Goal: Task Accomplishment & Management: Manage account settings

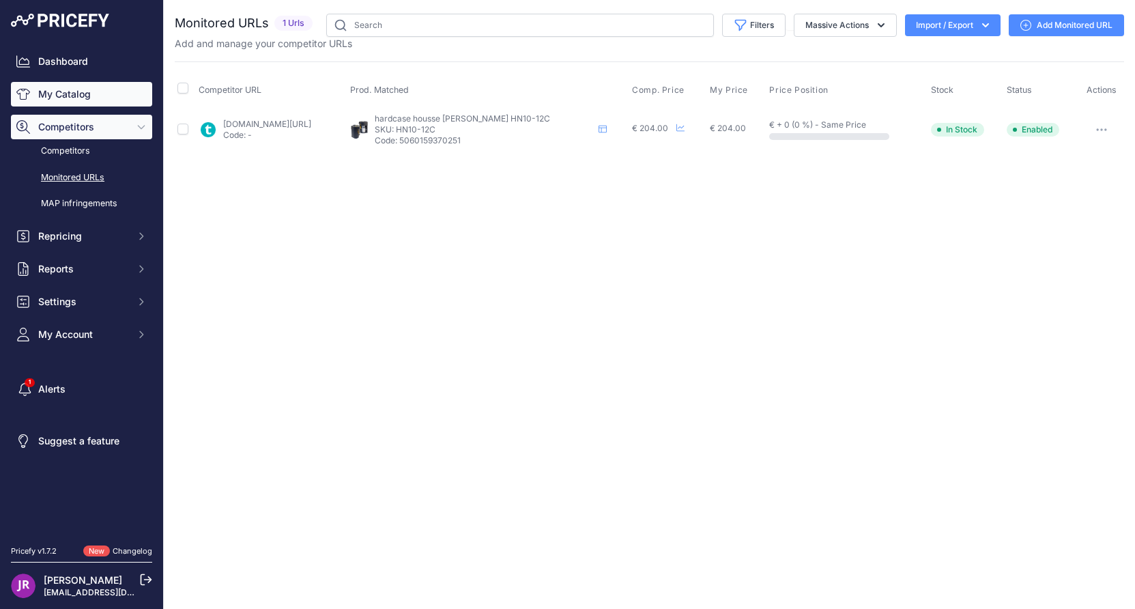
click at [75, 94] on link "My Catalog" at bounding box center [81, 94] width 141 height 25
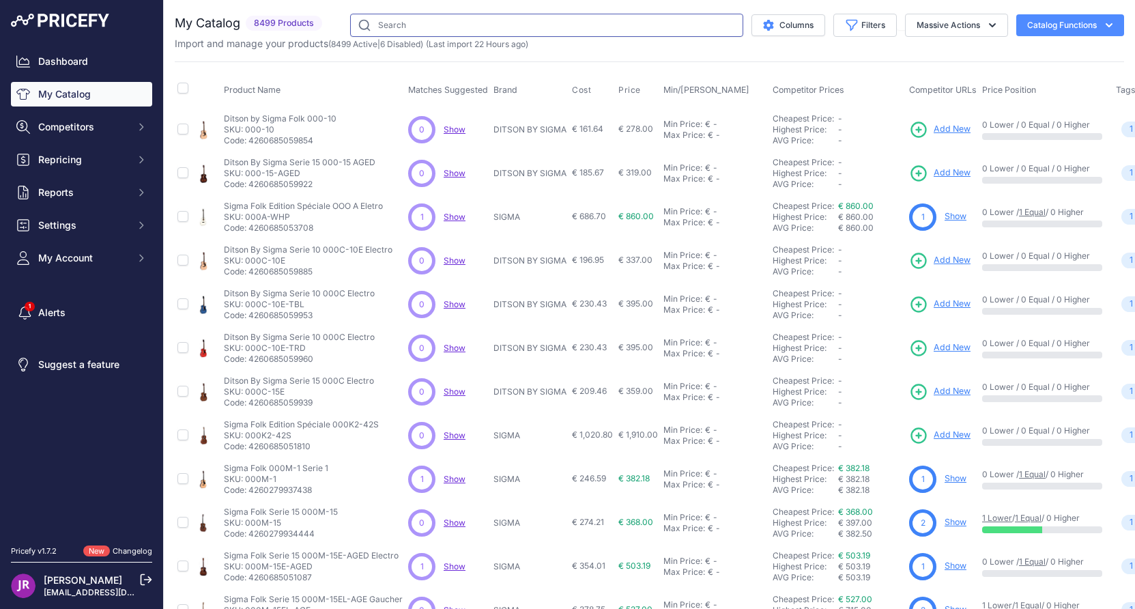
click at [378, 20] on input "text" at bounding box center [546, 25] width 393 height 23
click at [366, 16] on input "text" at bounding box center [546, 25] width 393 height 23
paste input "HN10-12C"
type input "HN10-12C"
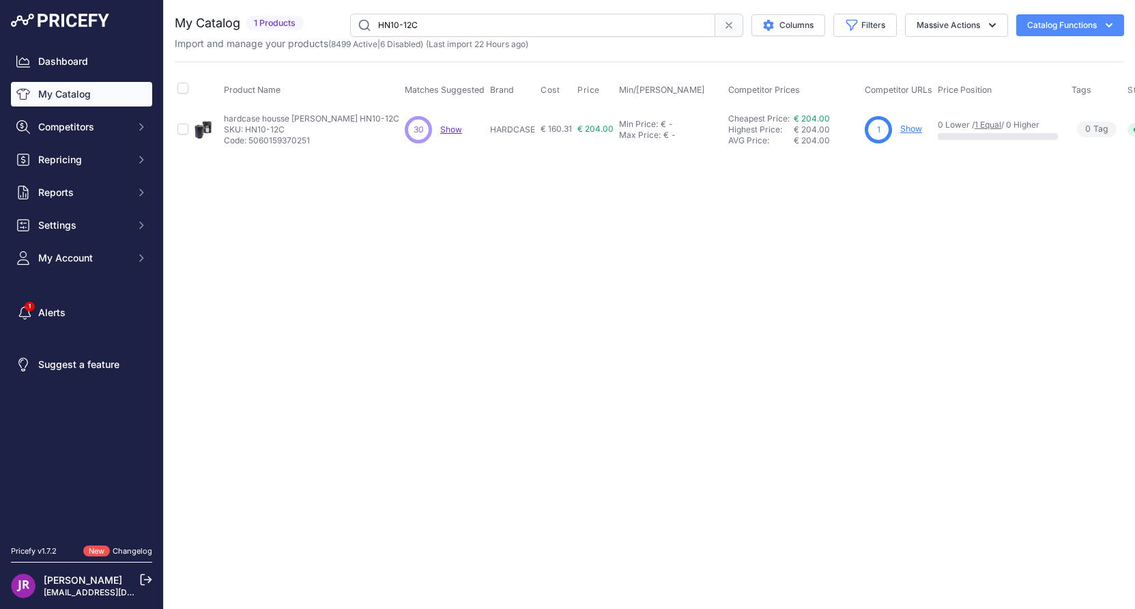
click at [900, 128] on link "Show" at bounding box center [911, 129] width 22 height 10
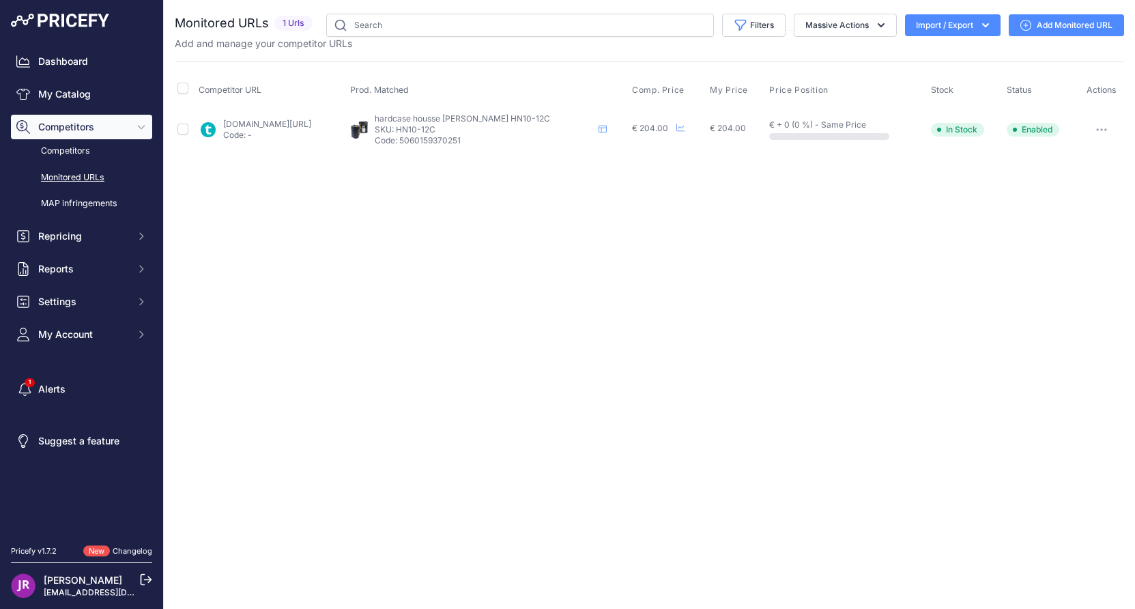
click at [1105, 129] on icon "button" at bounding box center [1105, 129] width 1 height 1
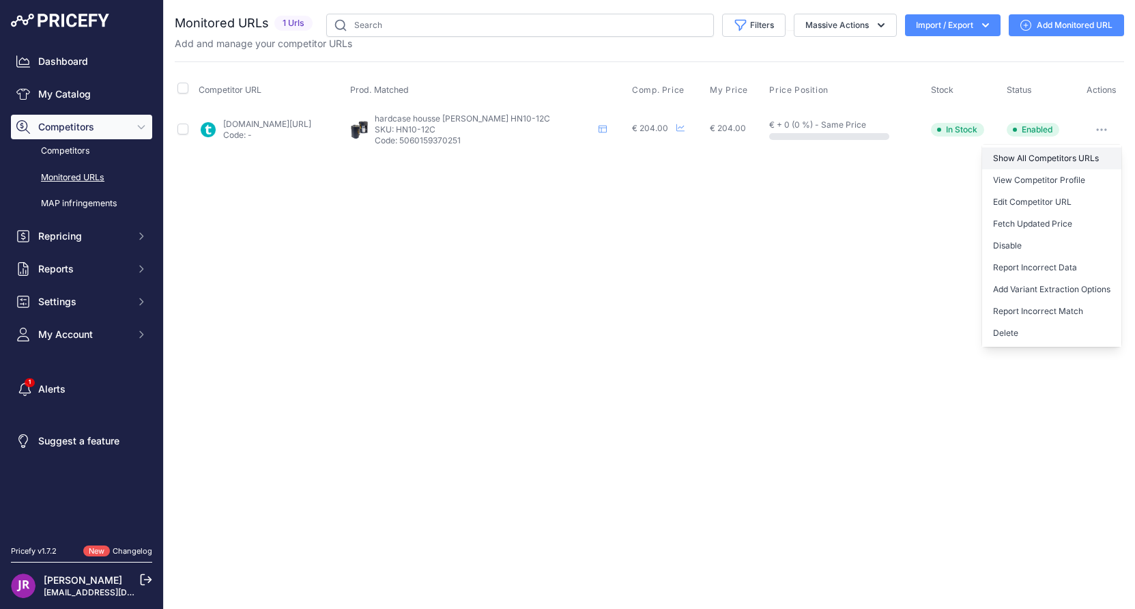
click at [1048, 157] on link "Show All Competitors URLs" at bounding box center [1051, 158] width 139 height 22
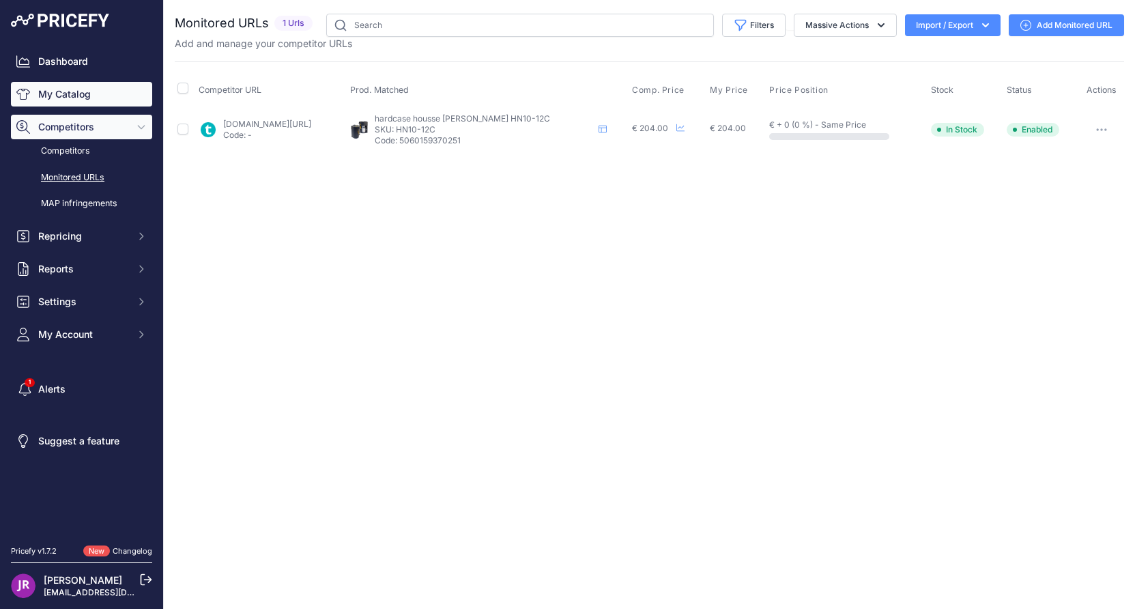
click at [62, 95] on link "My Catalog" at bounding box center [81, 94] width 141 height 25
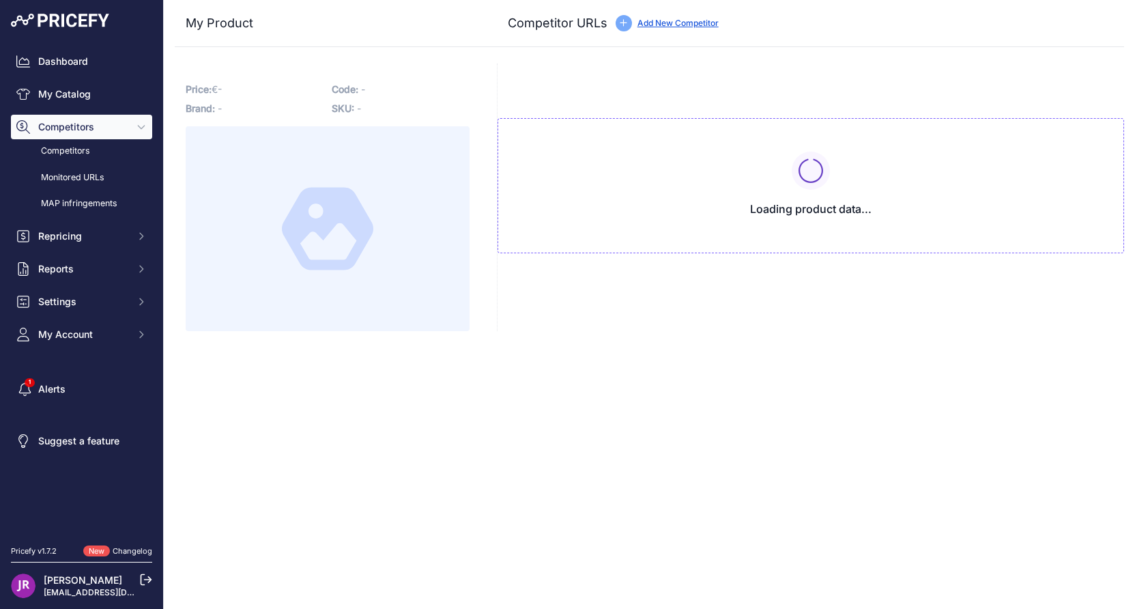
type input "[DOMAIN_NAME][URL]"
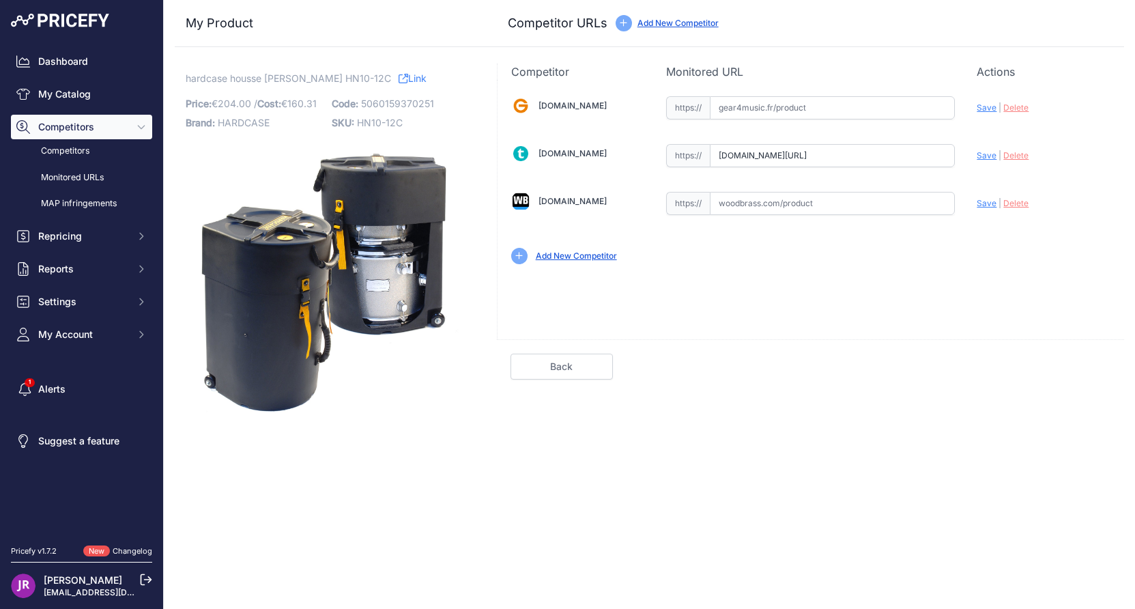
scroll to position [0, 81]
drag, startPoint x: 720, startPoint y: 156, endPoint x: 1009, endPoint y: 156, distance: 289.4
click at [1009, 156] on div "[DOMAIN_NAME] Valid Invalid" at bounding box center [811, 179] width 626 height 198
drag, startPoint x: 406, startPoint y: 118, endPoint x: 358, endPoint y: 124, distance: 48.1
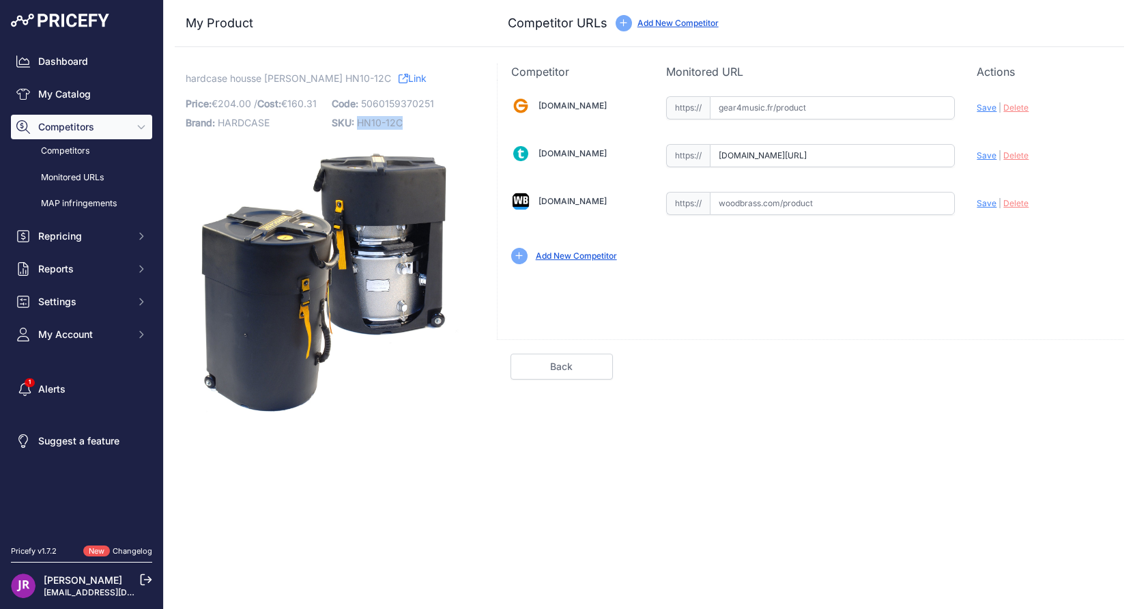
click at [358, 124] on p "SKU: HN10-12C" at bounding box center [401, 122] width 138 height 19
copy span "HN10-12C"
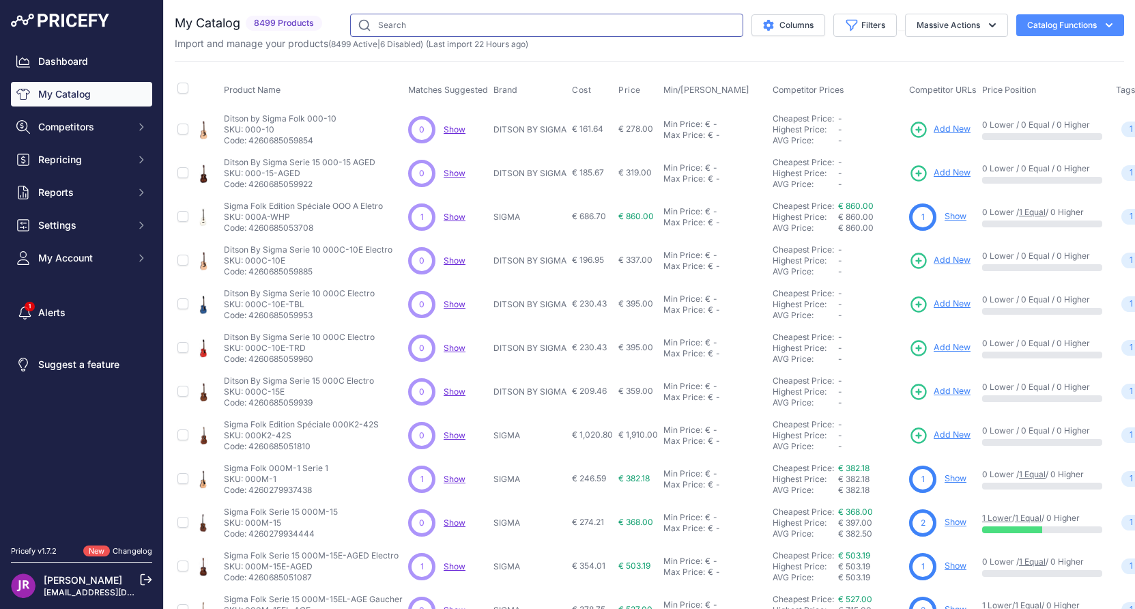
click at [397, 25] on input "text" at bounding box center [546, 25] width 393 height 23
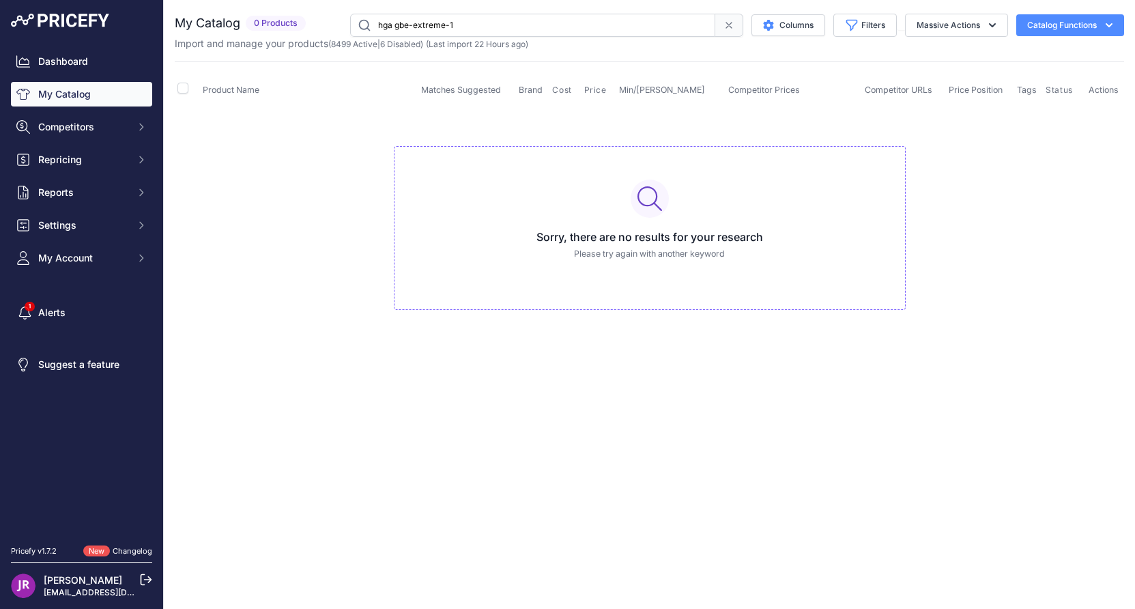
type input "hga gbe-extreme-1"
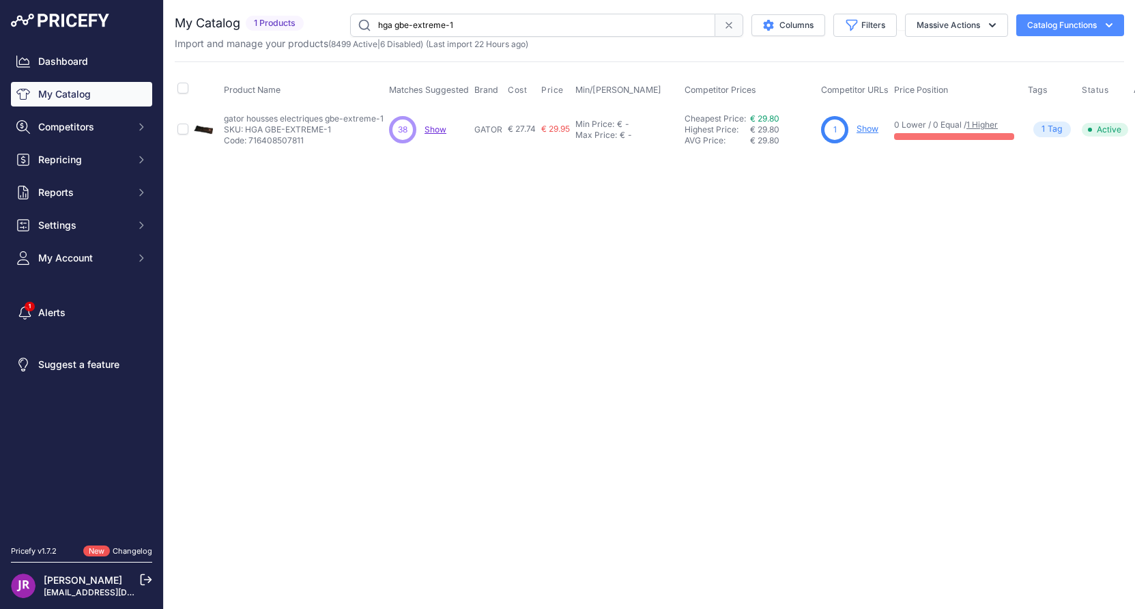
click at [865, 130] on link "Show" at bounding box center [867, 129] width 22 height 10
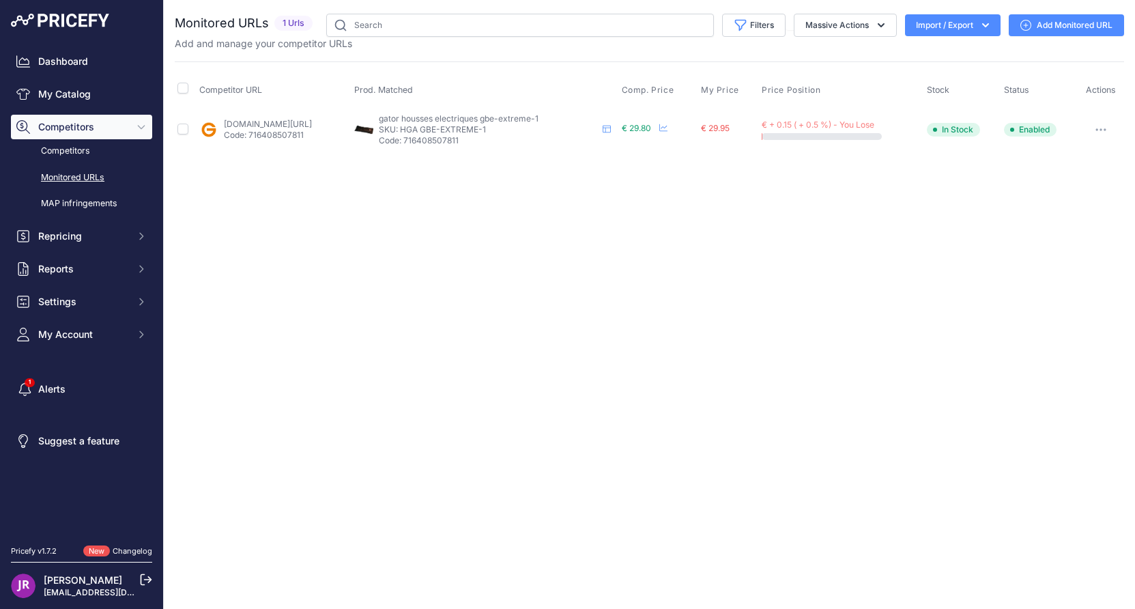
click at [1101, 130] on icon "button" at bounding box center [1100, 129] width 1 height 1
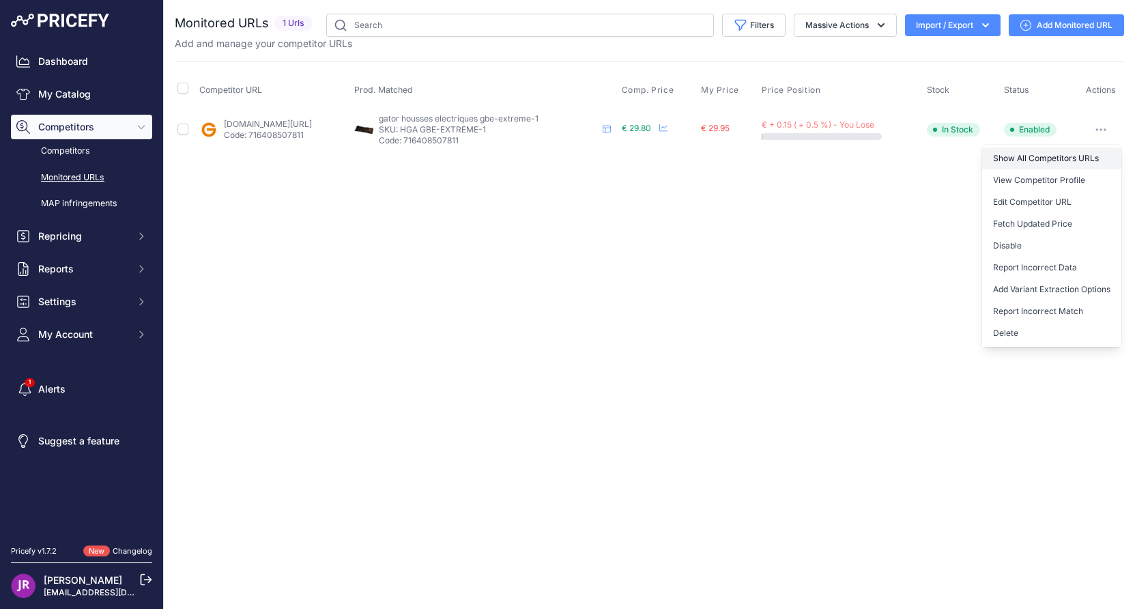
click at [1042, 154] on link "Show All Competitors URLs" at bounding box center [1051, 158] width 139 height 22
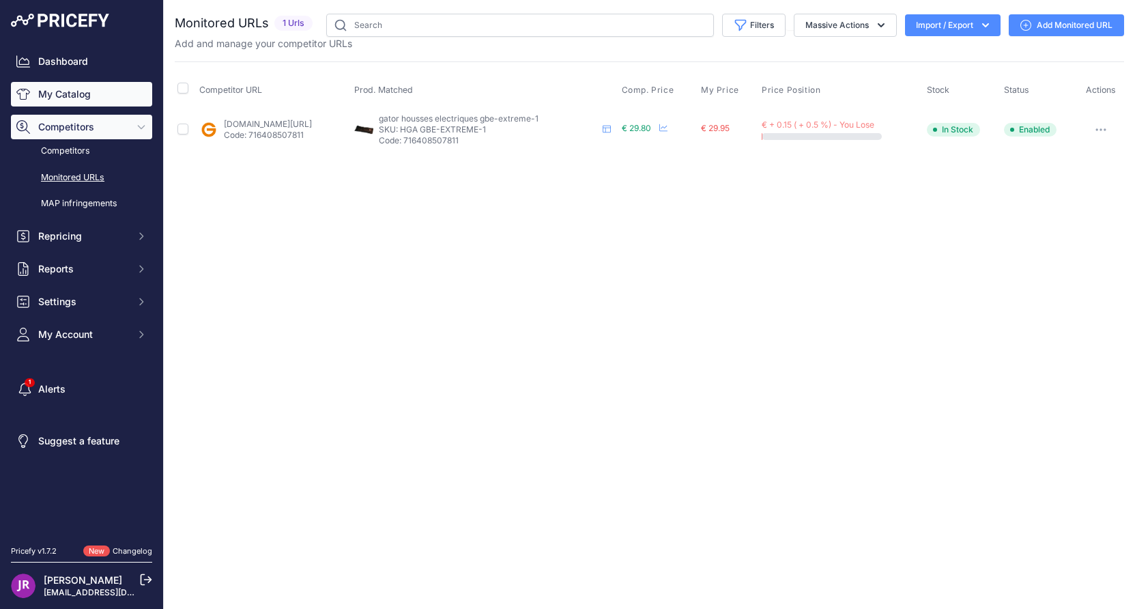
click at [80, 95] on link "My Catalog" at bounding box center [81, 94] width 141 height 25
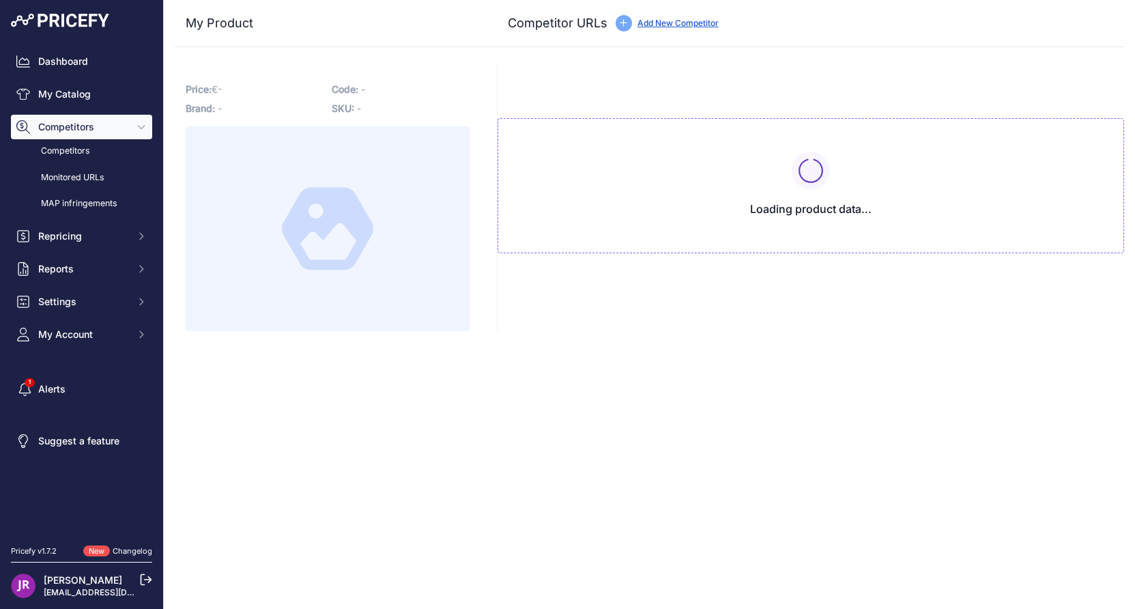
type input "www.gear4music.fr/fr/Guitare-and-Basse/Gator-GBE-EXTREME-1-Housse-pour-Guitare-…"
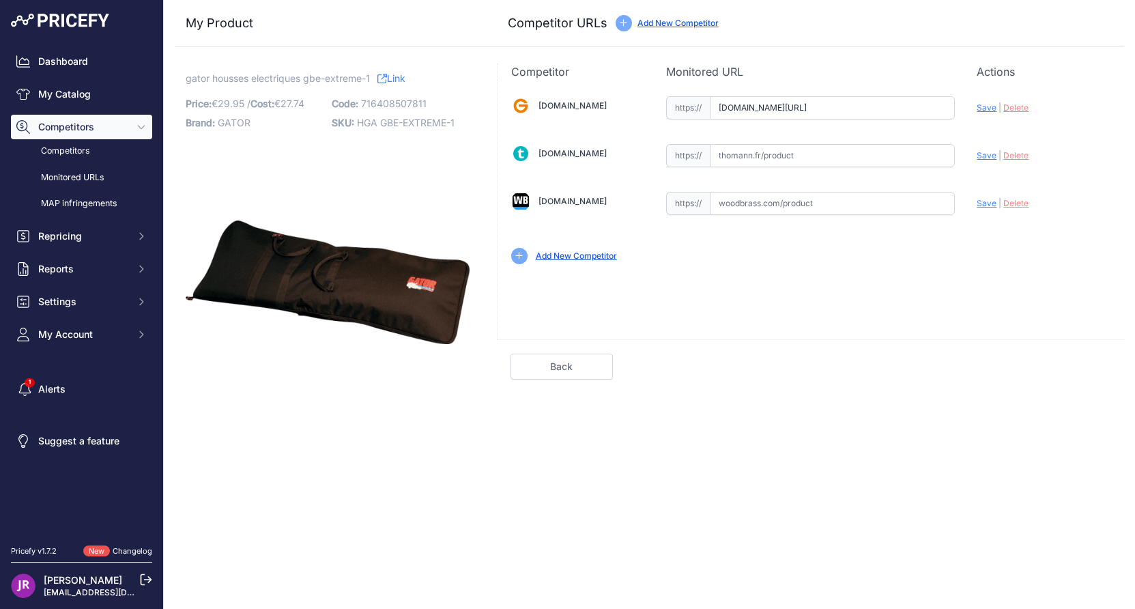
scroll to position [0, 280]
drag, startPoint x: 717, startPoint y: 112, endPoint x: 979, endPoint y: 106, distance: 262.1
click at [979, 106] on div "Gear4music.fr Valid Invalid" at bounding box center [811, 179] width 626 height 198
drag, startPoint x: 463, startPoint y: 119, endPoint x: 356, endPoint y: 132, distance: 107.2
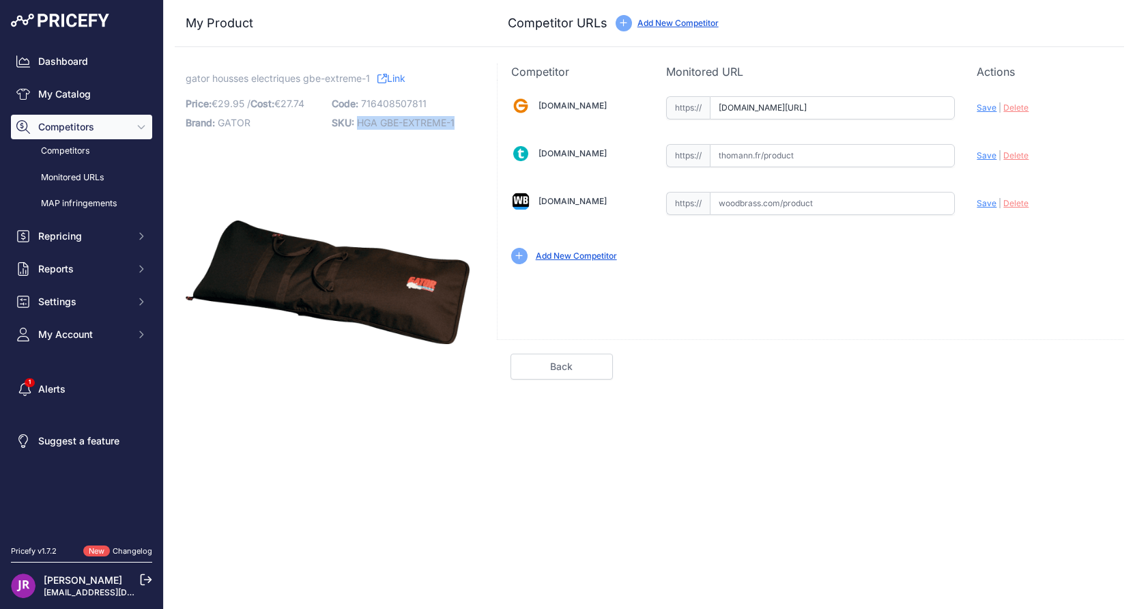
click at [356, 132] on div "gator housses electriques gbe-extreme-1 Link Price: € 29.95 / Cost: € 27.74 Bra…" at bounding box center [328, 248] width 284 height 352
copy span "HGA GBE-EXTREME-1"
click at [777, 201] on input "text" at bounding box center [832, 203] width 245 height 23
paste input "https://www.woodbrass.com/pour-guitare-electrique-gator-gbe-extreme-1-p210849.h…"
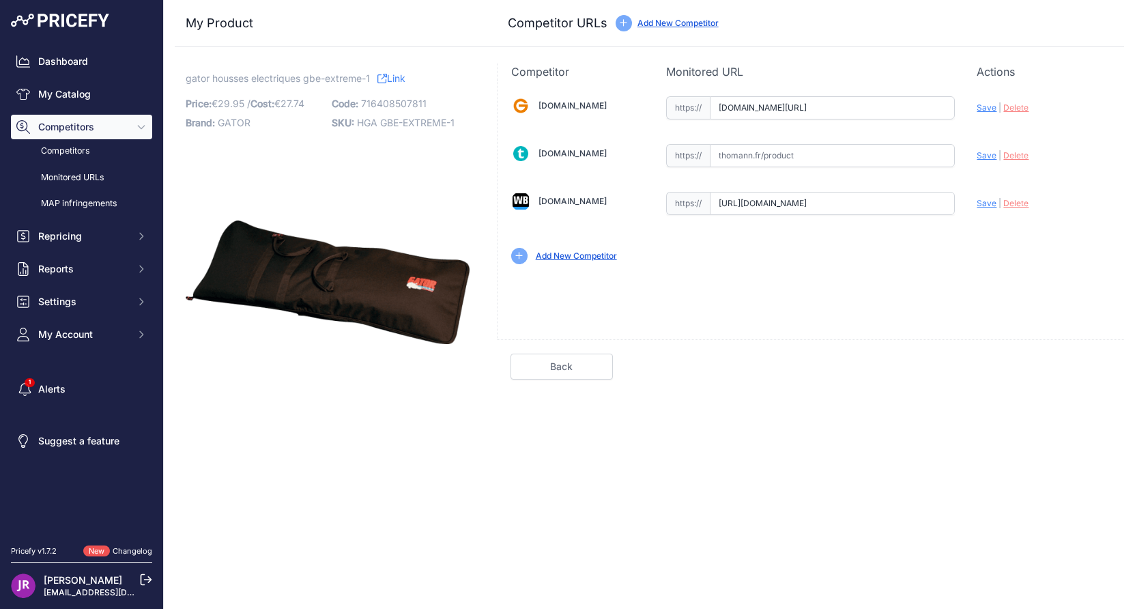
type input "www.woodbrass.com/pour-guitare-electrique-gator-gbe-extreme-1-p210849.html?quer…"
click at [752, 152] on input "text" at bounding box center [832, 155] width 245 height 23
paste input "https://www.thomann.fr/gator_gbe_extreme_1.htm"
type input "www.thomann.fr/gator_gbe_extreme_1.htm"
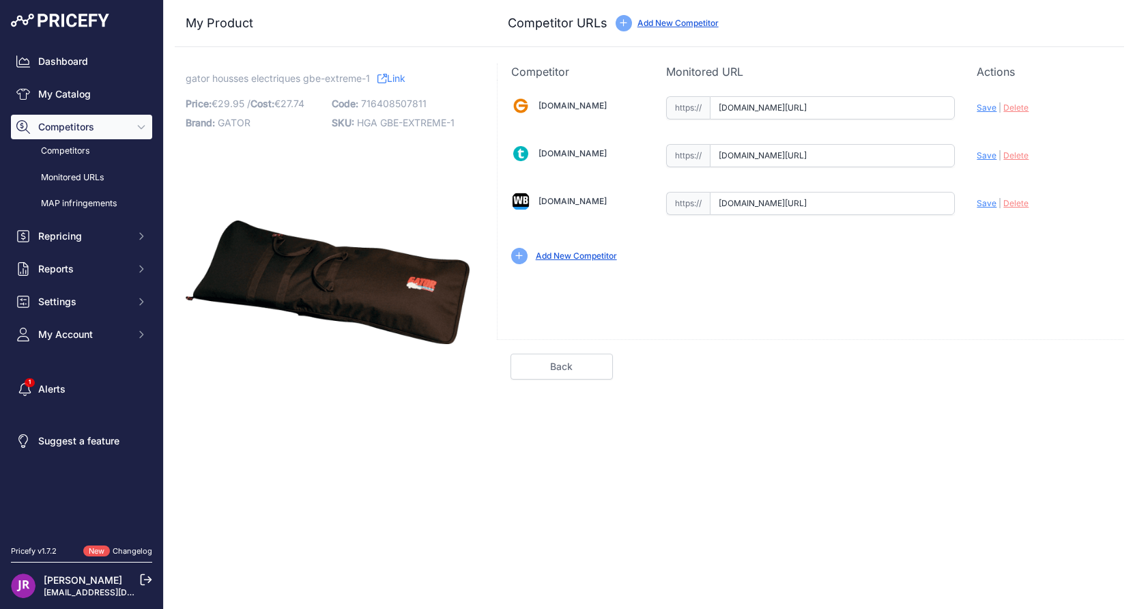
click at [983, 109] on span "Save" at bounding box center [987, 107] width 20 height 10
type input "https://www.gear4music.fr/fr/Guitare-and-Basse/Gator-GBE-EXTREME-1-Housse-pour-…"
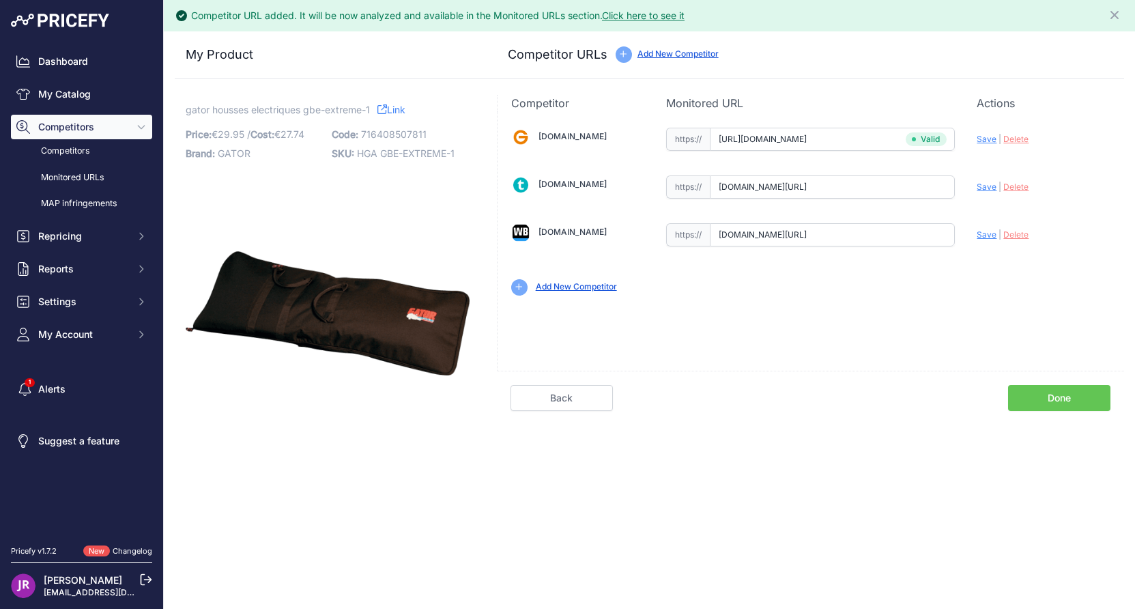
click at [984, 189] on span "Save" at bounding box center [987, 187] width 20 height 10
type input "https://www.thomann.fr/gator_gbe_extreme_1.htm?prirule_jdsnikfkfjsd=9365"
click at [985, 238] on span "Save" at bounding box center [987, 234] width 20 height 10
type input "https://www.woodbrass.com/pour-guitare-electrique-gator-gbe-extreme-1-p210849.h…"
click at [1049, 393] on link "Done" at bounding box center [1059, 398] width 102 height 26
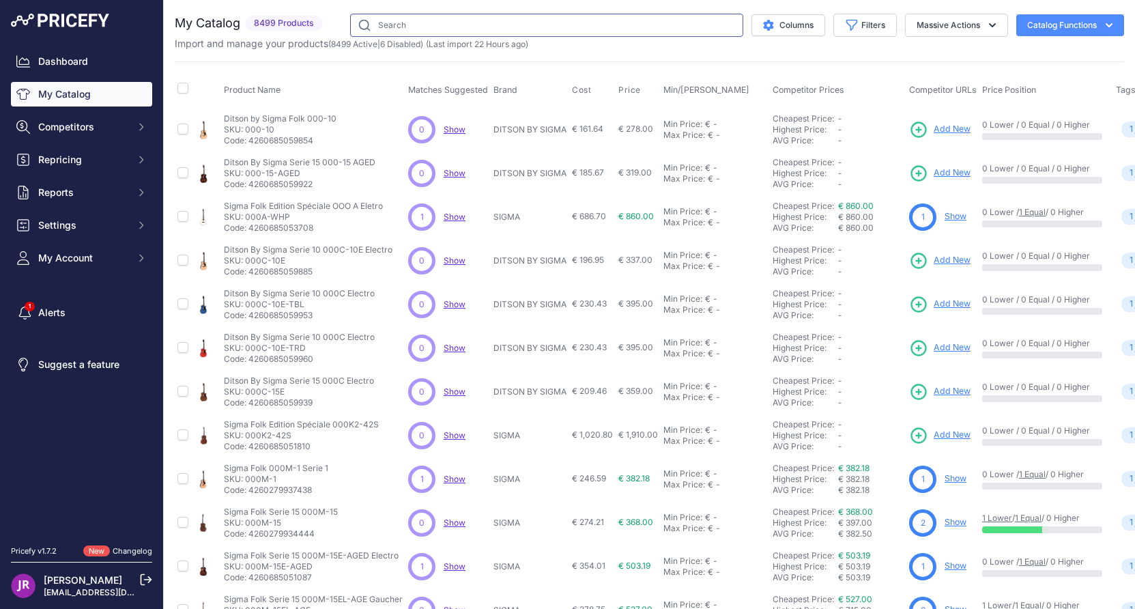
click at [394, 28] on input "text" at bounding box center [546, 25] width 393 height 23
paste input "HFUSION"
type input "HFUSION"
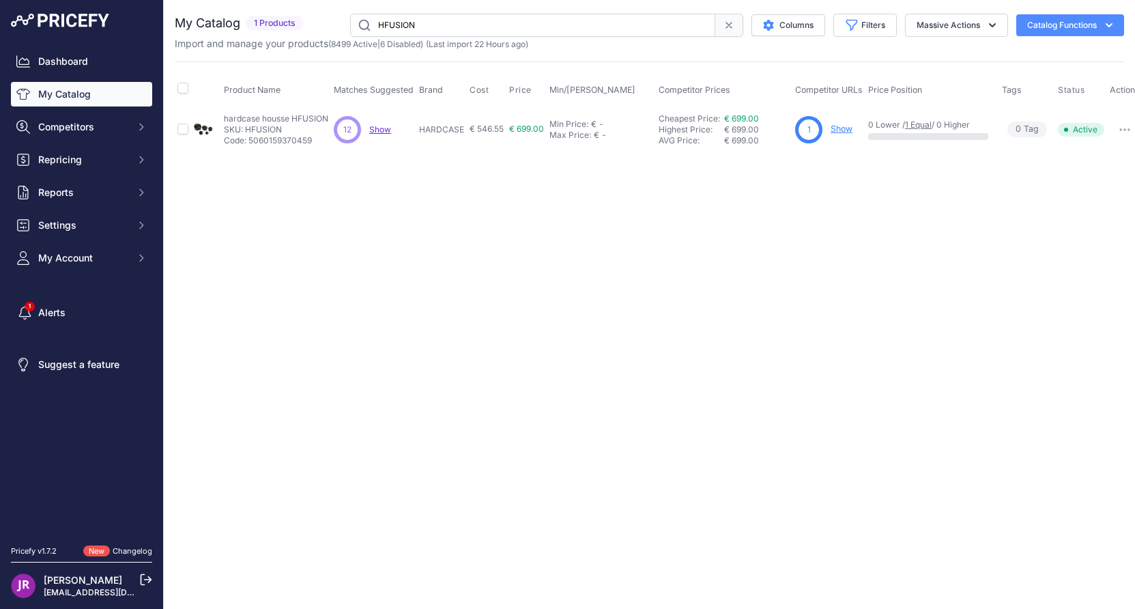
click at [844, 129] on link "Show" at bounding box center [842, 129] width 22 height 10
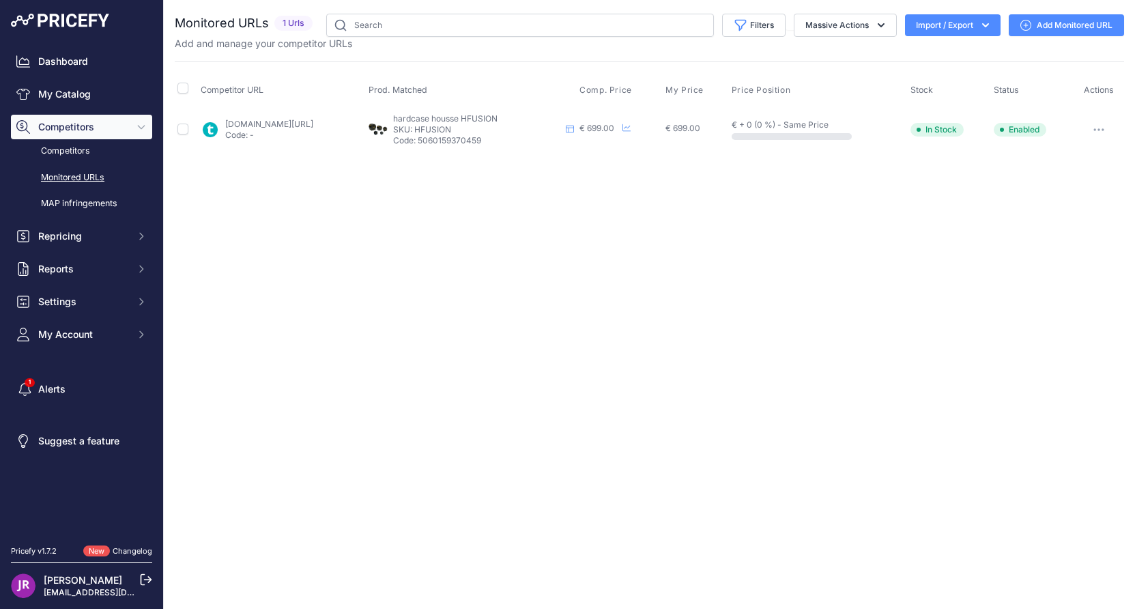
click at [1104, 132] on button "button" at bounding box center [1098, 129] width 27 height 19
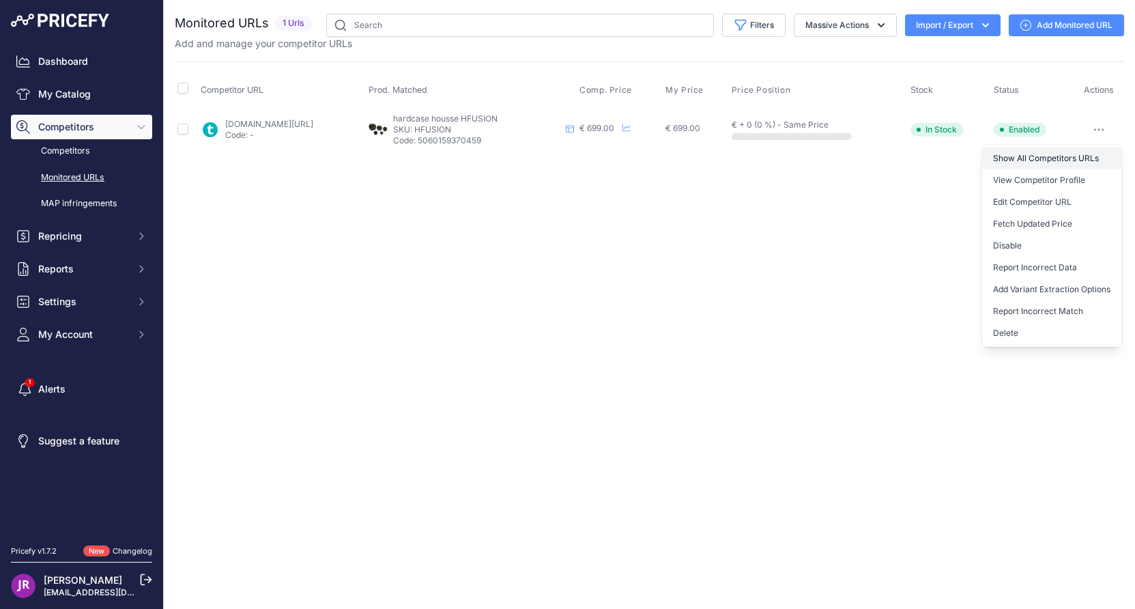
click at [1062, 157] on link "Show All Competitors URLs" at bounding box center [1051, 158] width 139 height 22
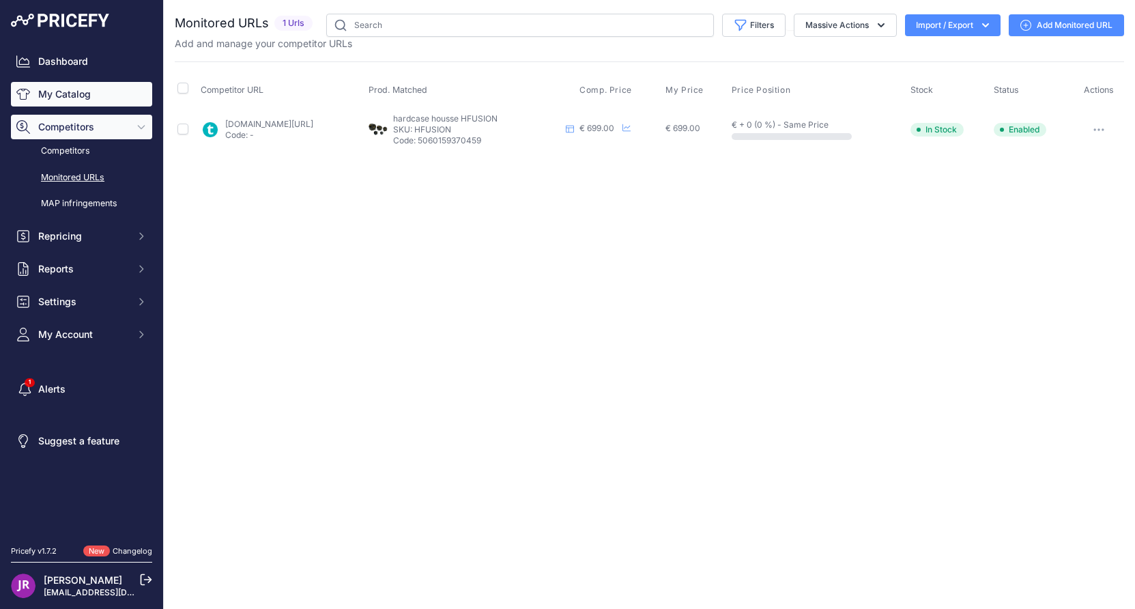
click at [70, 96] on link "My Catalog" at bounding box center [81, 94] width 141 height 25
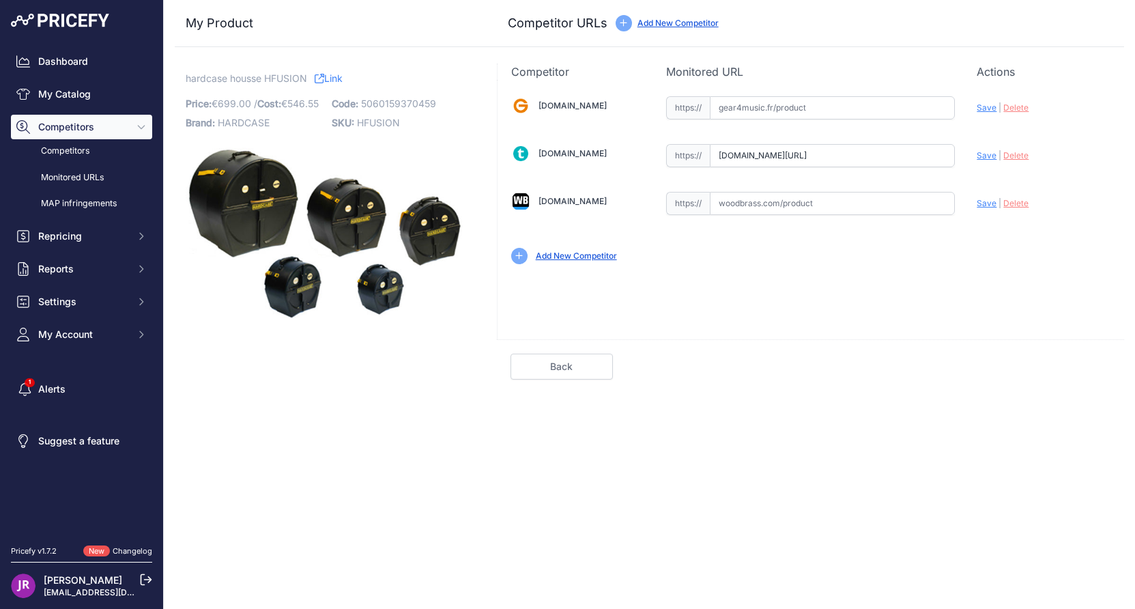
scroll to position [0, 97]
drag, startPoint x: 721, startPoint y: 157, endPoint x: 974, endPoint y: 164, distance: 252.6
click at [974, 164] on div "Gear4music.fr Valid Invalid" at bounding box center [811, 179] width 626 height 198
click at [377, 121] on span "HFUSION" at bounding box center [378, 123] width 43 height 12
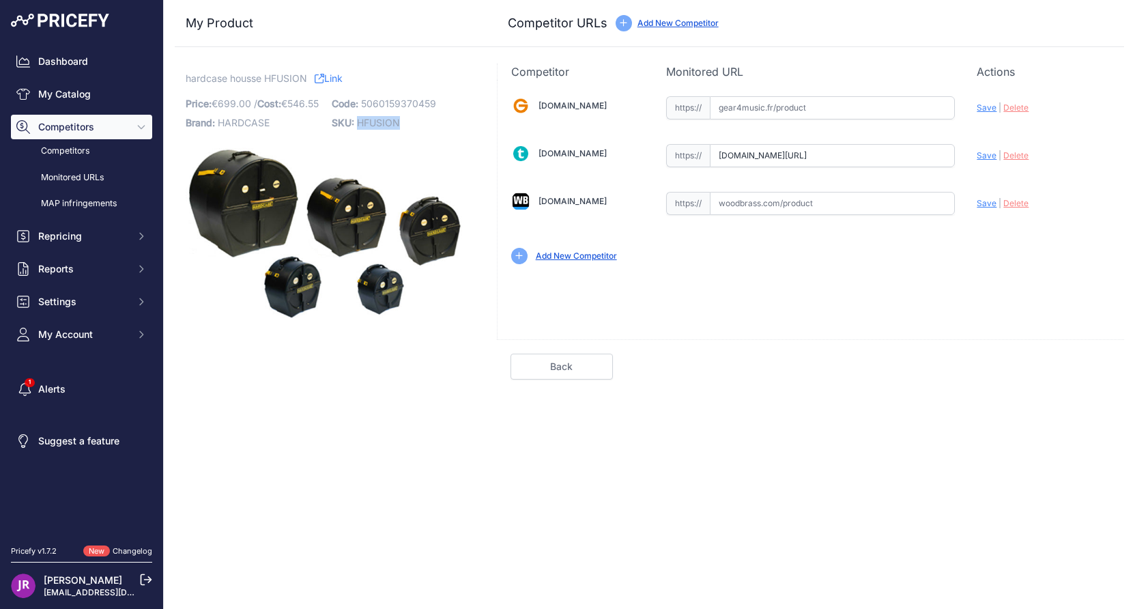
click at [377, 121] on span "HFUSION" at bounding box center [378, 123] width 43 height 12
copy span "HFUSION"
click at [762, 201] on input "text" at bounding box center [832, 203] width 245 height 23
paste input "https://www.woodbrass.com/housses-etuis-kit-de-batterie-hardcase-set-fusion-20-…"
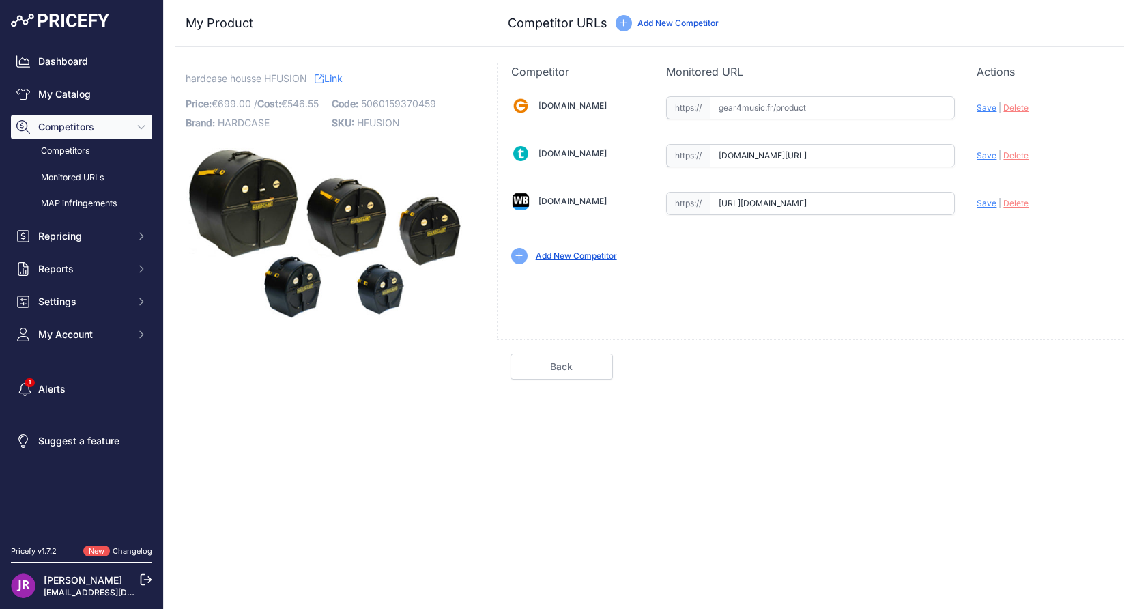
type input "www.woodbrass.com/housses-etuis-kit-de-batterie-hardcase-set-fusion-20-p18805.h…"
click at [1010, 155] on span "Delete" at bounding box center [1015, 155] width 25 height 10
click at [985, 203] on span "Save" at bounding box center [987, 203] width 20 height 10
type input "https://www.woodbrass.com/housses-etuis-kit-de-batterie-hardcase-set-fusion-20-…"
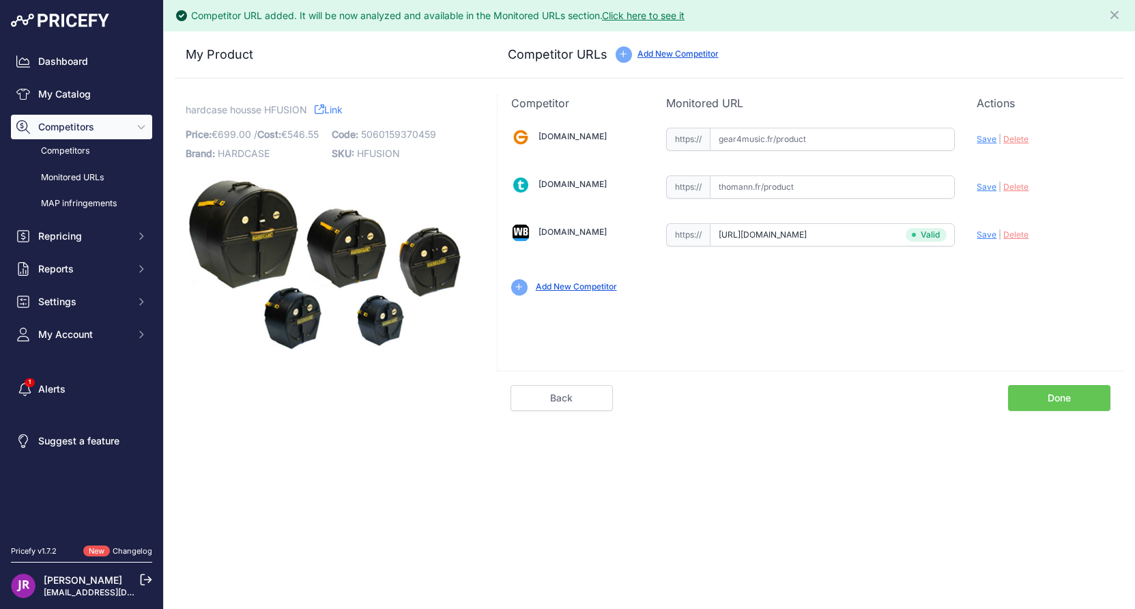
click at [1061, 394] on link "Done" at bounding box center [1059, 398] width 102 height 26
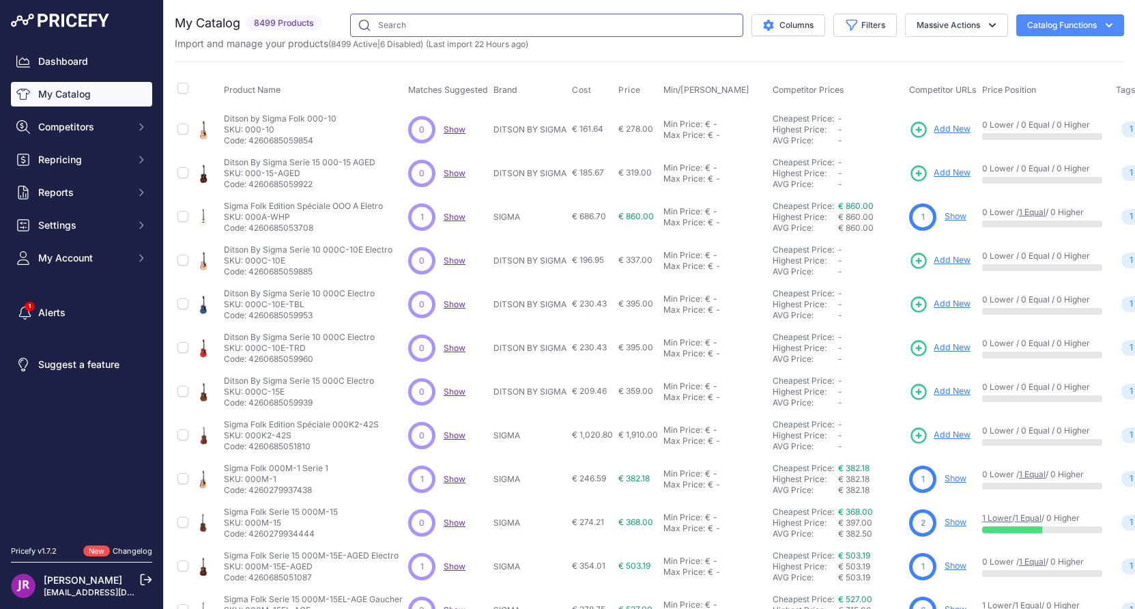
click at [379, 31] on input "text" at bounding box center [546, 25] width 393 height 23
paste input "GU7BK"
type input "GU7BK"
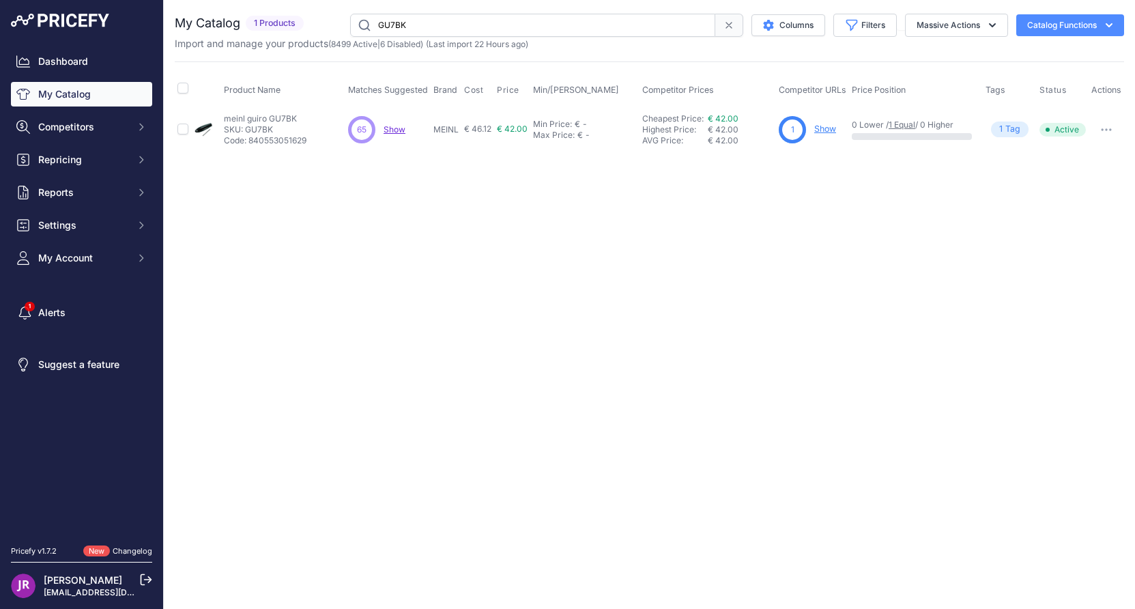
click at [828, 129] on link "Show" at bounding box center [825, 129] width 22 height 10
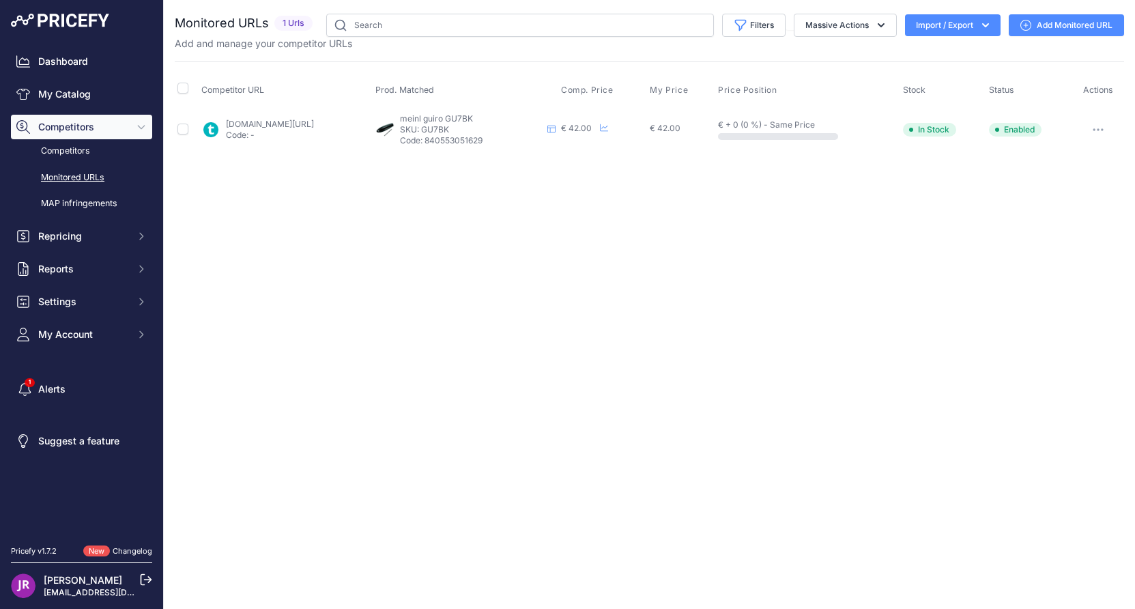
click at [1097, 126] on button "button" at bounding box center [1097, 129] width 27 height 19
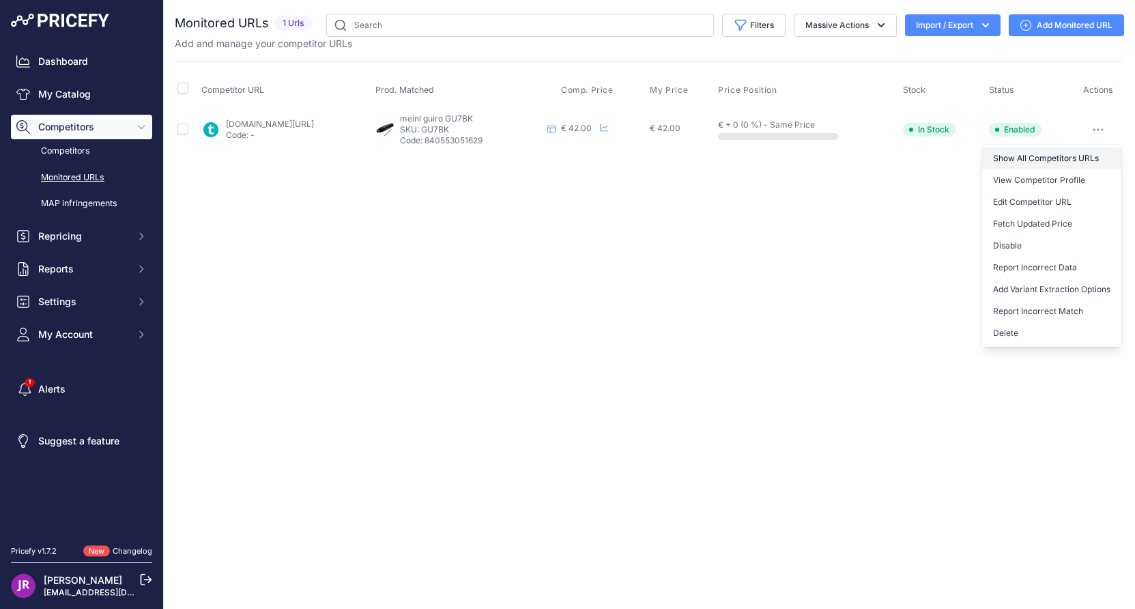
click at [1008, 154] on link "Show All Competitors URLs" at bounding box center [1051, 158] width 139 height 22
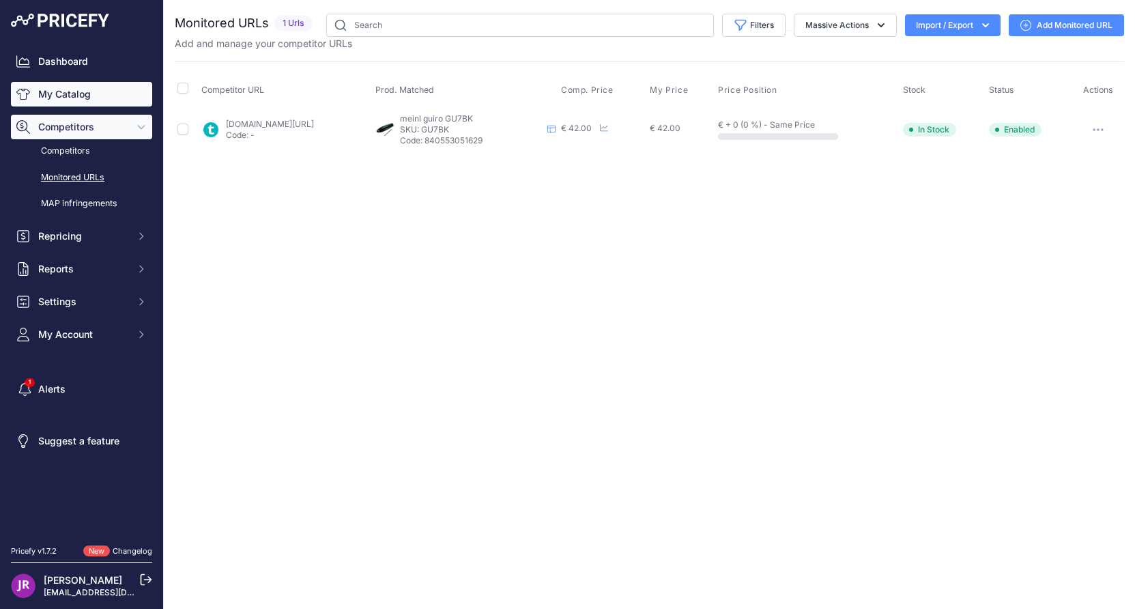
click at [88, 91] on link "My Catalog" at bounding box center [81, 94] width 141 height 25
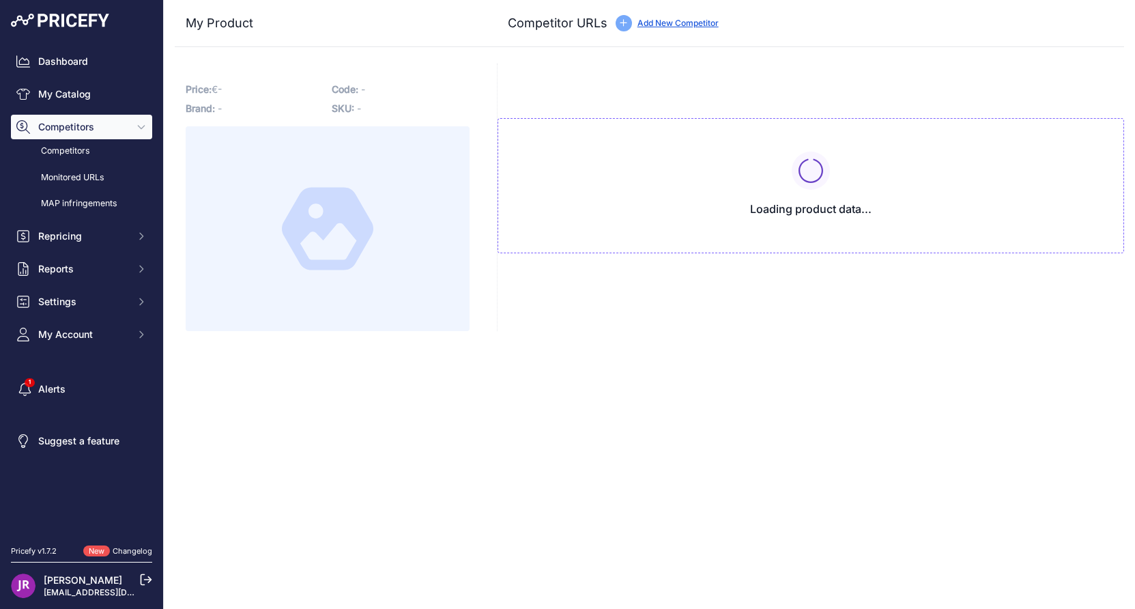
type input "[DOMAIN_NAME][URL]"
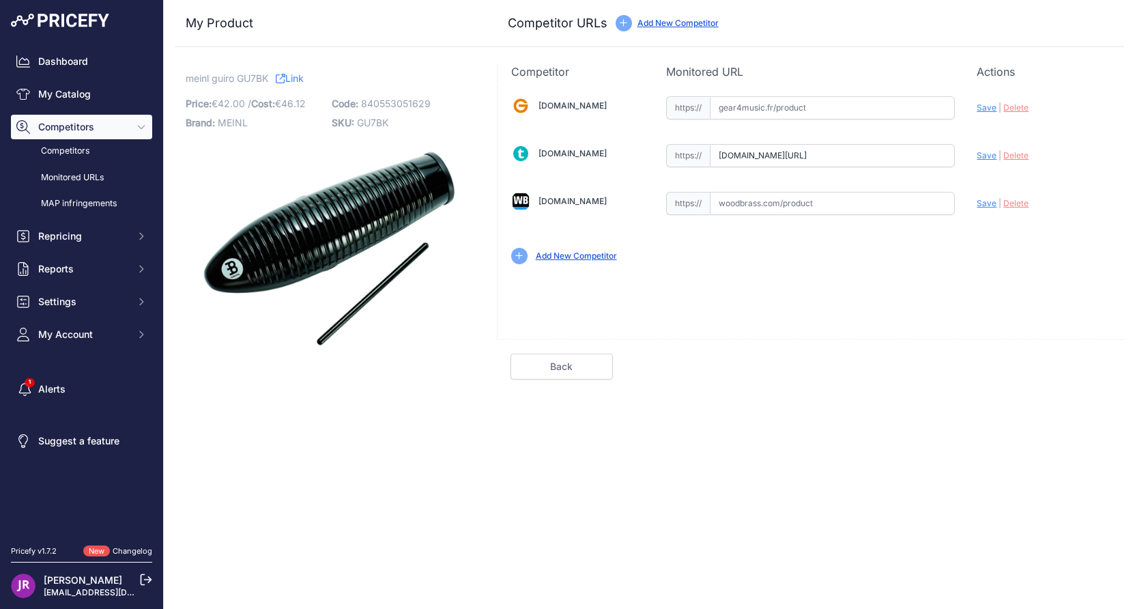
click at [363, 122] on span "GU7BK" at bounding box center [372, 123] width 31 height 12
copy span "GU7BK"
drag, startPoint x: 739, startPoint y: 347, endPoint x: 728, endPoint y: 259, distance: 88.0
click at [739, 344] on div "Back Done" at bounding box center [810, 359] width 627 height 40
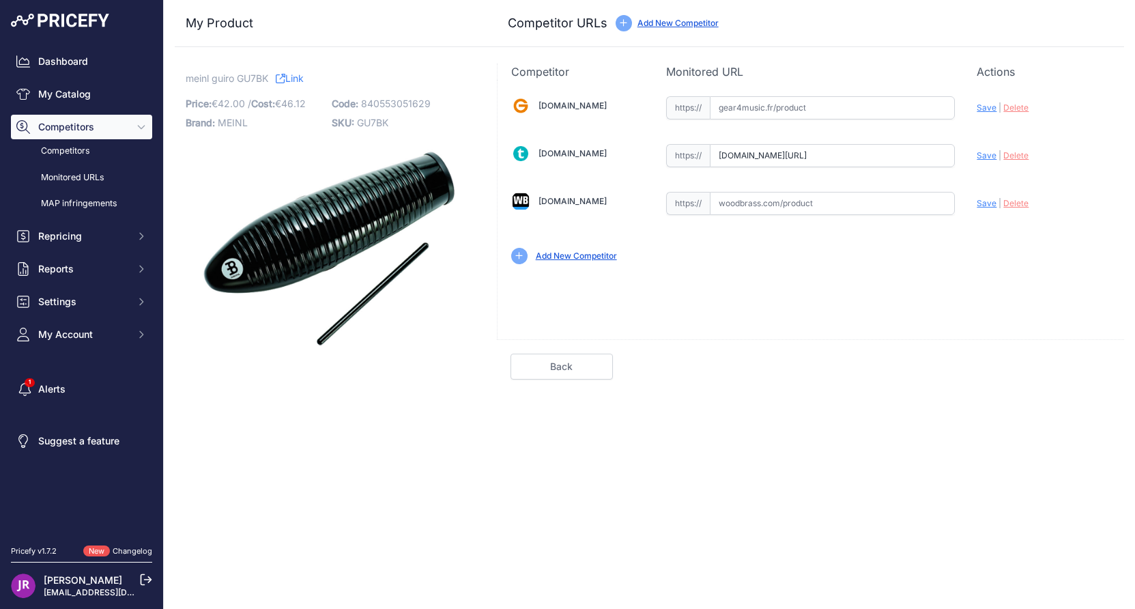
drag, startPoint x: 719, startPoint y: 149, endPoint x: 977, endPoint y: 136, distance: 259.0
click at [977, 136] on div "[DOMAIN_NAME] Valid Invalid" at bounding box center [811, 179] width 626 height 198
click at [1013, 156] on span "Delete" at bounding box center [1015, 155] width 25 height 10
click at [378, 121] on span "GU7BK" at bounding box center [372, 123] width 31 height 12
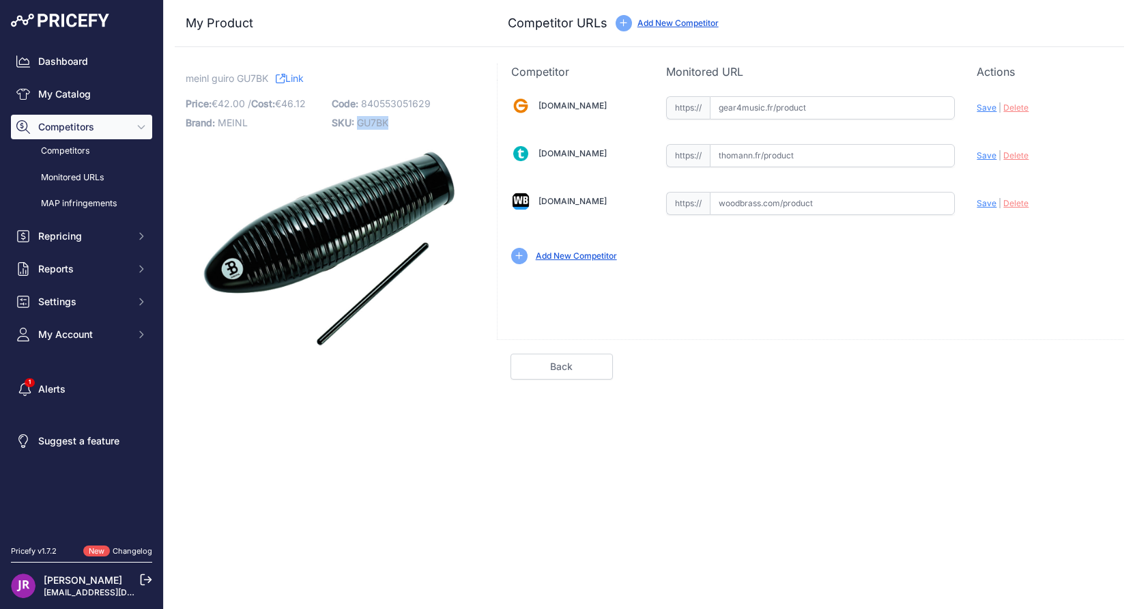
copy span "GU7BK"
click at [745, 103] on input "text" at bounding box center [832, 107] width 245 height 23
paste input "https://www.gear4music.fr/fr/Batterie-and-Percussion/Meinl-Guiro-Fibre-de-Verre…"
type input "www.gear4music.fr/fr/Batterie-and-Percussion/Meinl-Guiro-Fibre-de-Verre-Noir-GU…"
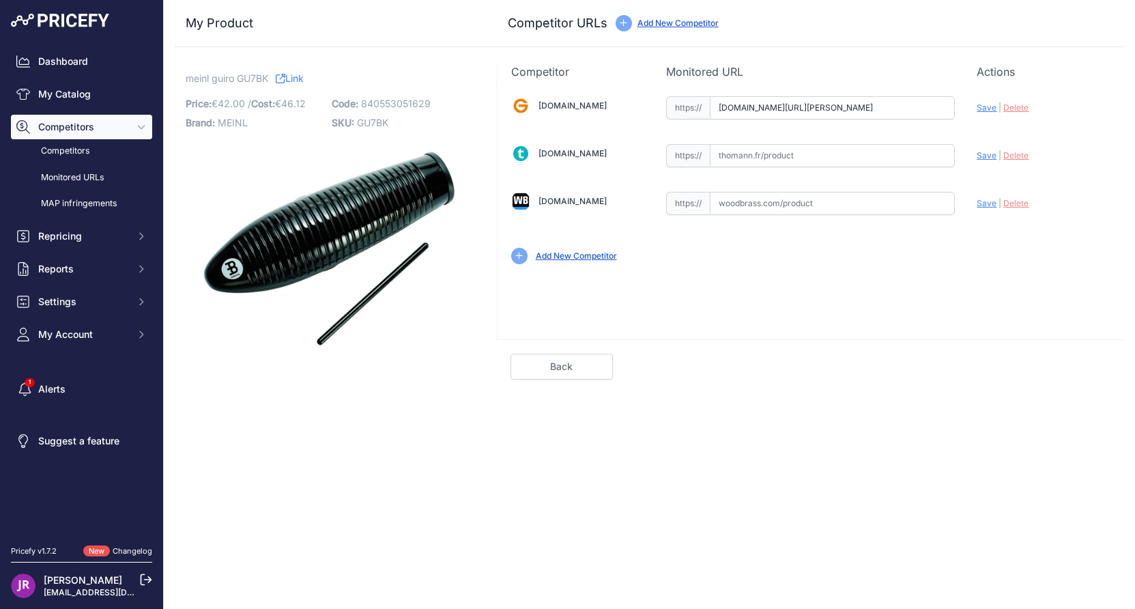
scroll to position [0, 0]
click at [738, 154] on input "text" at bounding box center [832, 155] width 245 height 23
paste input "https://www.thomann.fr/meinl_gu7bk_guiro_fiberglass.htm"
type input "www.thomann.fr/meinl_gu7bk_guiro_fiberglass.htm"
click at [992, 106] on span "Save" at bounding box center [987, 107] width 20 height 10
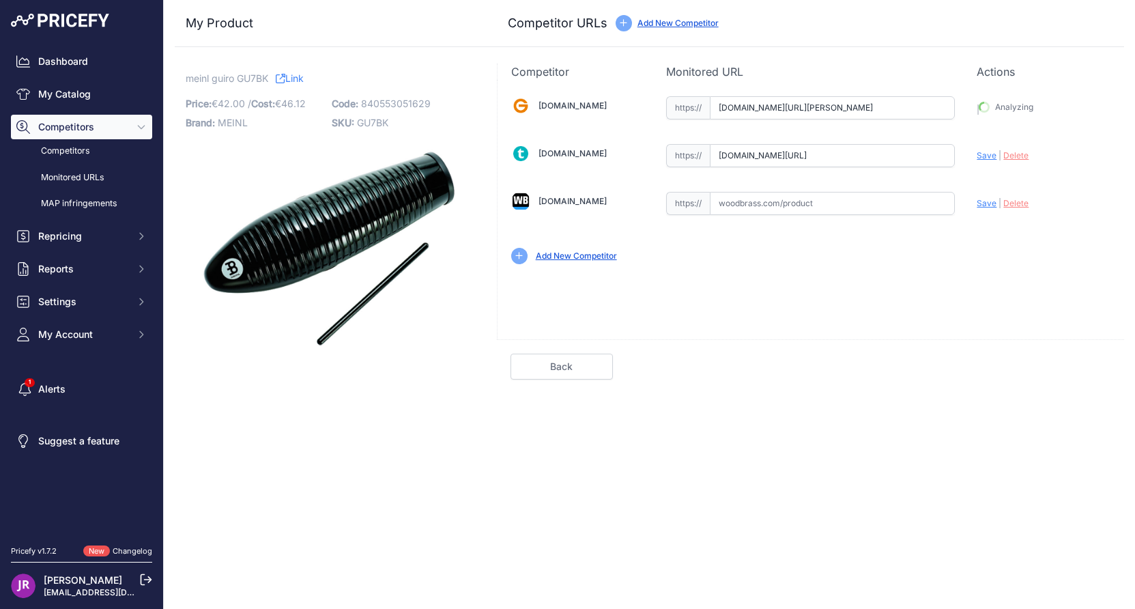
type input "https://www.gear4music.fr/fr/Batterie-and-Percussion/Meinl-Guiro-Fibre-de-Verre…"
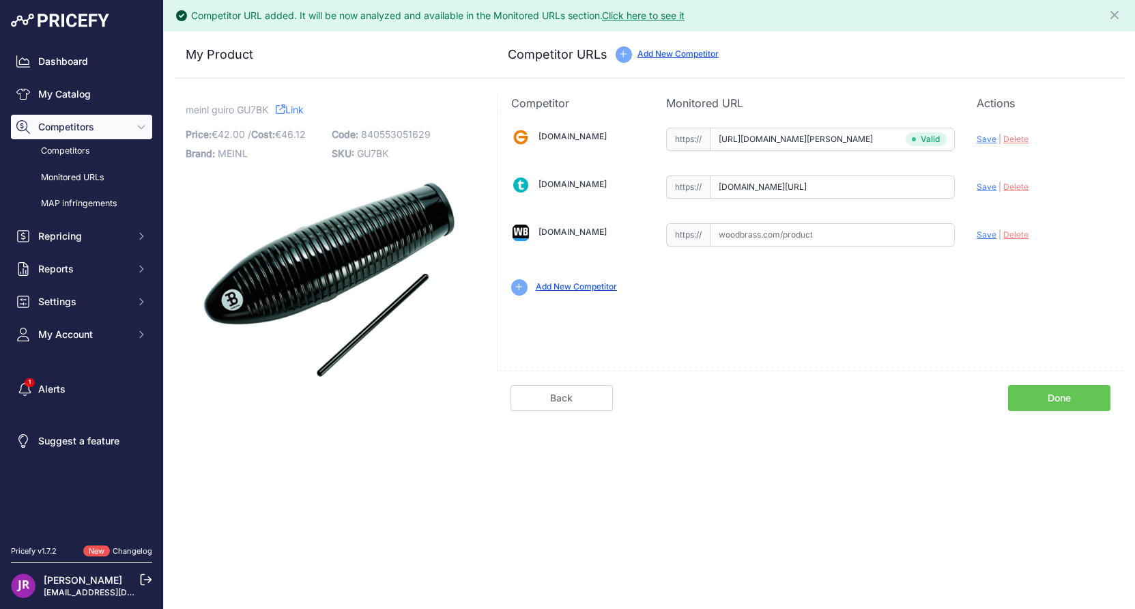
click at [984, 186] on span "Save" at bounding box center [987, 187] width 20 height 10
type input "https://www.thomann.fr/meinl_gu7bk_guiro_fiberglass.htm?prirule_jdsnikfkfjsd=93…"
click at [1041, 403] on link "Done" at bounding box center [1059, 398] width 102 height 26
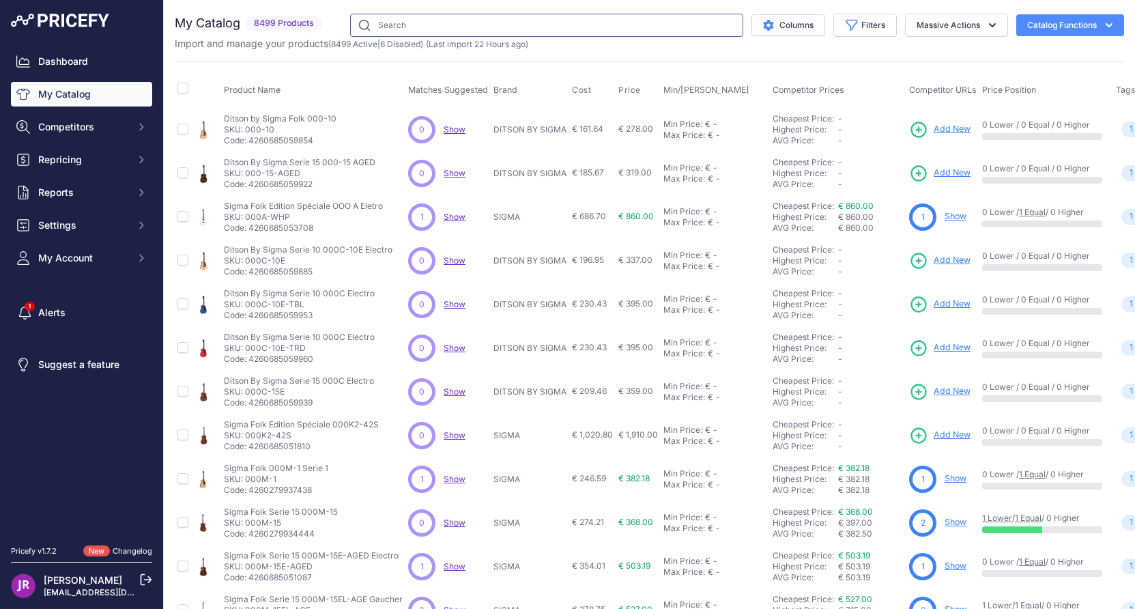
click at [364, 25] on input "text" at bounding box center [546, 25] width 393 height 23
paste input "GTRS-P800BL"
type input "GTRS-P800BL"
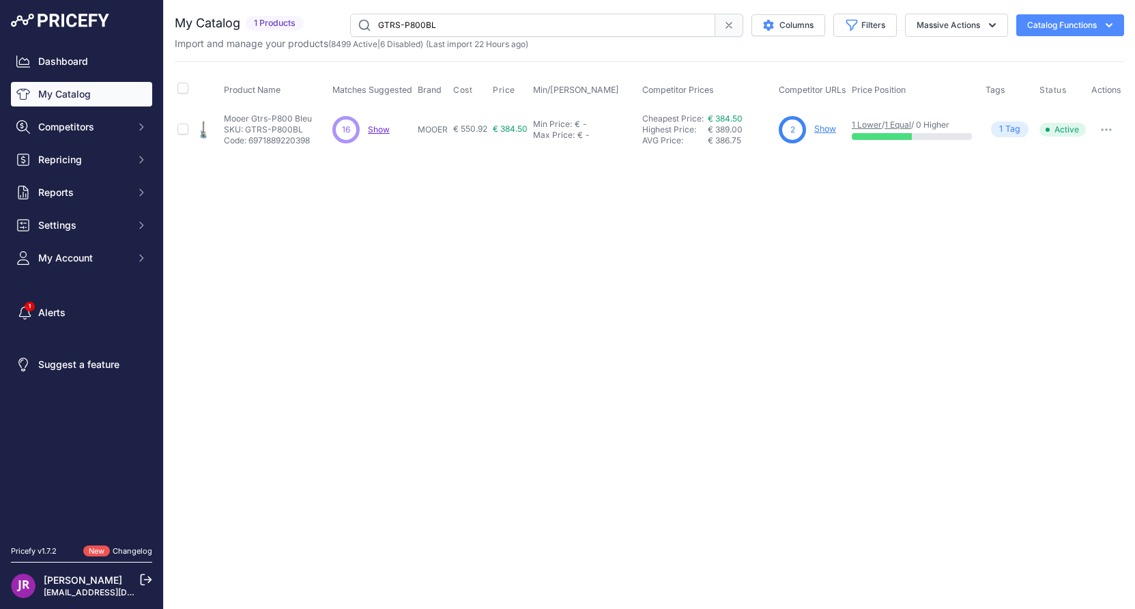
click at [818, 127] on link "Show" at bounding box center [825, 129] width 22 height 10
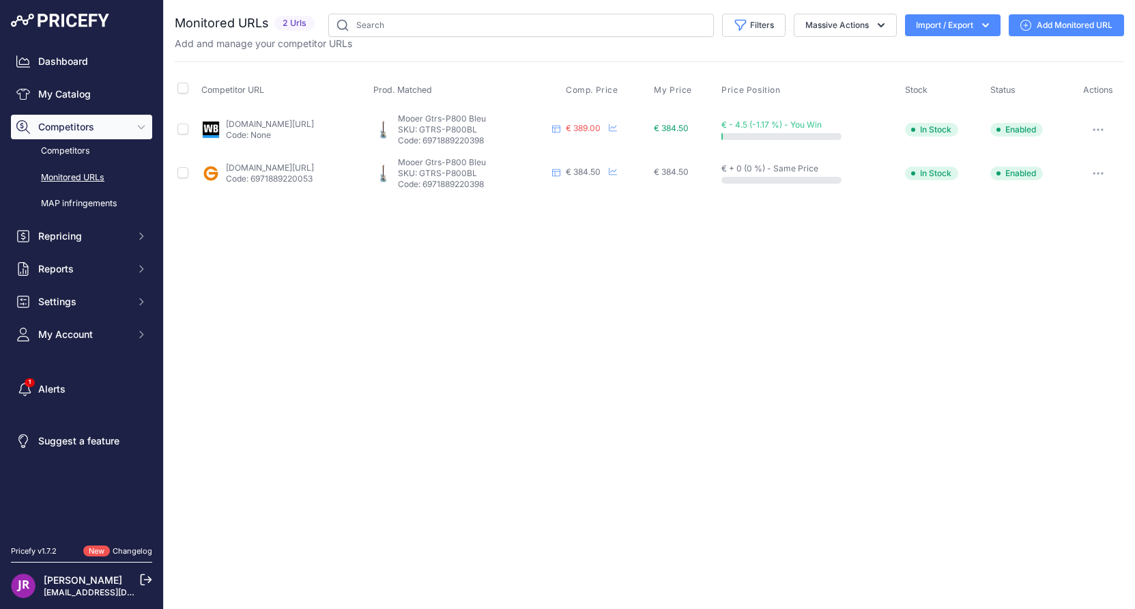
click at [1095, 126] on button "button" at bounding box center [1097, 129] width 27 height 19
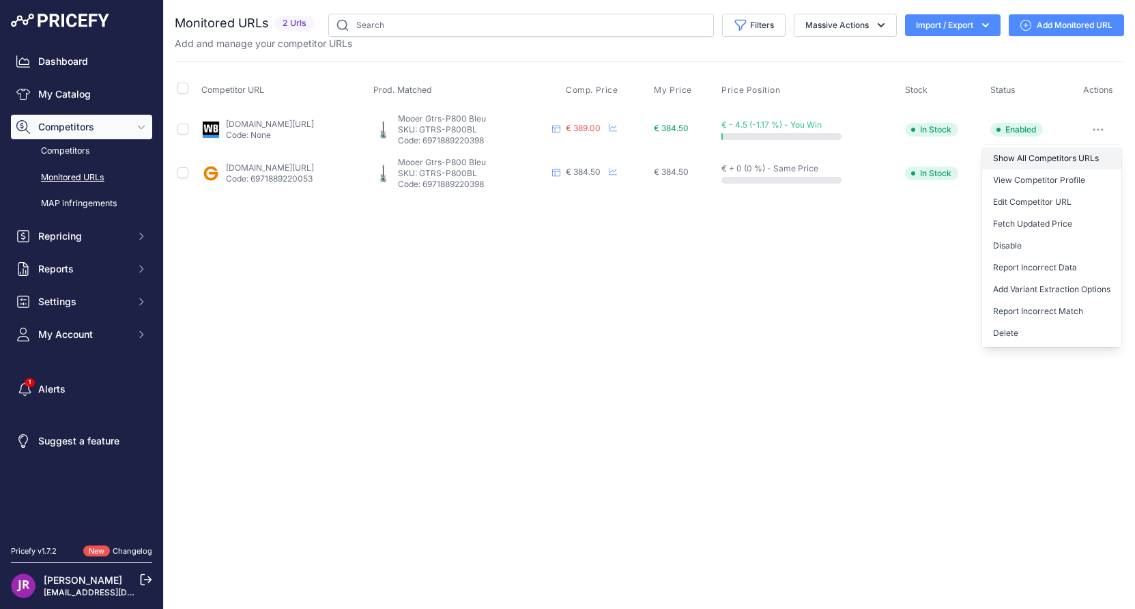
click at [1020, 157] on link "Show All Competitors URLs" at bounding box center [1051, 158] width 139 height 22
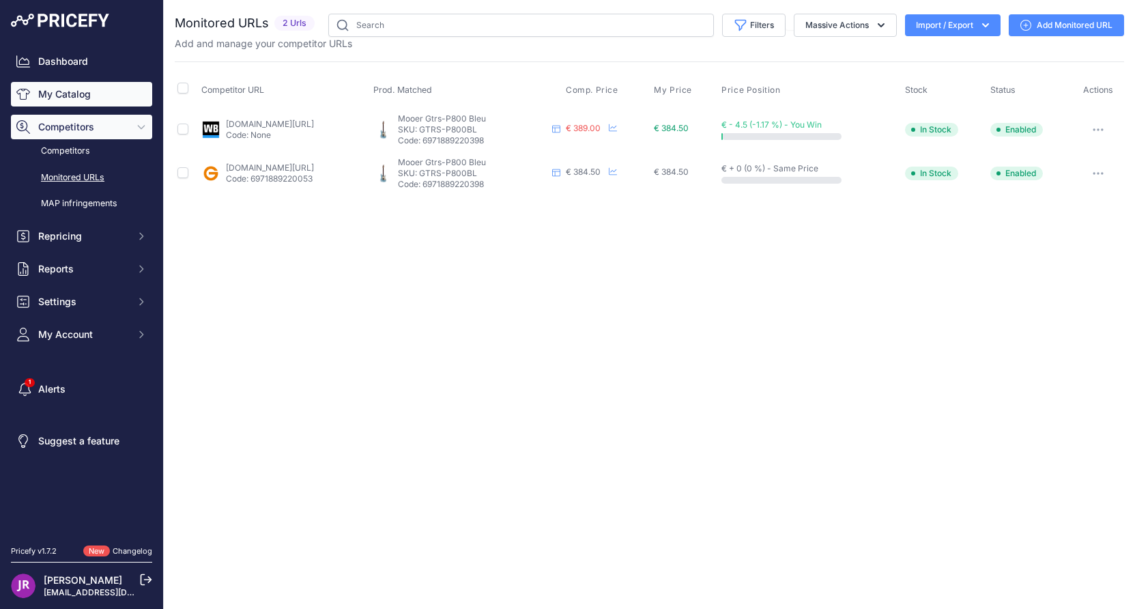
click at [64, 88] on link "My Catalog" at bounding box center [81, 94] width 141 height 25
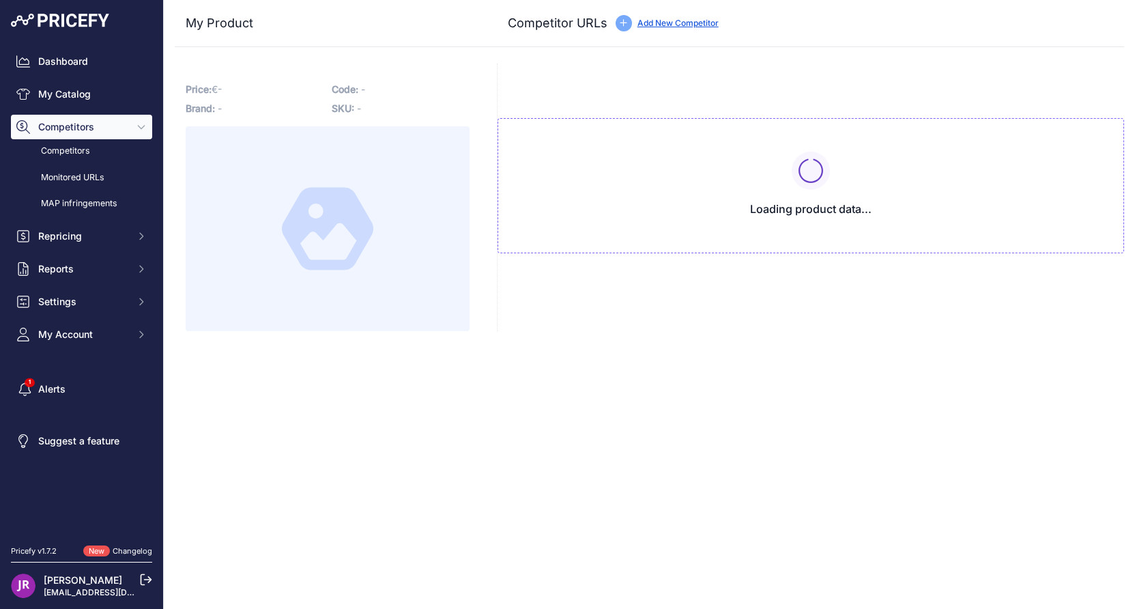
type input "[DOMAIN_NAME][URL]"
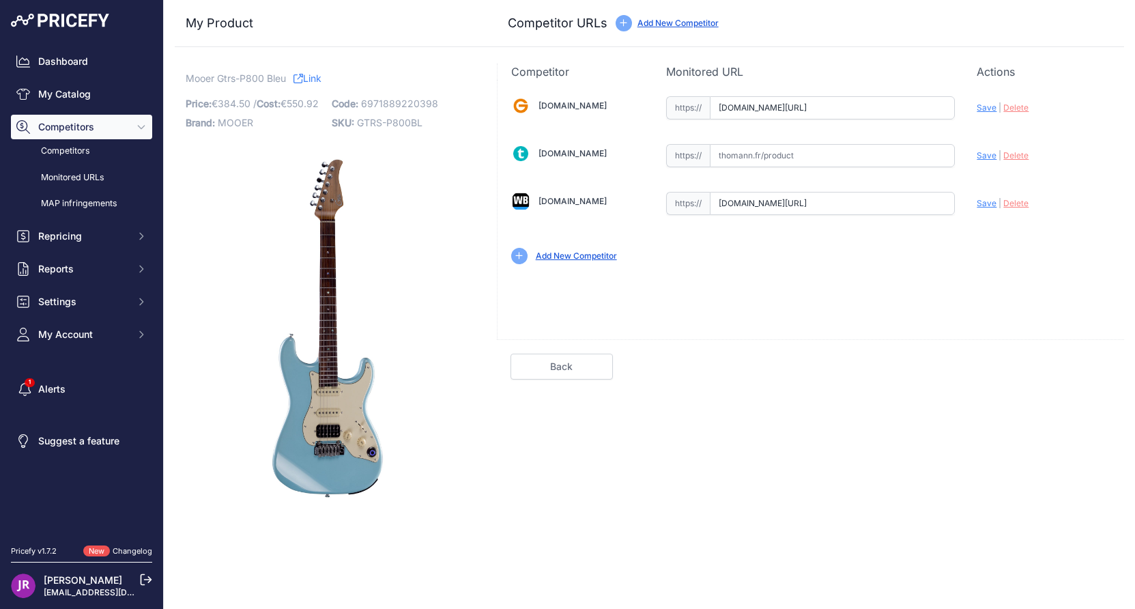
scroll to position [0, 222]
drag, startPoint x: 721, startPoint y: 110, endPoint x: 983, endPoint y: 128, distance: 262.7
click at [983, 128] on div "[DOMAIN_NAME] Valid Invalid" at bounding box center [811, 179] width 626 height 198
click at [1022, 109] on span "Delete" at bounding box center [1015, 107] width 25 height 10
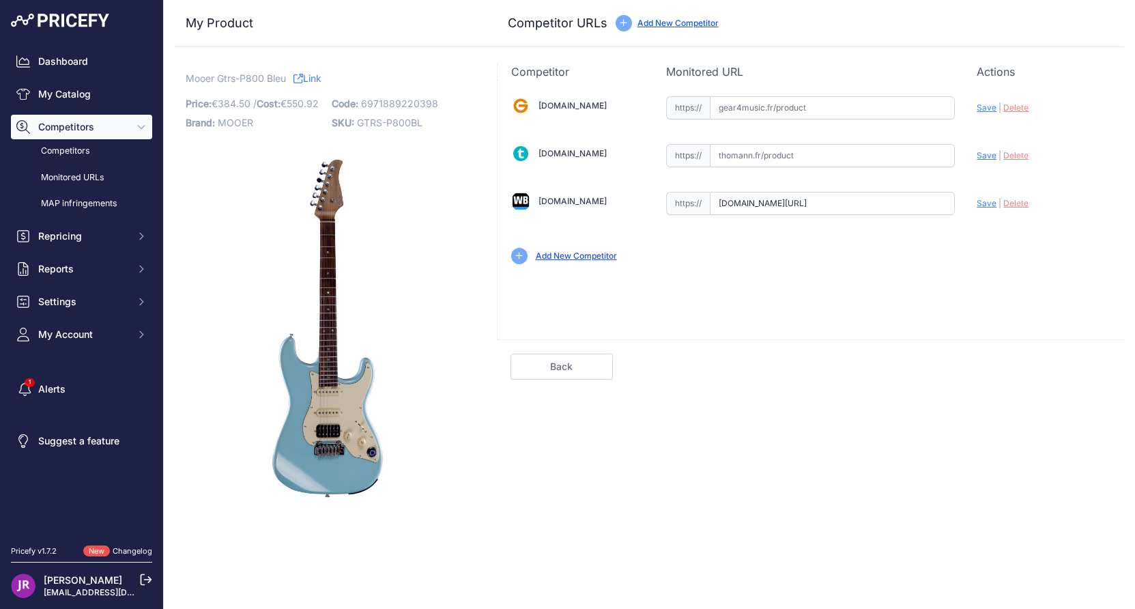
scroll to position [0, 191]
drag, startPoint x: 721, startPoint y: 205, endPoint x: 960, endPoint y: 197, distance: 239.0
click at [960, 197] on div "[DOMAIN_NAME] Valid Invalid" at bounding box center [811, 179] width 626 height 198
click at [1020, 206] on span "Delete" at bounding box center [1015, 203] width 25 height 10
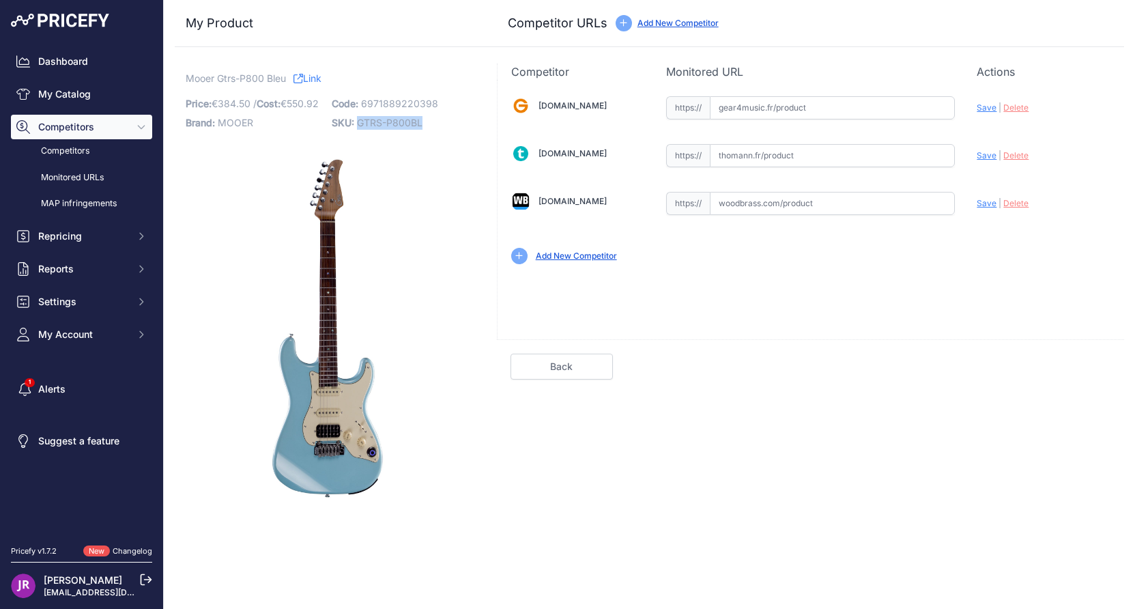
drag, startPoint x: 439, startPoint y: 124, endPoint x: 359, endPoint y: 123, distance: 80.5
click at [359, 123] on p "SKU: GTRS-P800BL" at bounding box center [401, 122] width 138 height 19
copy span "GTRS-P800BL"
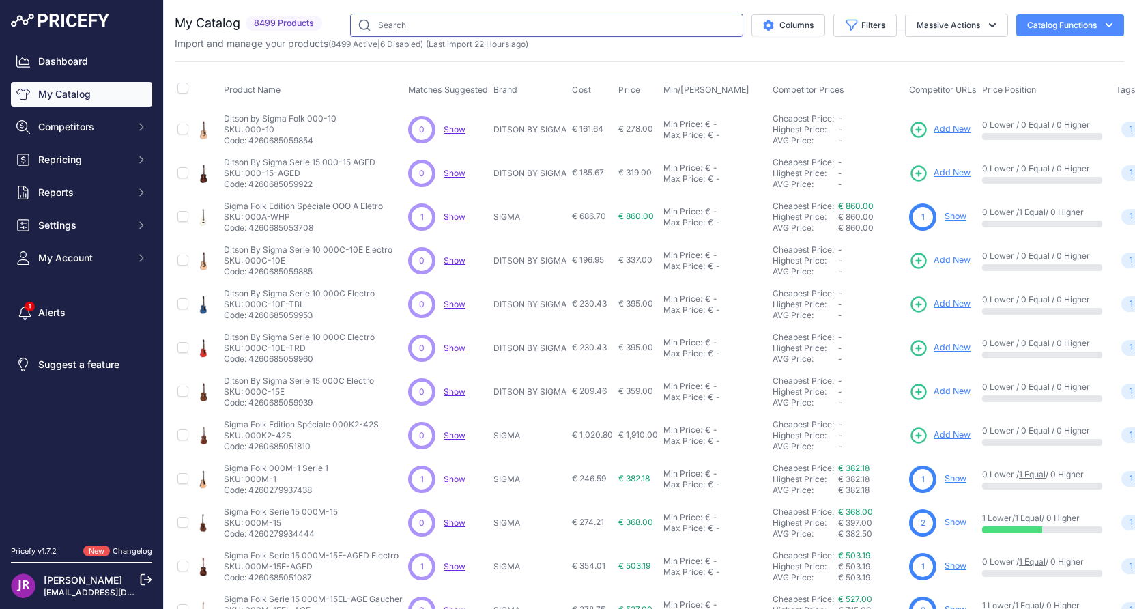
click at [414, 29] on input "text" at bounding box center [546, 25] width 393 height 23
type input "gt-1000core"
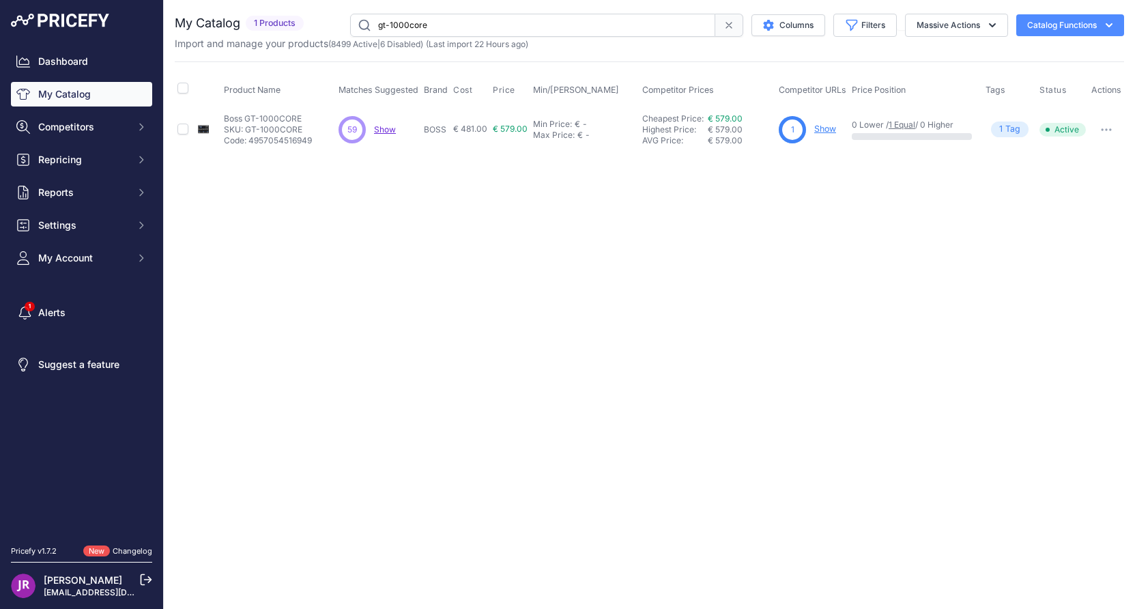
click at [817, 127] on link "Show" at bounding box center [825, 129] width 22 height 10
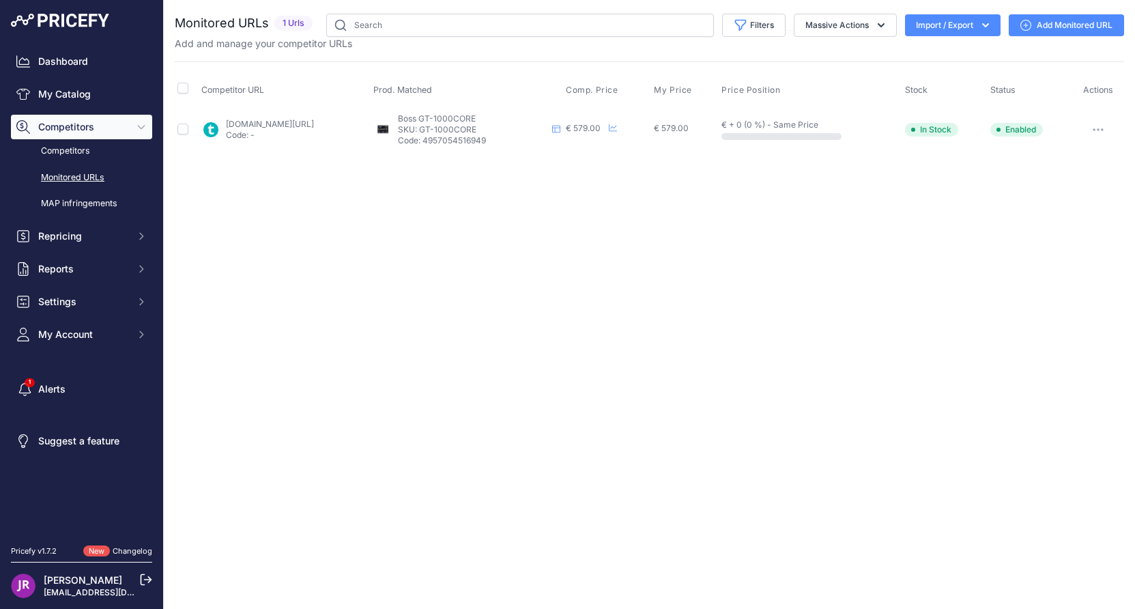
click at [1094, 124] on button "button" at bounding box center [1097, 129] width 27 height 19
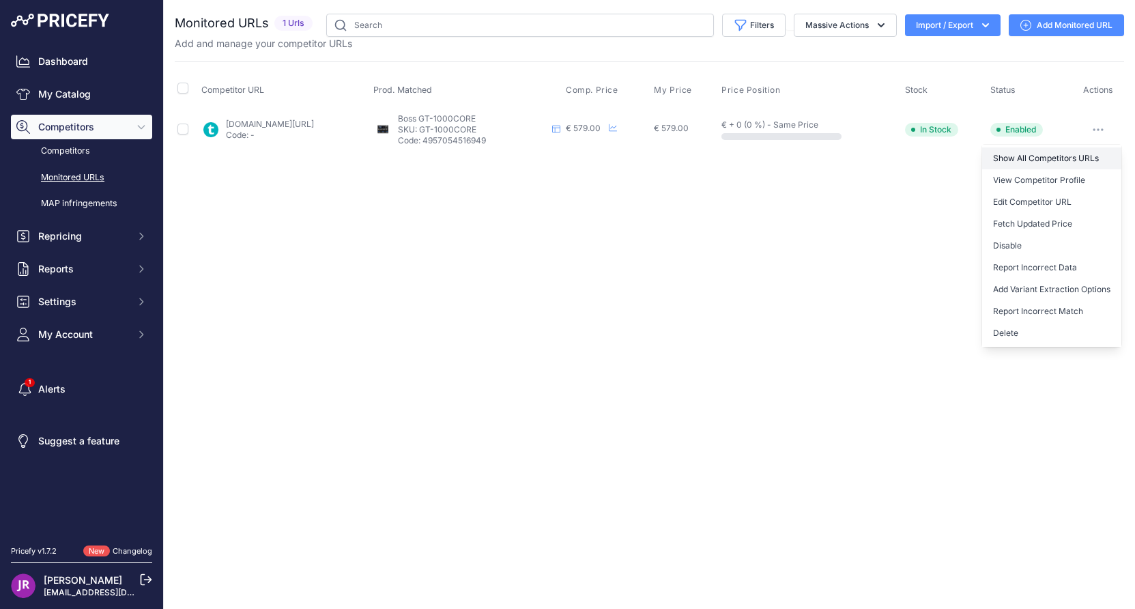
click at [1055, 158] on link "Show All Competitors URLs" at bounding box center [1051, 158] width 139 height 22
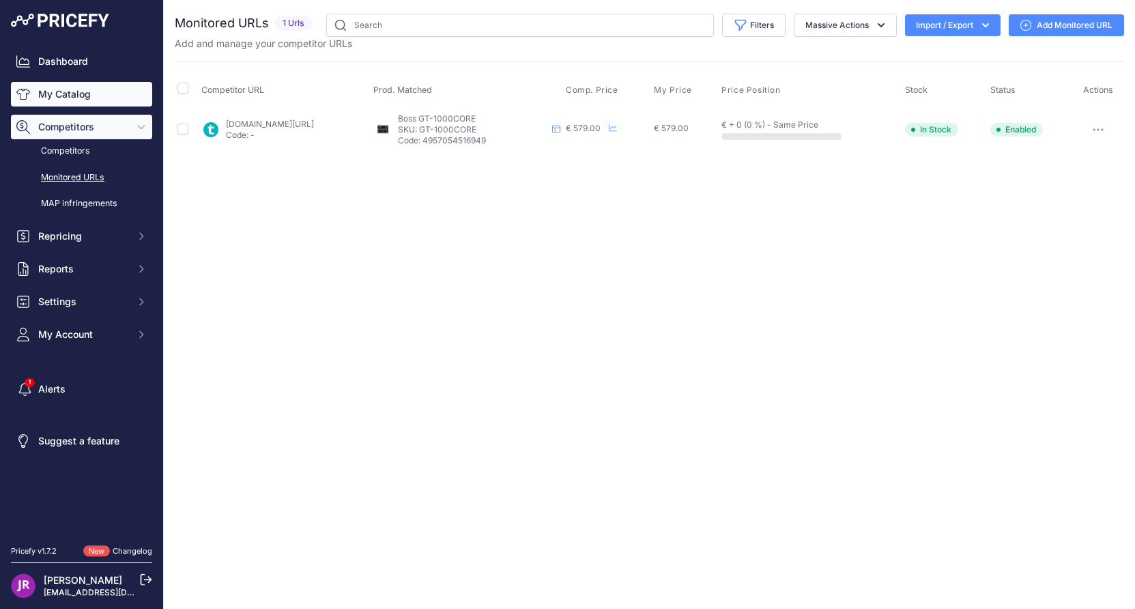
click at [88, 102] on link "My Catalog" at bounding box center [81, 94] width 141 height 25
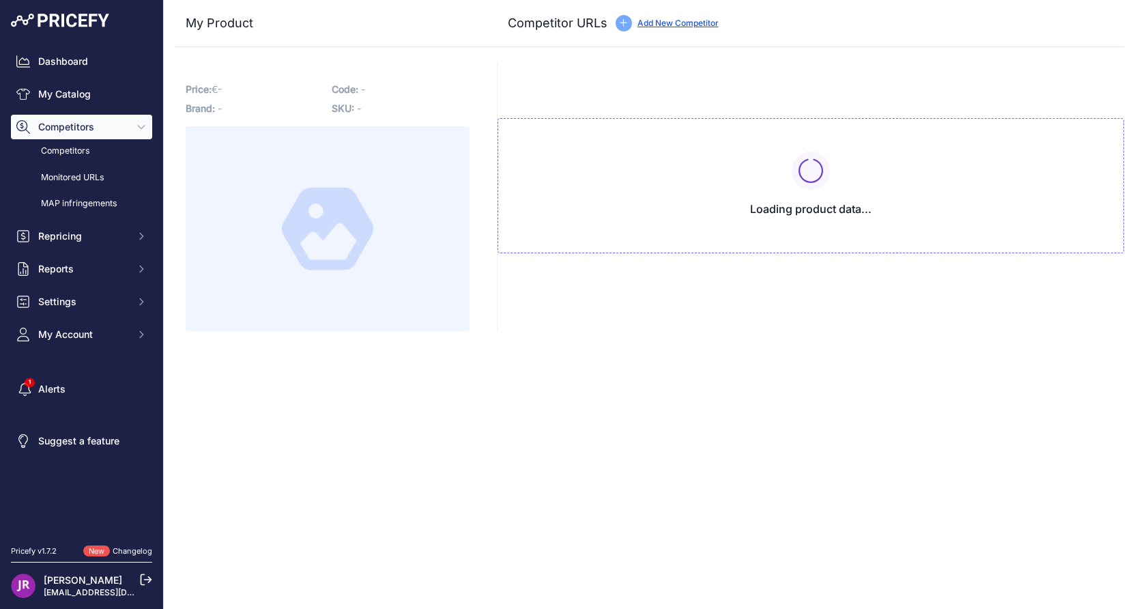
type input "[DOMAIN_NAME][URL]"
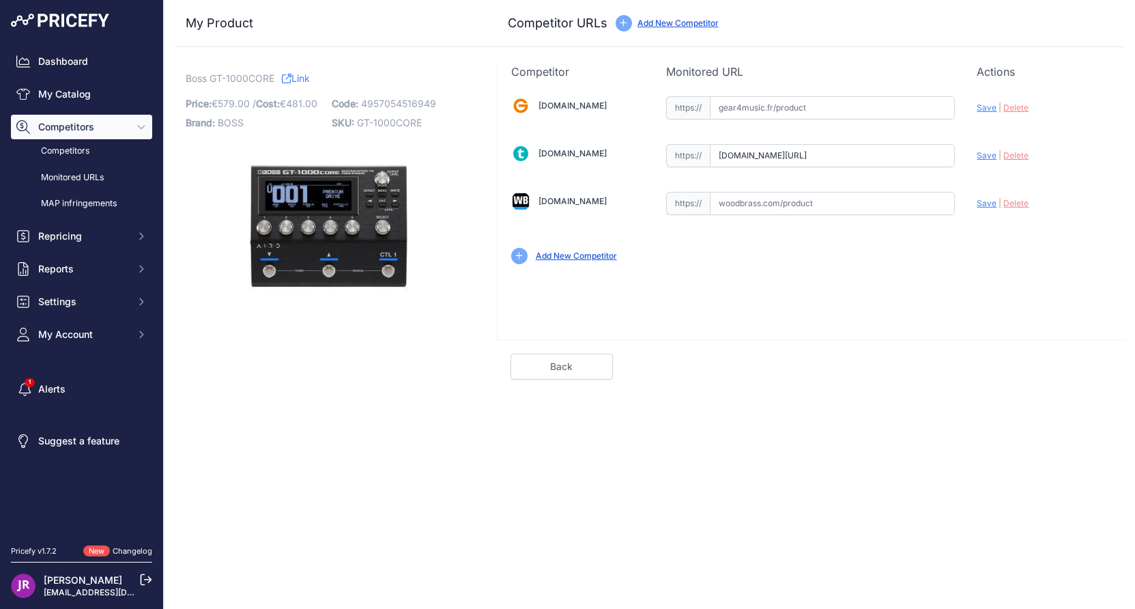
scroll to position [0, 31]
drag, startPoint x: 720, startPoint y: 158, endPoint x: 1029, endPoint y: 171, distance: 309.4
click at [1029, 171] on div "[DOMAIN_NAME] Valid Invalid" at bounding box center [811, 179] width 626 height 198
drag, startPoint x: 431, startPoint y: 122, endPoint x: 359, endPoint y: 127, distance: 72.5
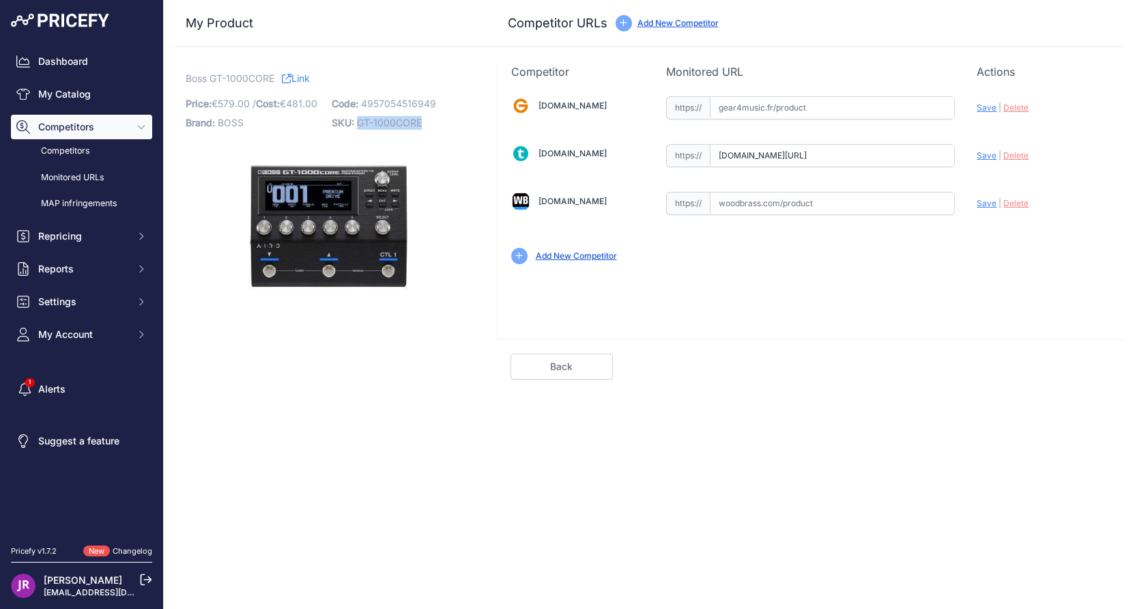
click at [359, 127] on p "SKU: GT-1000CORE" at bounding box center [401, 122] width 138 height 19
copy span "GT-1000CORE"
click at [734, 111] on input "text" at bounding box center [832, 107] width 245 height 23
paste input "[URL][DOMAIN_NAME]"
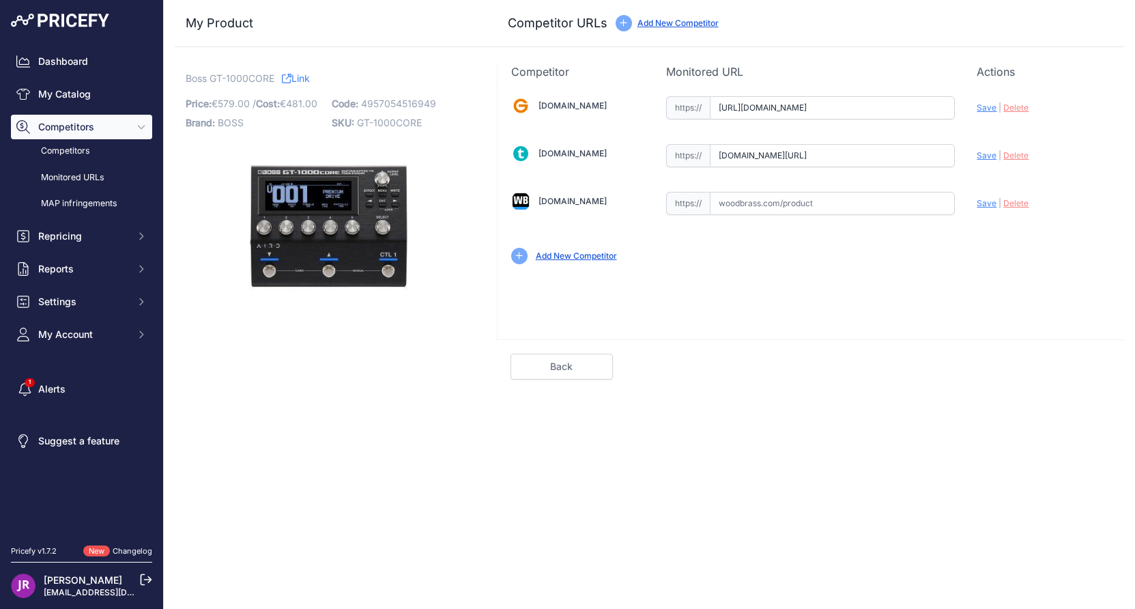
type input "[DOMAIN_NAME][URL]"
click at [727, 199] on input "text" at bounding box center [832, 203] width 245 height 23
paste input "https://www.woodbrass.com/multi-effets-guitare-electrique-boss-gt-1000-core-p34…"
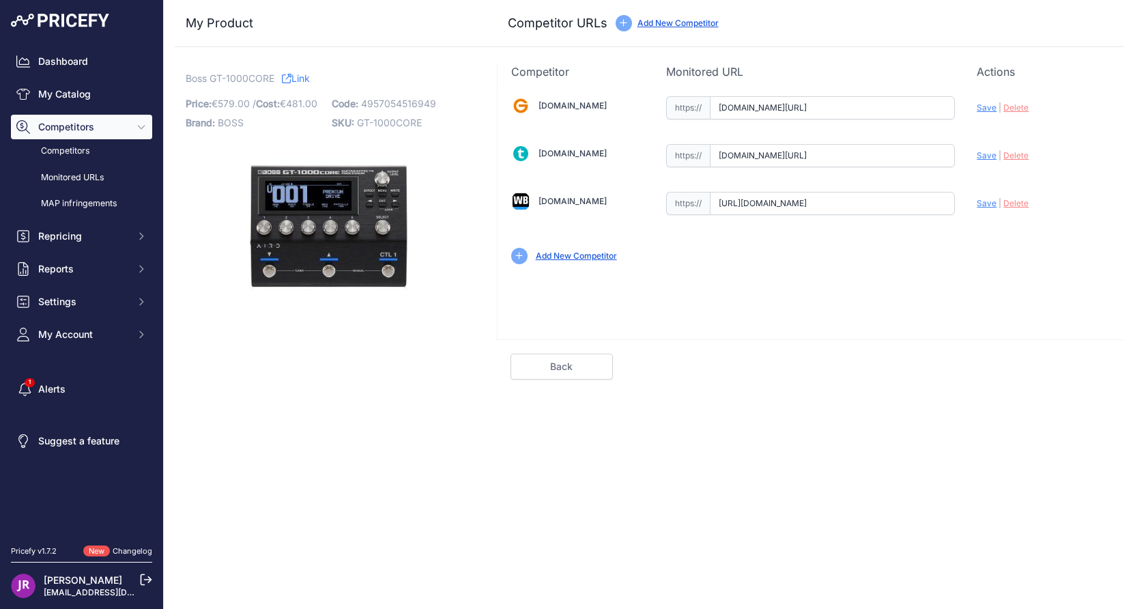
type input "www.woodbrass.com/multi-effets-guitare-electrique-boss-gt-1000-core-p340023.htm…"
click at [990, 105] on span "Save" at bounding box center [987, 107] width 20 height 10
type input "https://www.gear4music.fr/fr/Guitare-and-Basse/Boss-GT-1000Core-Processeur-dEff…"
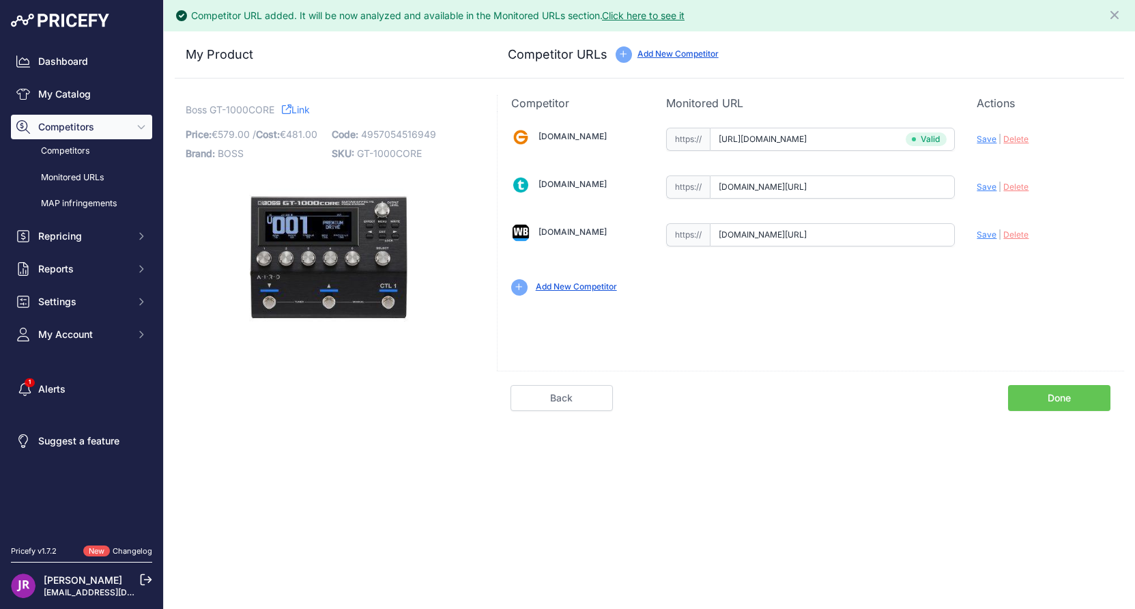
click at [987, 235] on span "Save" at bounding box center [987, 234] width 20 height 10
type input "[URL][DOMAIN_NAME]"
click at [1051, 395] on link "Done" at bounding box center [1059, 398] width 102 height 26
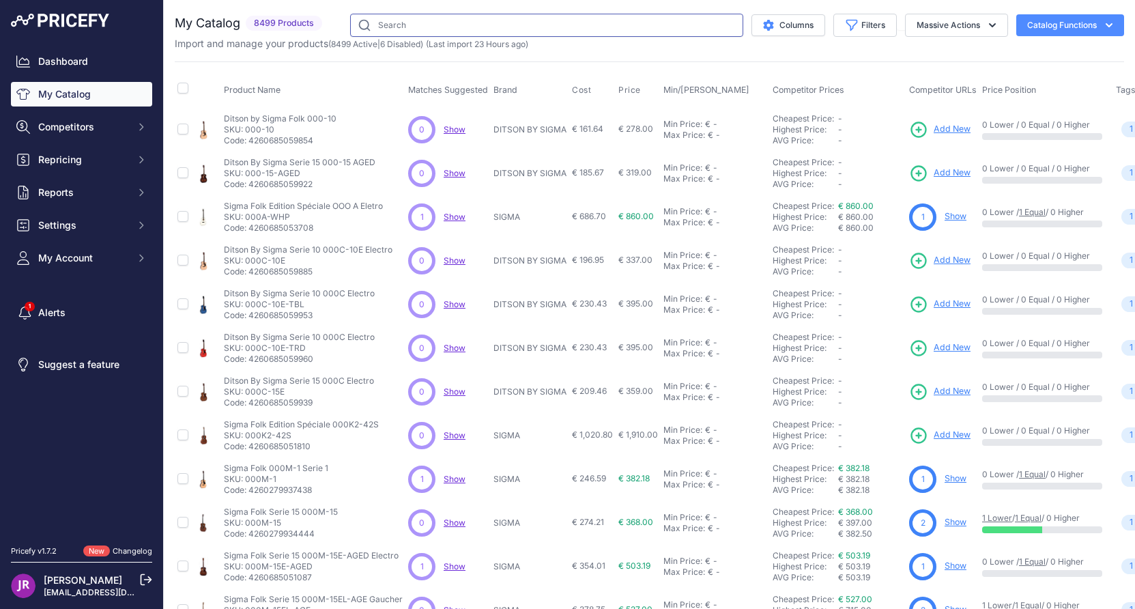
click at [409, 30] on input "text" at bounding box center [546, 25] width 393 height 23
paste input "GROOVELOOPX2"
type input "GROOVELOOPX2"
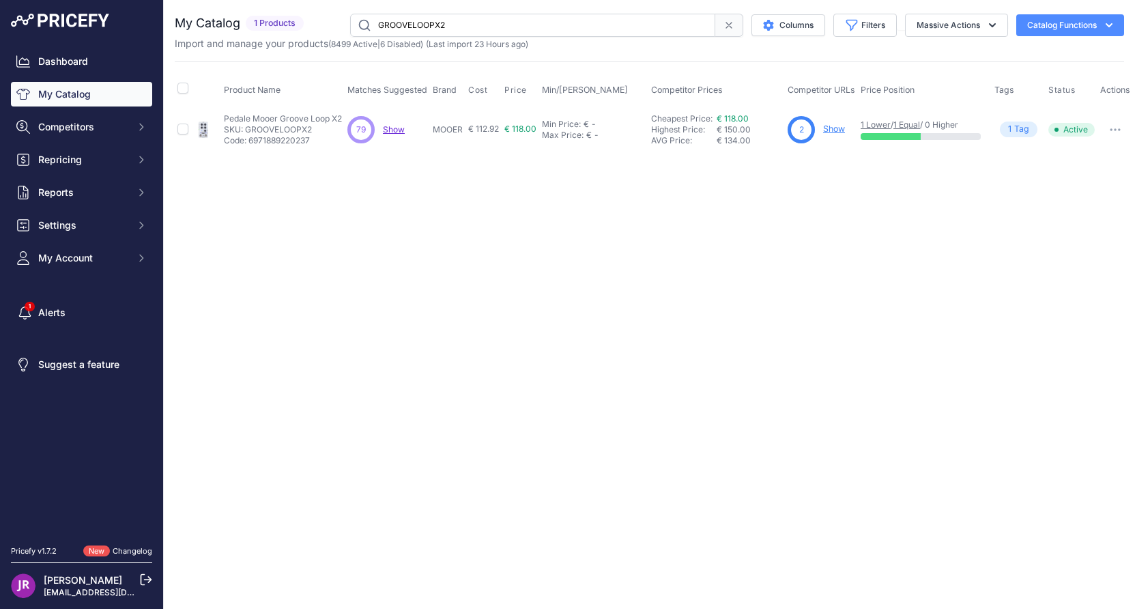
click at [832, 128] on link "Show" at bounding box center [834, 129] width 22 height 10
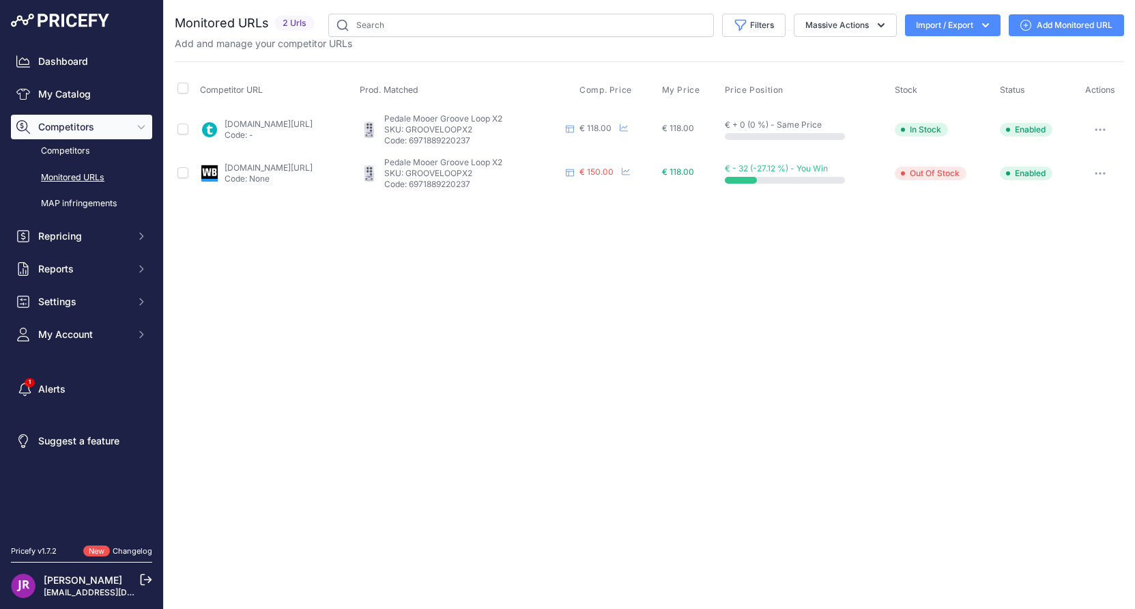
click at [1097, 128] on icon "button" at bounding box center [1100, 129] width 11 height 3
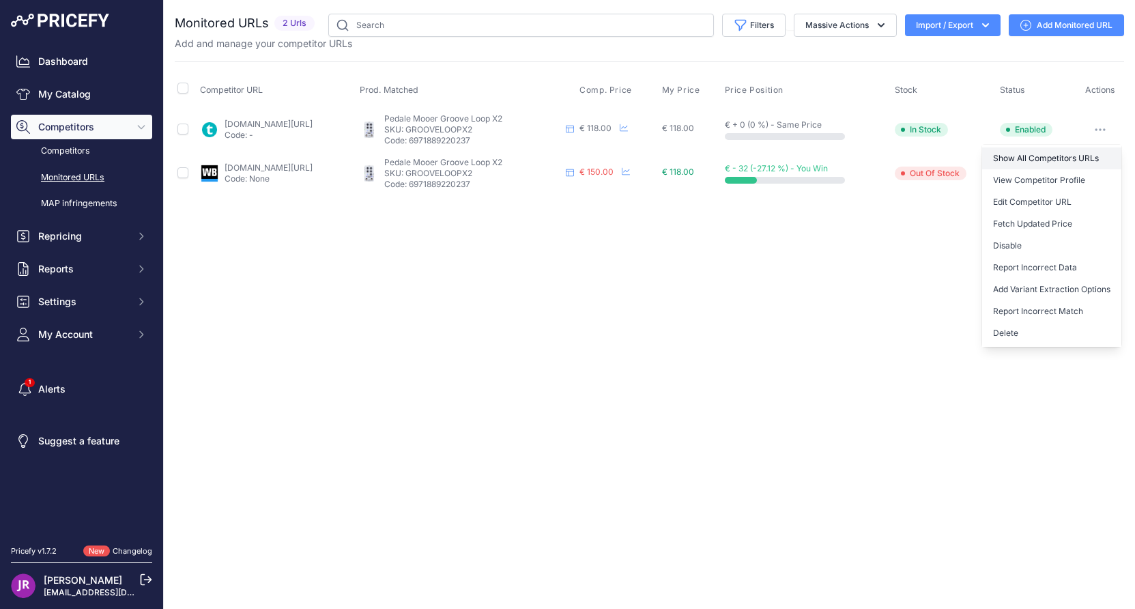
click at [1040, 159] on link "Show All Competitors URLs" at bounding box center [1051, 158] width 139 height 22
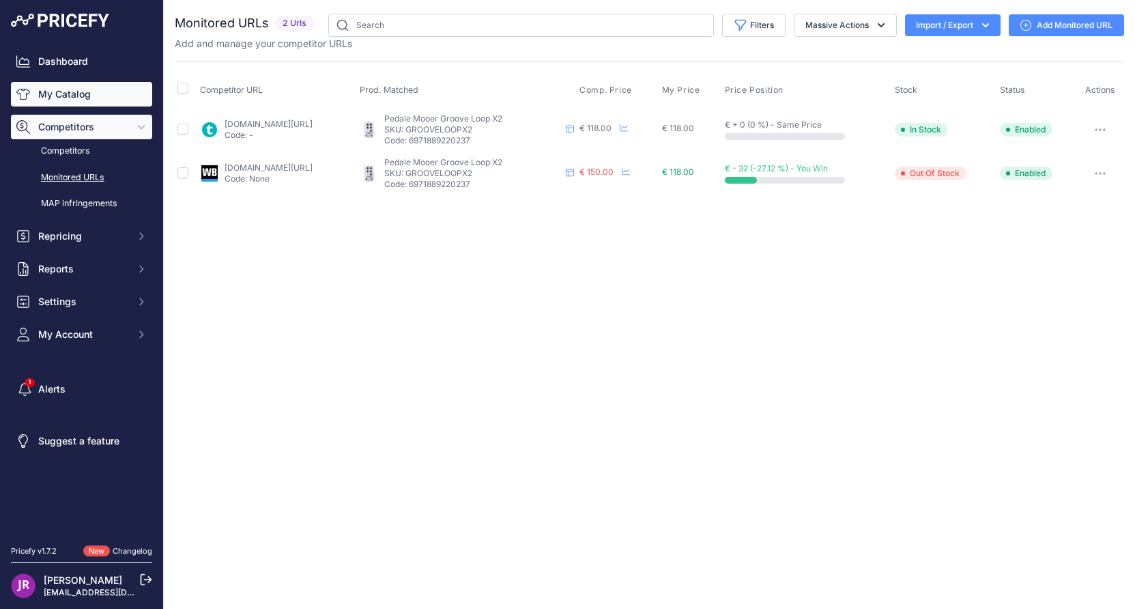
click at [59, 96] on link "My Catalog" at bounding box center [81, 94] width 141 height 25
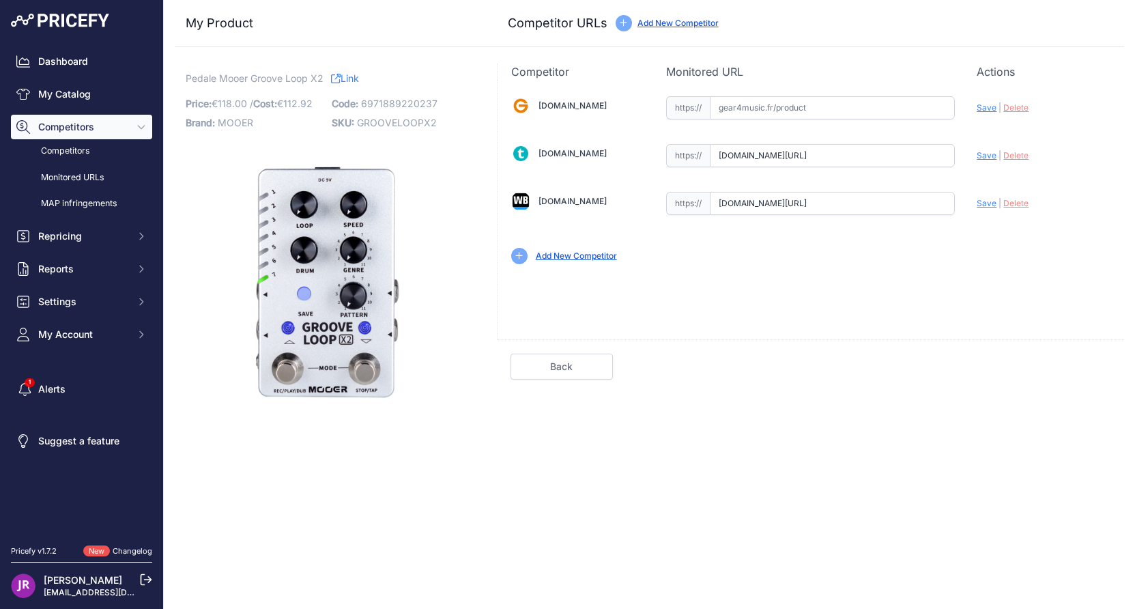
scroll to position [0, 51]
drag, startPoint x: 719, startPoint y: 158, endPoint x: 967, endPoint y: 141, distance: 249.0
click at [967, 141] on div "Gear4music.fr Valid Invalid" at bounding box center [811, 179] width 626 height 198
drag, startPoint x: 722, startPoint y: 204, endPoint x: 1035, endPoint y: 208, distance: 312.6
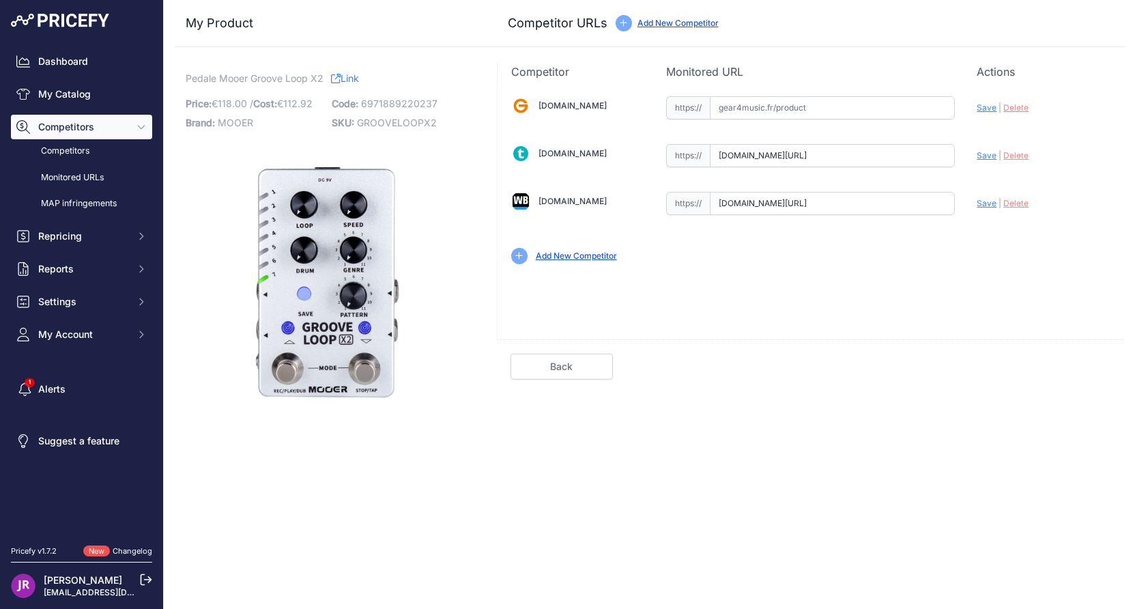
click at [1035, 208] on div "Gear4music.fr Valid Invalid" at bounding box center [811, 179] width 626 height 198
click at [373, 117] on span "GROOVELOOPX2" at bounding box center [397, 123] width 80 height 12
copy span "GROOVELOOPX2"
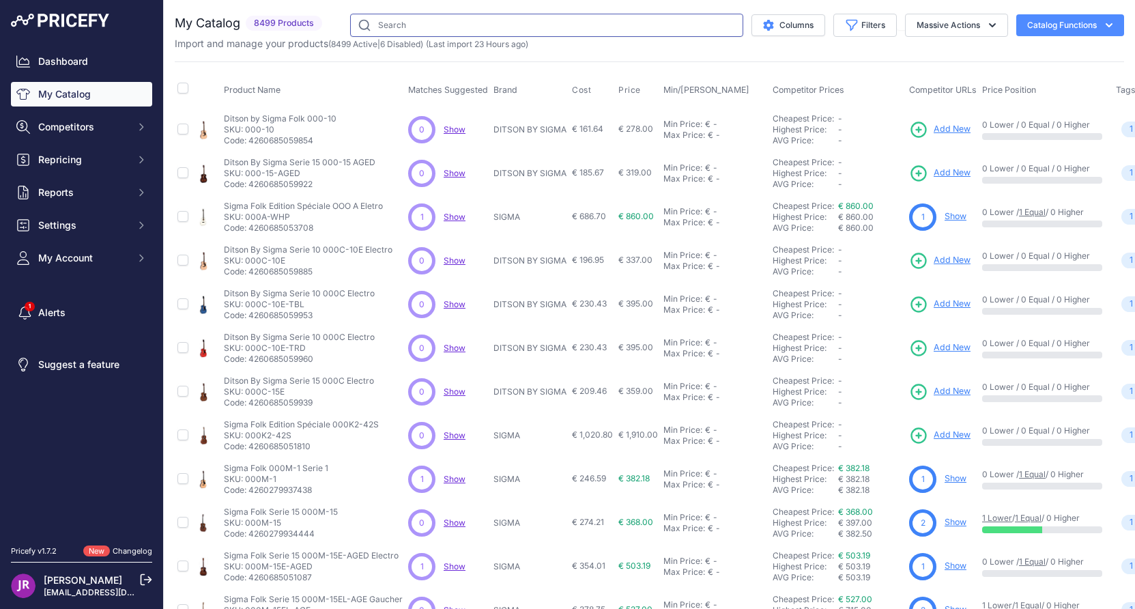
click at [421, 28] on input "text" at bounding box center [546, 25] width 393 height 23
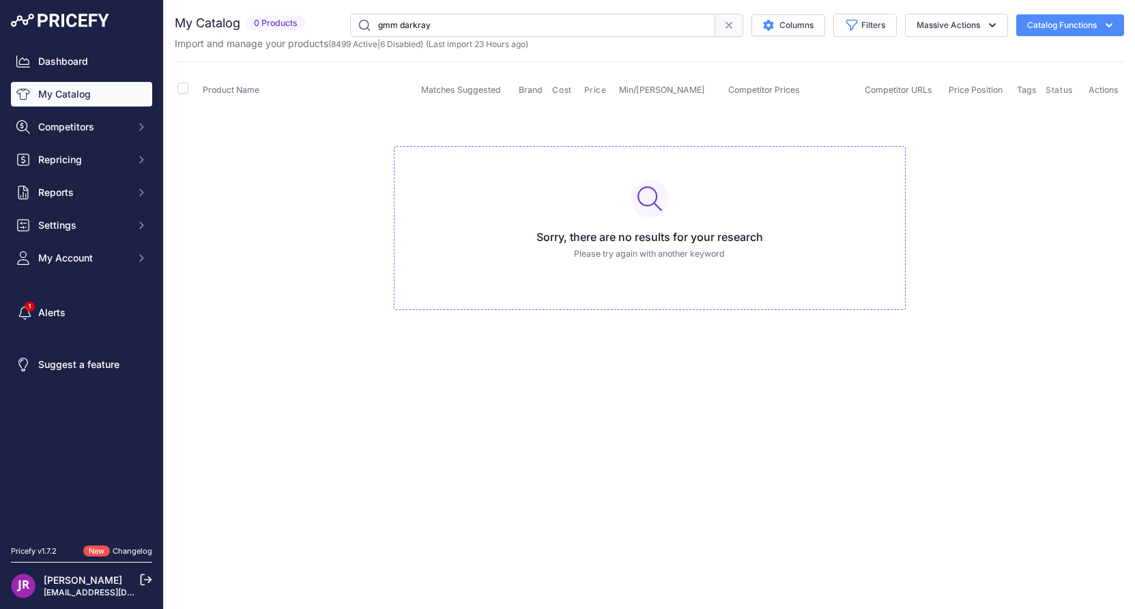
drag, startPoint x: 399, startPoint y: 23, endPoint x: 373, endPoint y: 31, distance: 26.8
click at [373, 31] on input "gmm darkray" at bounding box center [532, 25] width 365 height 23
click at [423, 27] on input "darkray" at bounding box center [532, 25] width 365 height 23
click at [391, 27] on input "darkray" at bounding box center [532, 25] width 365 height 23
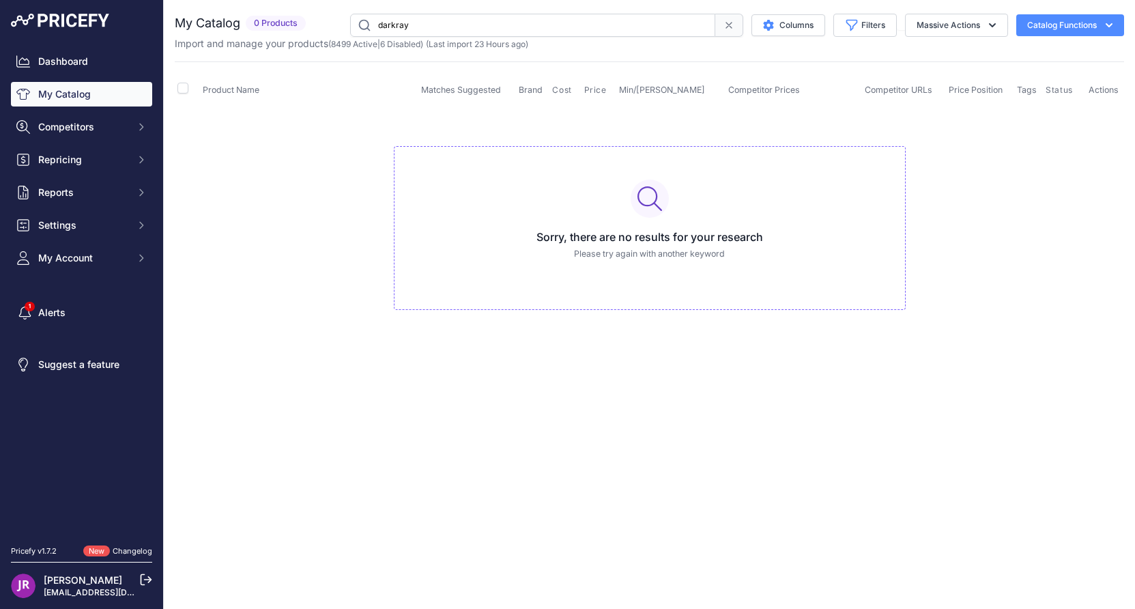
paste input "GMM DARKRAY-BK-RME-B-B"
type input "GMM DARKRAY-BK-RME-B-B"
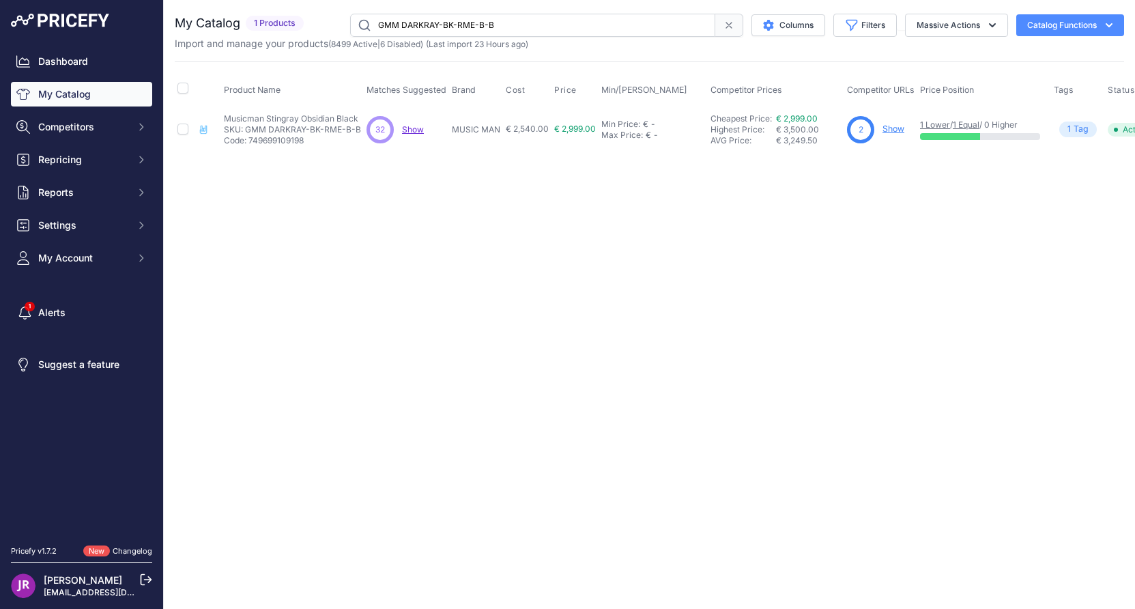
click at [896, 132] on link "Show" at bounding box center [893, 129] width 22 height 10
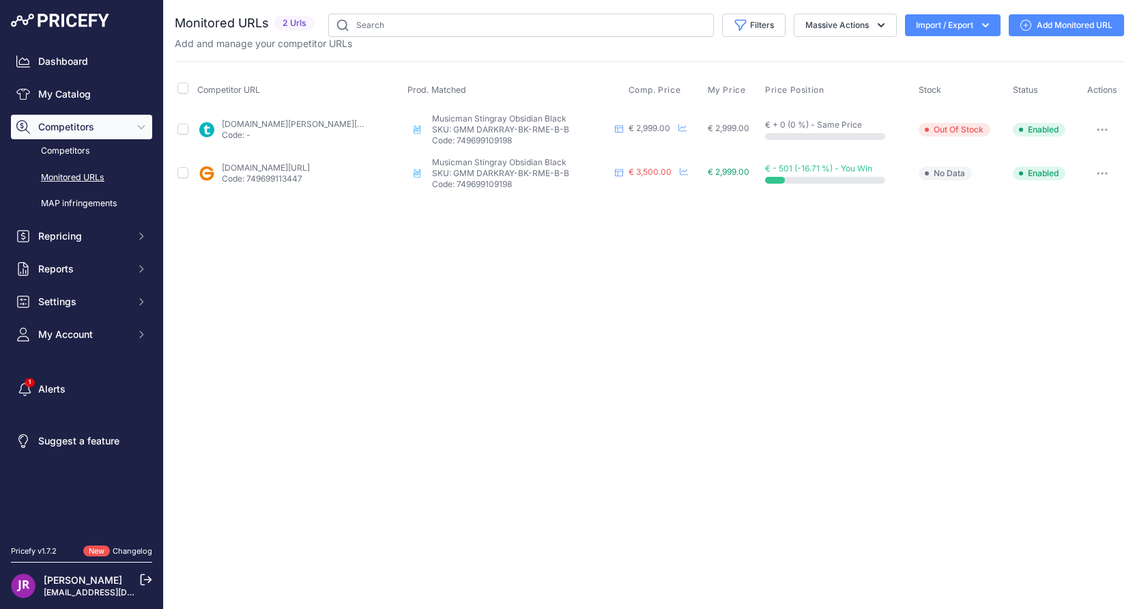
click at [1103, 129] on icon "button" at bounding box center [1101, 129] width 1 height 1
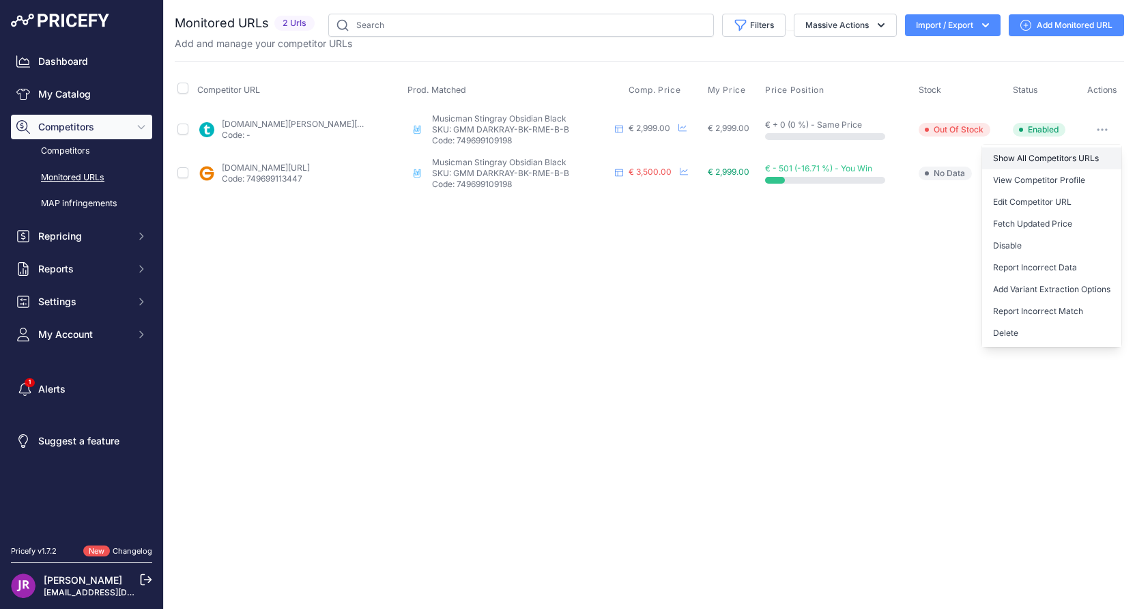
click at [1030, 154] on link "Show All Competitors URLs" at bounding box center [1051, 158] width 139 height 22
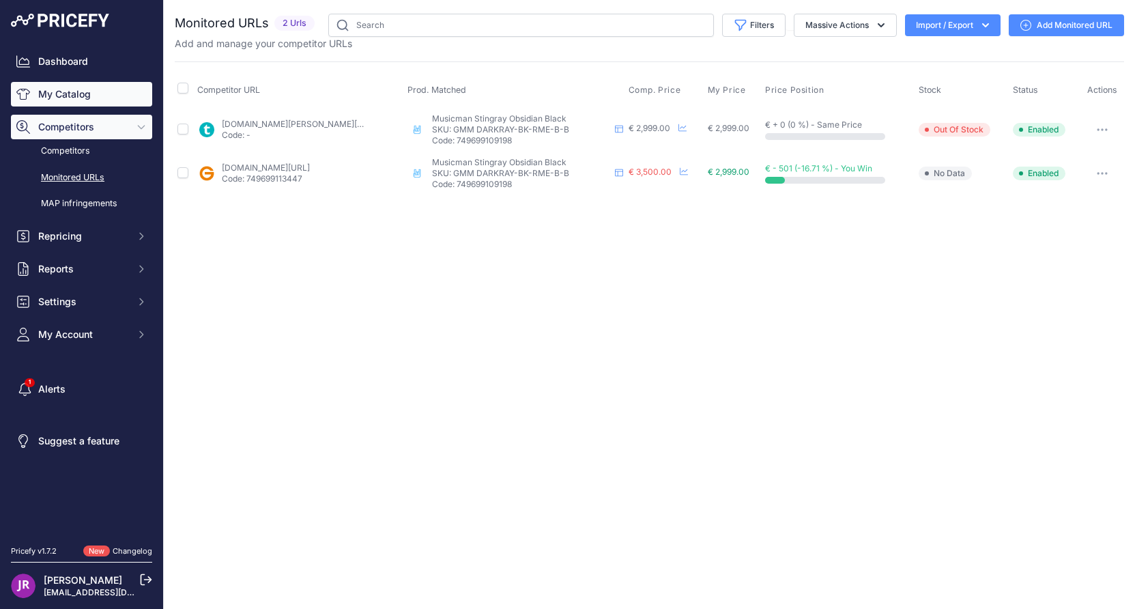
click at [73, 98] on link "My Catalog" at bounding box center [81, 94] width 141 height 25
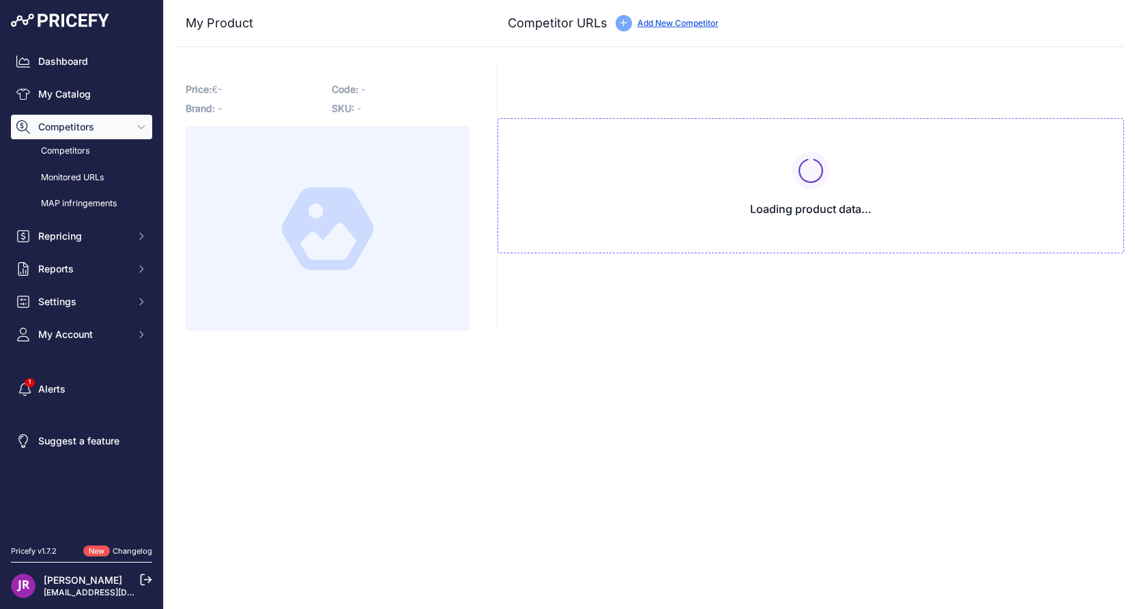
type input "www.gear4music.fr/fr/Guitare-and-Basse/Music-Man-Dark-Ray-Obsidian-Black/6DKO?p…"
type input "www.thomann.fr/music_man_dark_ray_obsidian_black.htm?prirule_jdsnikfkfjsd=9365"
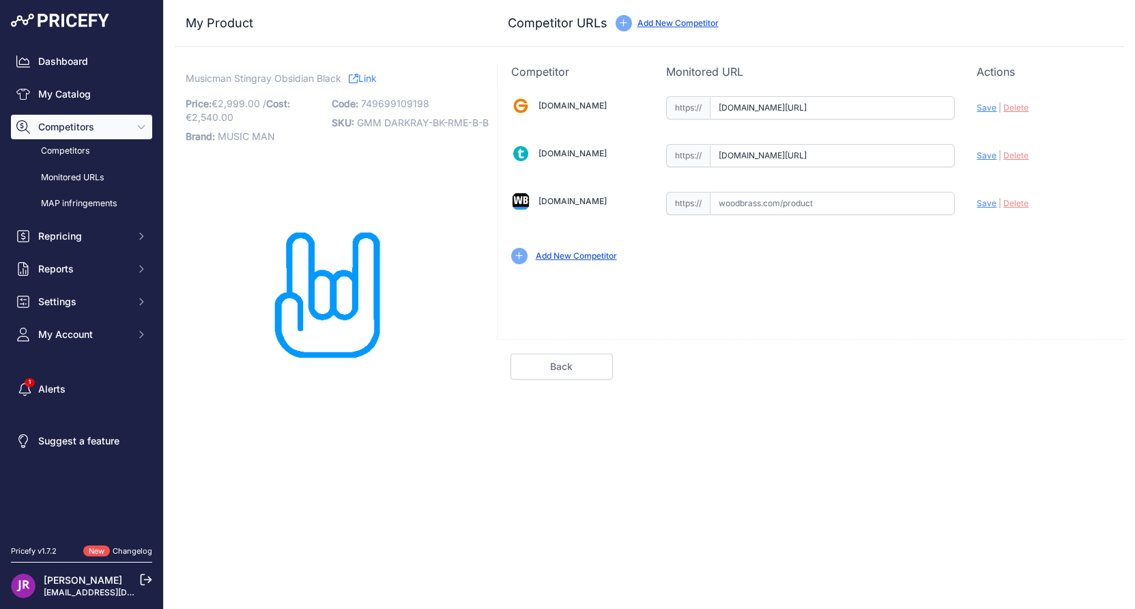
scroll to position [0, 213]
drag, startPoint x: 719, startPoint y: 112, endPoint x: 997, endPoint y: 115, distance: 277.8
click at [997, 115] on div "Gear4music.fr Valid Invalid" at bounding box center [811, 179] width 626 height 198
drag, startPoint x: 721, startPoint y: 159, endPoint x: 977, endPoint y: 158, distance: 256.6
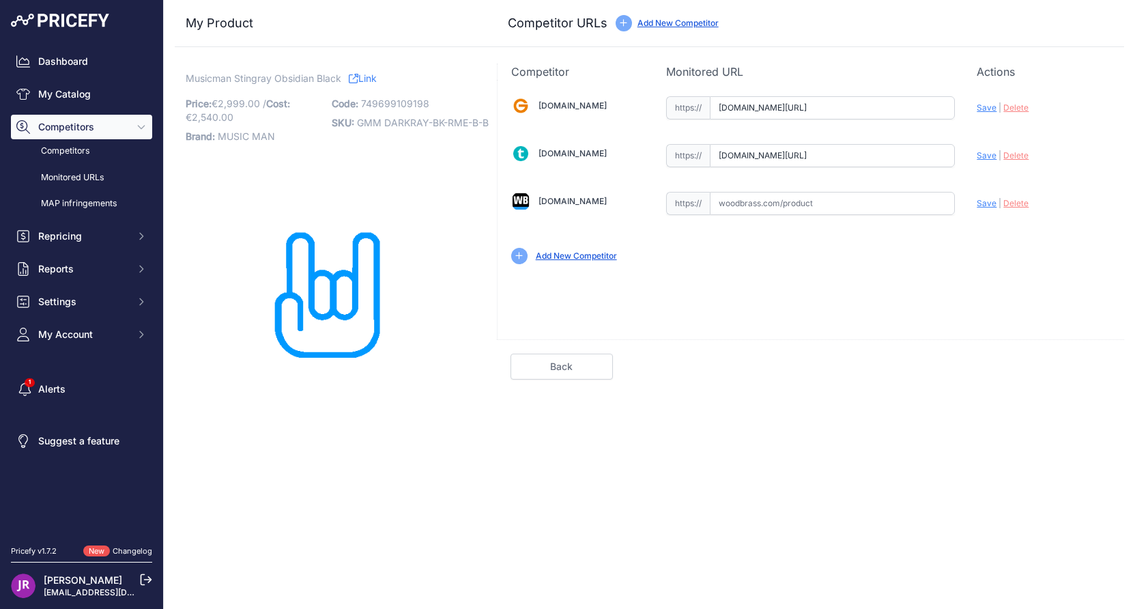
click at [977, 158] on div "Gear4music.fr Valid Invalid" at bounding box center [811, 179] width 626 height 198
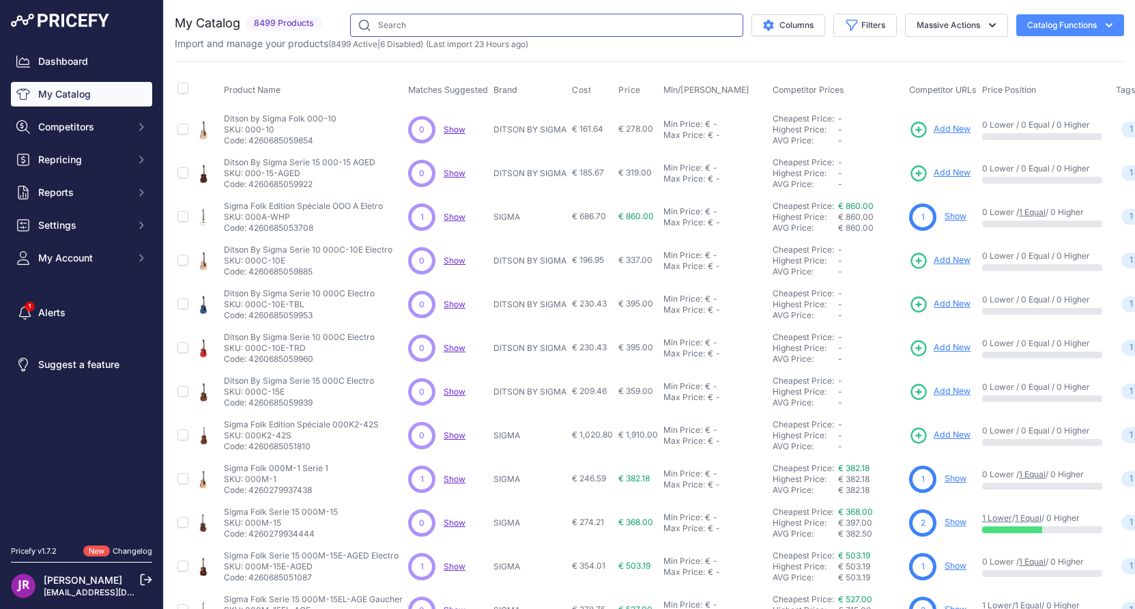
click at [405, 25] on input "text" at bounding box center [546, 25] width 393 height 23
paste input "GE300LITE"
type input "GE300LITE"
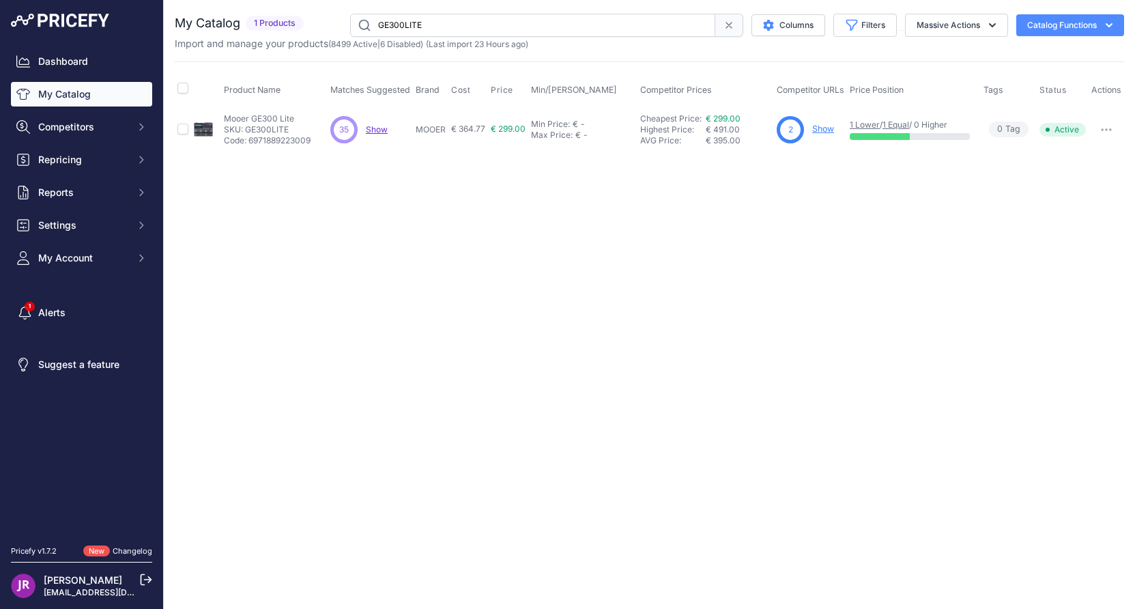
click at [826, 133] on link "Show" at bounding box center [823, 129] width 22 height 10
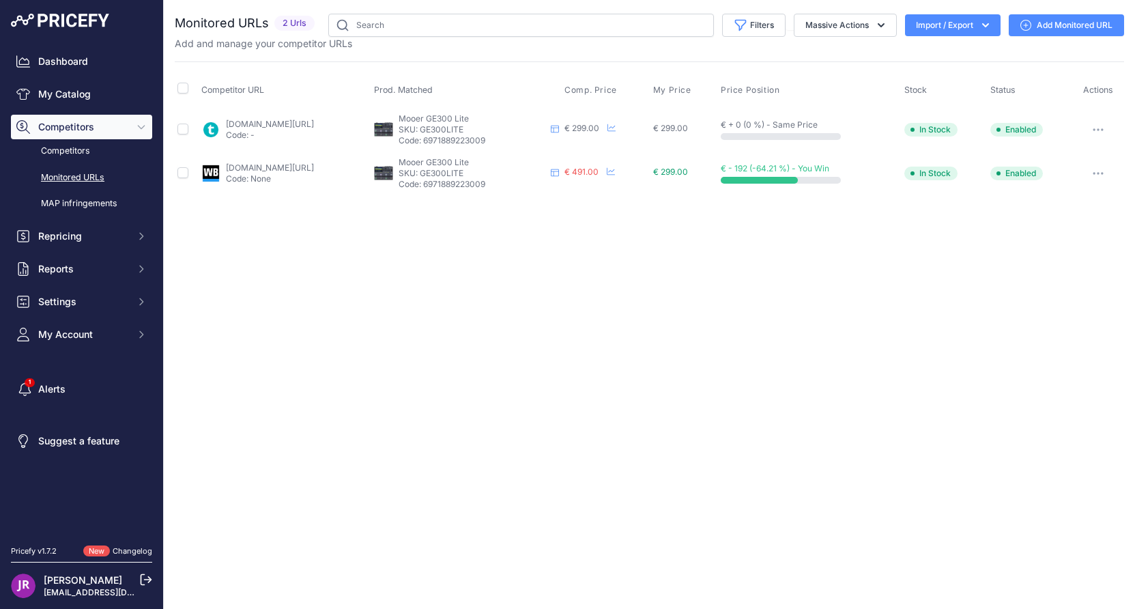
click at [1101, 125] on button "button" at bounding box center [1097, 129] width 27 height 19
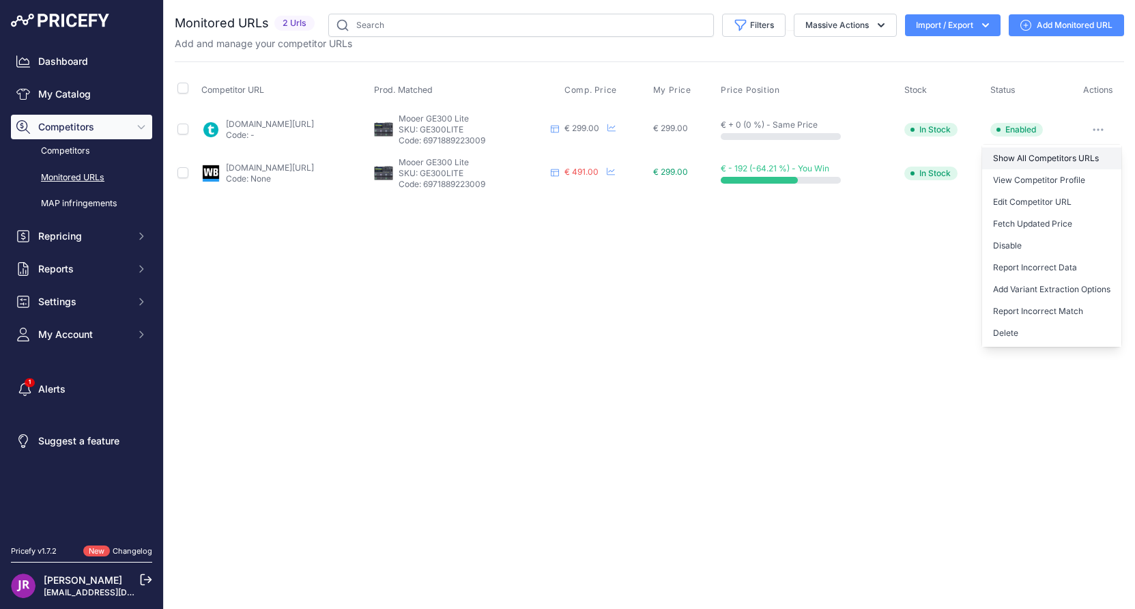
click at [1011, 159] on link "Show All Competitors URLs" at bounding box center [1051, 158] width 139 height 22
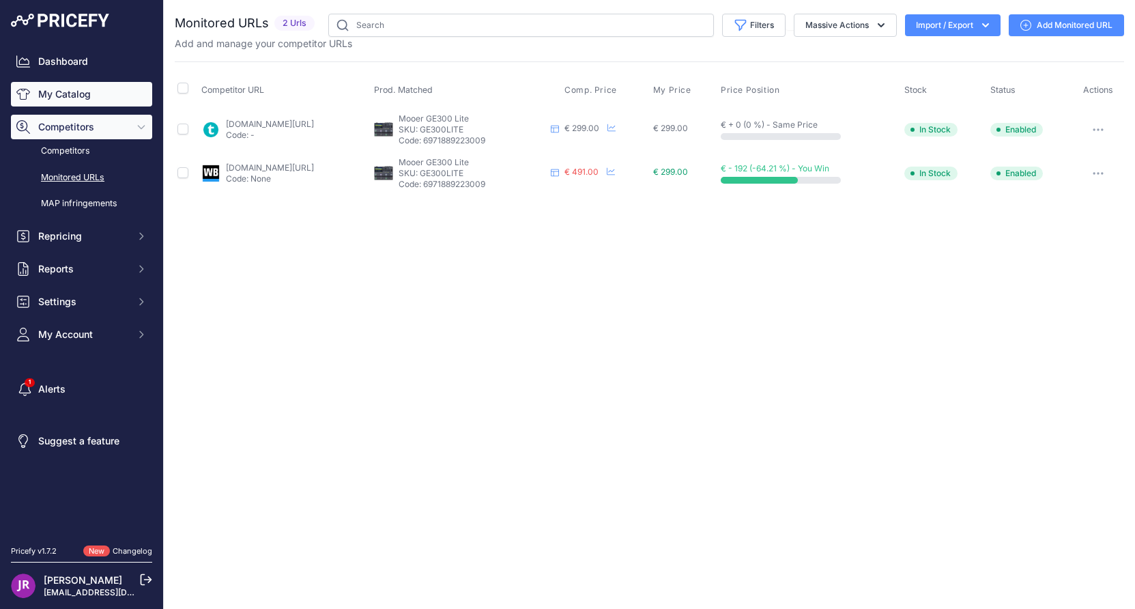
click at [73, 91] on link "My Catalog" at bounding box center [81, 94] width 141 height 25
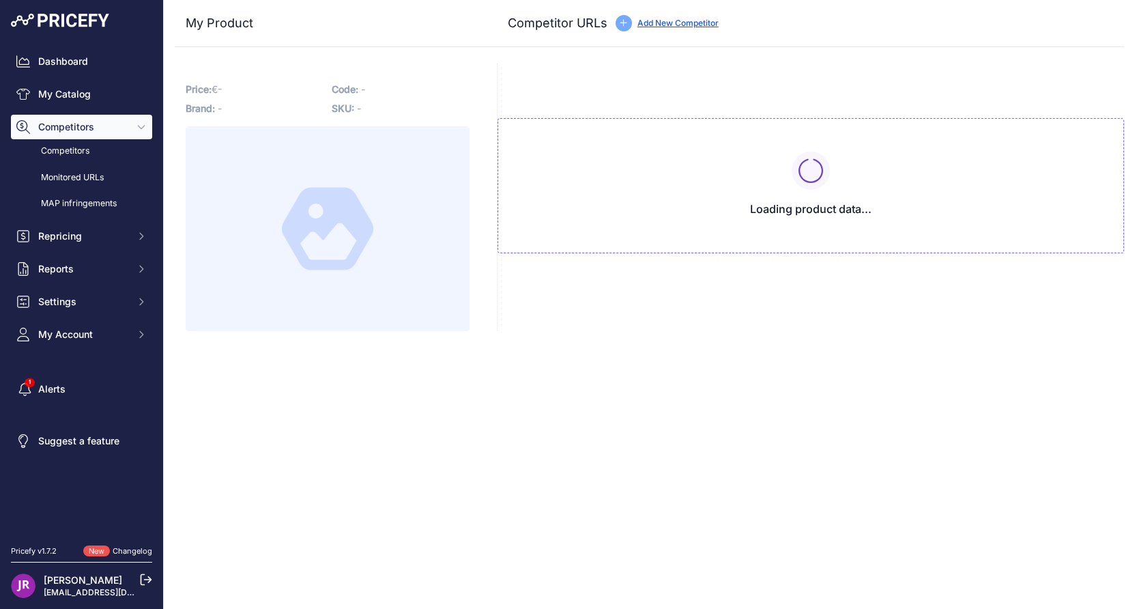
type input "[DOMAIN_NAME][URL]"
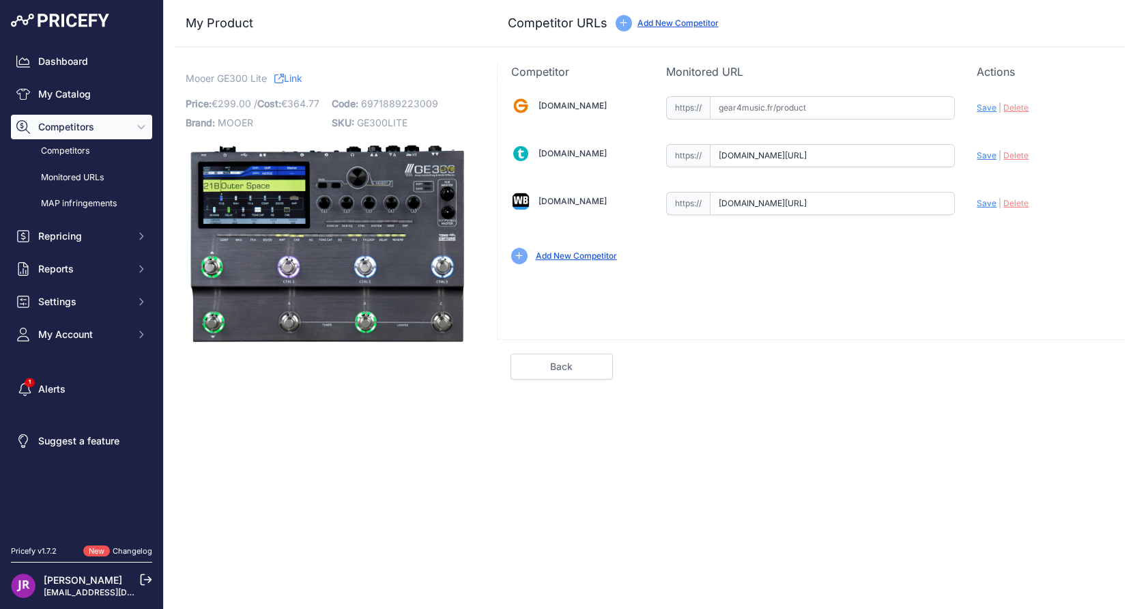
scroll to position [0, 31]
drag, startPoint x: 719, startPoint y: 154, endPoint x: 971, endPoint y: 171, distance: 253.1
click at [971, 171] on div "Gear4music.fr Valid Invalid" at bounding box center [811, 179] width 626 height 198
drag, startPoint x: 719, startPoint y: 209, endPoint x: 966, endPoint y: 209, distance: 246.4
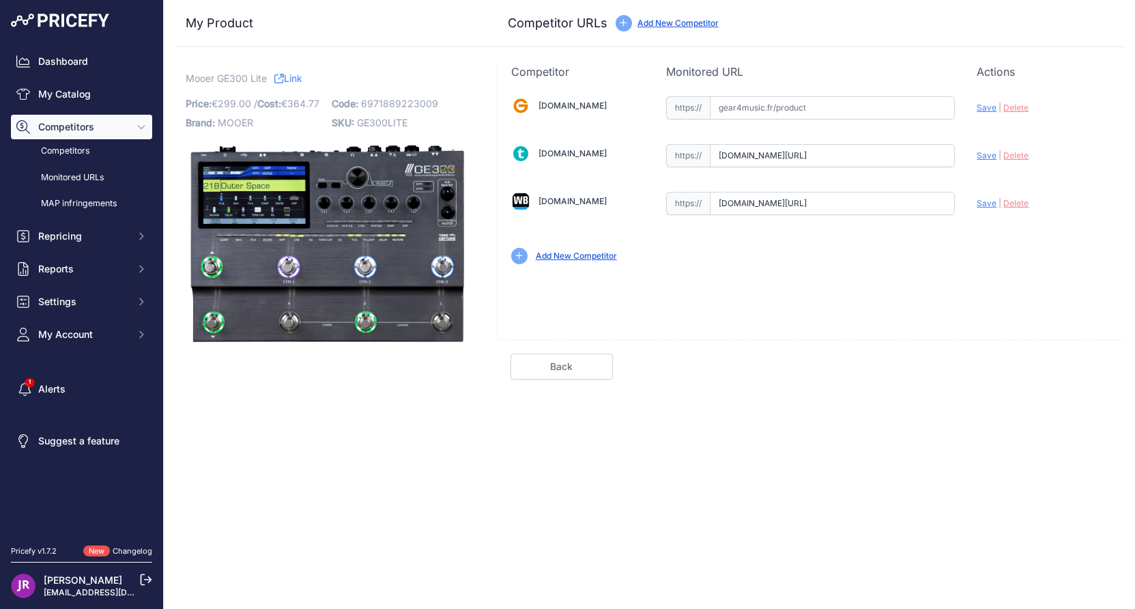
click at [966, 209] on div "Gear4music.fr Valid Invalid" at bounding box center [811, 179] width 626 height 198
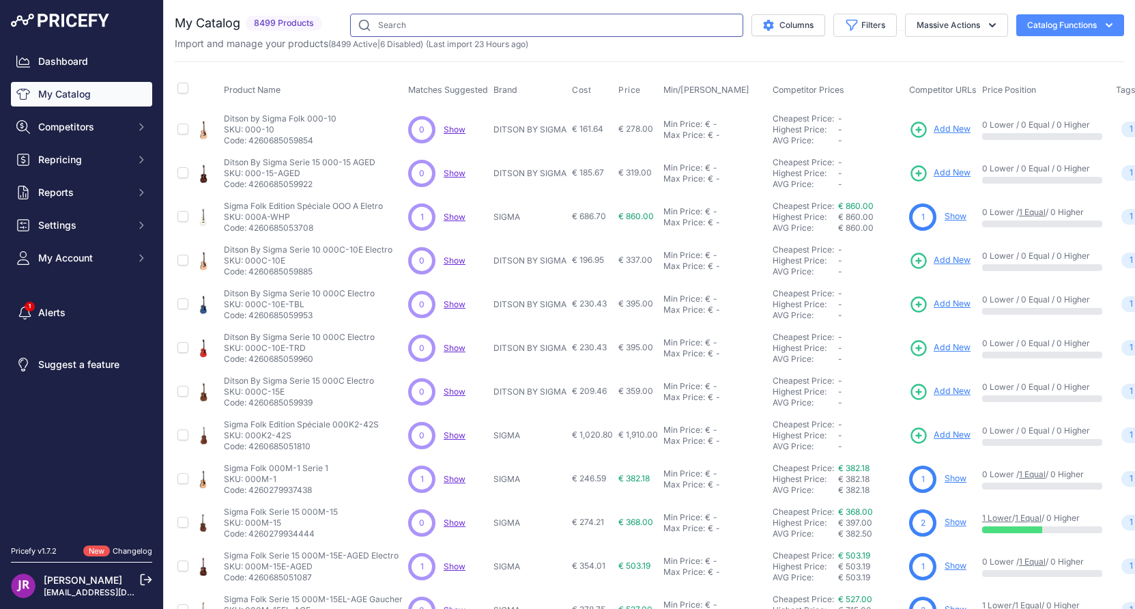
click at [388, 23] on input "text" at bounding box center [546, 25] width 393 height 23
paste input "GE1000LI"
type input "GE1000LI"
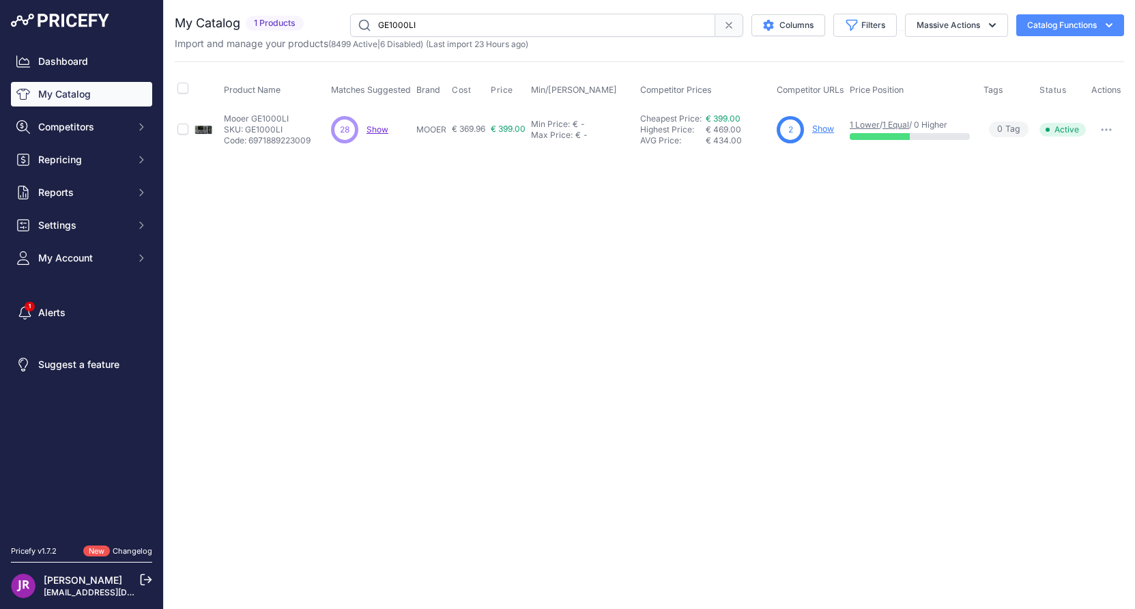
click at [828, 128] on link "Show" at bounding box center [823, 129] width 22 height 10
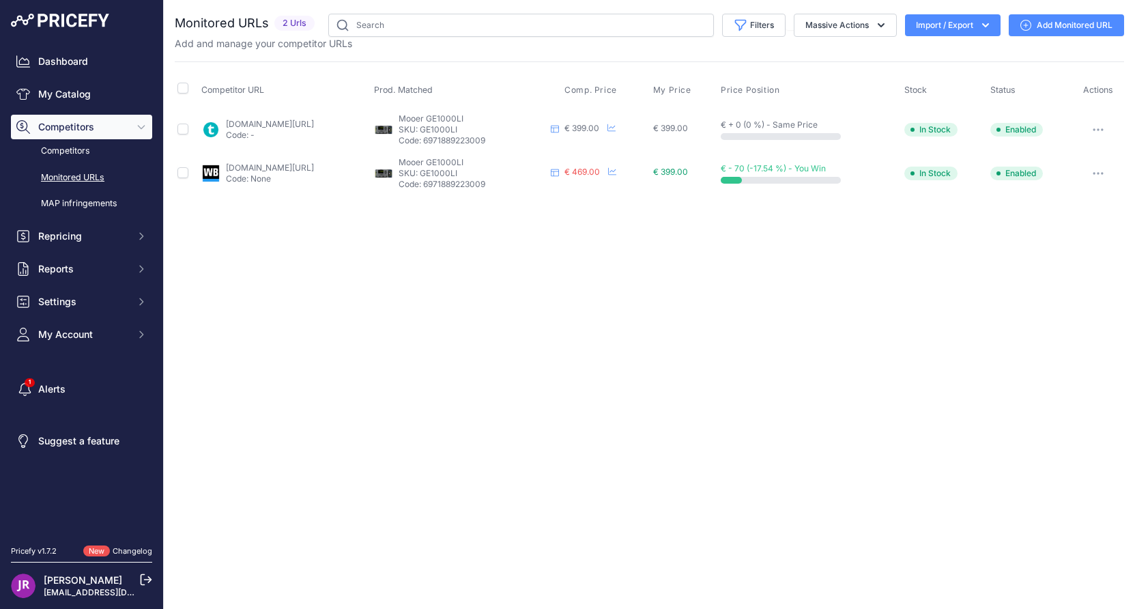
click at [1106, 128] on button "button" at bounding box center [1097, 129] width 27 height 19
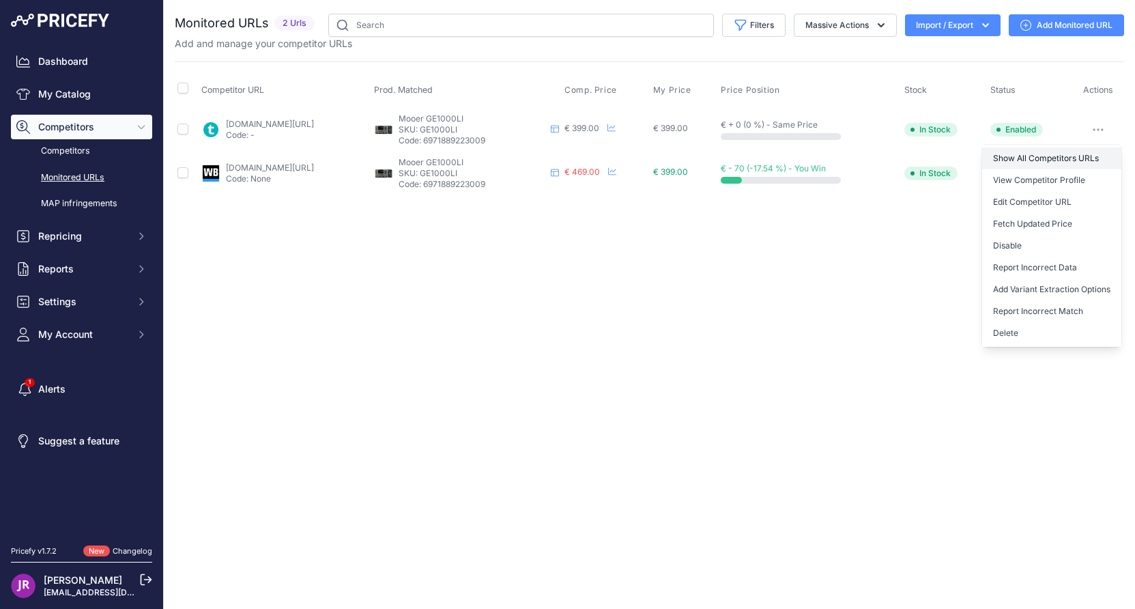
click at [1011, 156] on link "Show All Competitors URLs" at bounding box center [1051, 158] width 139 height 22
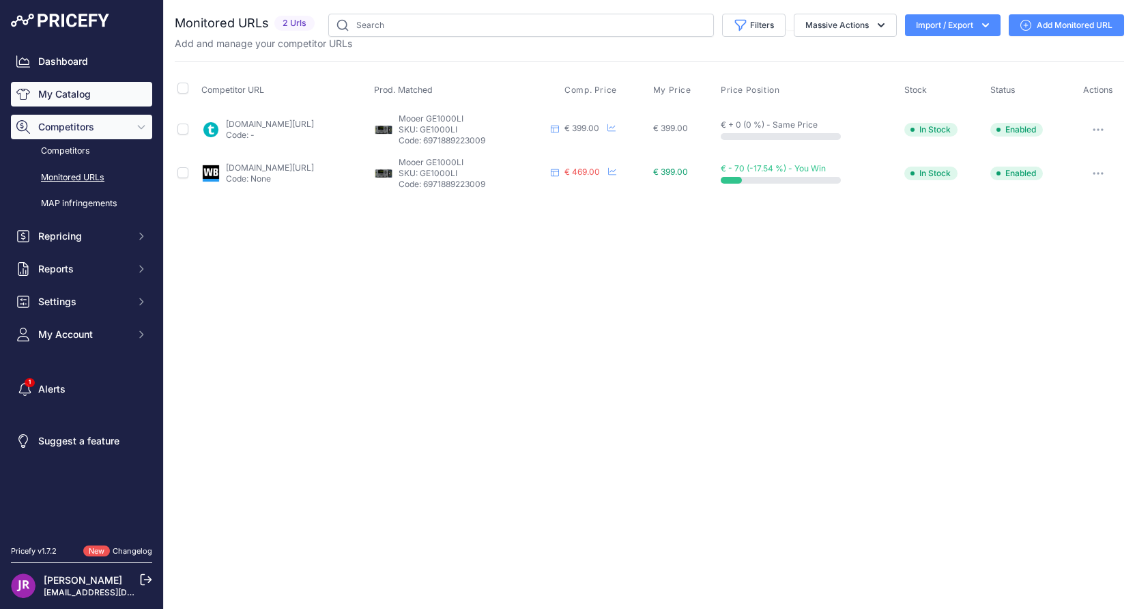
click at [48, 91] on link "My Catalog" at bounding box center [81, 94] width 141 height 25
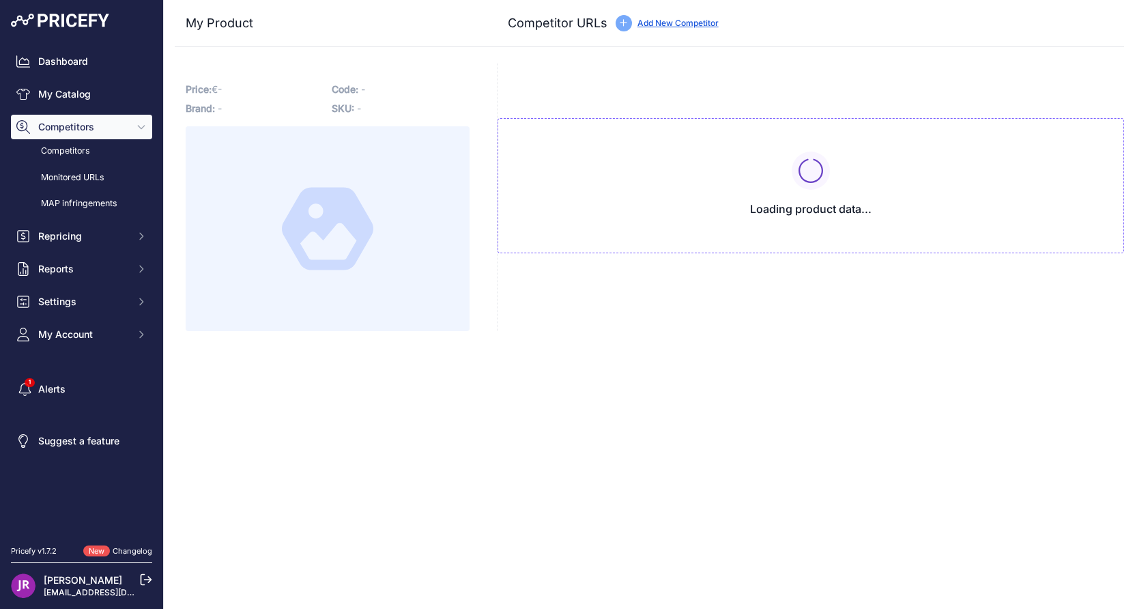
type input "www.thomann.fr/mooer_ge1000li_amp_modelling_multi.htm?prirule_jdsnikfkfjsd=9365"
type input "www.woodbrass.com/multi-effets-guitare-electrique-mooer-multi-effets-mooer-ge10…"
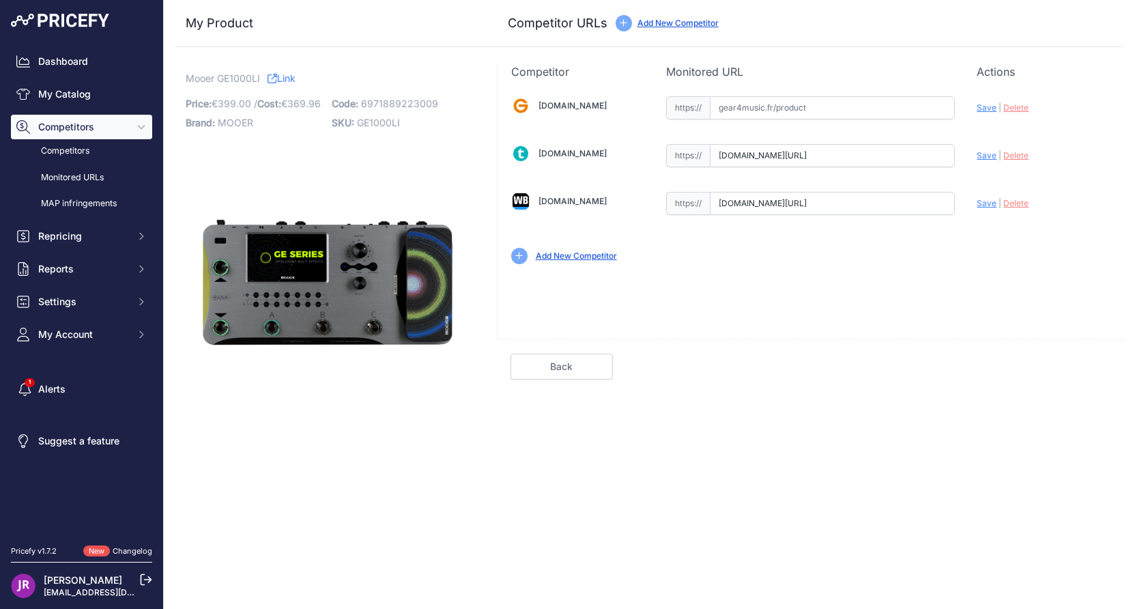
scroll to position [0, 108]
drag, startPoint x: 712, startPoint y: 158, endPoint x: 996, endPoint y: 159, distance: 283.9
click at [996, 159] on div "Gear4music.fr Valid Invalid" at bounding box center [811, 179] width 626 height 198
drag, startPoint x: 719, startPoint y: 203, endPoint x: 1000, endPoint y: 210, distance: 280.6
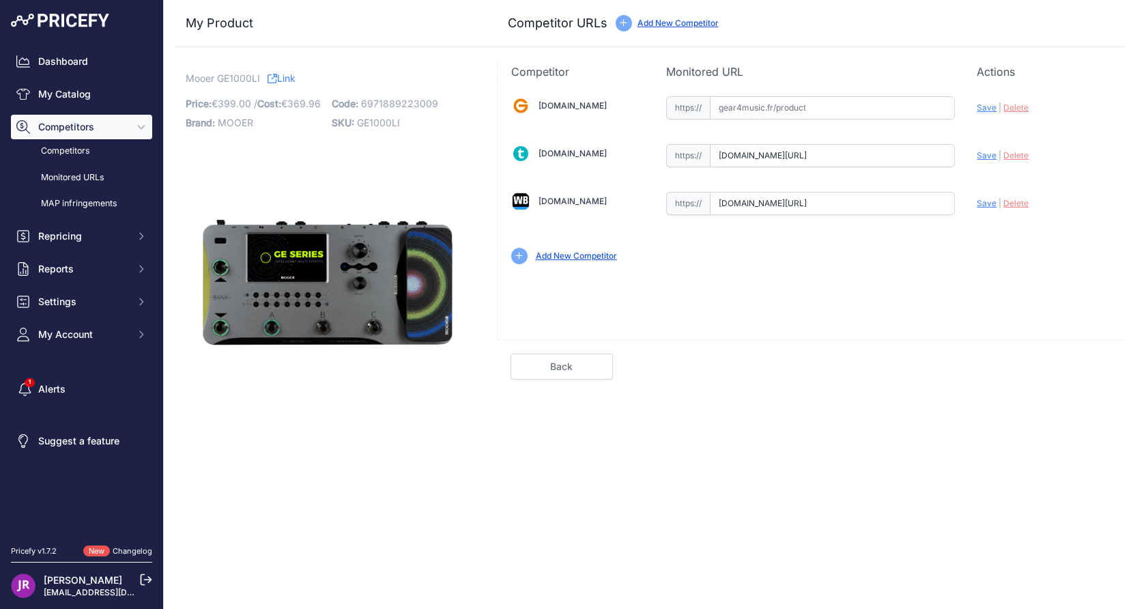
click at [1000, 210] on div "[DOMAIN_NAME] Valid Invalid" at bounding box center [811, 179] width 626 height 198
click at [377, 122] on span "GE1000LI" at bounding box center [378, 123] width 43 height 12
copy span "GE1000LI"
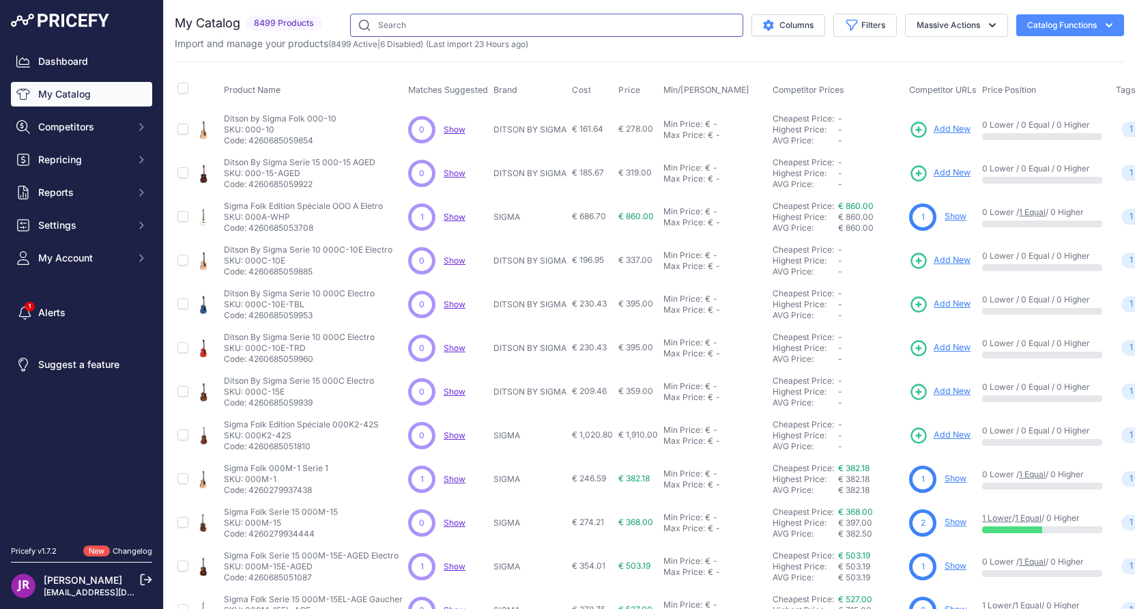
click at [386, 25] on input "text" at bounding box center [546, 25] width 393 height 23
paste input "GE1000"
type input "GE1000"
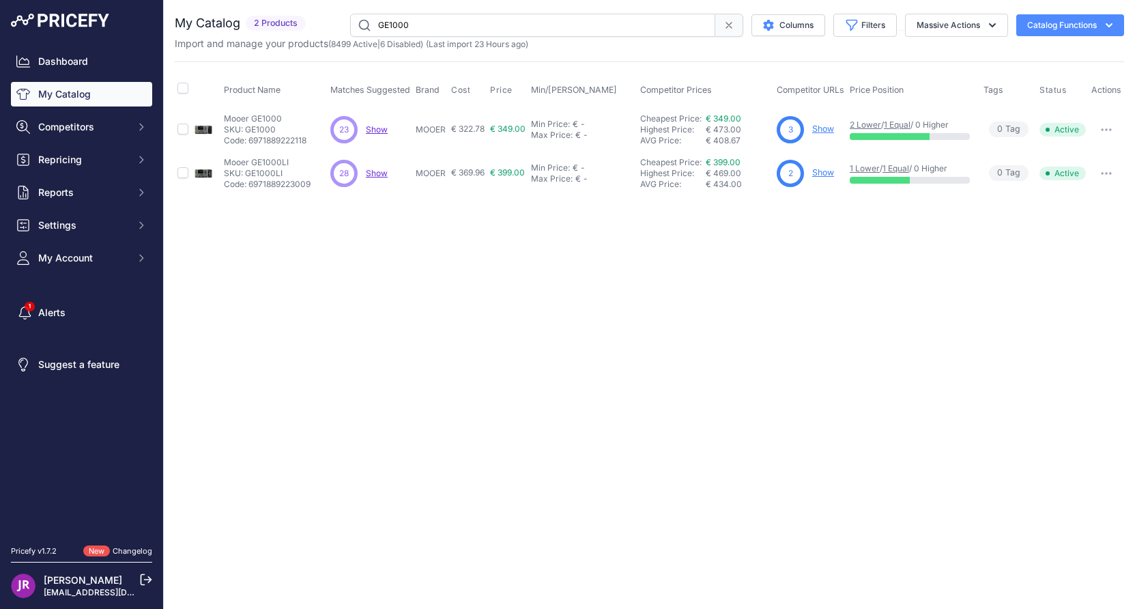
click at [823, 130] on link "Show" at bounding box center [823, 129] width 22 height 10
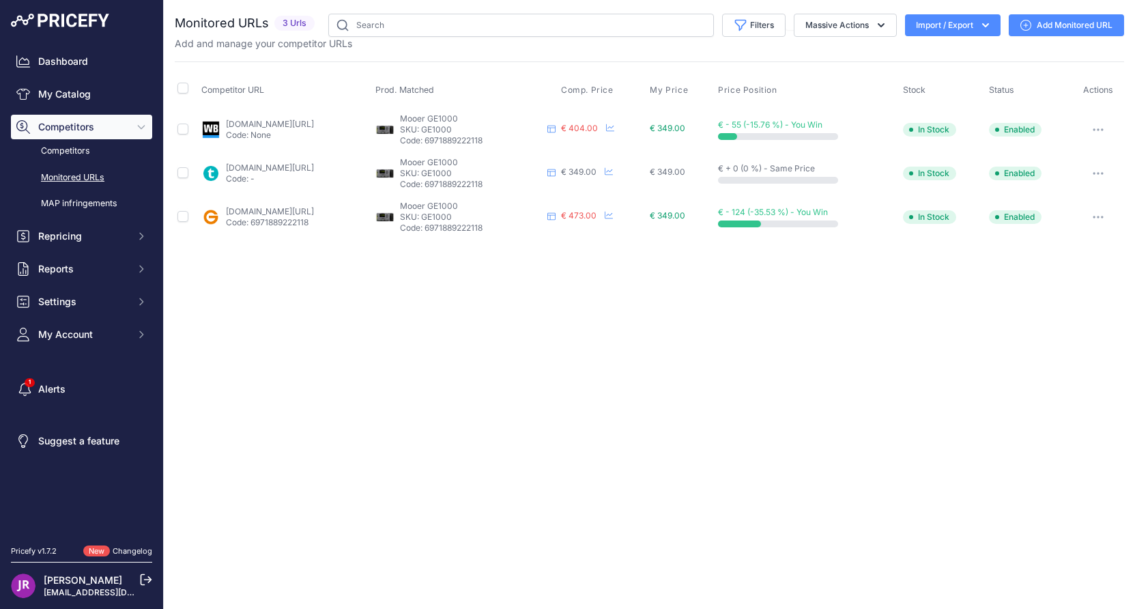
click at [1093, 128] on button "button" at bounding box center [1097, 129] width 27 height 19
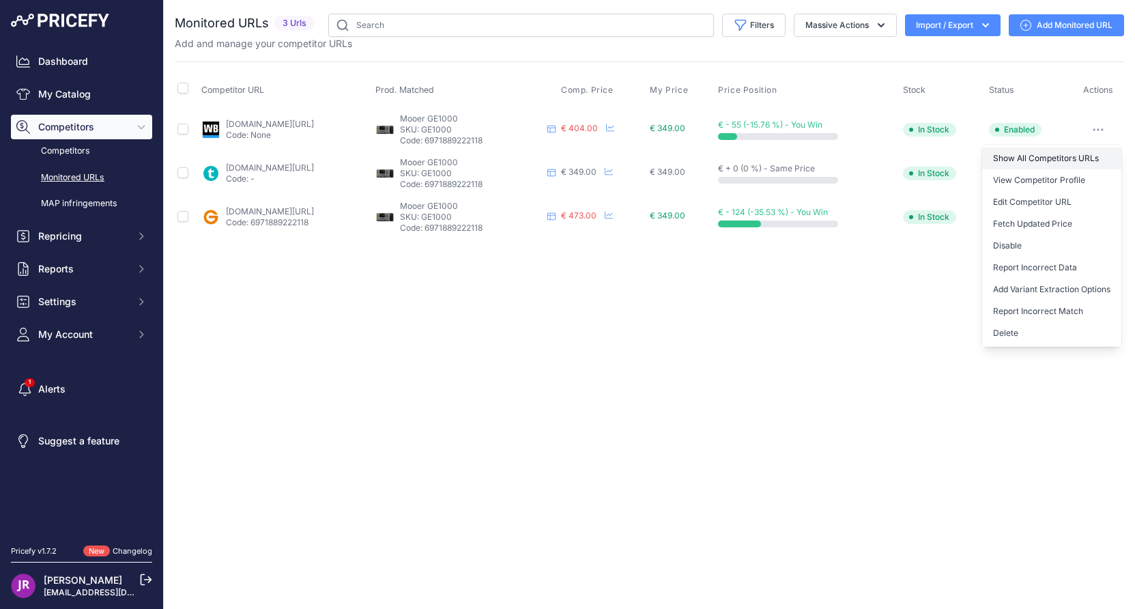
click at [1028, 160] on link "Show All Competitors URLs" at bounding box center [1051, 158] width 139 height 22
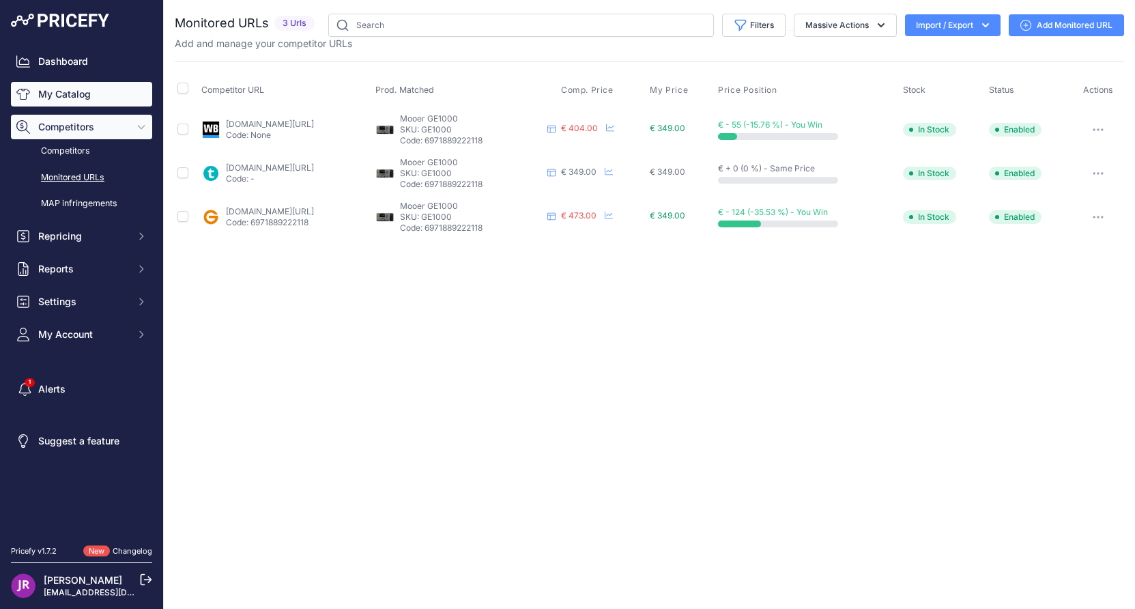
click at [75, 89] on link "My Catalog" at bounding box center [81, 94] width 141 height 25
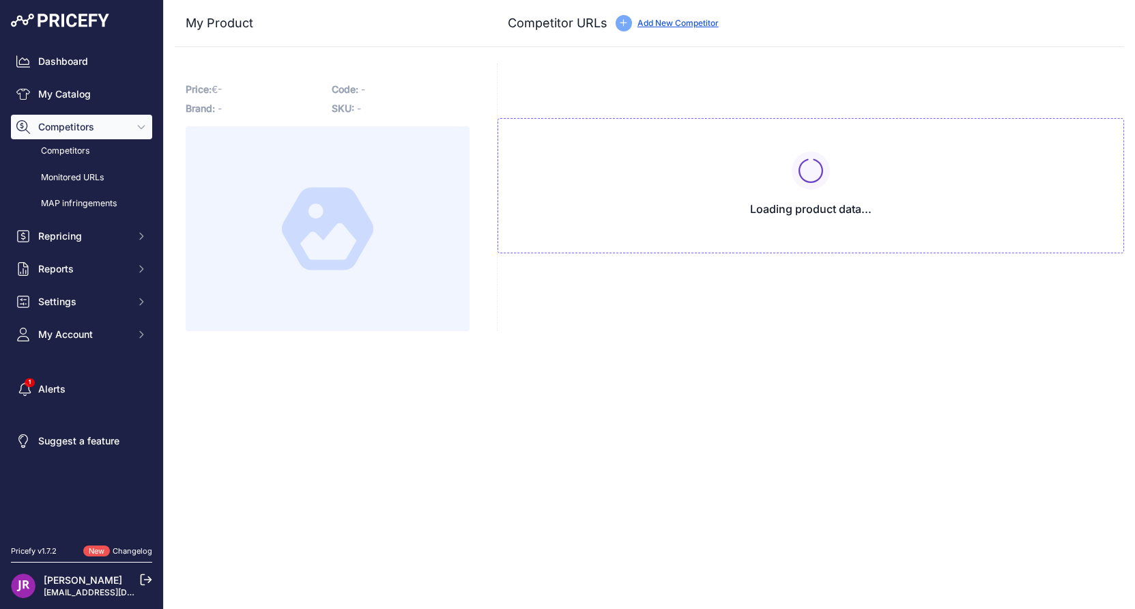
type input "[DOMAIN_NAME][URL]"
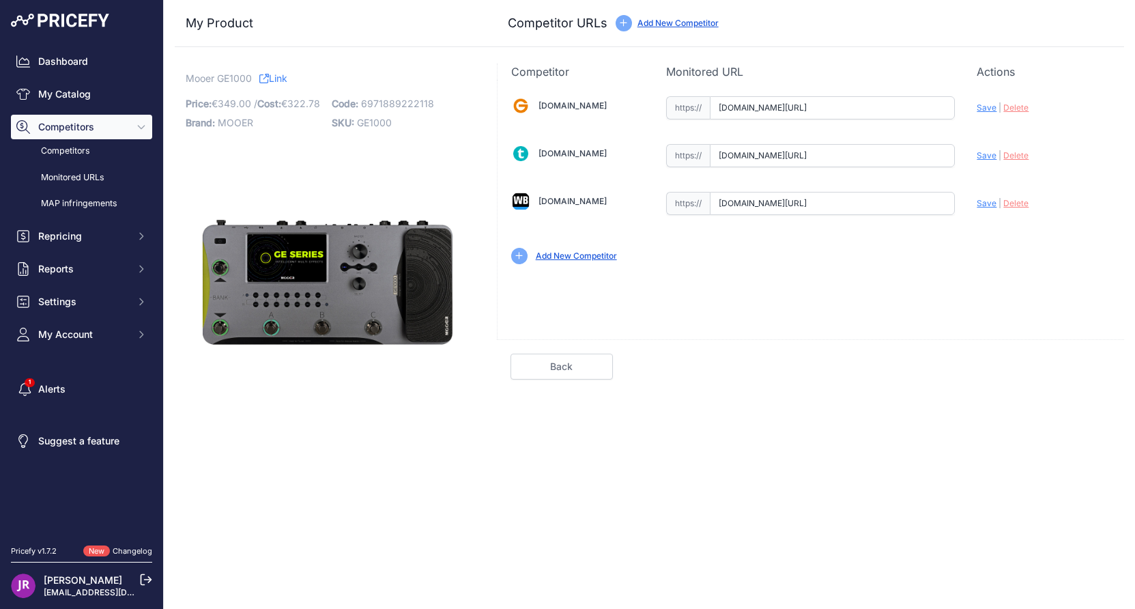
scroll to position [0, 261]
drag, startPoint x: 717, startPoint y: 106, endPoint x: 989, endPoint y: 117, distance: 271.8
click at [989, 117] on div "[DOMAIN_NAME] Valid Invalid" at bounding box center [811, 179] width 626 height 198
drag, startPoint x: 717, startPoint y: 156, endPoint x: 960, endPoint y: 170, distance: 242.7
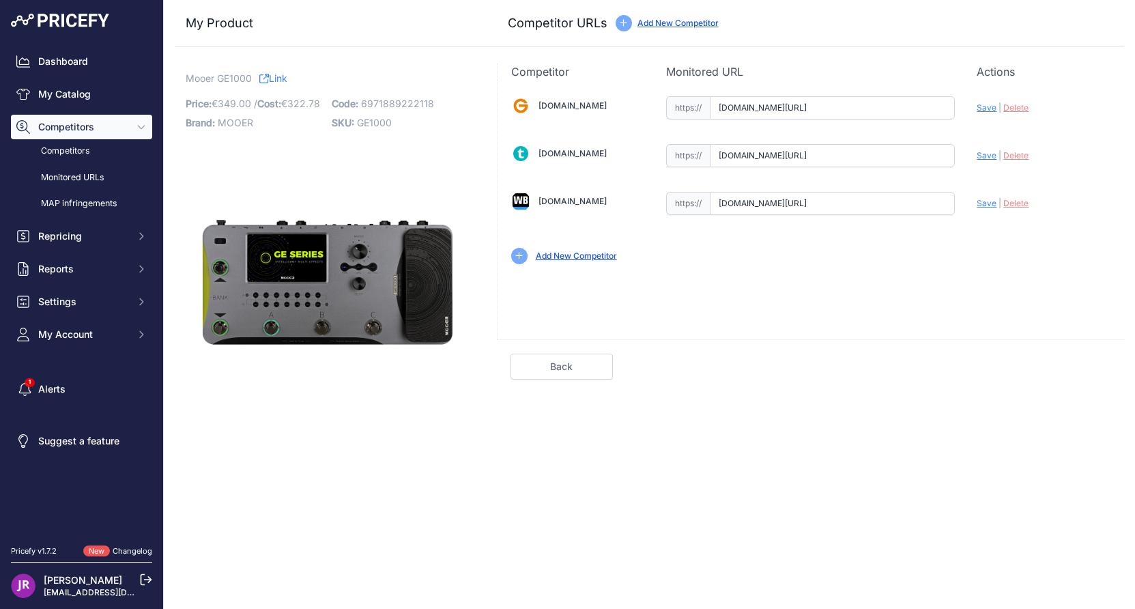
click at [960, 170] on div "[DOMAIN_NAME] Valid Invalid" at bounding box center [811, 179] width 626 height 198
drag, startPoint x: 716, startPoint y: 205, endPoint x: 969, endPoint y: 206, distance: 253.2
click at [969, 206] on div "[DOMAIN_NAME] Valid Invalid" at bounding box center [811, 179] width 626 height 198
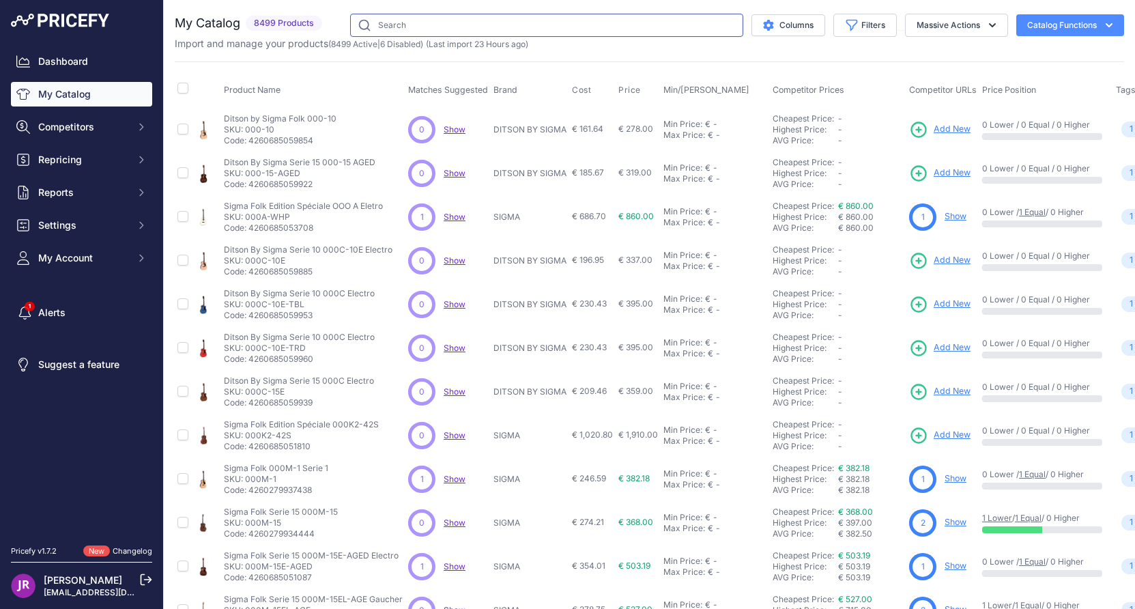
click at [403, 26] on input "text" at bounding box center [546, 25] width 393 height 23
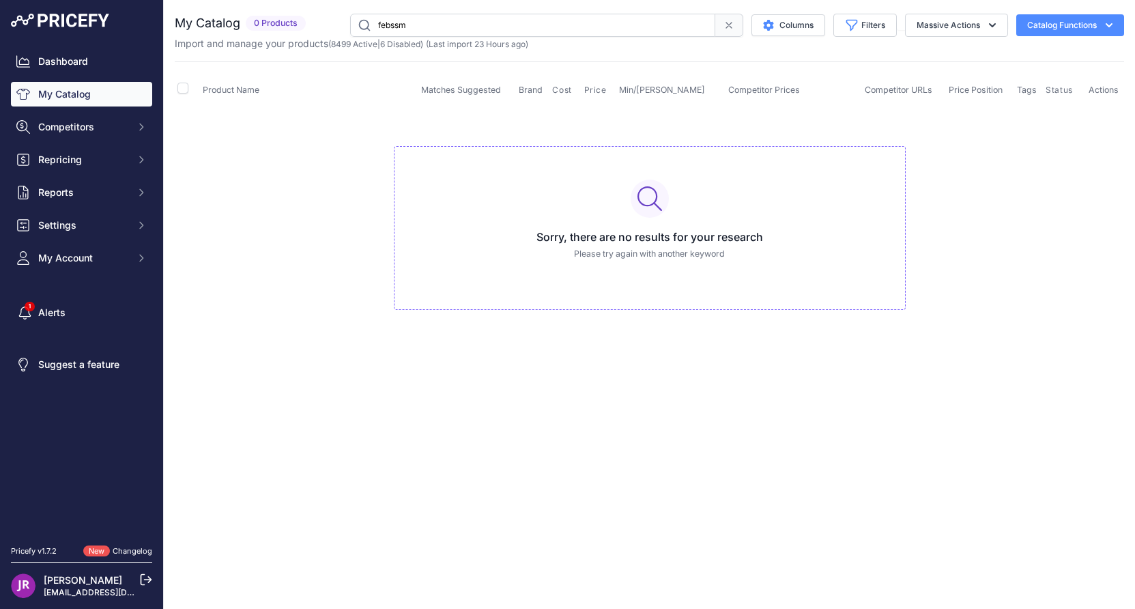
drag, startPoint x: 420, startPoint y: 24, endPoint x: 374, endPoint y: 27, distance: 46.5
click at [374, 27] on input "febssm" at bounding box center [532, 25] width 365 height 23
paste input "GA-SC-FEBSSM"
type input "GA-SC-FEBSSM"
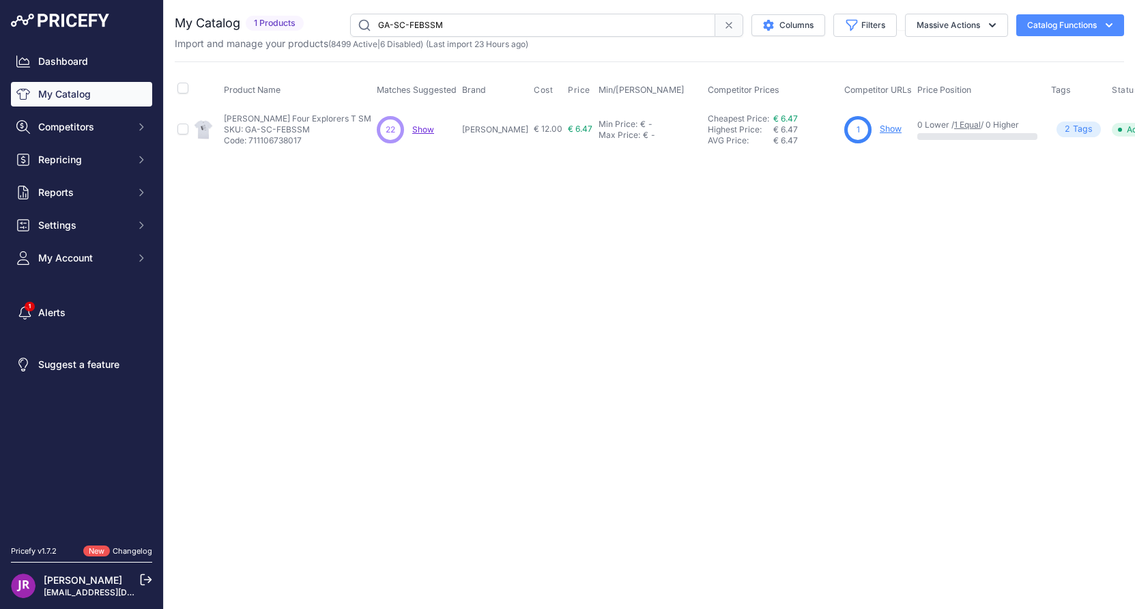
click at [880, 128] on link "Show" at bounding box center [891, 129] width 22 height 10
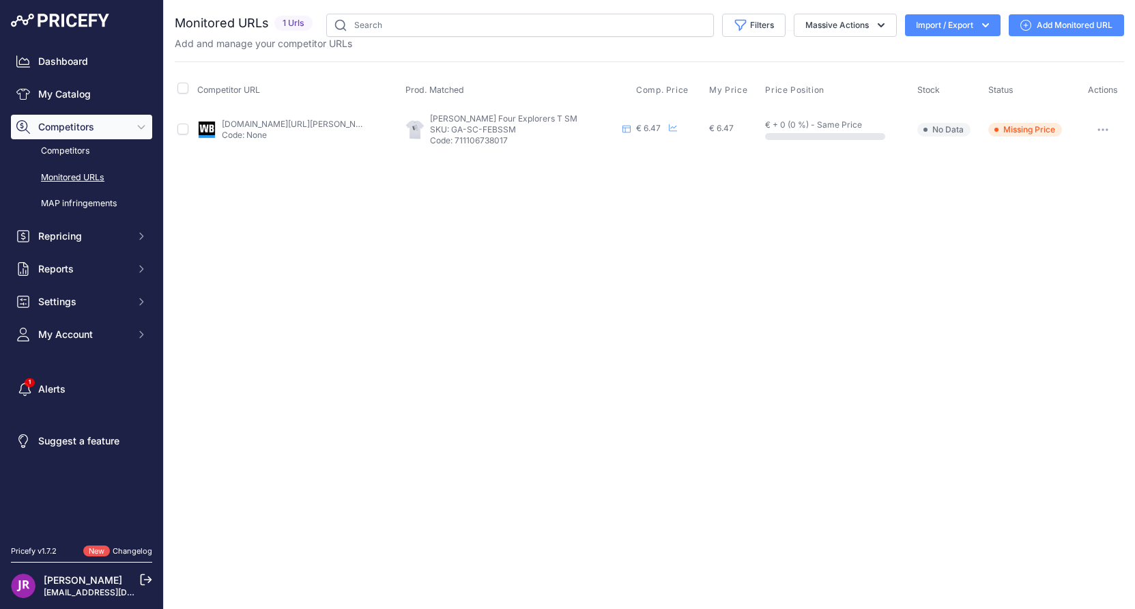
click at [1099, 128] on icon "button" at bounding box center [1102, 129] width 11 height 3
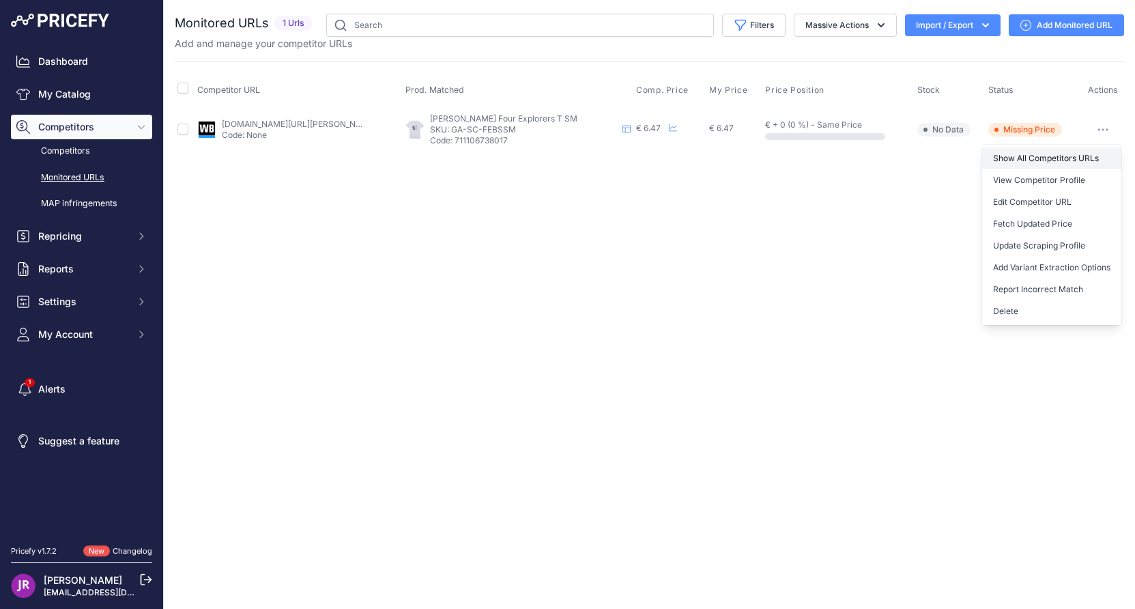
click at [1058, 157] on link "Show All Competitors URLs" at bounding box center [1051, 158] width 139 height 22
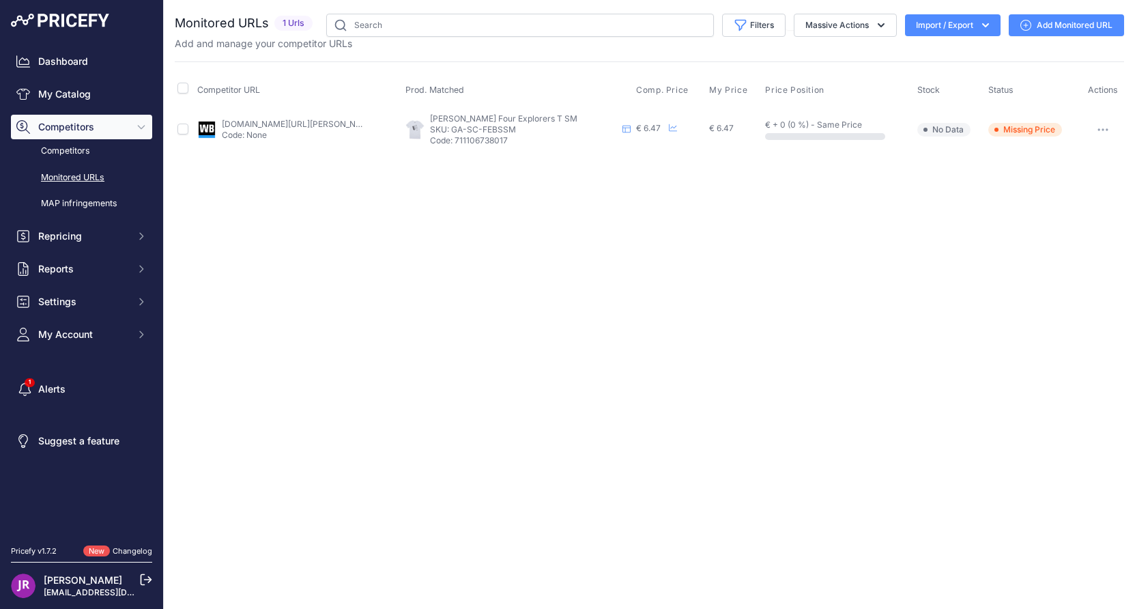
click at [1098, 131] on button "button" at bounding box center [1102, 129] width 27 height 19
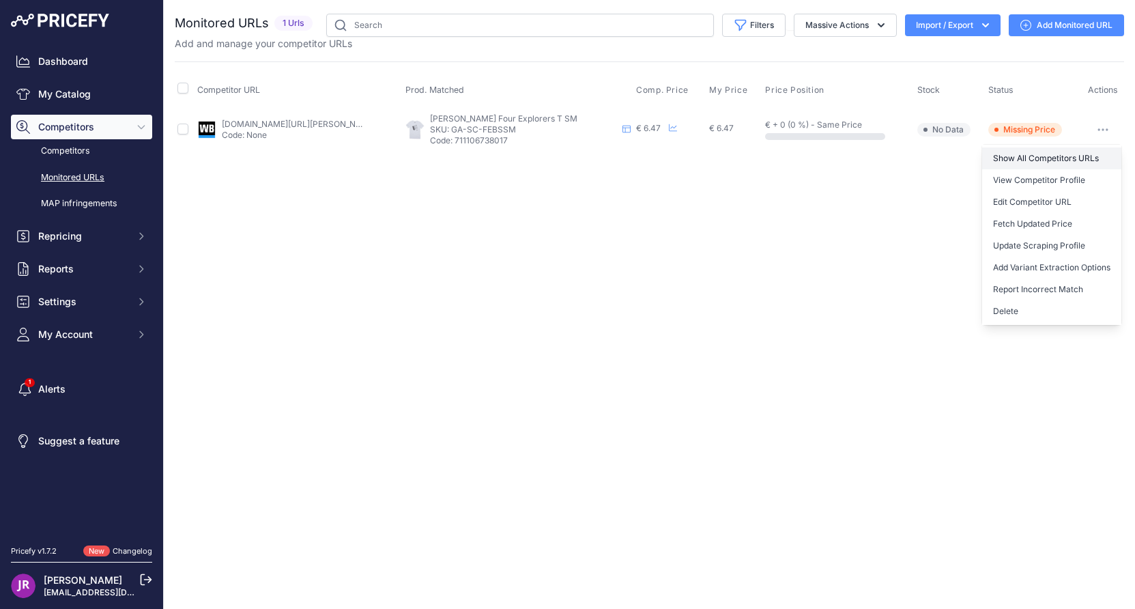
click at [1056, 156] on link "Show All Competitors URLs" at bounding box center [1051, 158] width 139 height 22
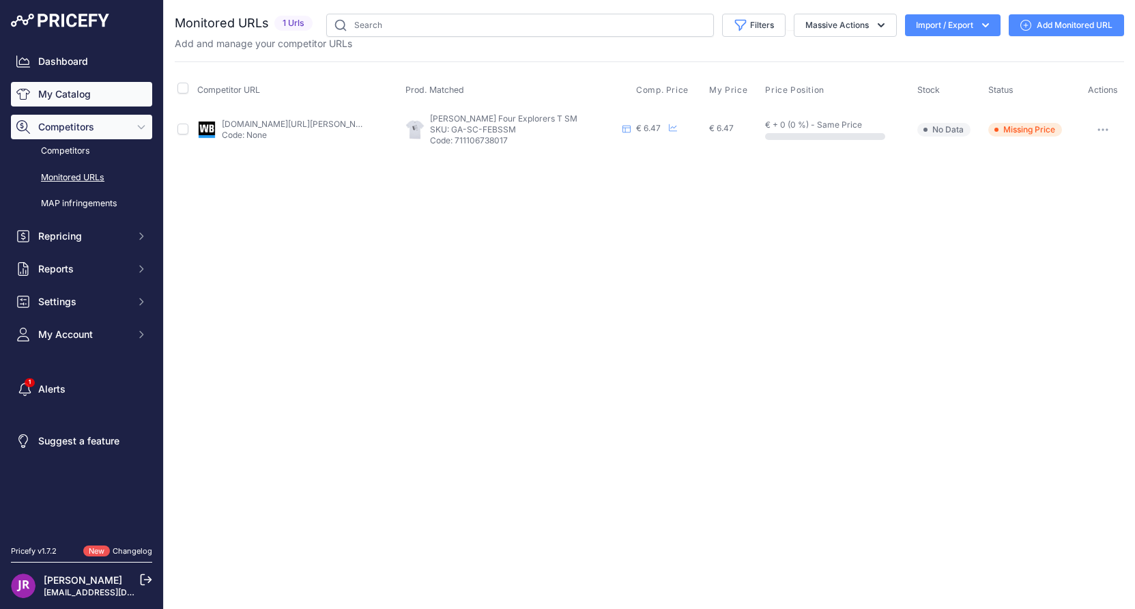
click at [99, 93] on link "My Catalog" at bounding box center [81, 94] width 141 height 25
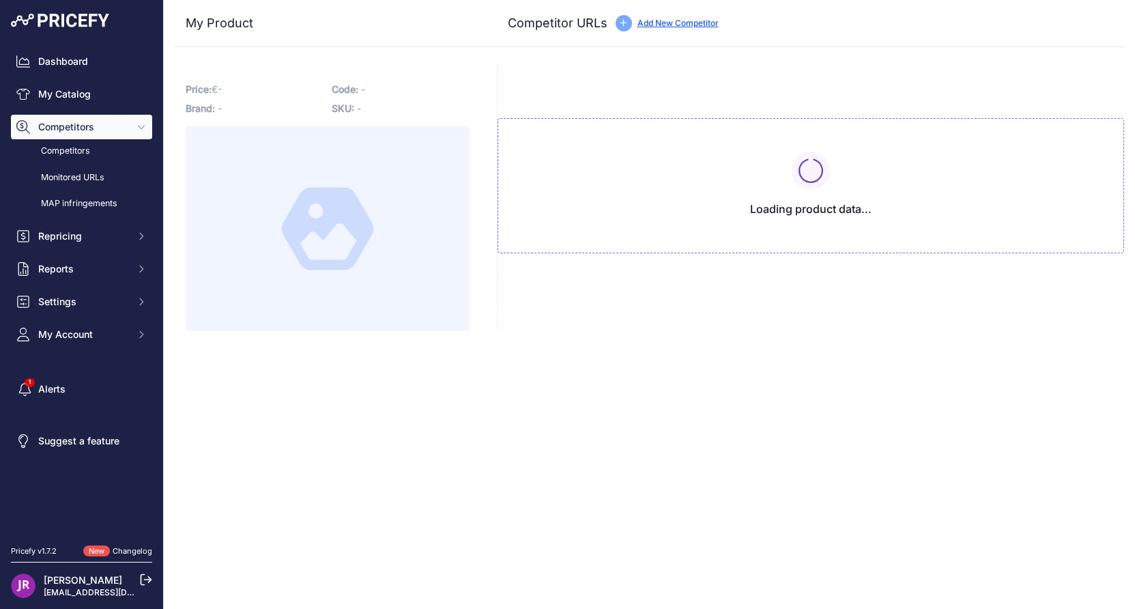
type input "[DOMAIN_NAME][URL][PERSON_NAME]"
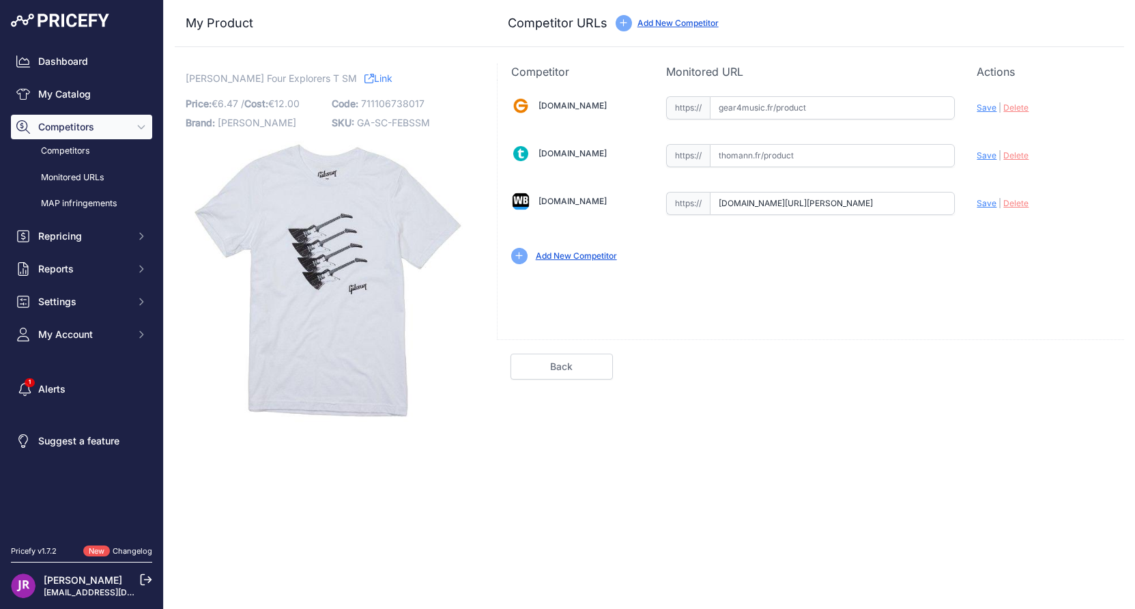
scroll to position [0, 27]
drag, startPoint x: 717, startPoint y: 203, endPoint x: 994, endPoint y: 198, distance: 276.4
click at [994, 198] on div "Gear4music.fr Valid Invalid" at bounding box center [811, 179] width 626 height 198
click at [1012, 204] on span "Delete" at bounding box center [1015, 203] width 25 height 10
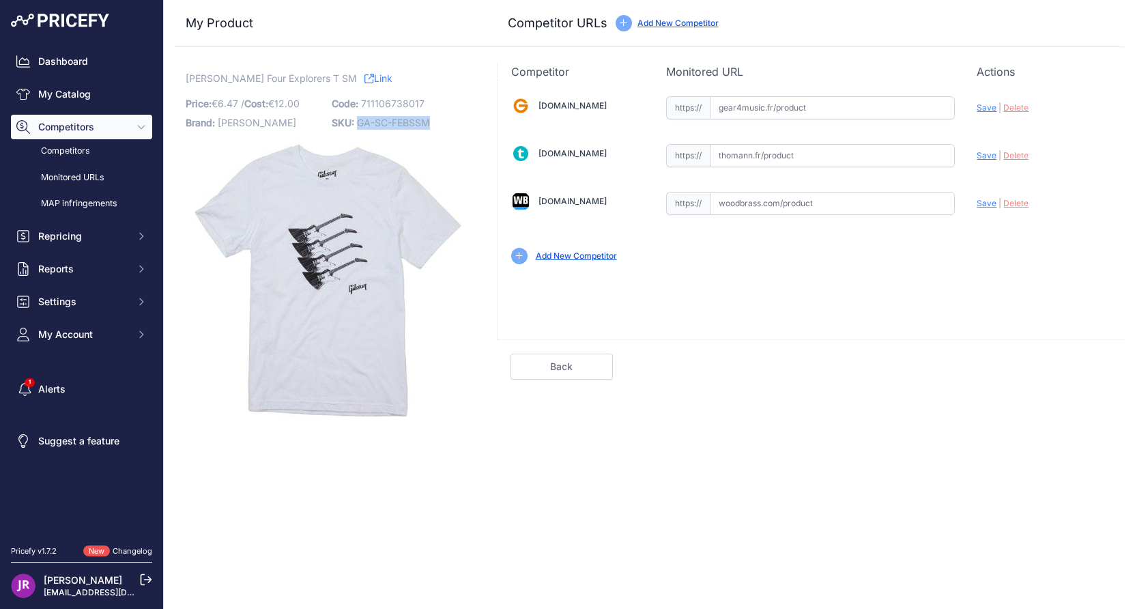
drag, startPoint x: 438, startPoint y: 122, endPoint x: 358, endPoint y: 125, distance: 80.6
click at [358, 125] on p "SKU: GA-SC-FEBSSM" at bounding box center [401, 122] width 138 height 19
copy span "GA-SC-FEBSSM"
click at [234, 75] on span "Gibson Four Explorers T SM" at bounding box center [271, 78] width 171 height 17
drag, startPoint x: 185, startPoint y: 81, endPoint x: 309, endPoint y: 80, distance: 124.2
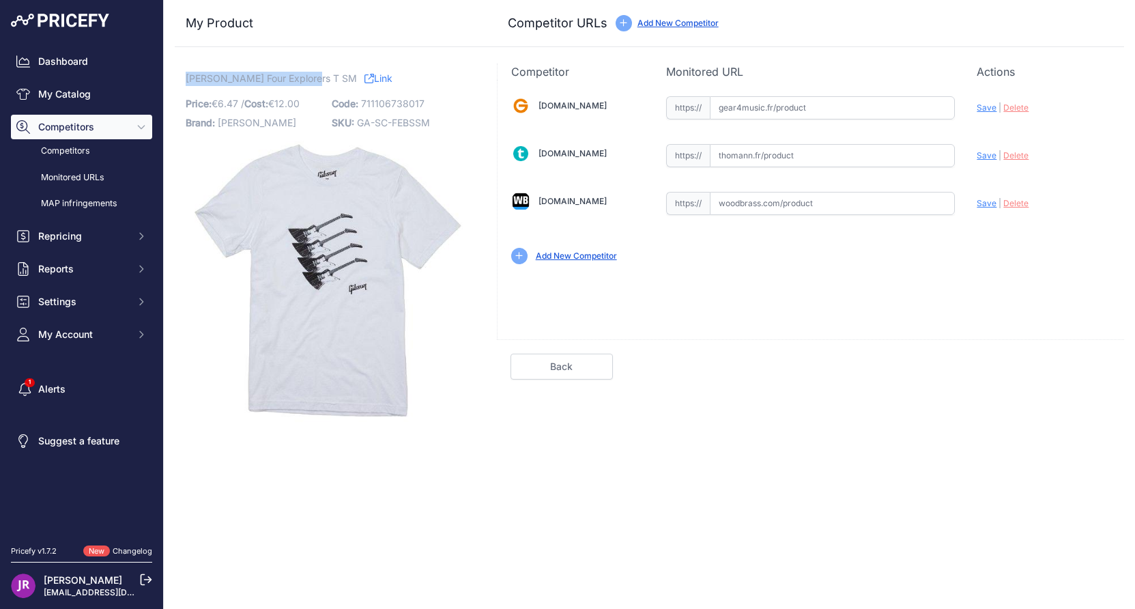
click at [309, 80] on div "Gibson Four Explorers T SM Link Price: € 6.47 / Cost: 12.00 Brand: GIBSON" at bounding box center [328, 243] width 306 height 360
copy span "Gibson Four Explorers T SM"
drag, startPoint x: 433, startPoint y: 123, endPoint x: 360, endPoint y: 126, distance: 73.1
click at [360, 126] on p "SKU: GA-SC-FEBSSM" at bounding box center [401, 122] width 138 height 19
copy span "GA-SC-FEBSSM"
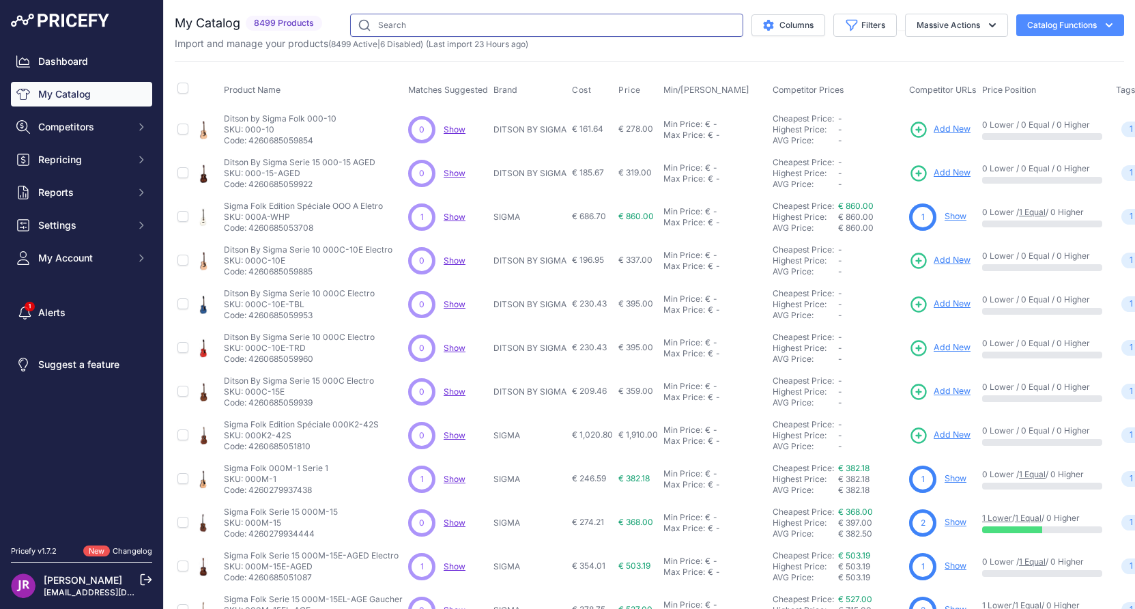
click at [394, 20] on input "text" at bounding box center [546, 25] width 393 height 23
paste input "GA-SC-EXBSSM"
type input "GA-SC-EXBSSM"
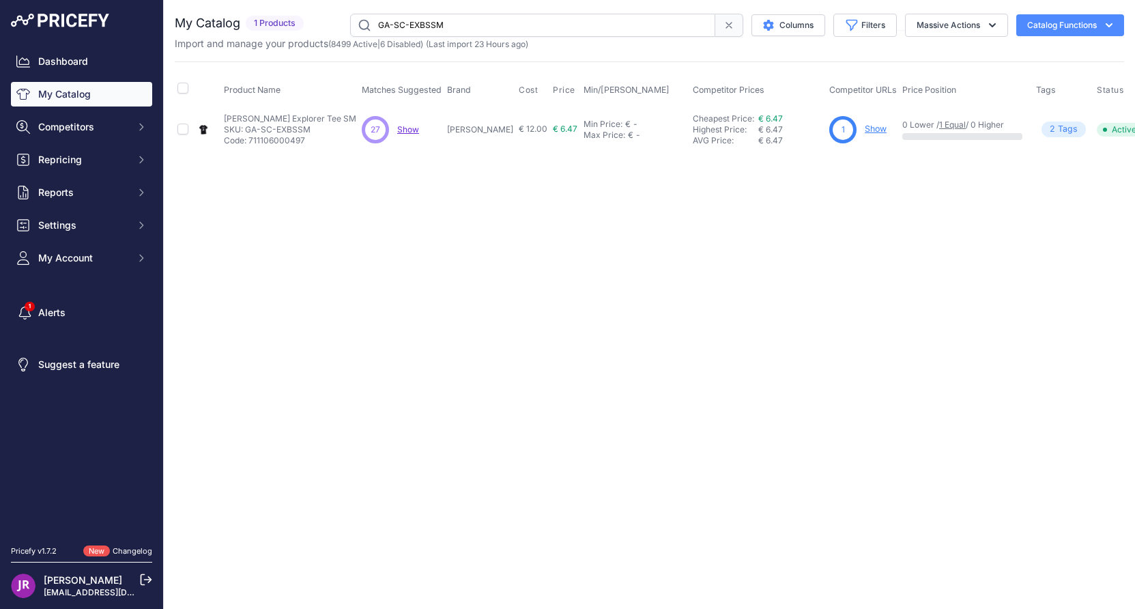
click at [865, 125] on link "Show" at bounding box center [876, 129] width 22 height 10
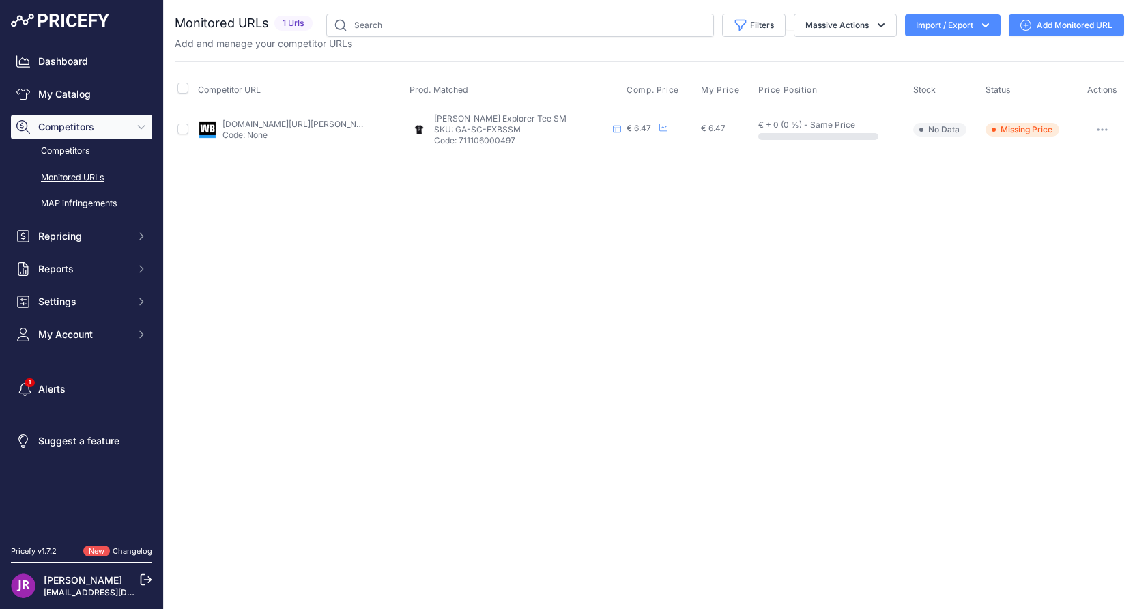
click at [1099, 126] on button "button" at bounding box center [1102, 129] width 27 height 19
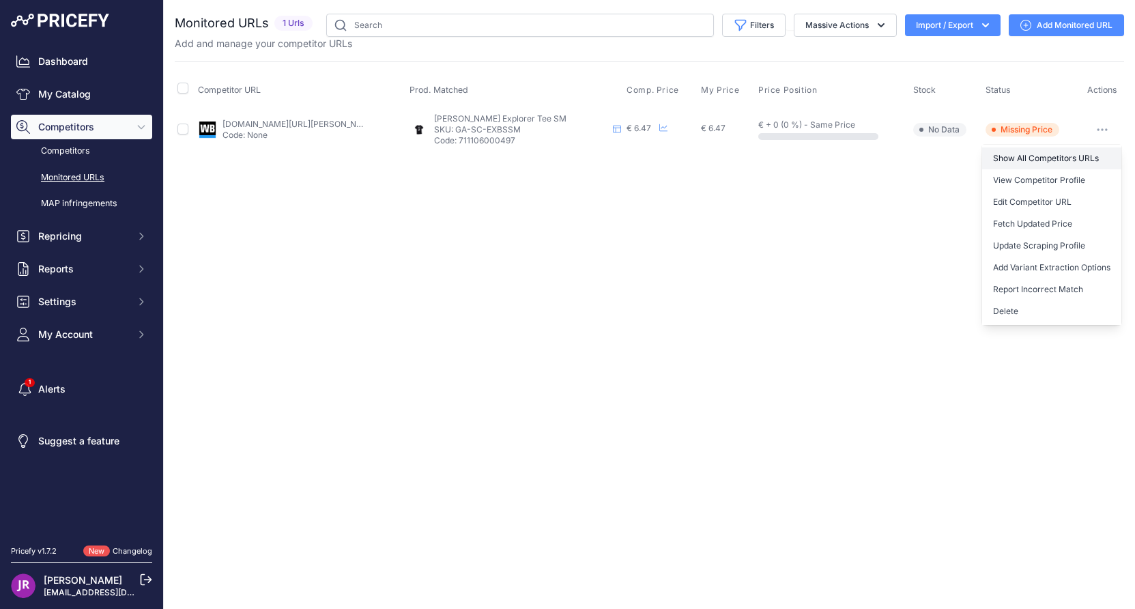
click at [1050, 158] on link "Show All Competitors URLs" at bounding box center [1051, 158] width 139 height 22
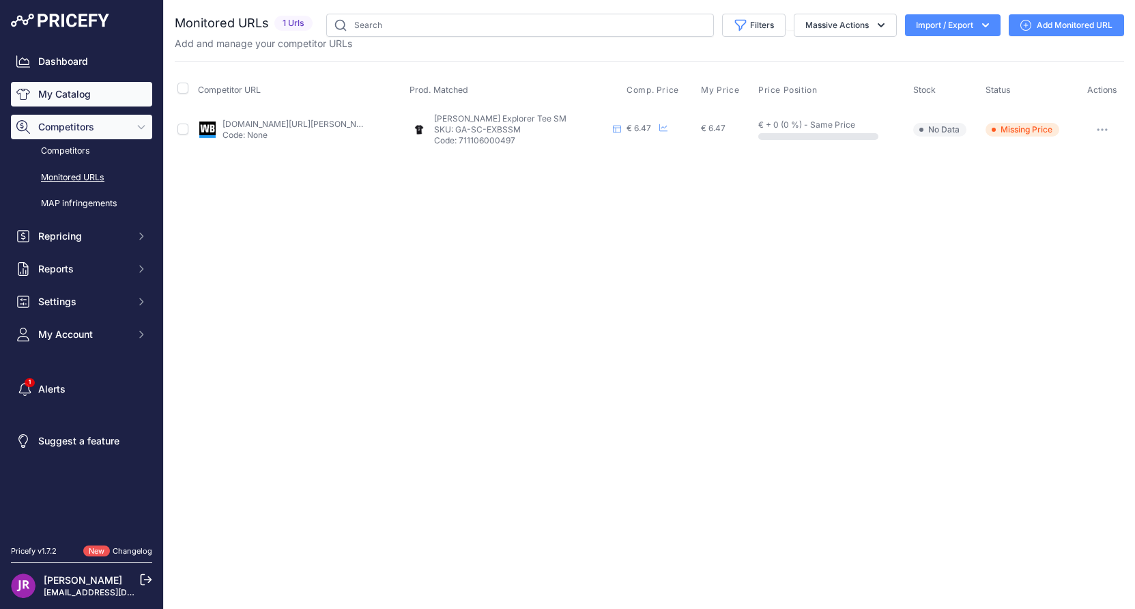
click at [75, 88] on link "My Catalog" at bounding box center [81, 94] width 141 height 25
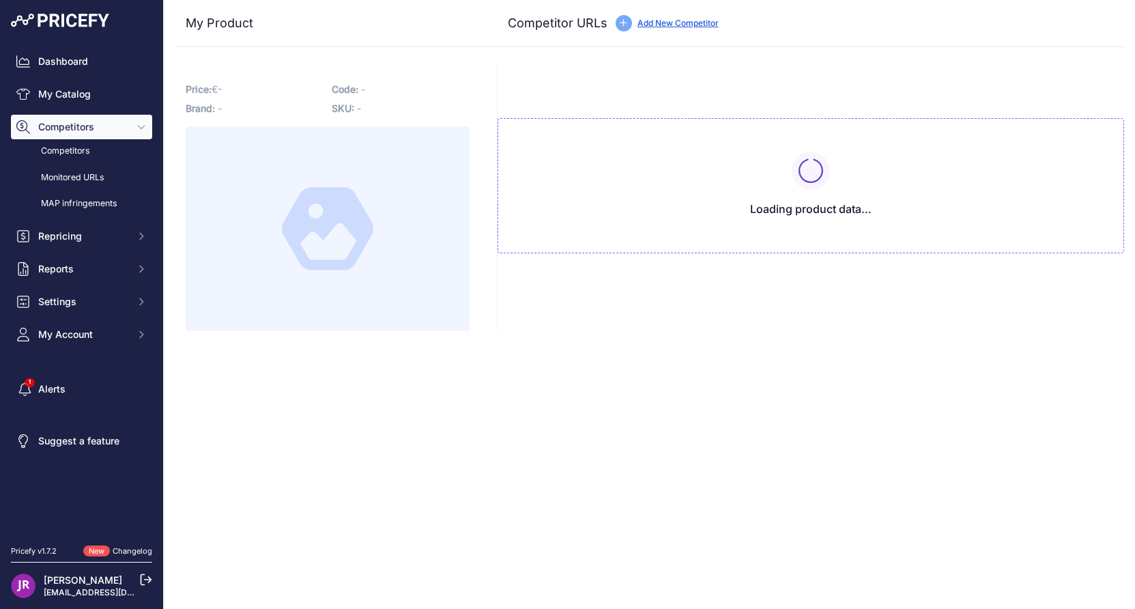
type input "[DOMAIN_NAME][URL][PERSON_NAME]"
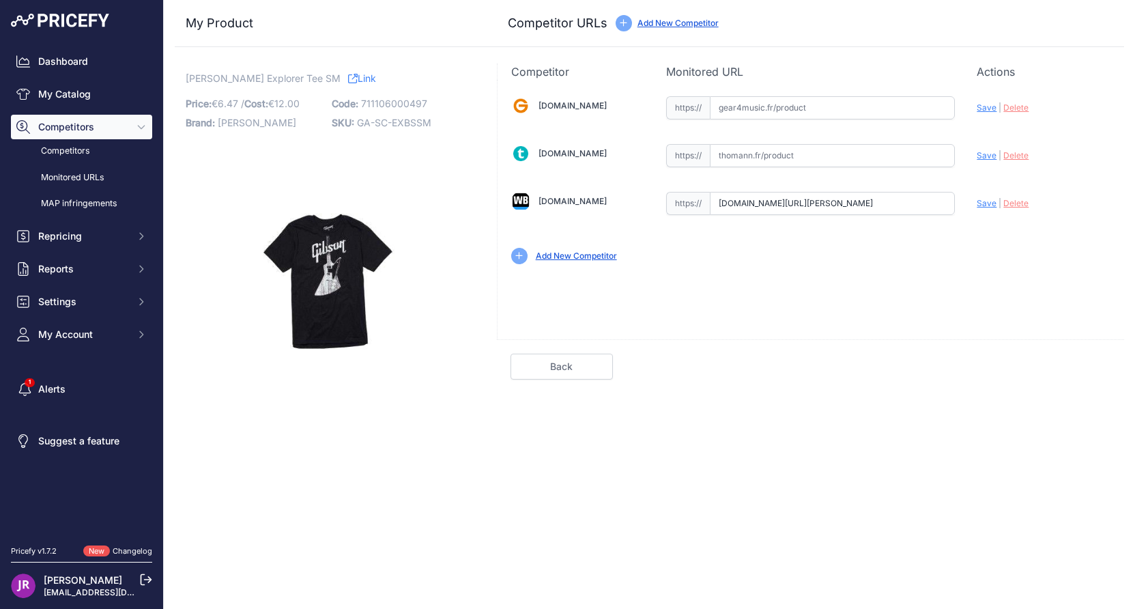
click at [1020, 202] on span "Delete" at bounding box center [1015, 203] width 25 height 10
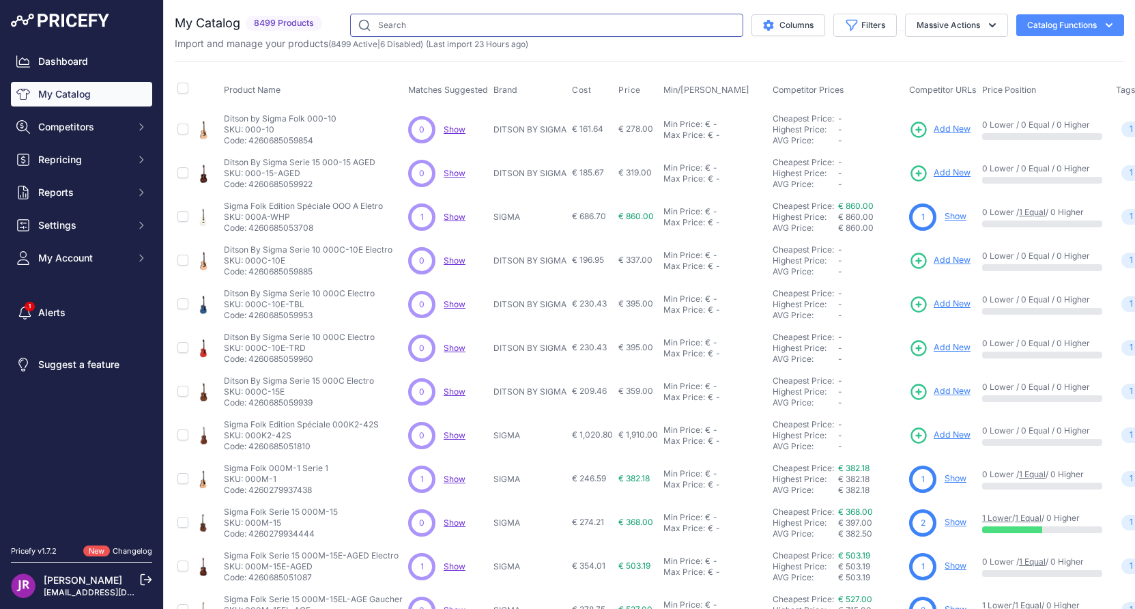
click at [360, 25] on input "text" at bounding box center [546, 25] width 393 height 23
paste input "fx20"
type input "fx20"
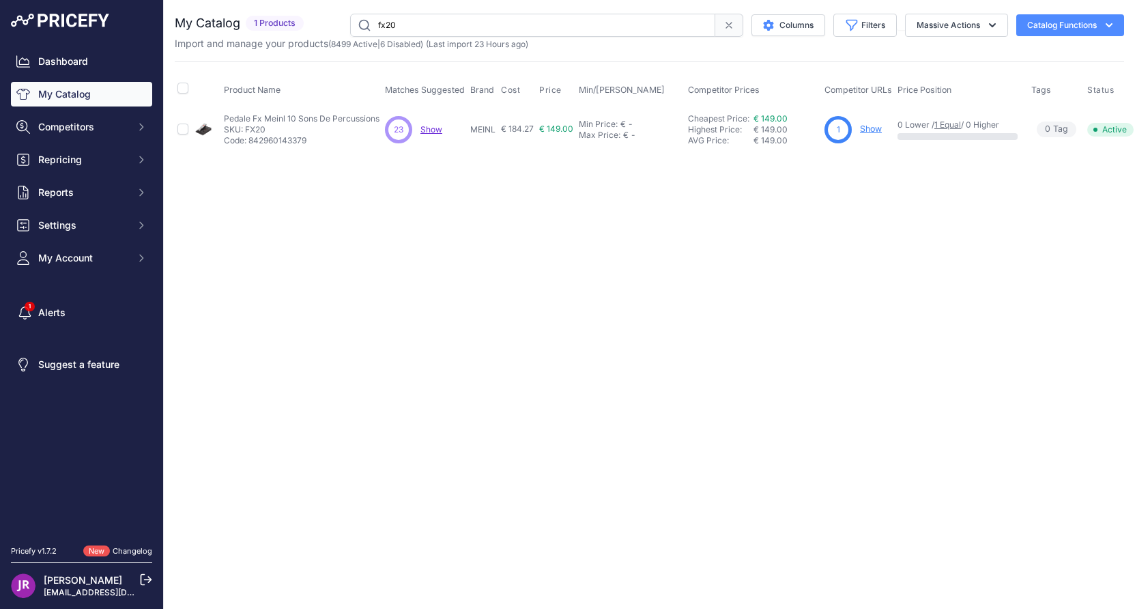
click at [868, 128] on link "Show" at bounding box center [871, 129] width 22 height 10
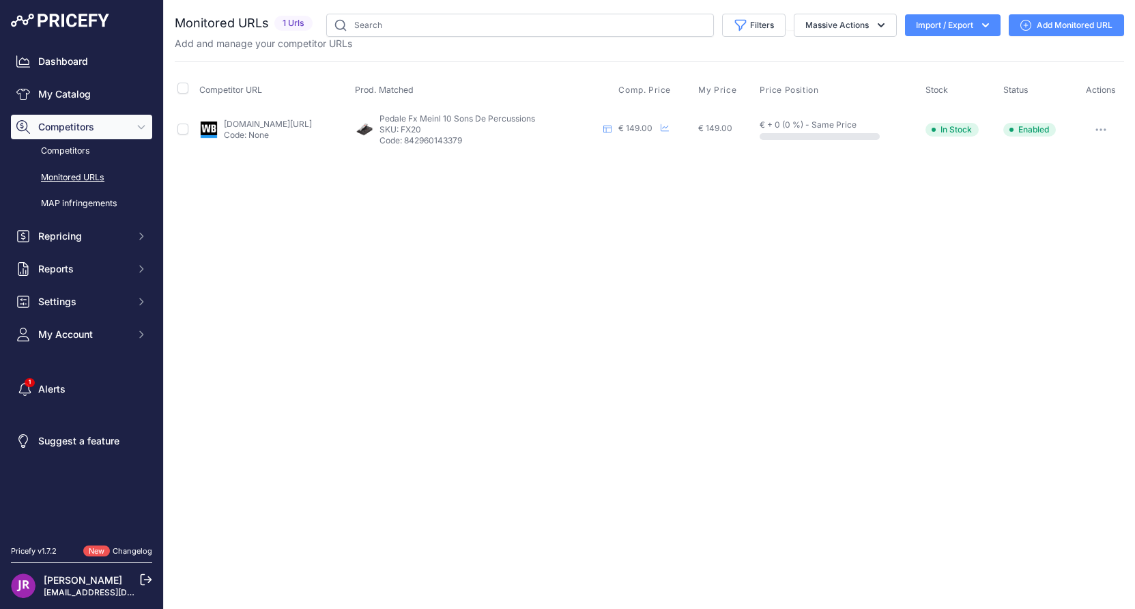
click at [1104, 128] on icon "button" at bounding box center [1100, 129] width 11 height 3
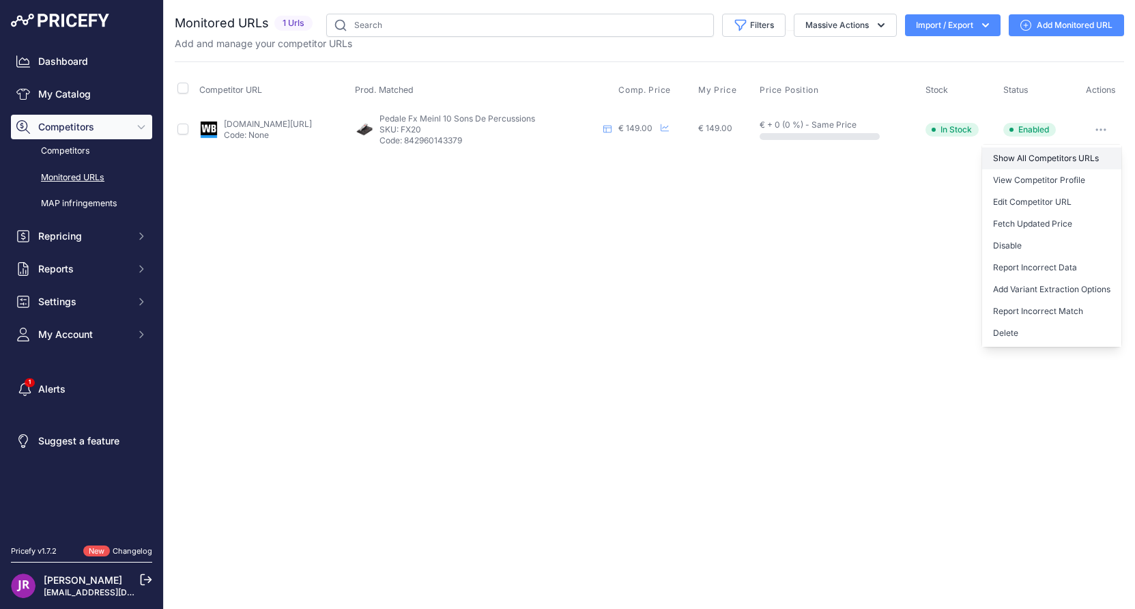
click at [1003, 158] on link "Show All Competitors URLs" at bounding box center [1051, 158] width 139 height 22
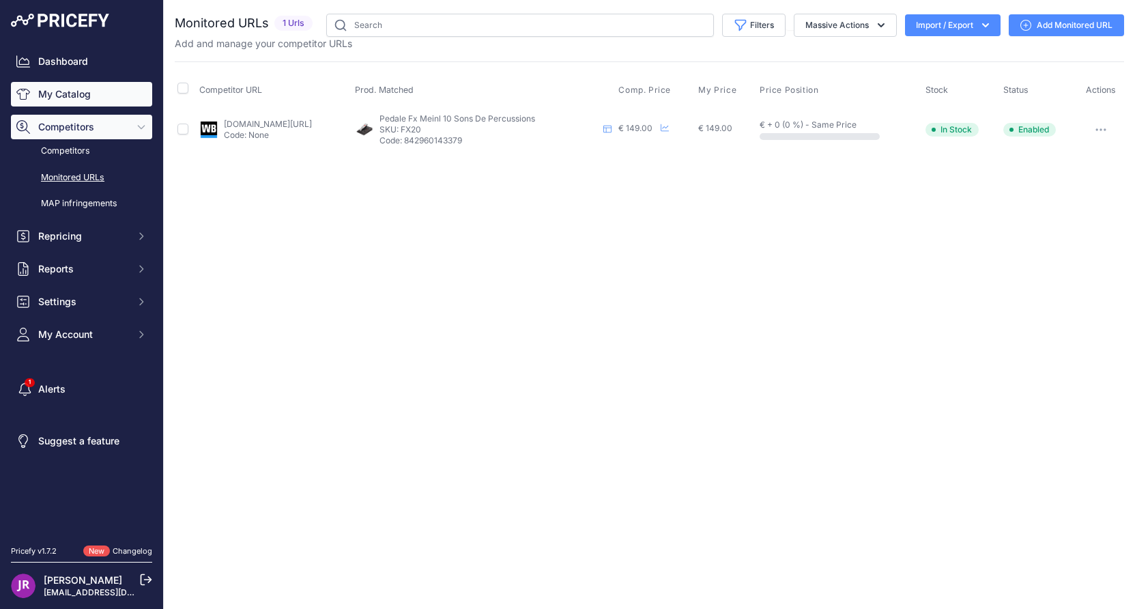
click at [57, 94] on link "My Catalog" at bounding box center [81, 94] width 141 height 25
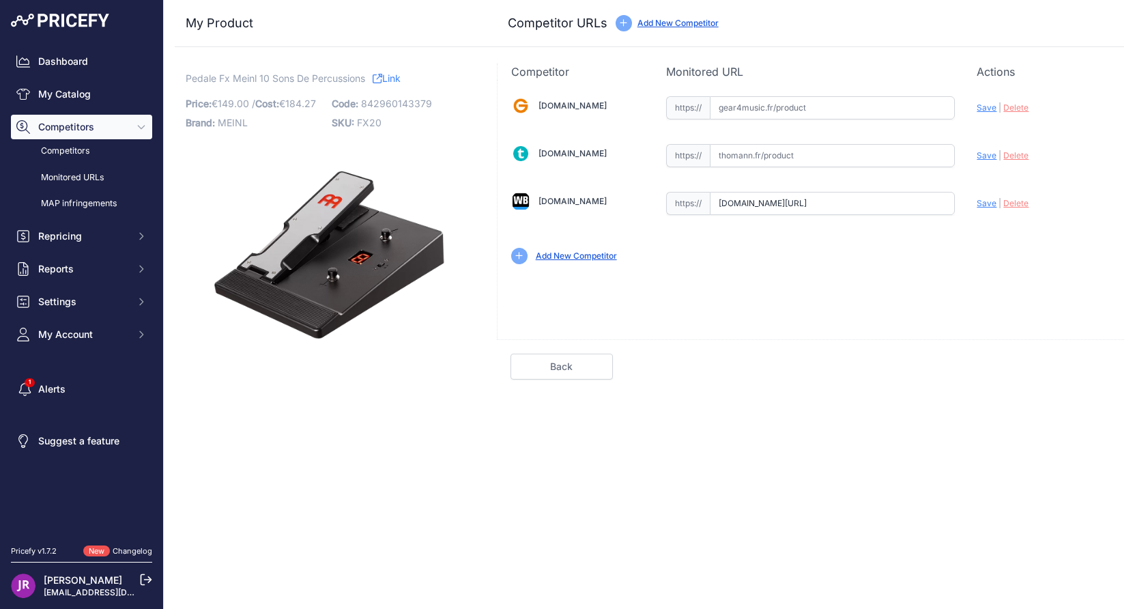
scroll to position [0, 237]
drag, startPoint x: 721, startPoint y: 202, endPoint x: 954, endPoint y: 208, distance: 233.5
click at [954, 208] on input "[DOMAIN_NAME][URL]" at bounding box center [832, 203] width 245 height 23
click at [1005, 205] on span "Delete" at bounding box center [1015, 203] width 25 height 10
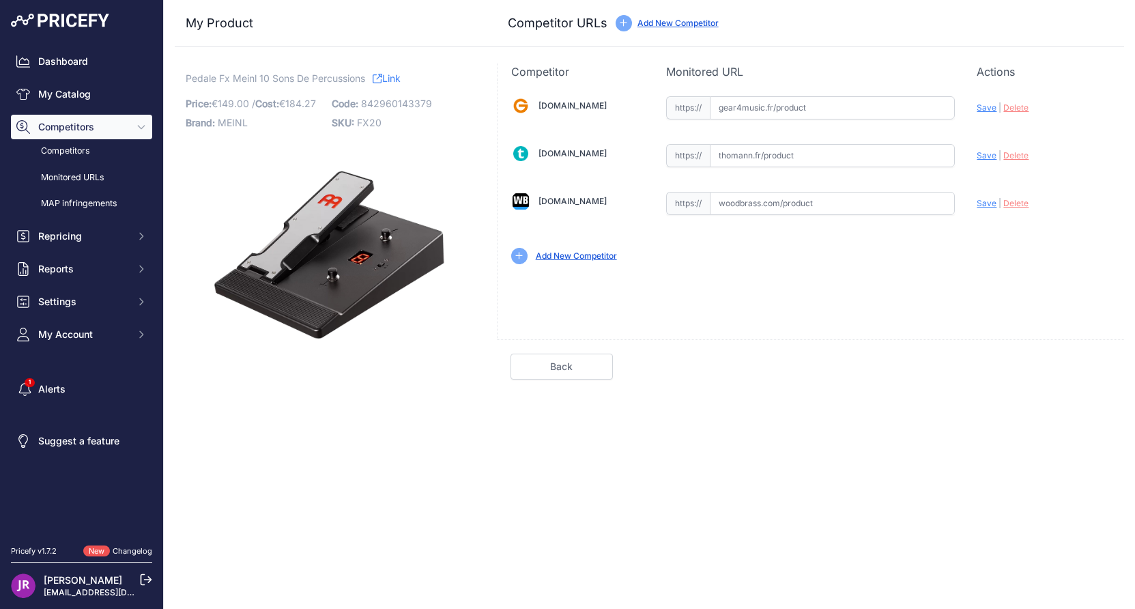
click at [763, 110] on input "text" at bounding box center [832, 107] width 245 height 23
paste input "[URL][DOMAIN_NAME]"
type input "[DOMAIN_NAME][URL]"
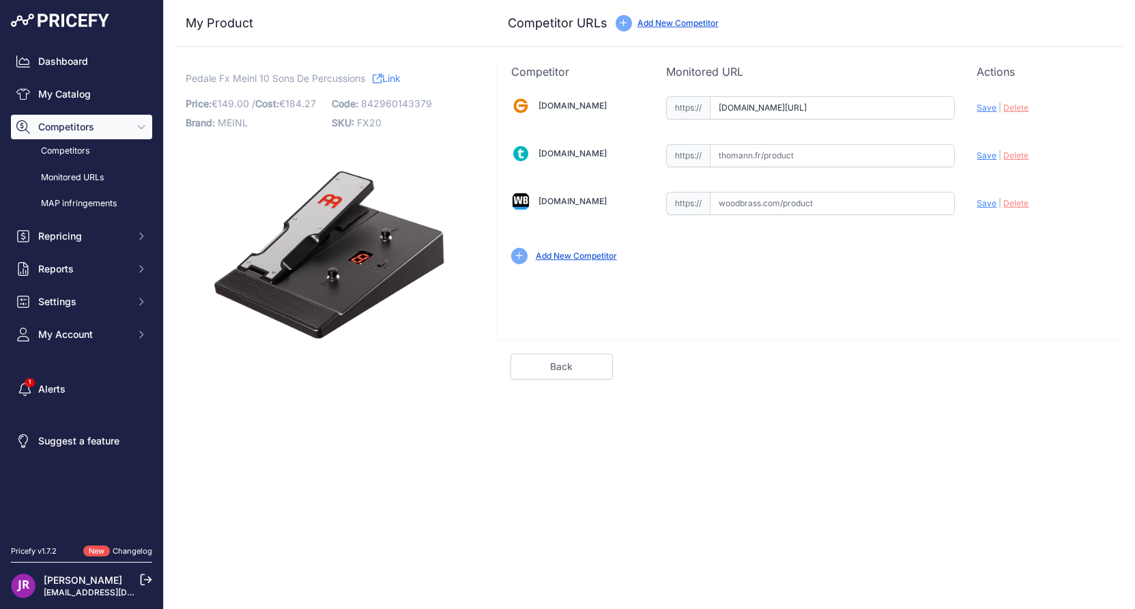
click at [732, 156] on input "text" at bounding box center [832, 155] width 245 height 23
paste input "[URL][DOMAIN_NAME]"
type input "[DOMAIN_NAME][URL]"
click at [725, 203] on input "text" at bounding box center [832, 203] width 245 height 23
paste input "[URL][DOMAIN_NAME]"
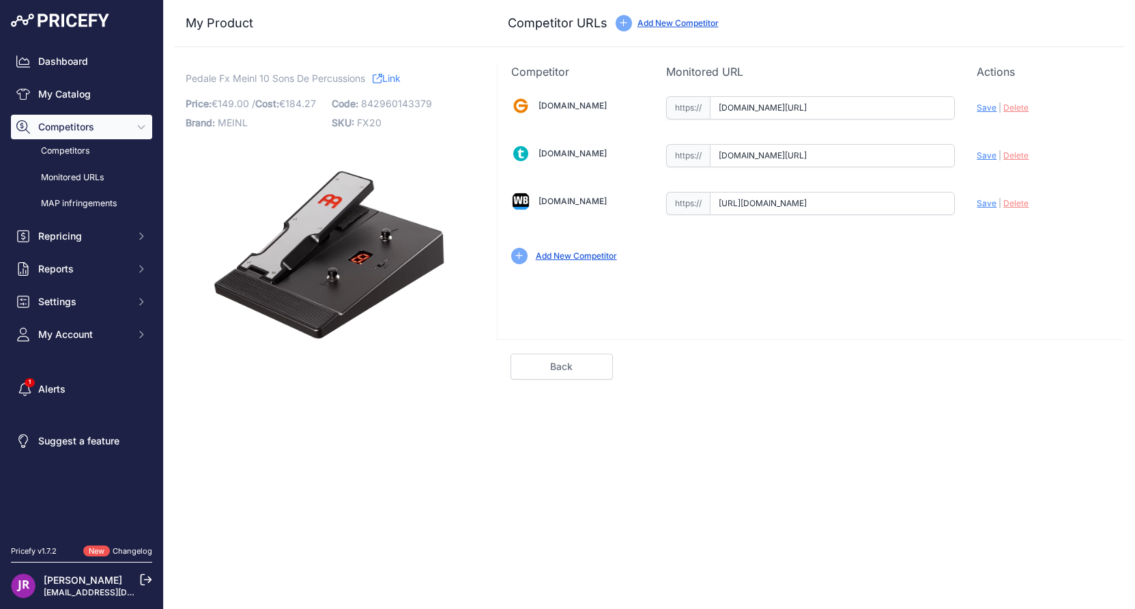
scroll to position [0, 290]
type input "[DOMAIN_NAME][URL]"
click at [991, 106] on span "Save" at bounding box center [987, 107] width 20 height 10
type input "[URL][DOMAIN_NAME]"
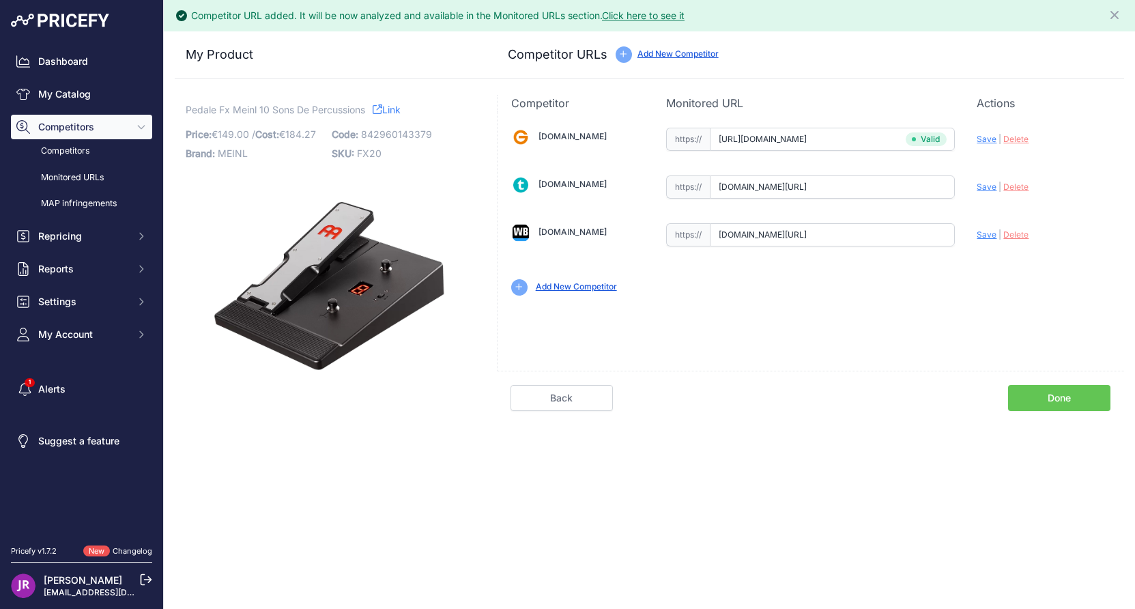
click at [988, 188] on span "Save" at bounding box center [987, 187] width 20 height 10
type input "[URL][DOMAIN_NAME]"
click at [992, 237] on span "Save" at bounding box center [987, 234] width 20 height 10
type input "https://www.woodbrass.com/autres-percus-meinl-fx20-effects-pedal-p342073.html?q…"
click at [1035, 395] on link "Done" at bounding box center [1059, 398] width 102 height 26
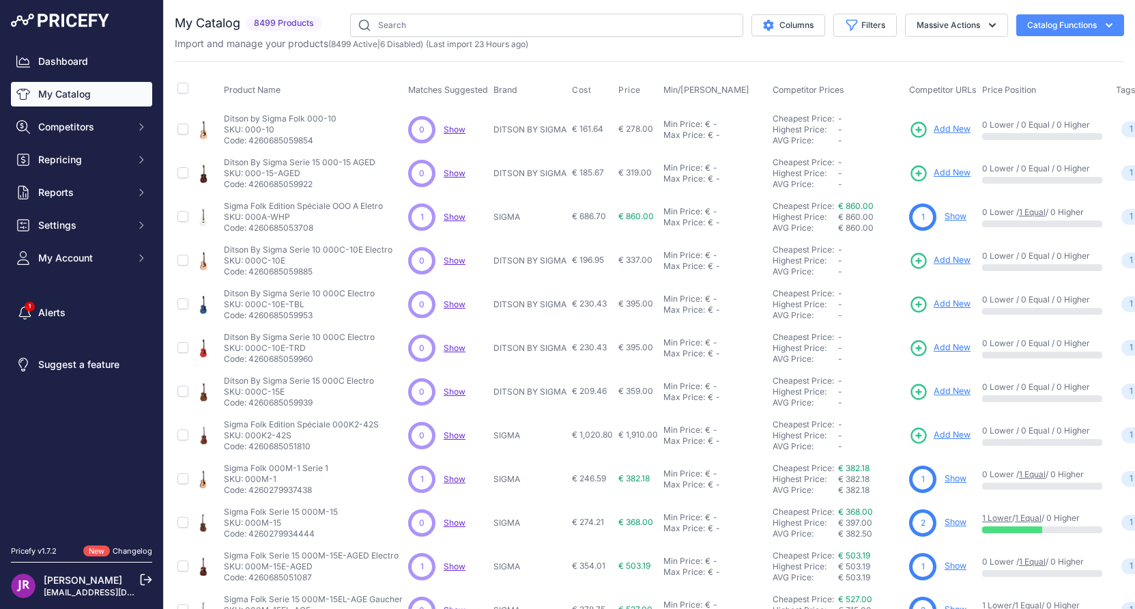
click at [67, 97] on link "My Catalog" at bounding box center [81, 94] width 141 height 25
click at [428, 27] on input "text" at bounding box center [546, 25] width 393 height 23
type input "fp-30x"
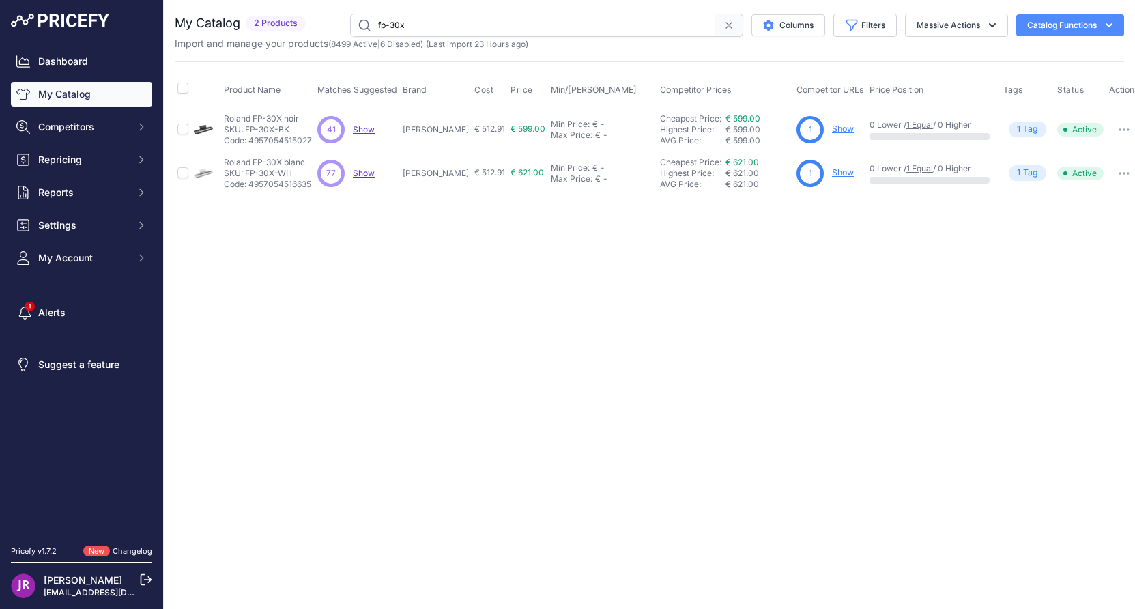
click at [832, 173] on link "Show" at bounding box center [843, 172] width 22 height 10
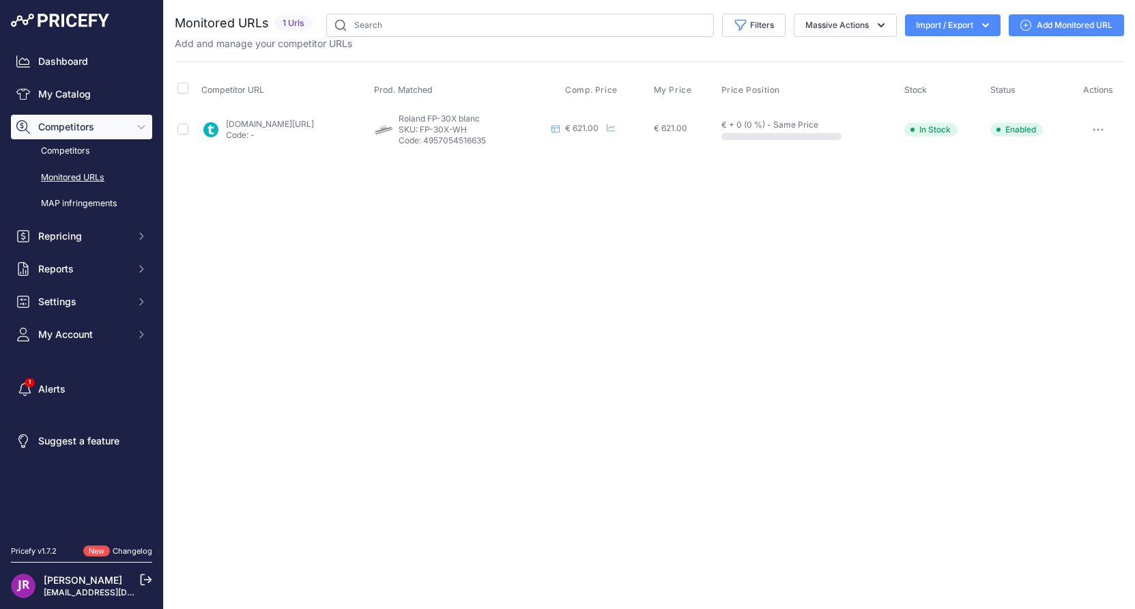
click at [1098, 129] on icon "button" at bounding box center [1098, 129] width 11 height 3
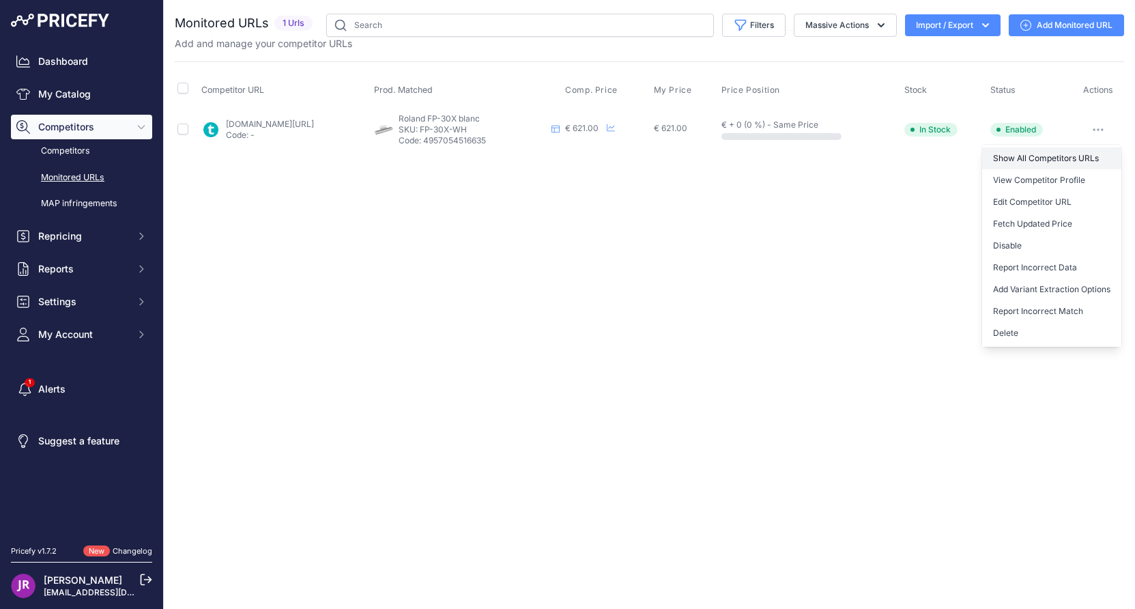
click at [1037, 162] on link "Show All Competitors URLs" at bounding box center [1051, 158] width 139 height 22
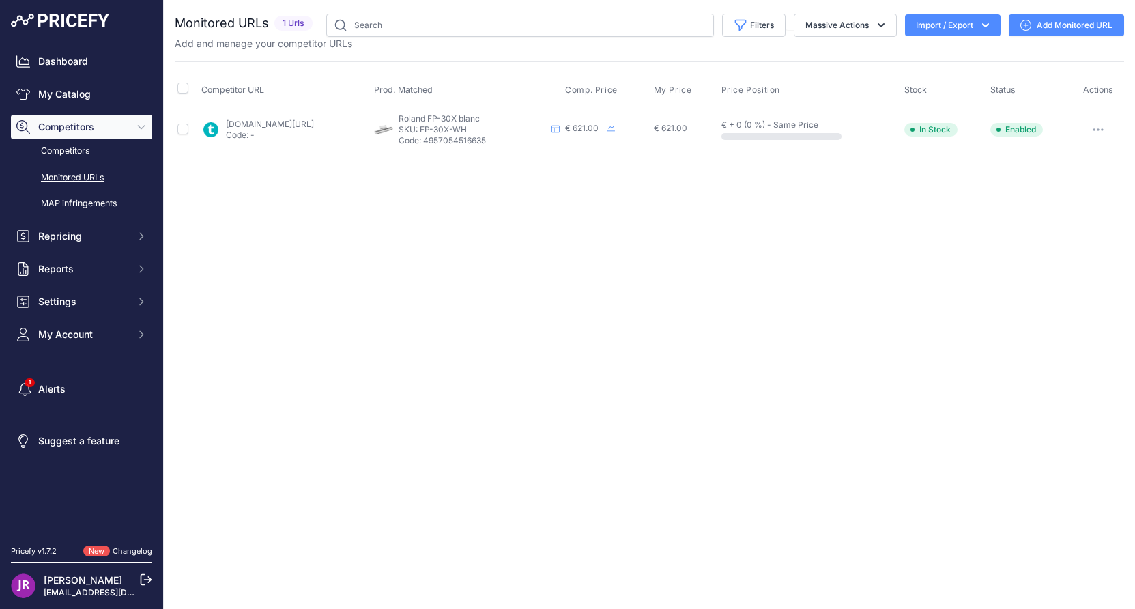
click at [1097, 128] on icon "button" at bounding box center [1098, 129] width 11 height 3
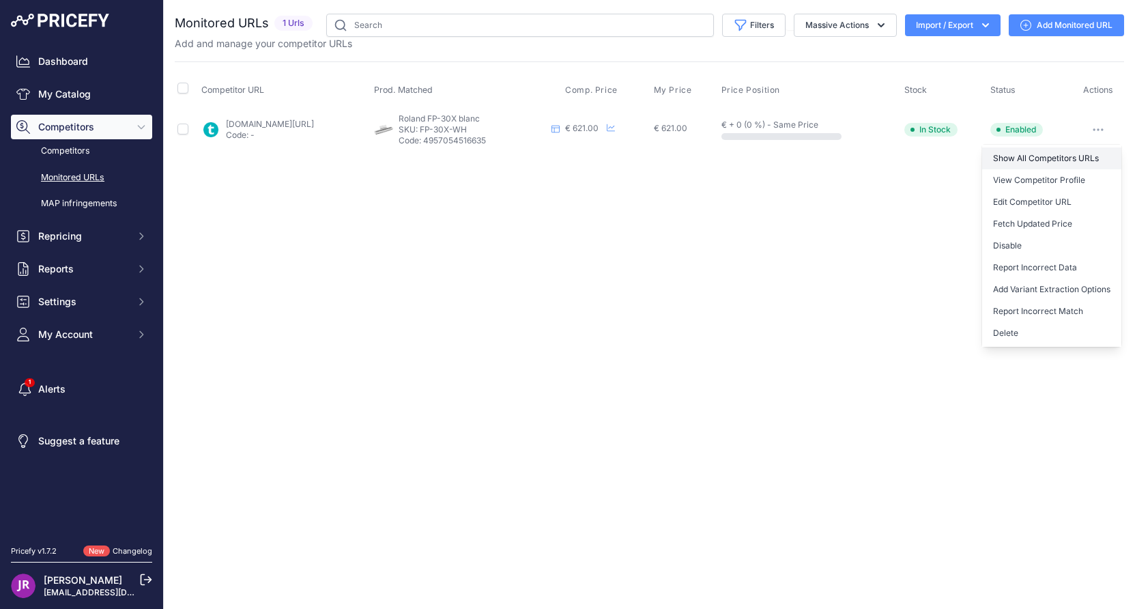
click at [1002, 156] on link "Show All Competitors URLs" at bounding box center [1051, 158] width 139 height 22
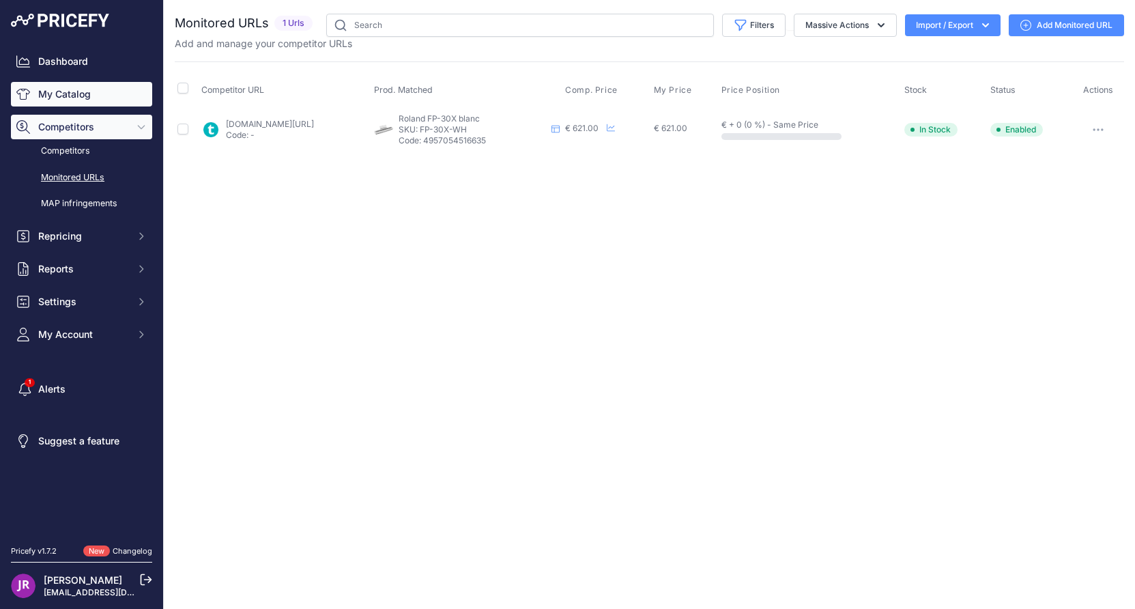
click at [76, 94] on link "My Catalog" at bounding box center [81, 94] width 141 height 25
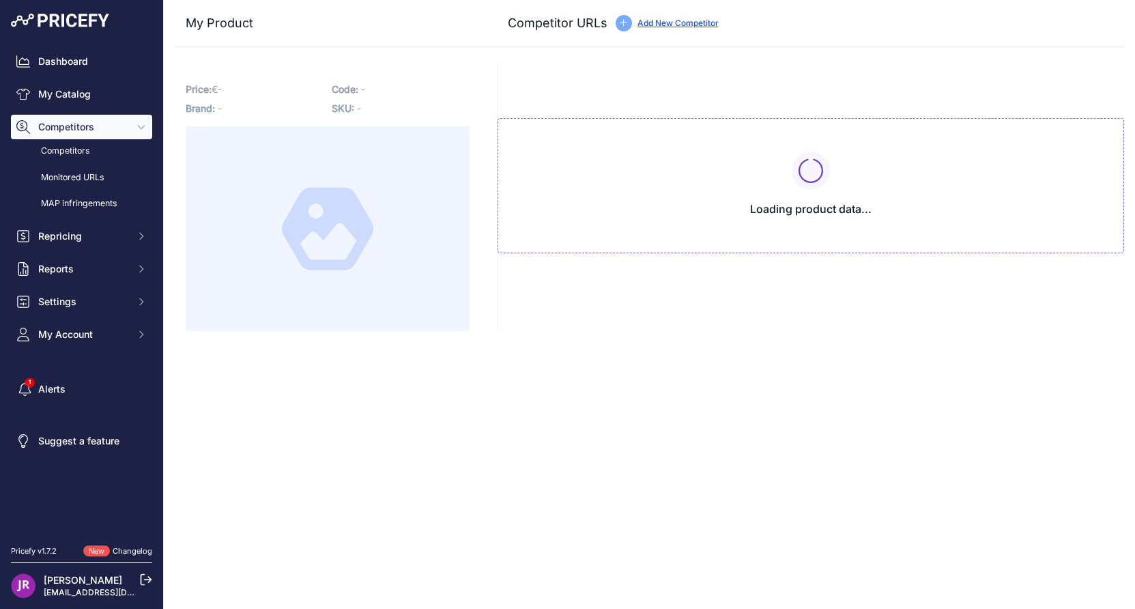
type input "[DOMAIN_NAME][URL]"
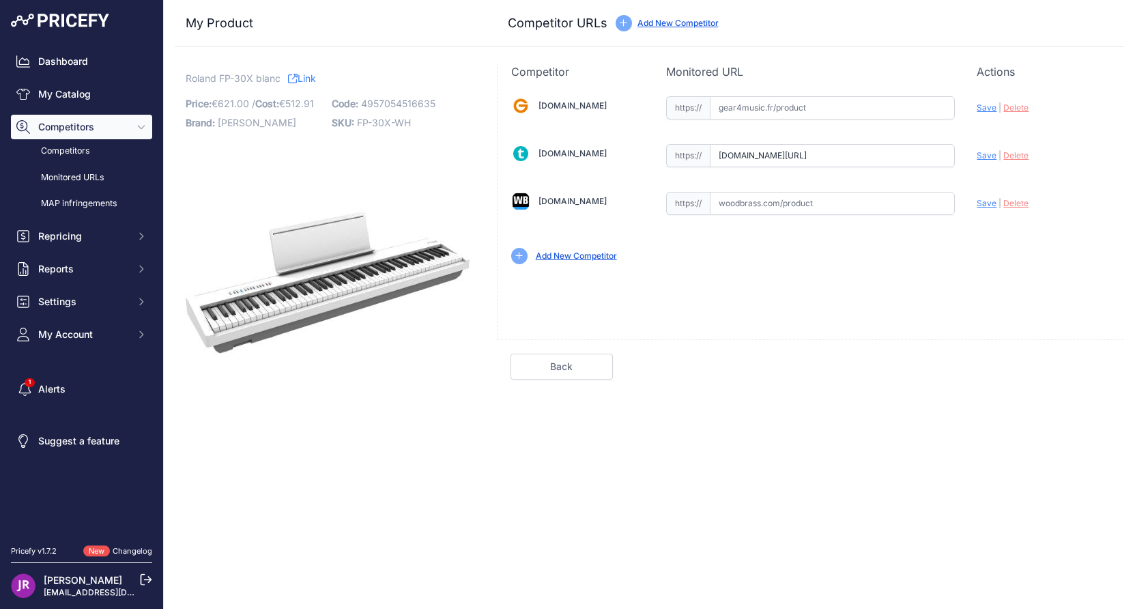
scroll to position [0, 31]
drag, startPoint x: 717, startPoint y: 152, endPoint x: 1054, endPoint y: 162, distance: 336.6
click at [1054, 162] on div "Gear4music.fr Valid Invalid" at bounding box center [811, 179] width 626 height 198
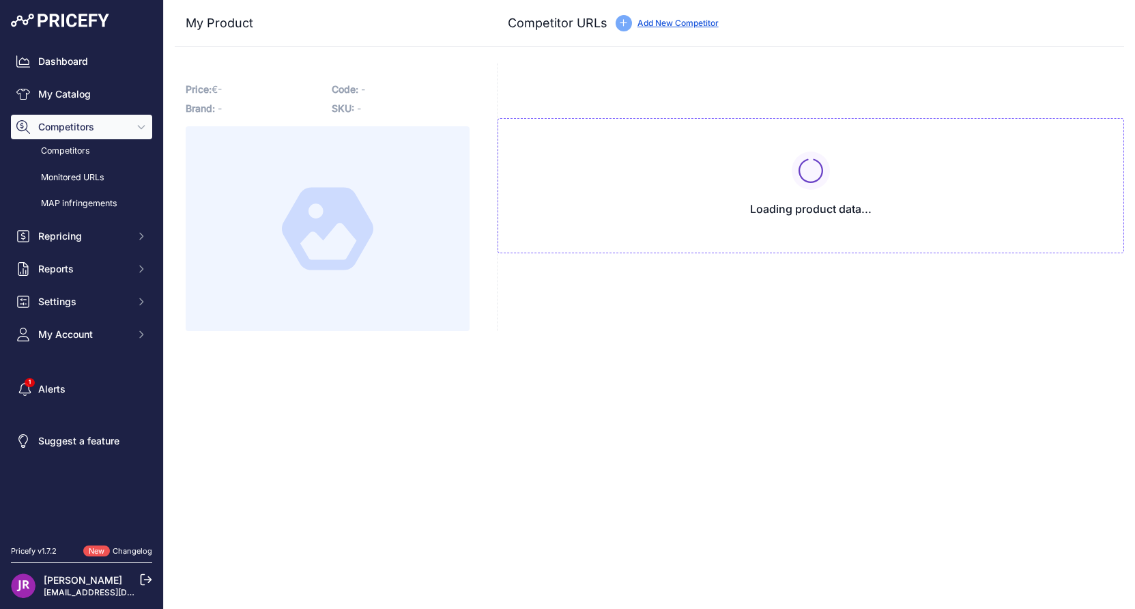
type input "[DOMAIN_NAME][URL]"
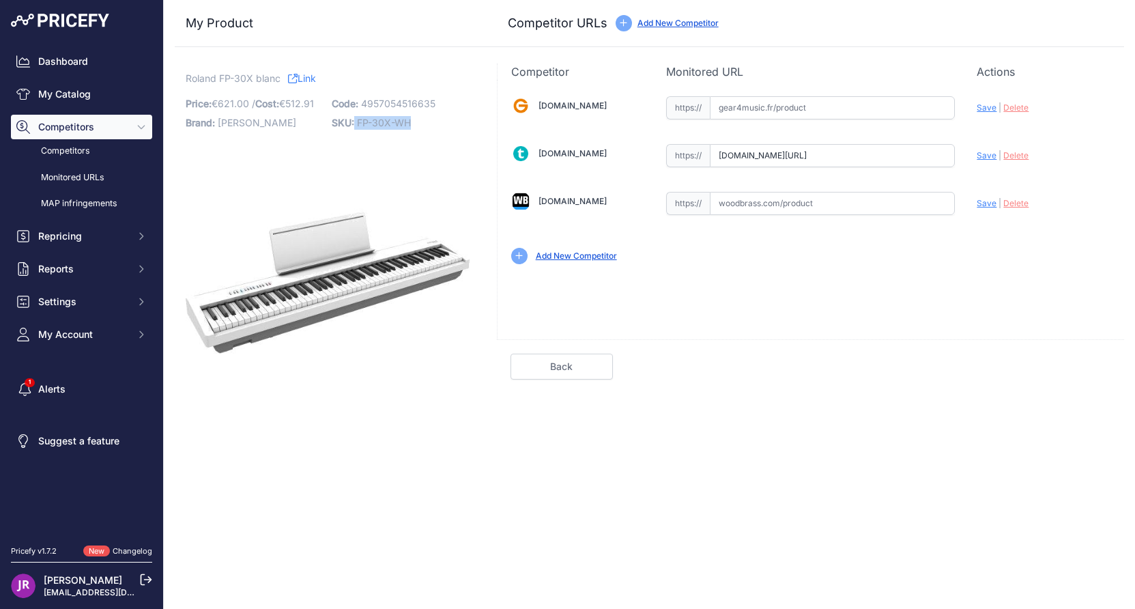
drag, startPoint x: 356, startPoint y: 119, endPoint x: 414, endPoint y: 128, distance: 59.4
click at [414, 128] on p "SKU: FP-30X-WH" at bounding box center [401, 122] width 138 height 19
copy p "FP-30X-WH"
click at [755, 207] on input "text" at bounding box center [832, 203] width 245 height 23
paste input "https://www.woodbrass.com/pianos-numeriques-portables-roland-fp-30x-wh-p342698.…"
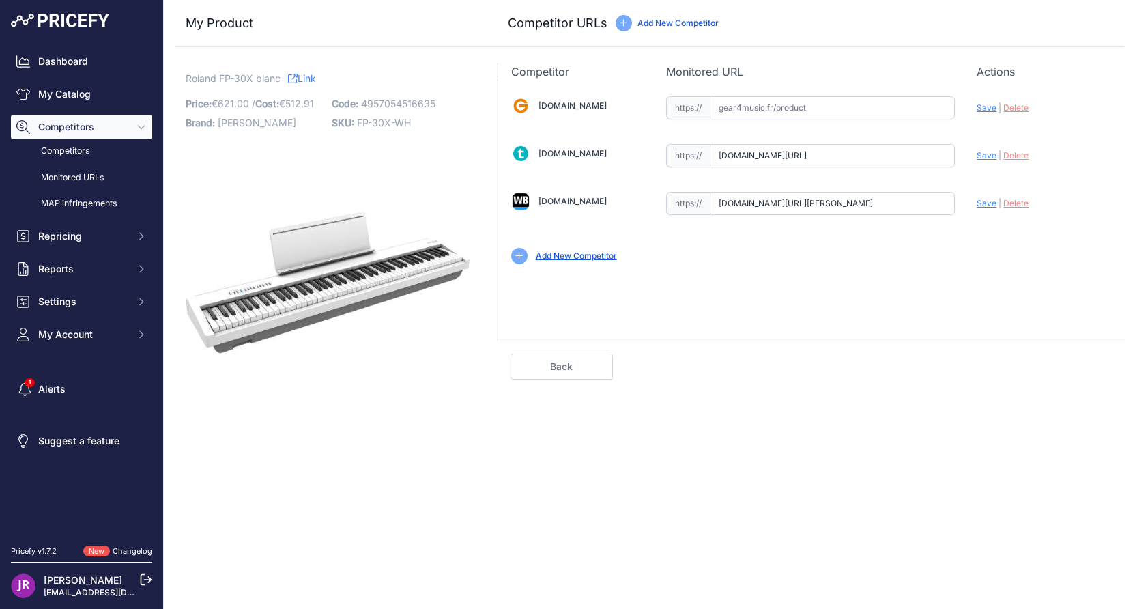
click at [987, 205] on span "Save" at bounding box center [987, 203] width 20 height 10
type input "https://www.woodbrass.com/pianos-numeriques-portables-roland-fp-30x-wh-p342698.…"
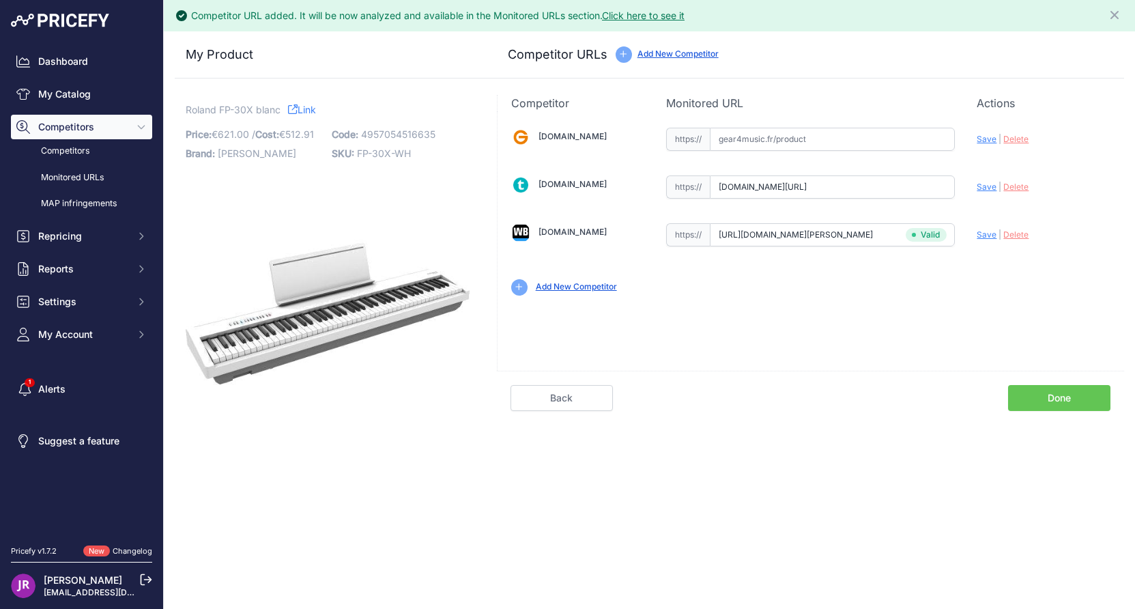
click at [1052, 398] on link "Done" at bounding box center [1059, 398] width 102 height 26
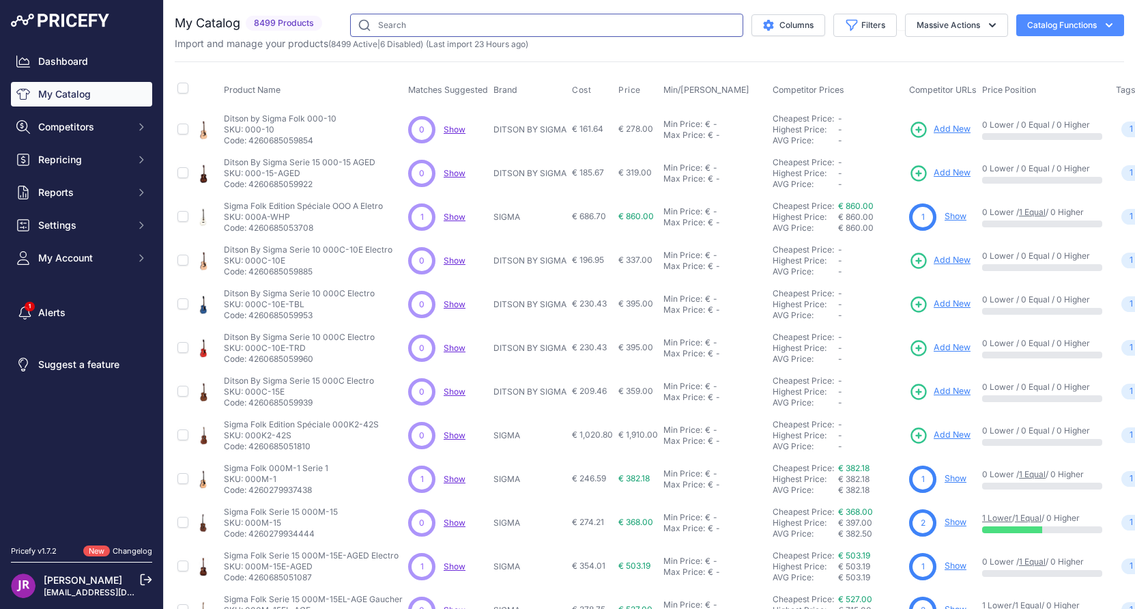
click at [377, 31] on input "text" at bounding box center [546, 25] width 393 height 23
type input "fp-30x"
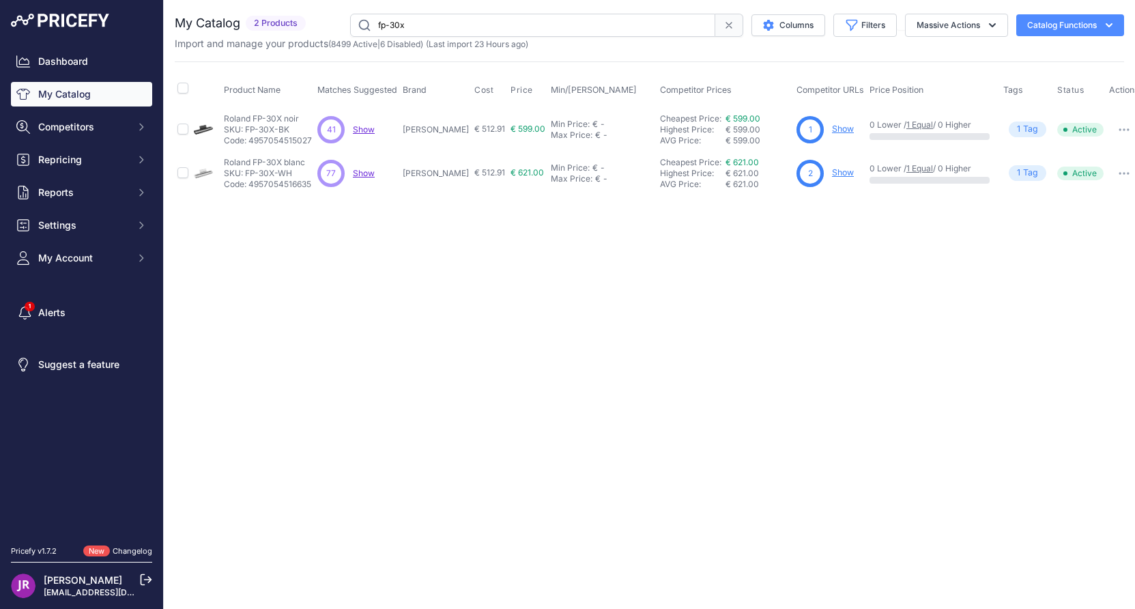
click at [1119, 128] on icon "button" at bounding box center [1124, 129] width 11 height 3
click at [913, 332] on div "Close You are not connected to the internet." at bounding box center [649, 304] width 971 height 609
click at [832, 132] on link "Show" at bounding box center [843, 129] width 22 height 10
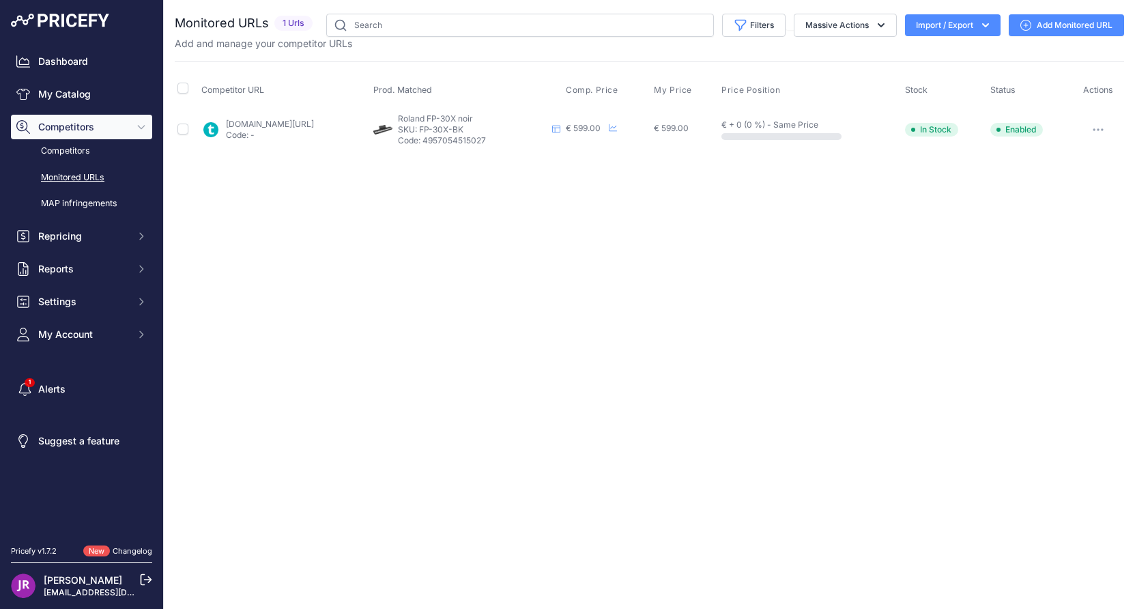
click at [1102, 128] on icon "button" at bounding box center [1098, 129] width 11 height 3
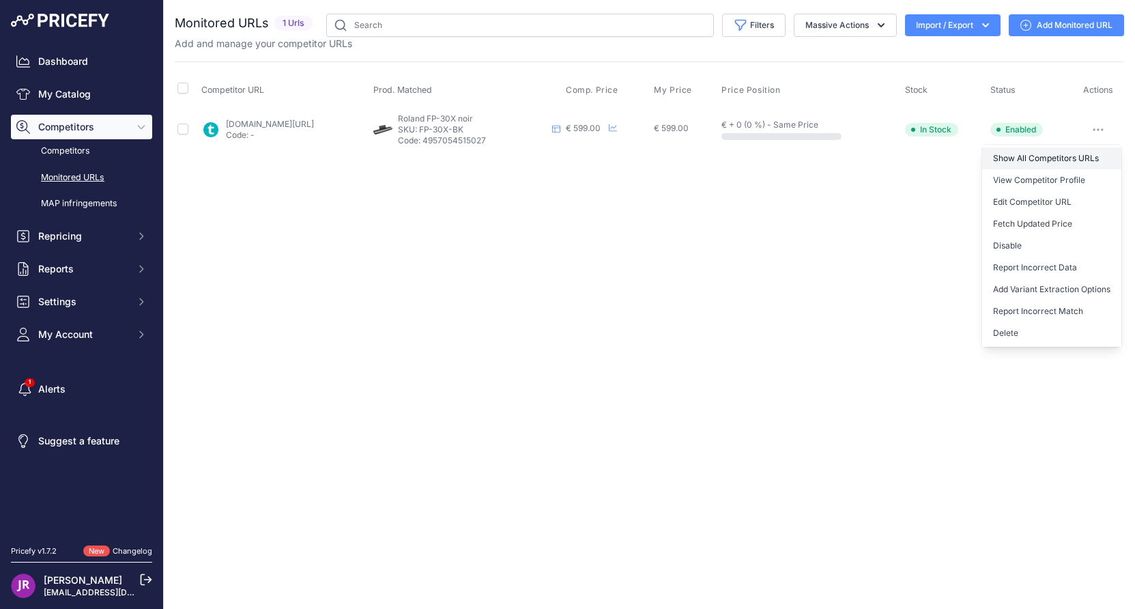
click at [1035, 160] on link "Show All Competitors URLs" at bounding box center [1051, 158] width 139 height 22
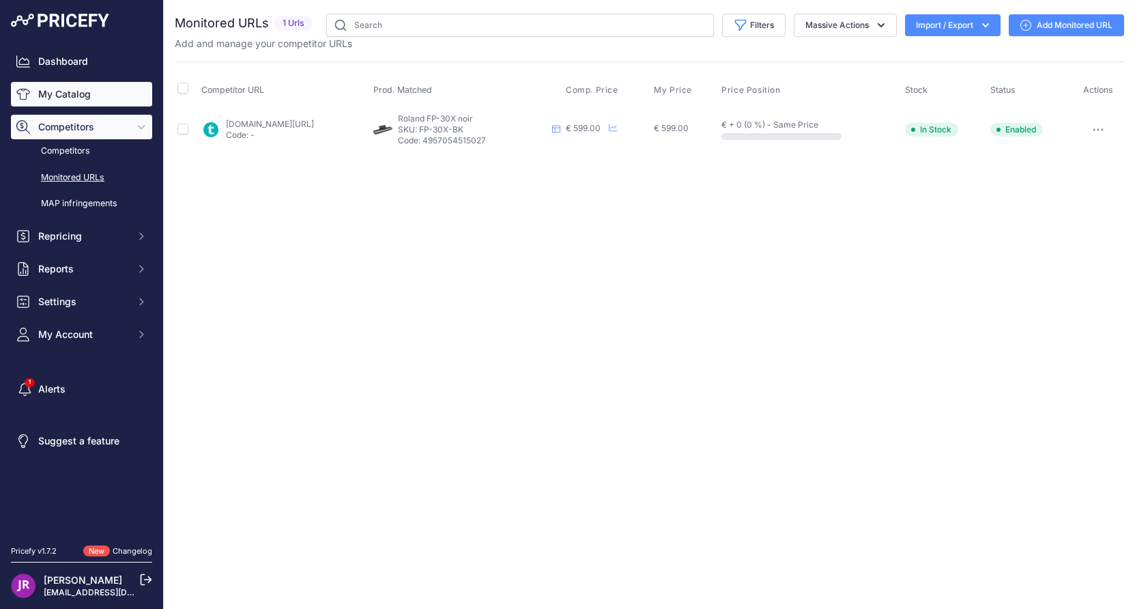
click at [69, 96] on link "My Catalog" at bounding box center [81, 94] width 141 height 25
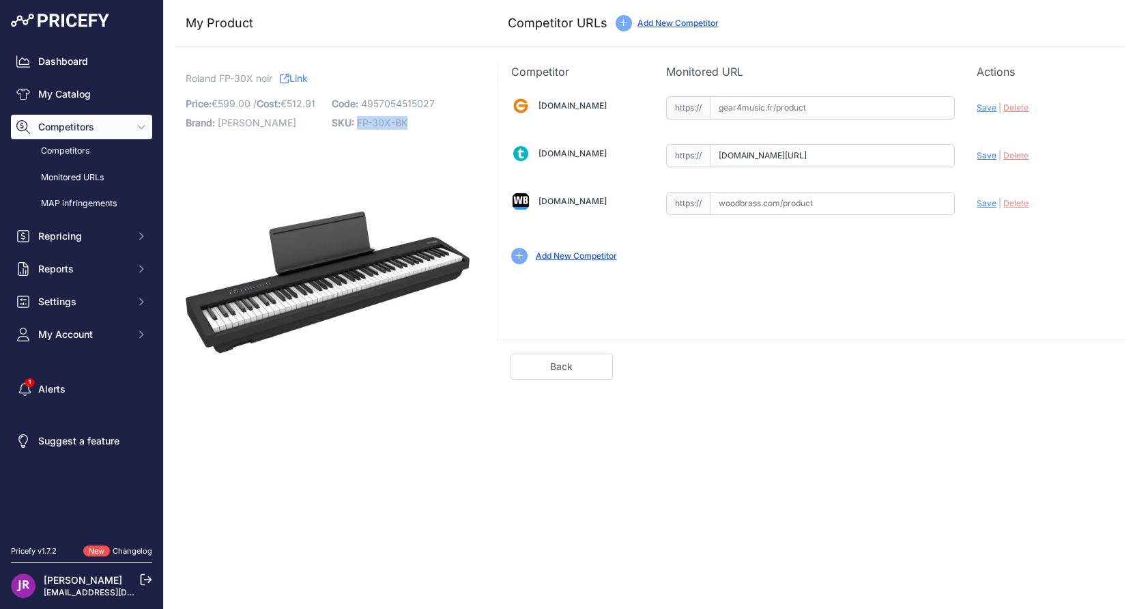
drag, startPoint x: 356, startPoint y: 126, endPoint x: 411, endPoint y: 121, distance: 54.9
click at [411, 121] on p "SKU: FP-30X-BK" at bounding box center [401, 122] width 138 height 19
copy span "FP-30X-BK"
click at [761, 203] on input "text" at bounding box center [832, 203] width 245 height 23
paste input "[URL][DOMAIN_NAME][PERSON_NAME]"
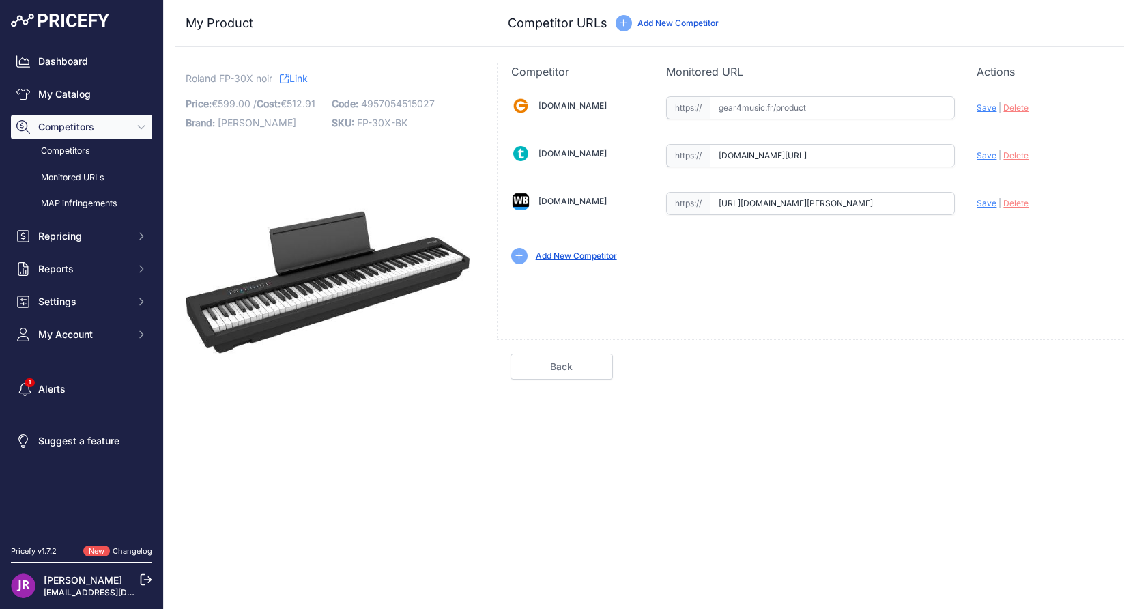
scroll to position [0, 317]
click at [983, 205] on span "Save" at bounding box center [987, 203] width 20 height 10
type input "[URL][DOMAIN_NAME][PERSON_NAME]"
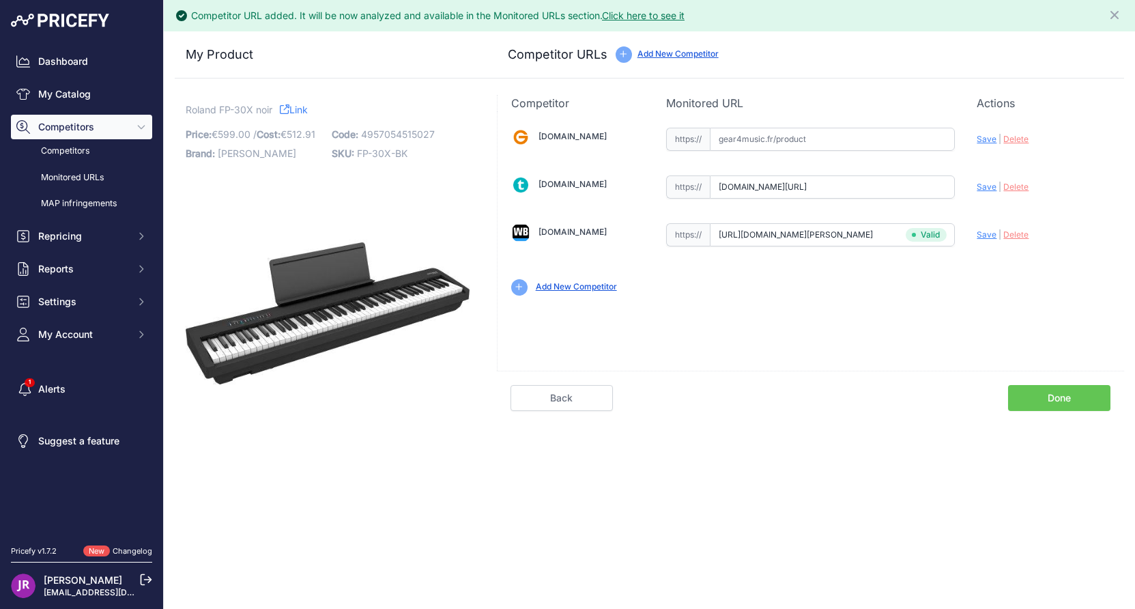
click at [1059, 397] on link "Done" at bounding box center [1059, 398] width 102 height 26
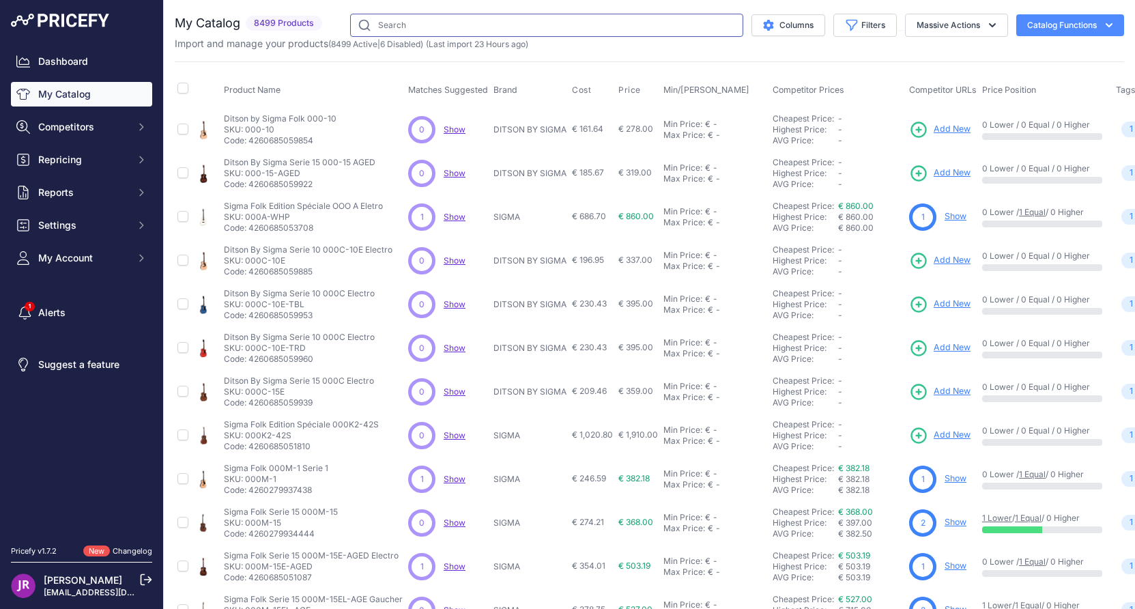
click at [430, 25] on input "text" at bounding box center [546, 25] width 393 height 23
type input "fp-10"
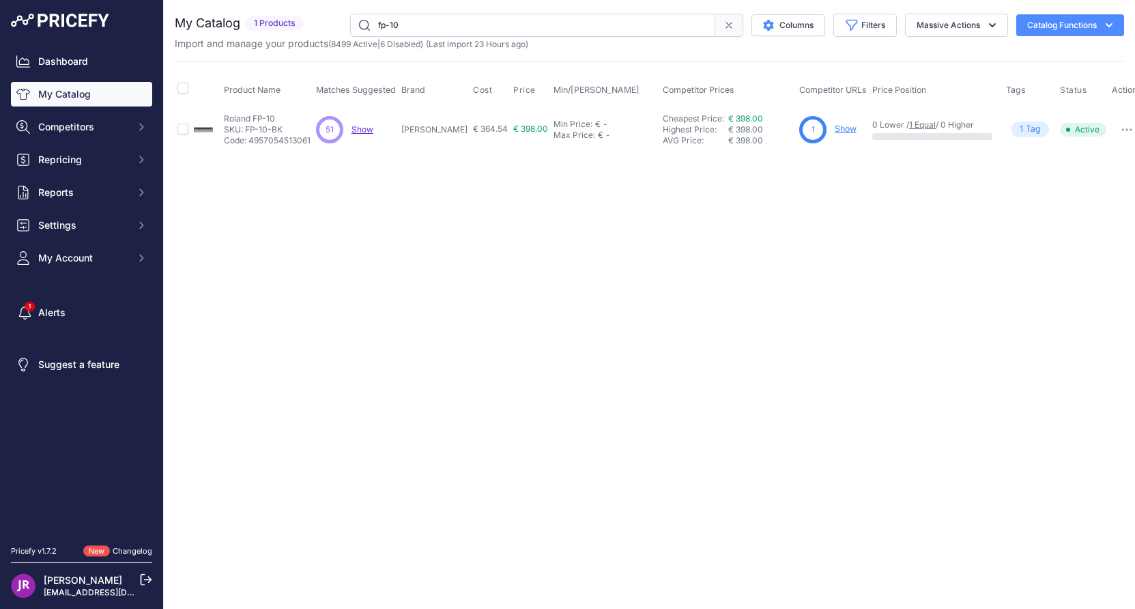
click at [835, 130] on link "Show" at bounding box center [846, 129] width 22 height 10
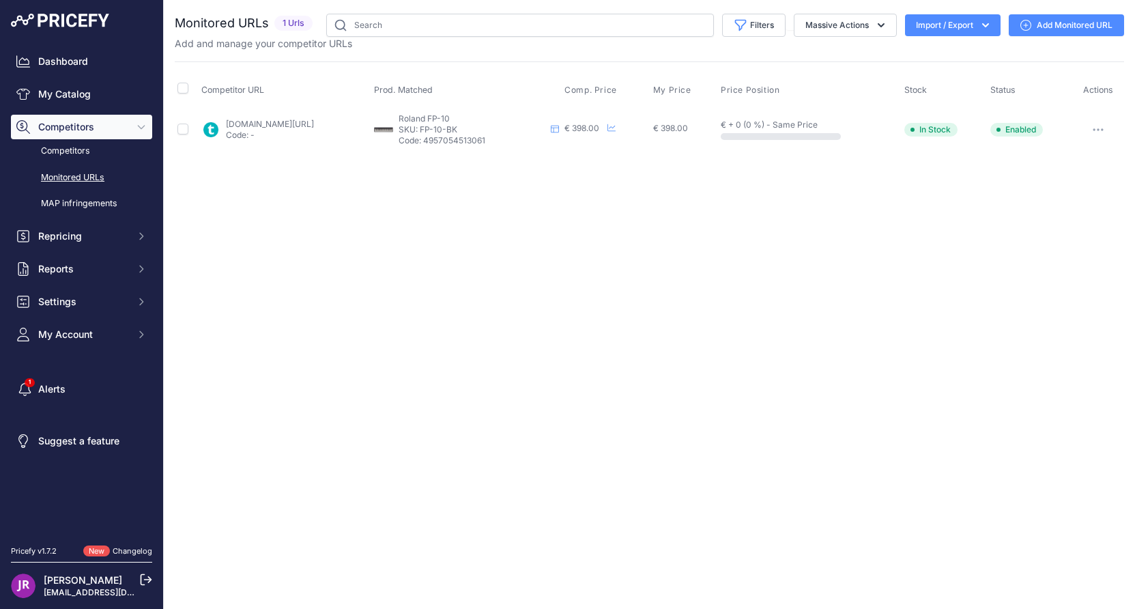
click at [1104, 128] on icon "button" at bounding box center [1098, 129] width 11 height 3
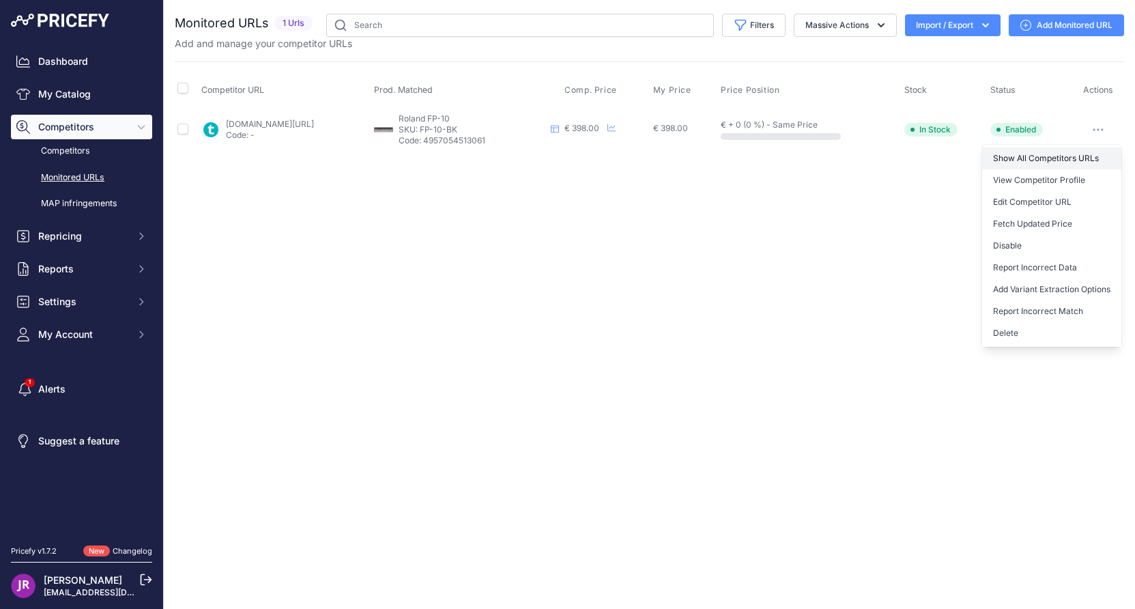
click at [1031, 156] on link "Show All Competitors URLs" at bounding box center [1051, 158] width 139 height 22
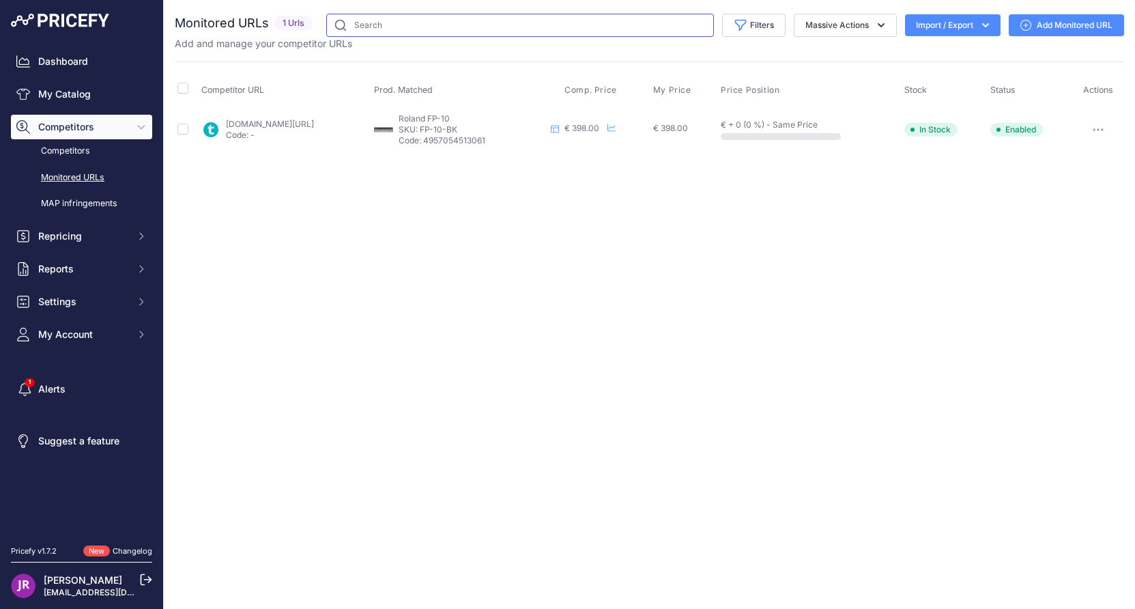
click at [384, 28] on input "text" at bounding box center [520, 25] width 388 height 23
drag, startPoint x: 384, startPoint y: 27, endPoint x: 98, endPoint y: 97, distance: 293.6
click at [98, 97] on link "My Catalog" at bounding box center [81, 94] width 141 height 25
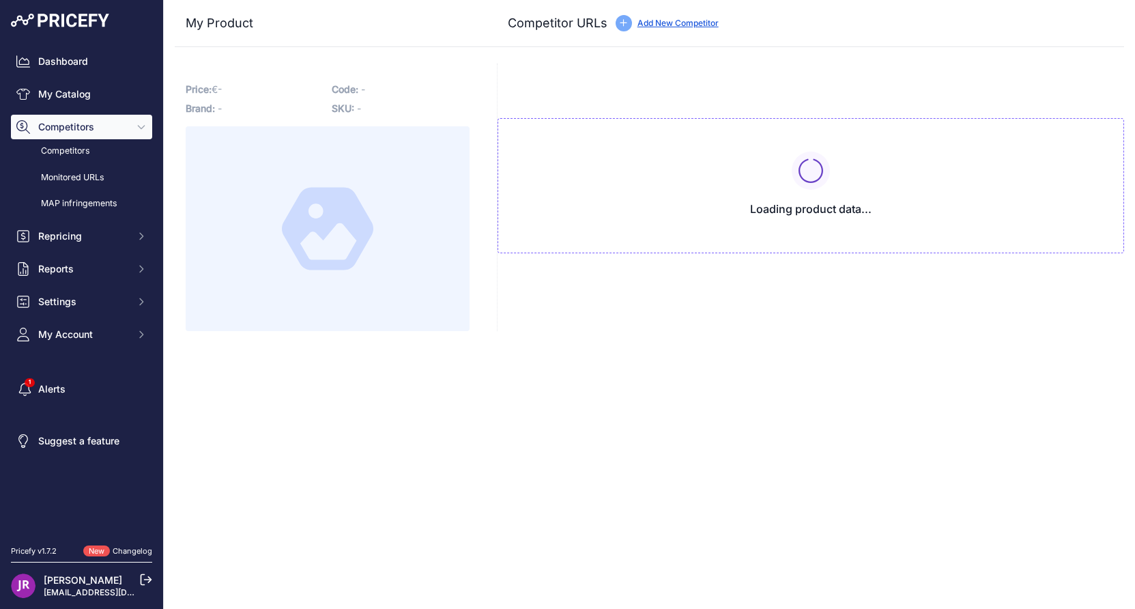
type input "[DOMAIN_NAME][URL]"
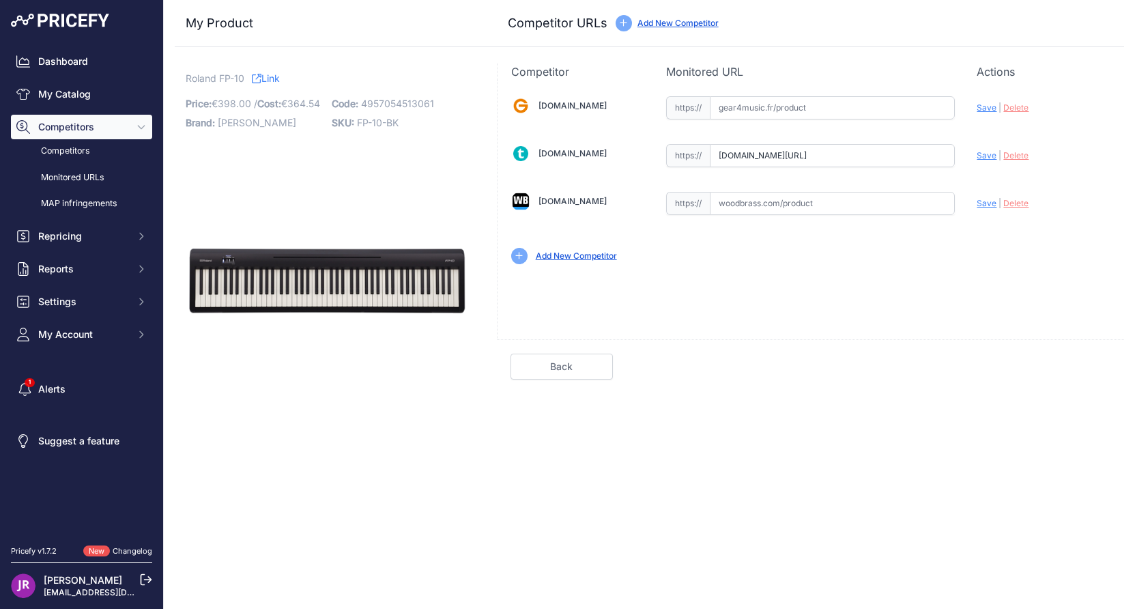
scroll to position [0, 9]
drag, startPoint x: 715, startPoint y: 155, endPoint x: 960, endPoint y: 176, distance: 245.9
click at [960, 176] on div "Gear4music.fr Valid Invalid" at bounding box center [811, 179] width 626 height 198
drag, startPoint x: 409, startPoint y: 119, endPoint x: 357, endPoint y: 127, distance: 52.4
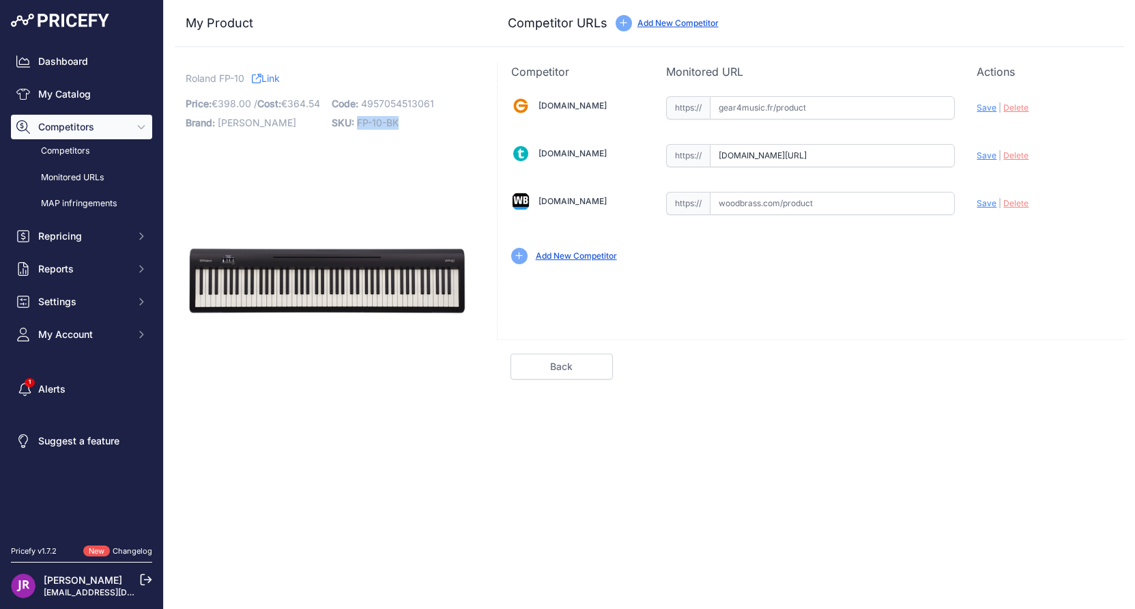
click at [357, 127] on p "SKU: FP-10-BK" at bounding box center [401, 122] width 138 height 19
copy span "FP-10-BK"
drag, startPoint x: 718, startPoint y: 156, endPoint x: 1003, endPoint y: 169, distance: 285.5
click at [1003, 169] on div "Gear4music.fr Valid Invalid" at bounding box center [811, 179] width 626 height 198
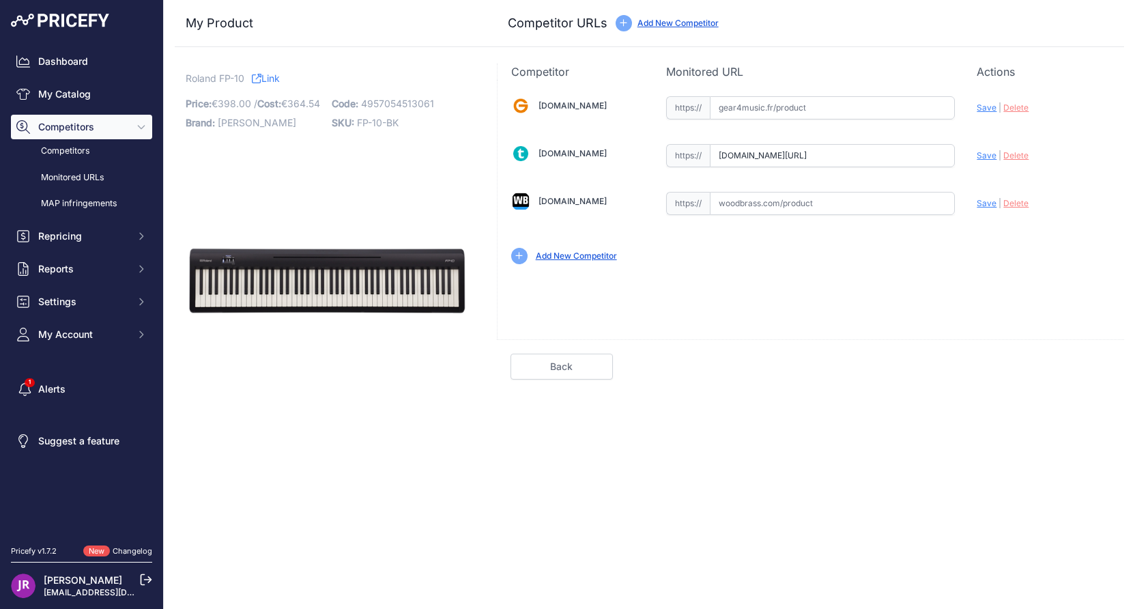
scroll to position [0, 0]
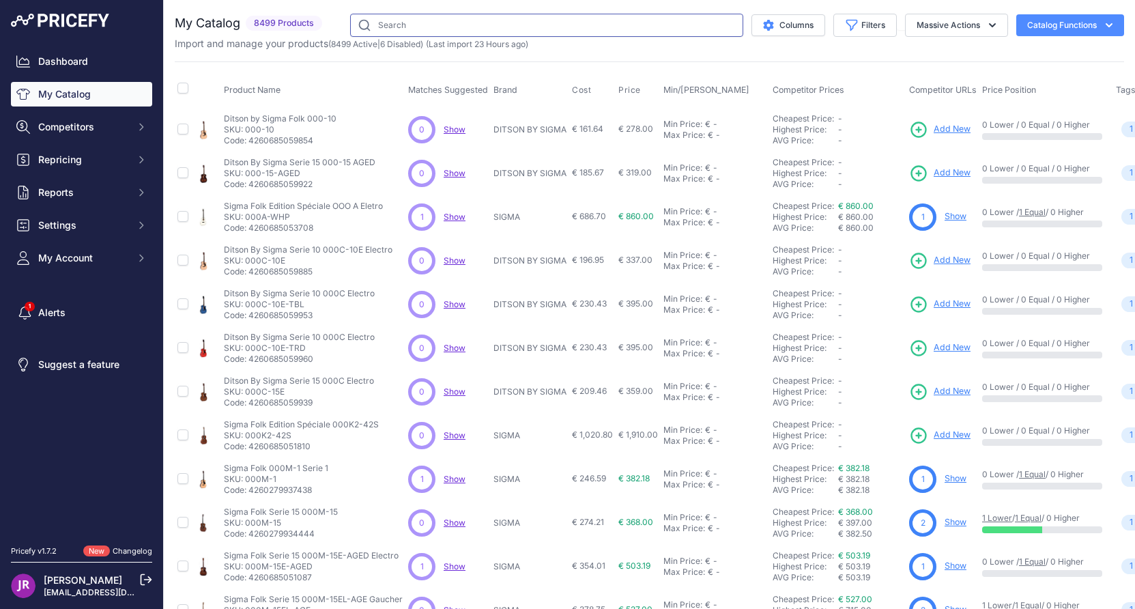
click at [385, 27] on input "text" at bounding box center [546, 25] width 393 height 23
paste input "ESOLCSB174"
type input "ESOLCSB174"
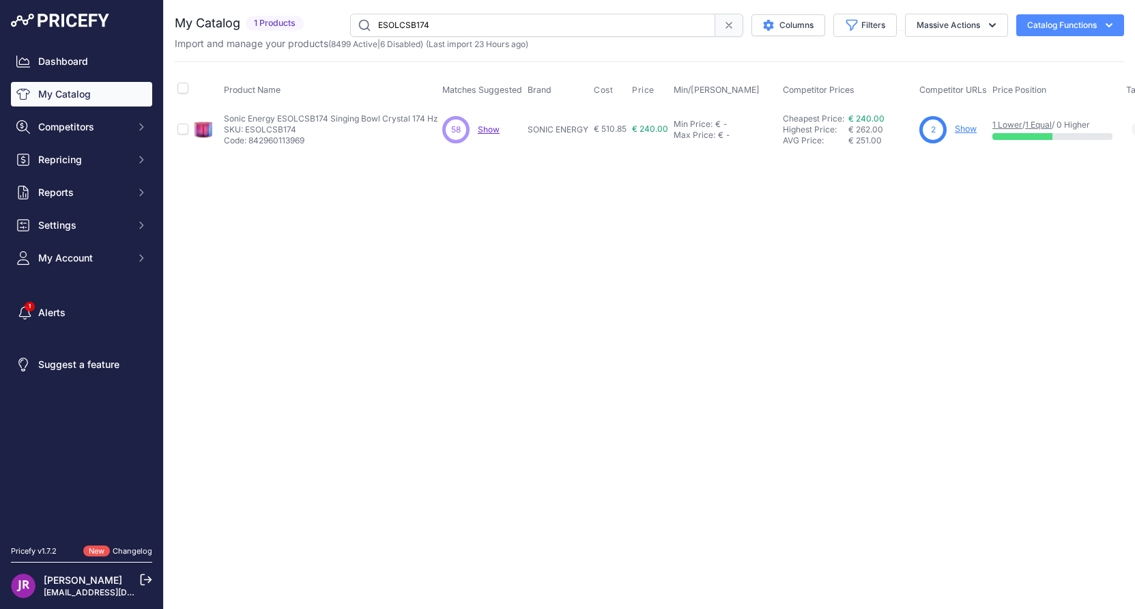
click at [961, 125] on link "Show" at bounding box center [966, 129] width 22 height 10
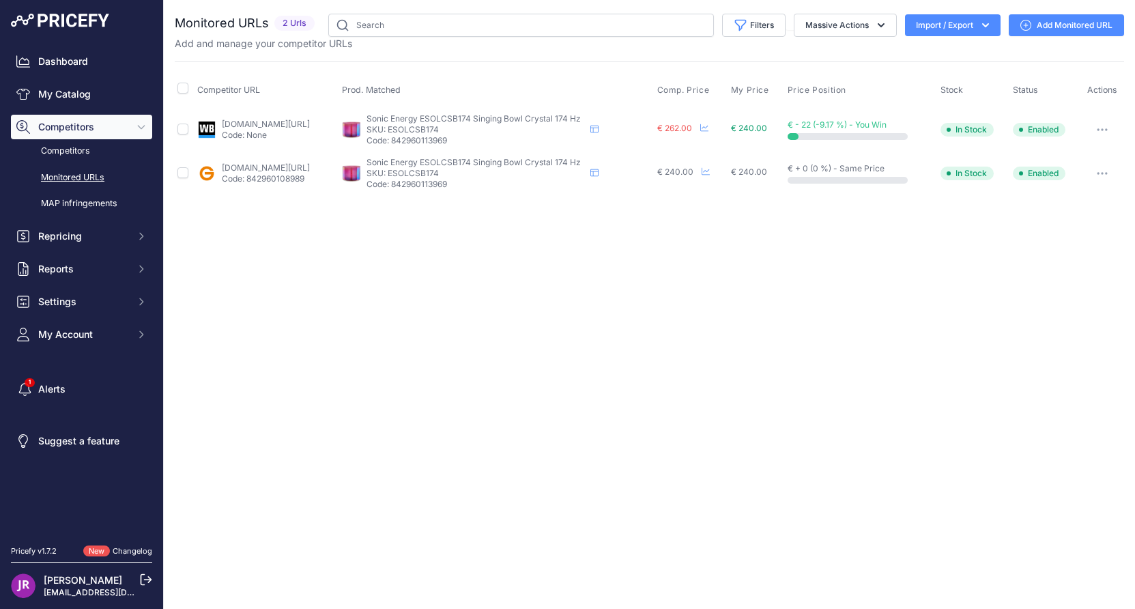
click at [1101, 128] on icon "button" at bounding box center [1102, 129] width 11 height 3
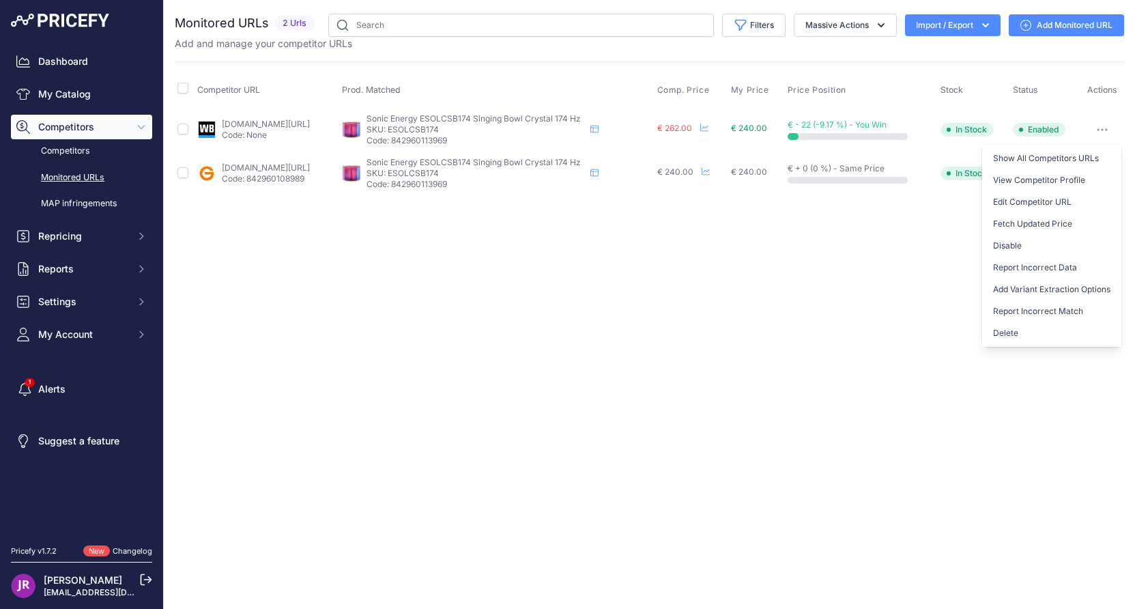
click at [801, 290] on div "Close You are not connected to the internet." at bounding box center [649, 304] width 971 height 609
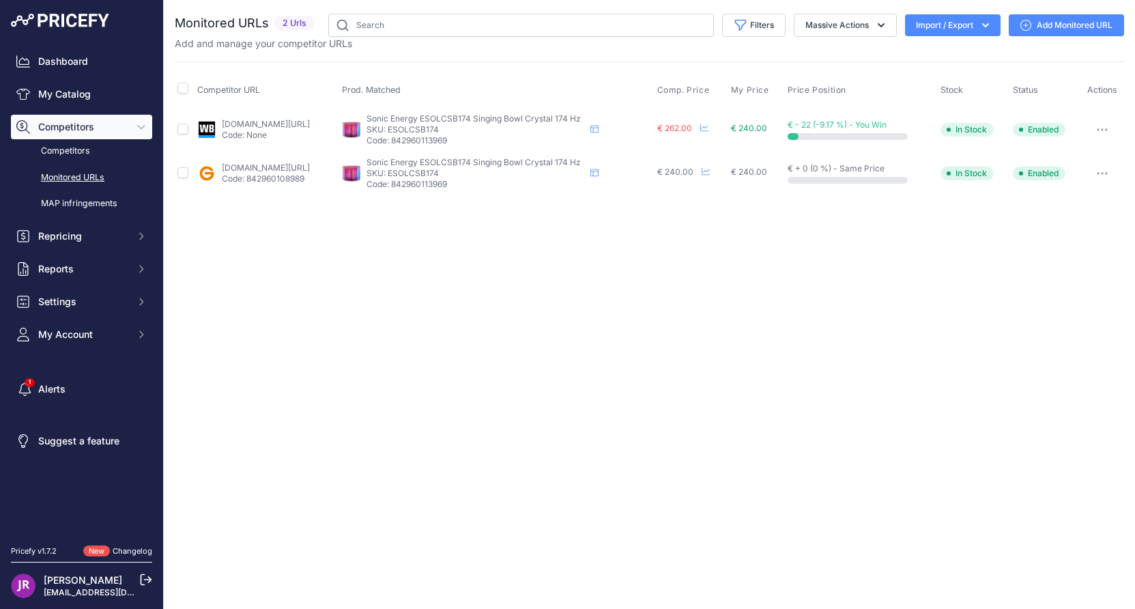
click at [1099, 122] on button "button" at bounding box center [1102, 129] width 27 height 19
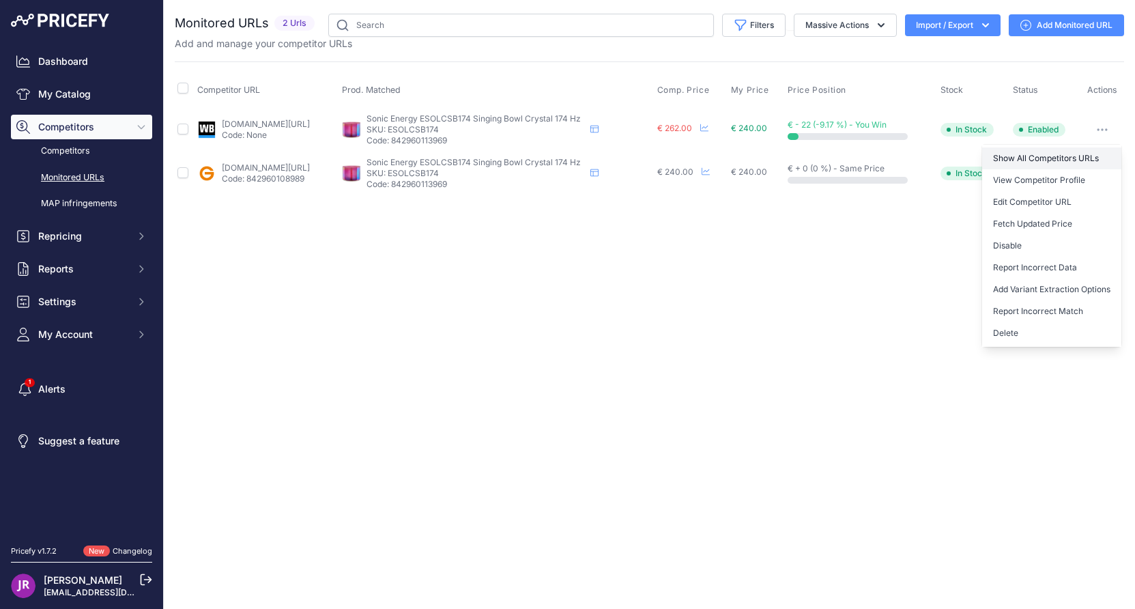
click at [1063, 155] on link "Show All Competitors URLs" at bounding box center [1051, 158] width 139 height 22
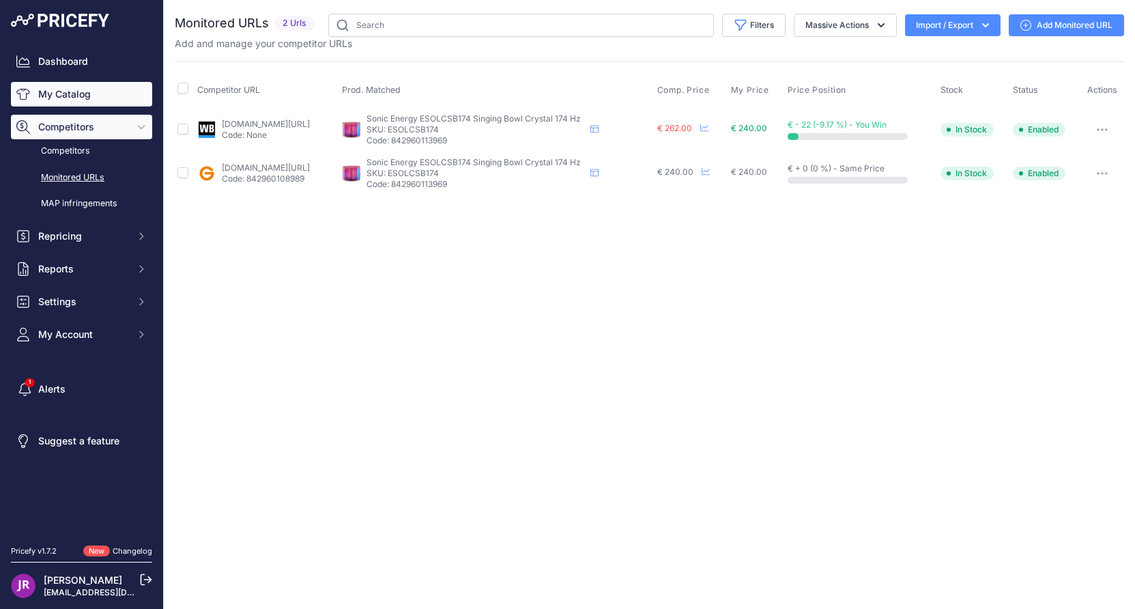
click at [104, 93] on link "My Catalog" at bounding box center [81, 94] width 141 height 25
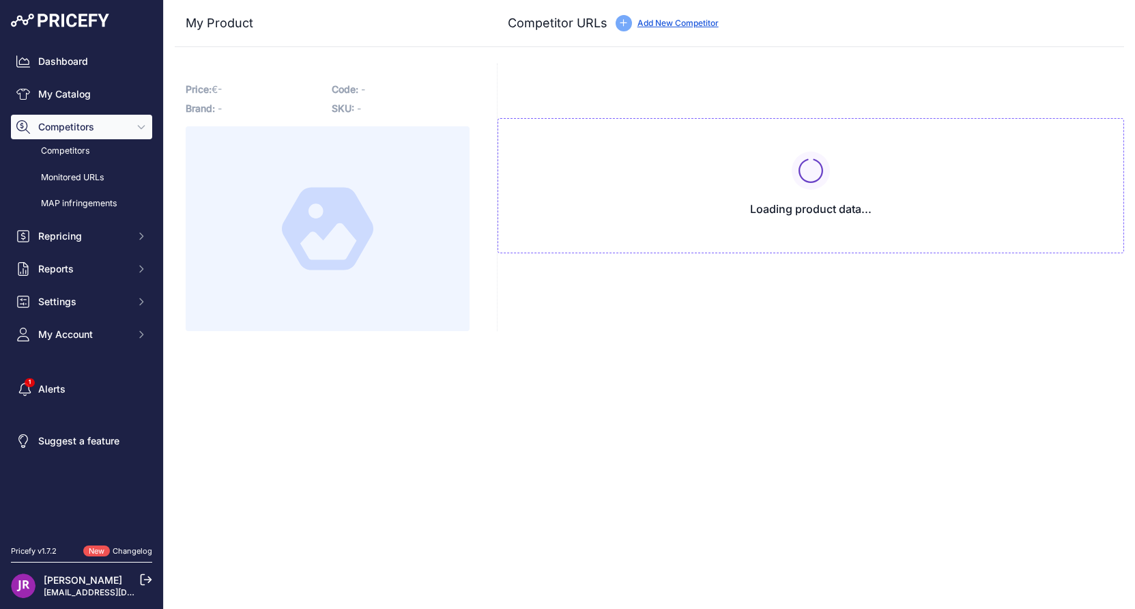
type input "www.gear4music.fr/fr/Batterie-and-Percussion/Meinl-Solfeggio-Bol-Chantant-en-Cr…"
type input "www.woodbrass.com/bols-tibetains-meinl-singing-bowl-sonic-cristal-12-174-hz-p37…"
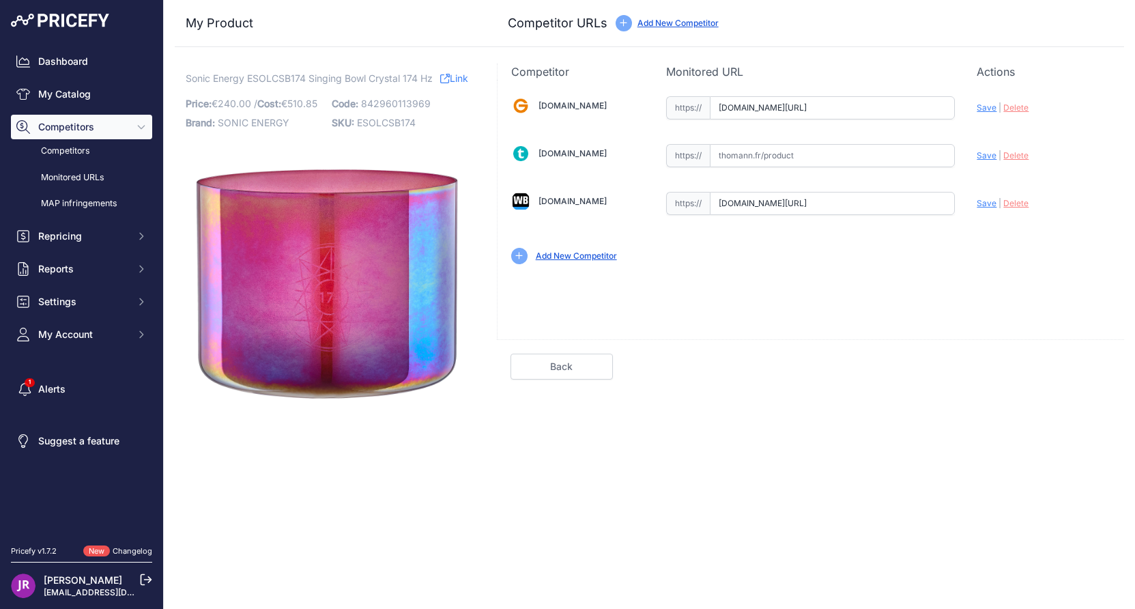
scroll to position [0, 332]
drag, startPoint x: 718, startPoint y: 103, endPoint x: 988, endPoint y: 113, distance: 270.4
click at [988, 113] on div "Gear4music.fr Valid Invalid" at bounding box center [811, 179] width 626 height 198
click at [1008, 109] on span "Delete" at bounding box center [1015, 107] width 25 height 10
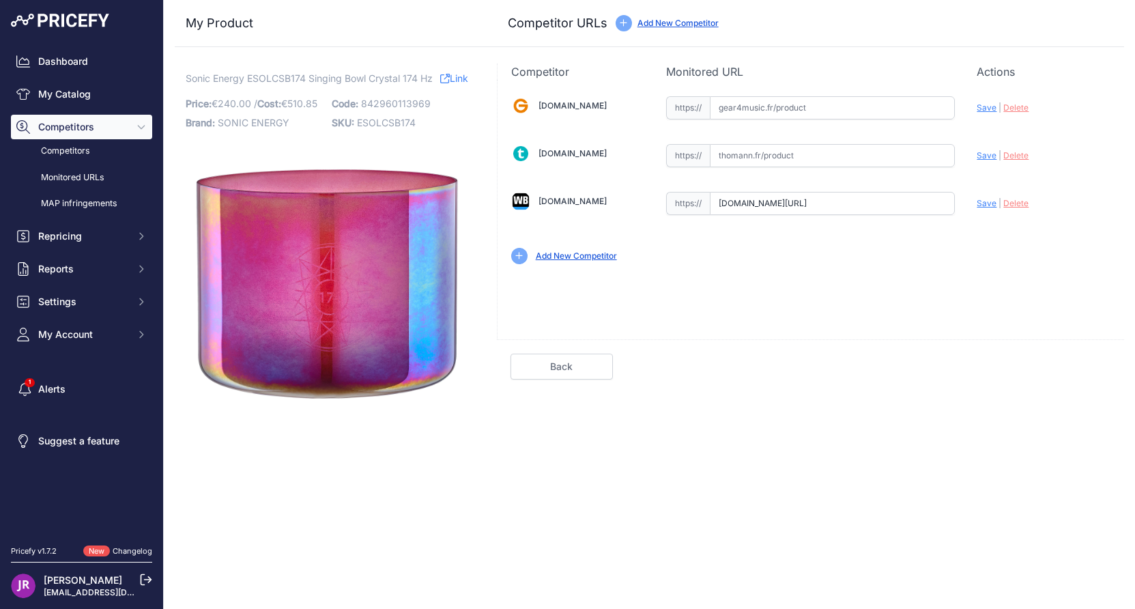
scroll to position [0, 244]
drag, startPoint x: 721, startPoint y: 208, endPoint x: 990, endPoint y: 237, distance: 270.5
click at [990, 237] on div "Gear4music.fr Valid Invalid" at bounding box center [811, 179] width 626 height 198
click at [1020, 203] on span "Delete" at bounding box center [1015, 203] width 25 height 10
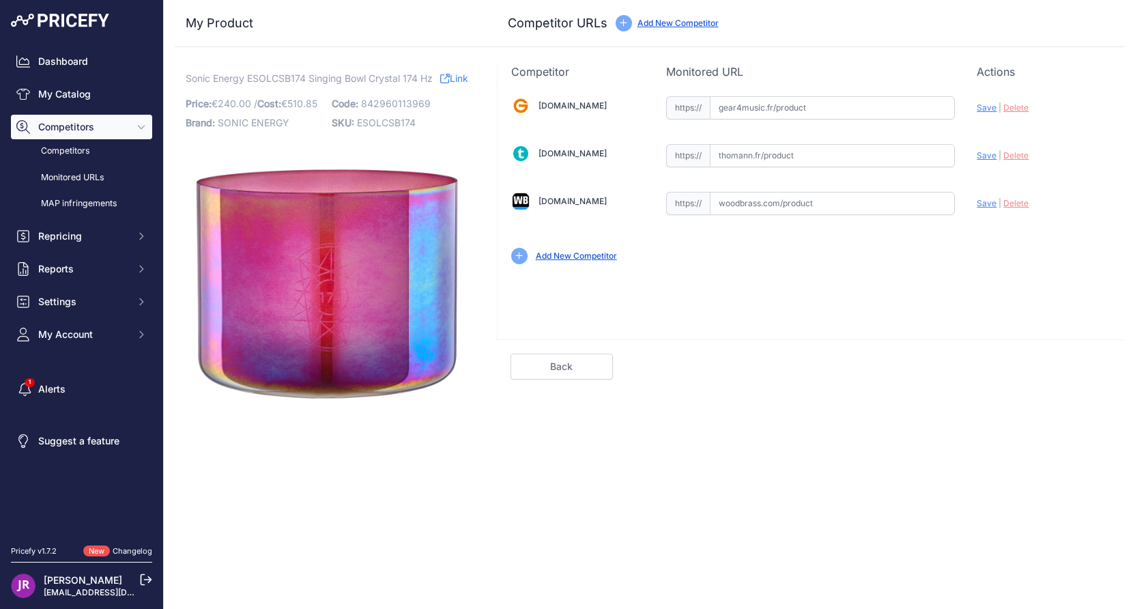
click at [371, 128] on span "ESOLCSB174" at bounding box center [386, 123] width 59 height 12
copy span "ESOLCSB174"
click at [742, 109] on input "text" at bounding box center [832, 107] width 245 height 23
paste input "https://www.gear4music.fr/fr/Batterie-and-Percussion/Meinl-Sonic-Energy-8-Essen…"
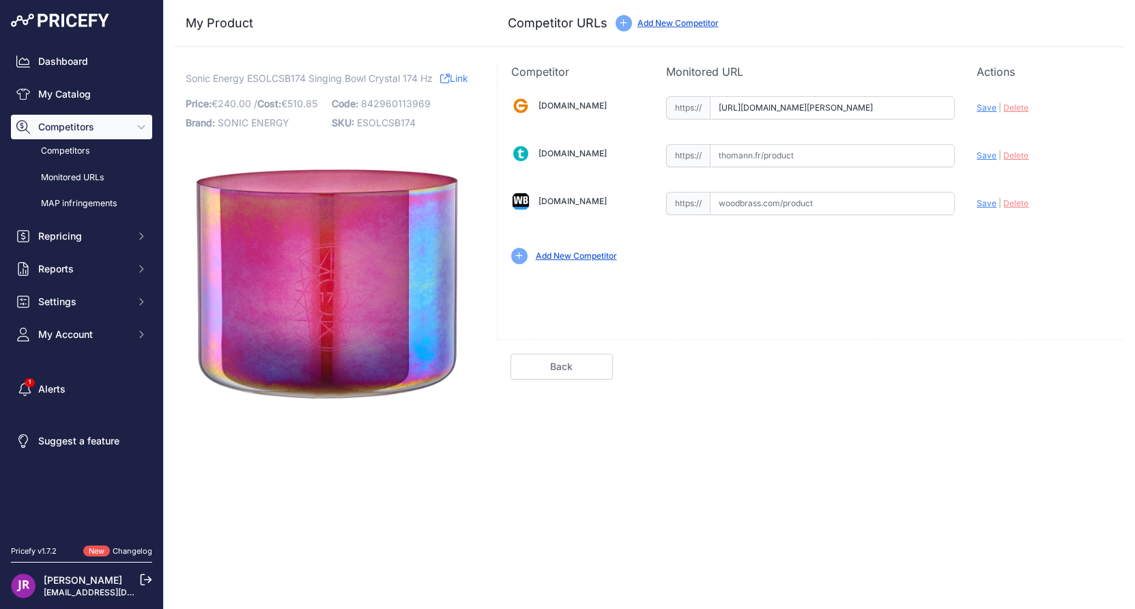
scroll to position [0, 1697]
type input "www.gear4music.fr/fr/Batterie-and-Percussion/Meinl-Sonic-Energy-8-Essence-Solfe…"
click at [739, 204] on input "text" at bounding box center [832, 203] width 245 height 23
paste input "https://www.woodbrass.com/bols-tibetains-sonic-energy-esolcsb174-bol-chantant-e…"
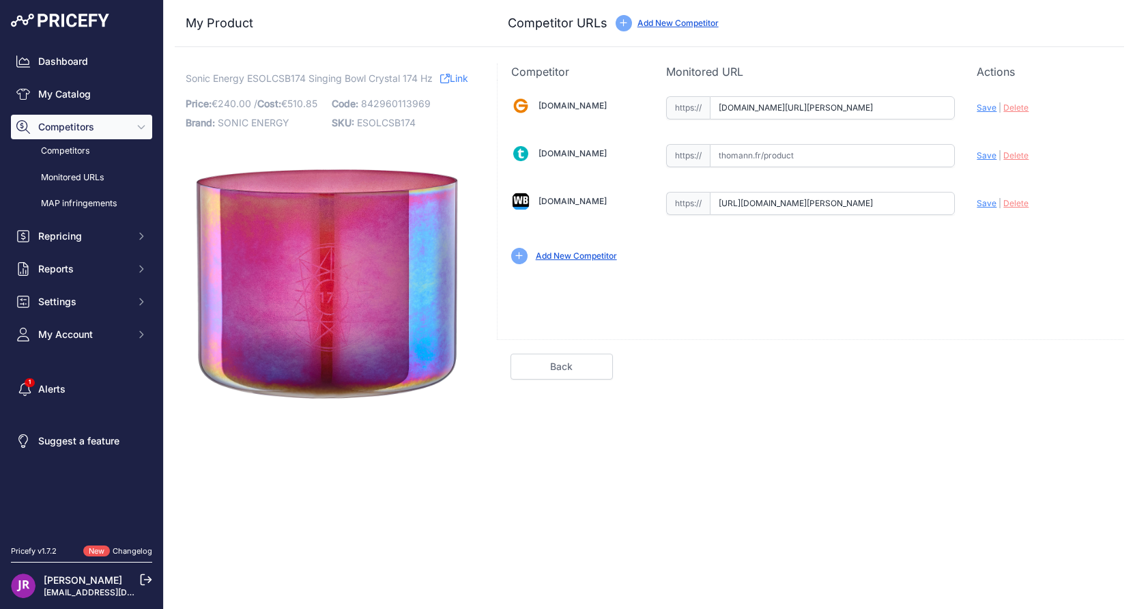
scroll to position [0, 561]
type input "www.woodbrass.com/bols-tibetains-sonic-energy-esolcsb174-bol-chantant-en-crista…"
click at [988, 109] on span "Save" at bounding box center [987, 107] width 20 height 10
type input "https://www.gear4music.fr/fr/Batterie-and-Percussion/Meinl-Sonic-Energy-8-Essen…"
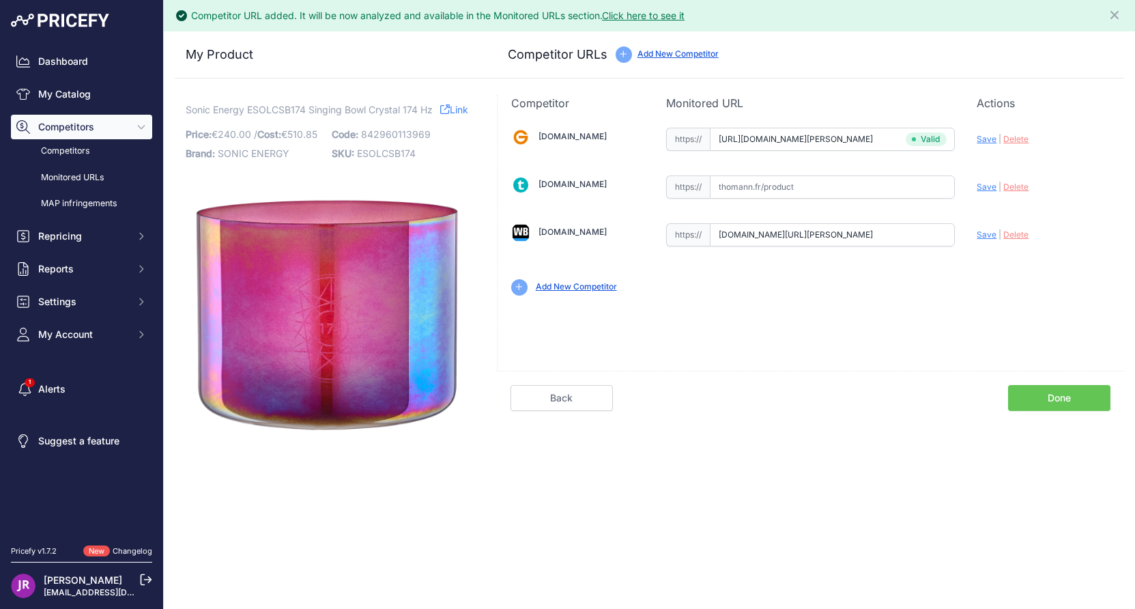
click at [988, 235] on span "Save" at bounding box center [987, 234] width 20 height 10
type input "https://www.woodbrass.com/bols-tibetains-sonic-energy-esolcsb174-bol-chantant-e…"
click at [1045, 402] on link "Done" at bounding box center [1059, 398] width 102 height 26
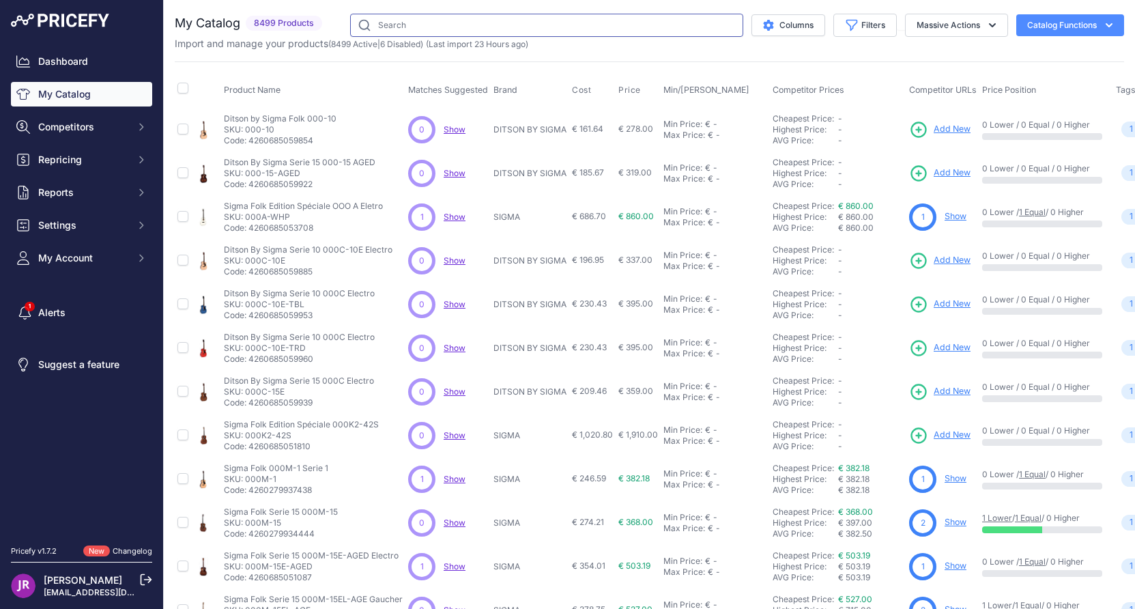
click at [390, 20] on input "text" at bounding box center [546, 25] width 393 height 23
paste input "EFD-T1070-BO"
type input "EFD-T1070-BO"
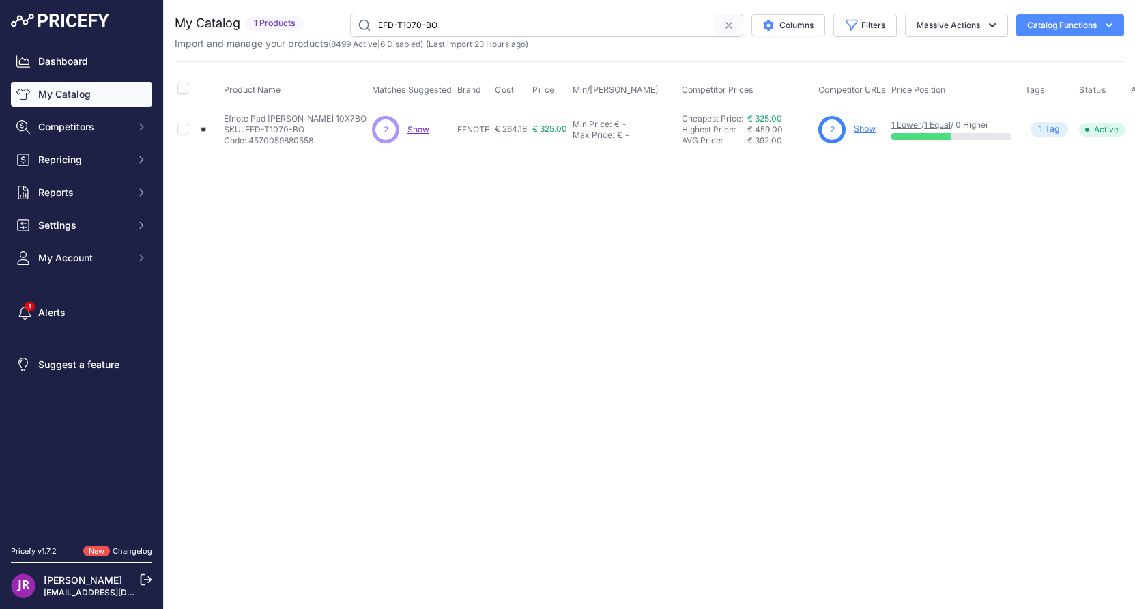
click at [854, 128] on link "Show" at bounding box center [865, 129] width 22 height 10
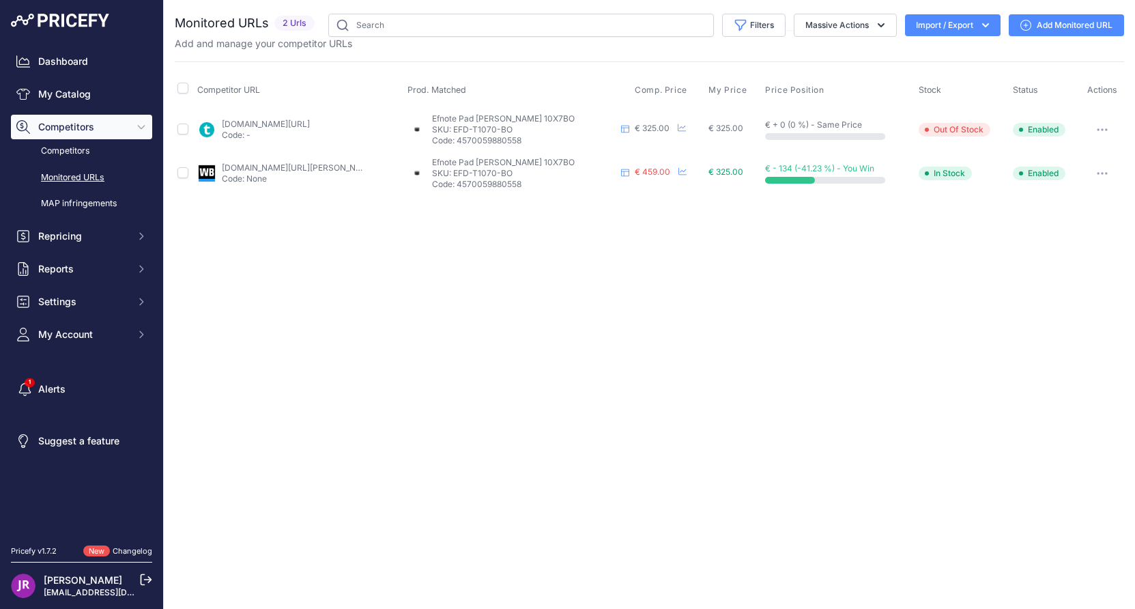
click at [1098, 132] on button "button" at bounding box center [1102, 129] width 27 height 19
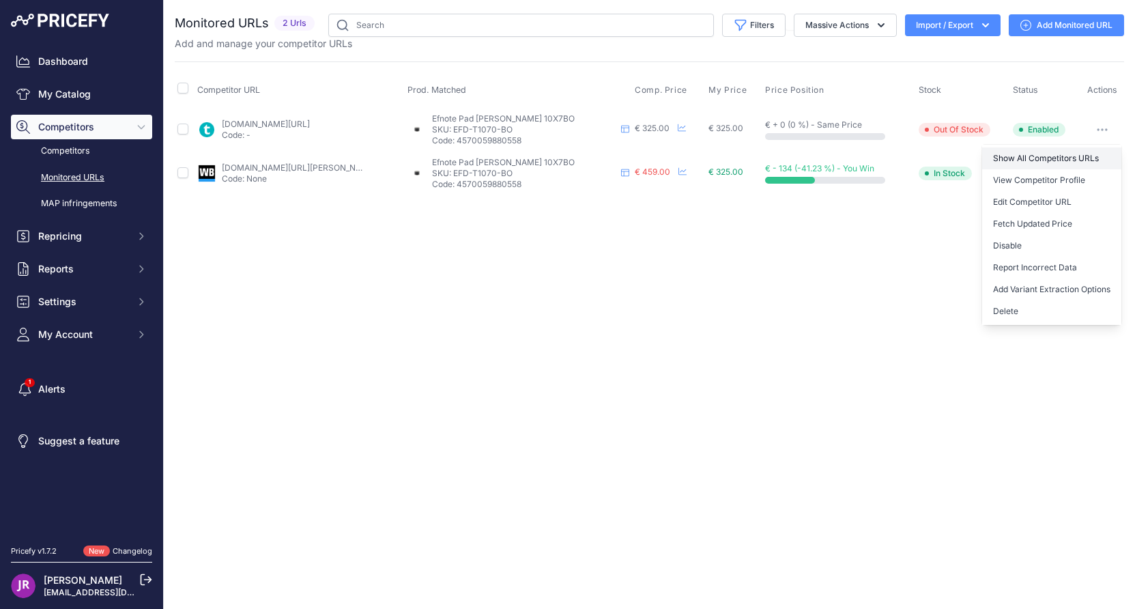
click at [1035, 159] on link "Show All Competitors URLs" at bounding box center [1051, 158] width 139 height 22
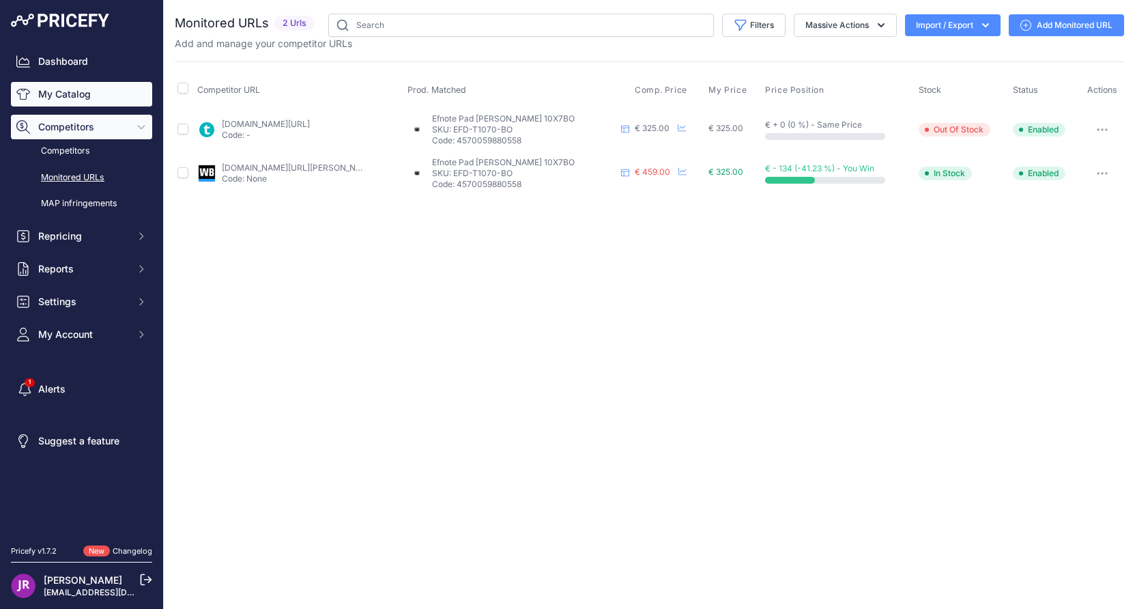
click at [56, 96] on link "My Catalog" at bounding box center [81, 94] width 141 height 25
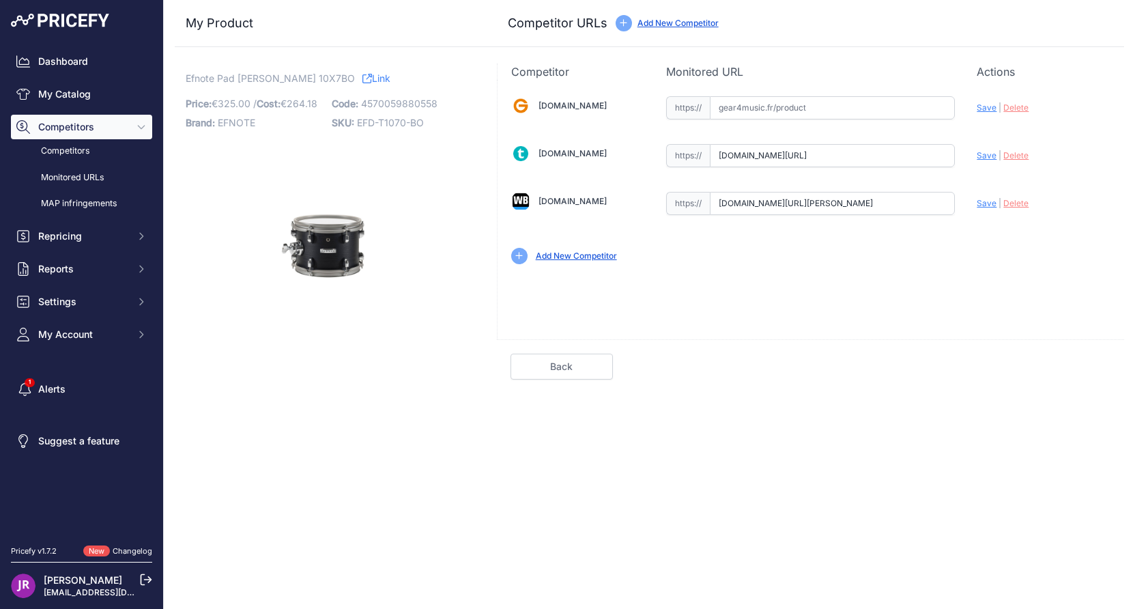
scroll to position [0, 105]
drag, startPoint x: 717, startPoint y: 154, endPoint x: 966, endPoint y: 174, distance: 249.9
click at [966, 174] on div "[DOMAIN_NAME] Valid Invalid" at bounding box center [811, 179] width 626 height 198
drag, startPoint x: 719, startPoint y: 201, endPoint x: 957, endPoint y: 197, distance: 238.9
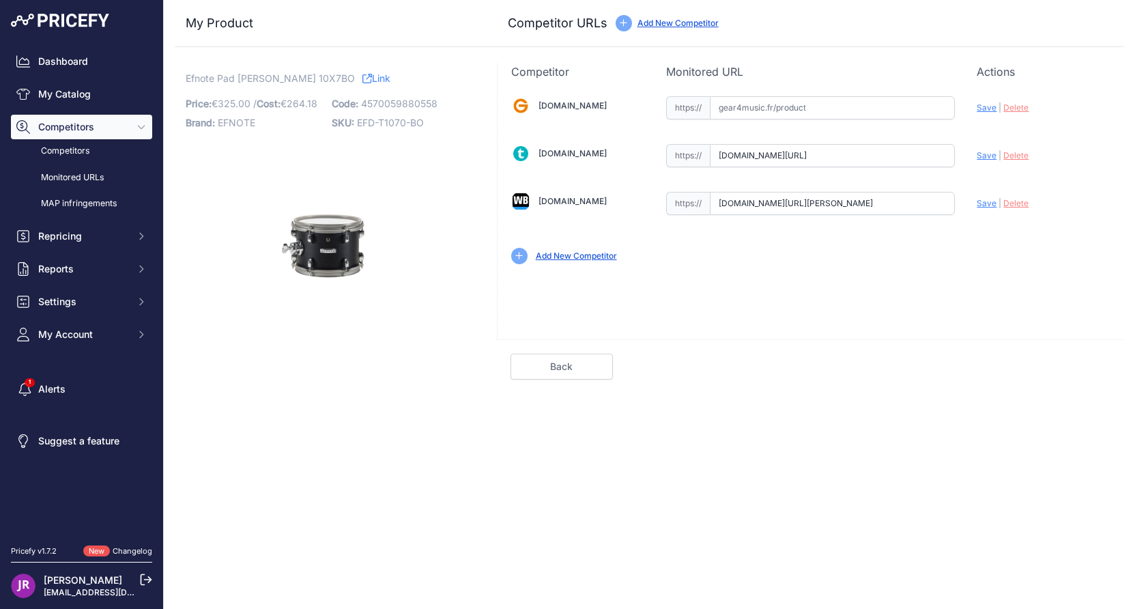
click at [957, 197] on div "Gear4music.fr Valid Invalid" at bounding box center [811, 179] width 626 height 198
drag, startPoint x: 423, startPoint y: 124, endPoint x: 360, endPoint y: 126, distance: 63.5
click at [360, 126] on span "EFD-T1070-BO" at bounding box center [390, 123] width 67 height 12
copy span "EFD-T1070-BO"
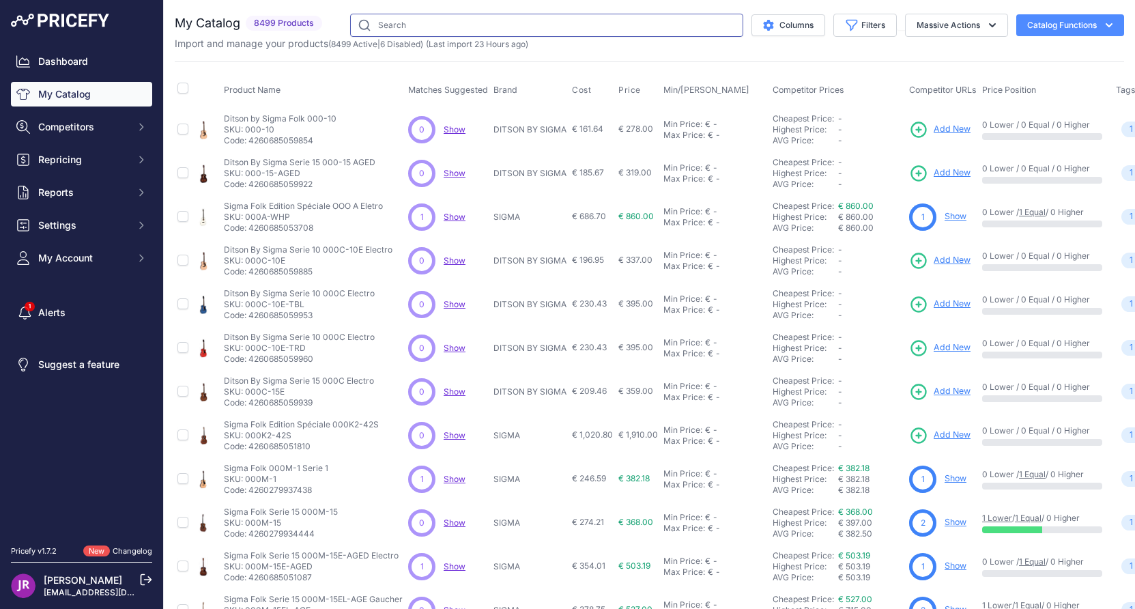
click at [397, 24] on input "text" at bounding box center [546, 25] width 393 height 23
paste input "EFD-S1455-WS"
type input "EFD-S1455-WS"
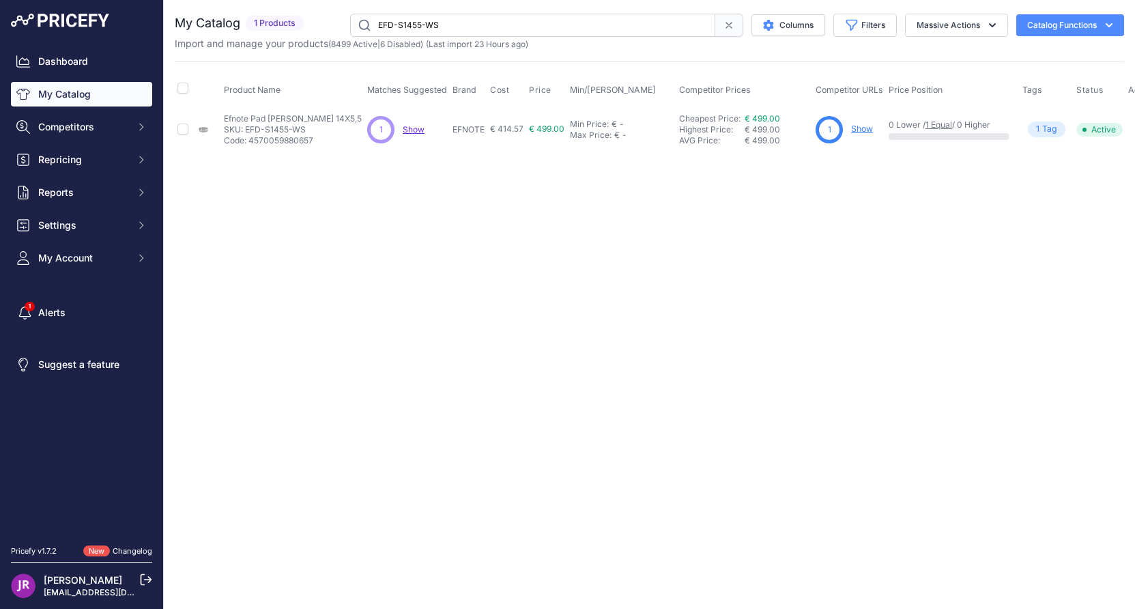
click at [851, 130] on link "Show" at bounding box center [862, 129] width 22 height 10
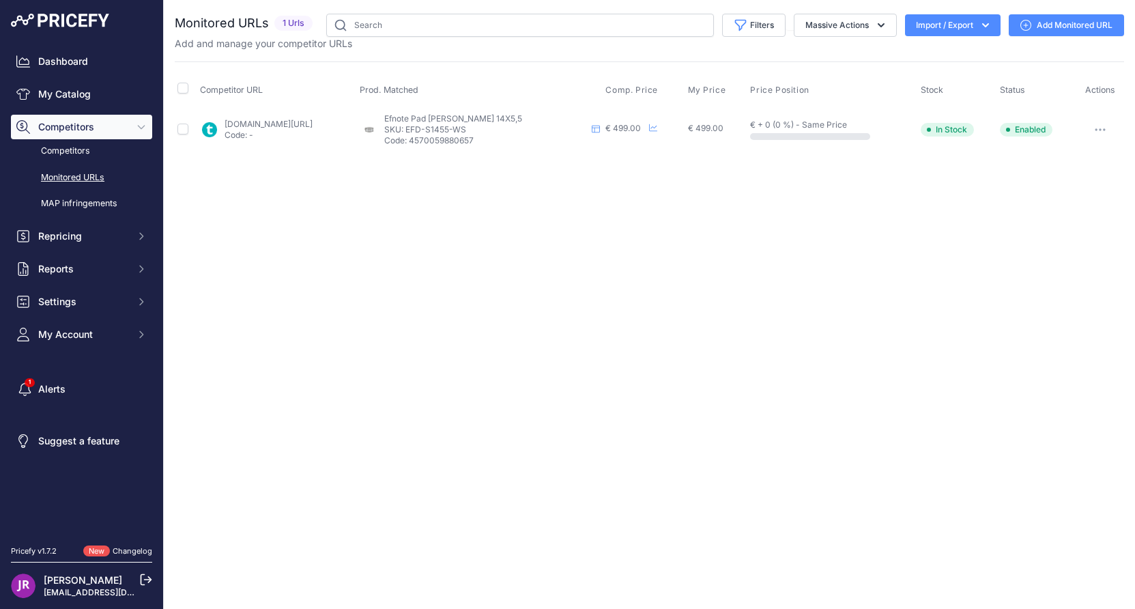
click at [1107, 126] on button "button" at bounding box center [1099, 129] width 27 height 19
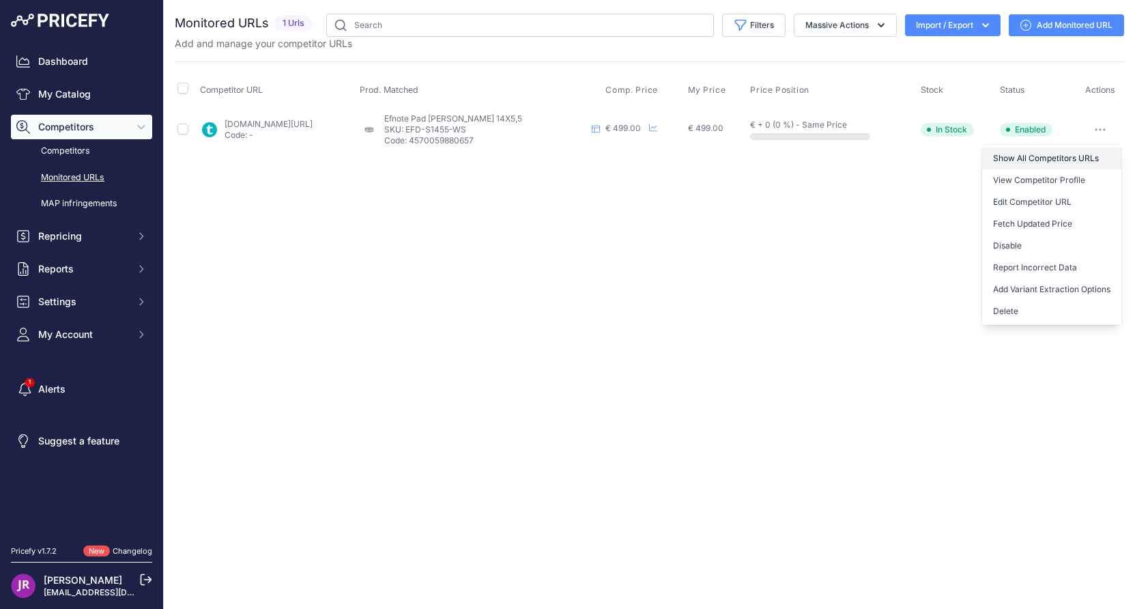
click at [1033, 158] on link "Show All Competitors URLs" at bounding box center [1051, 158] width 139 height 22
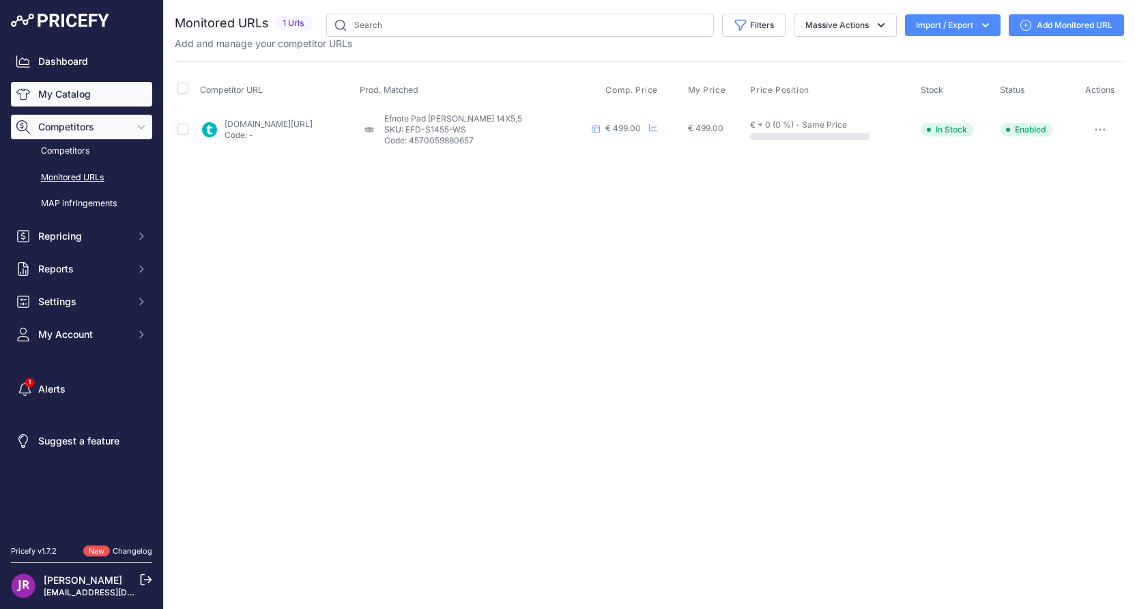
click at [74, 95] on link "My Catalog" at bounding box center [81, 94] width 141 height 25
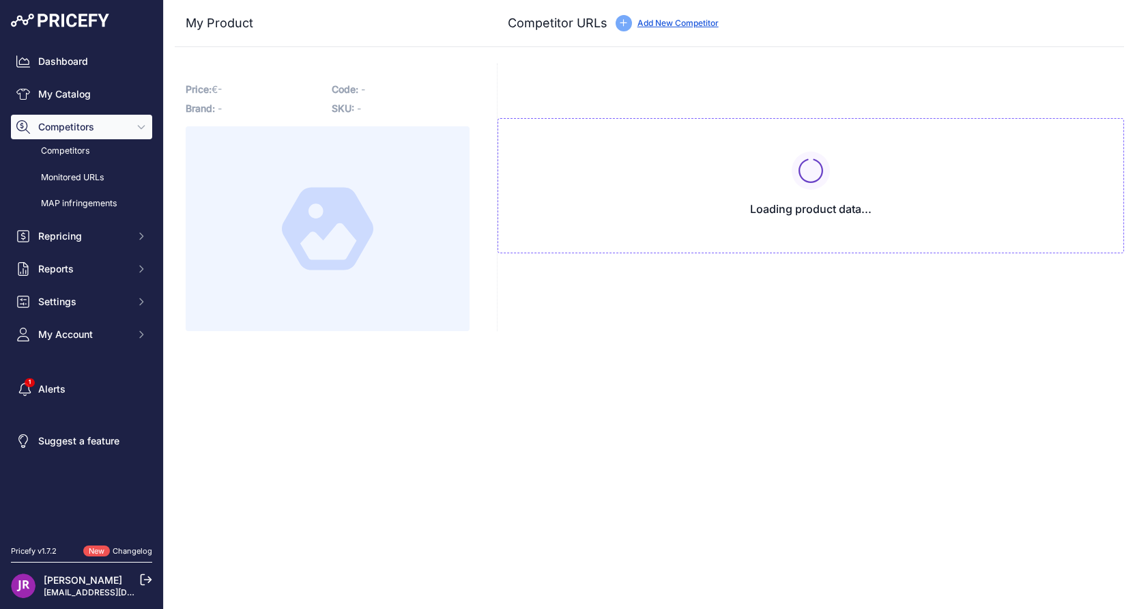
type input "[DOMAIN_NAME][URL]"
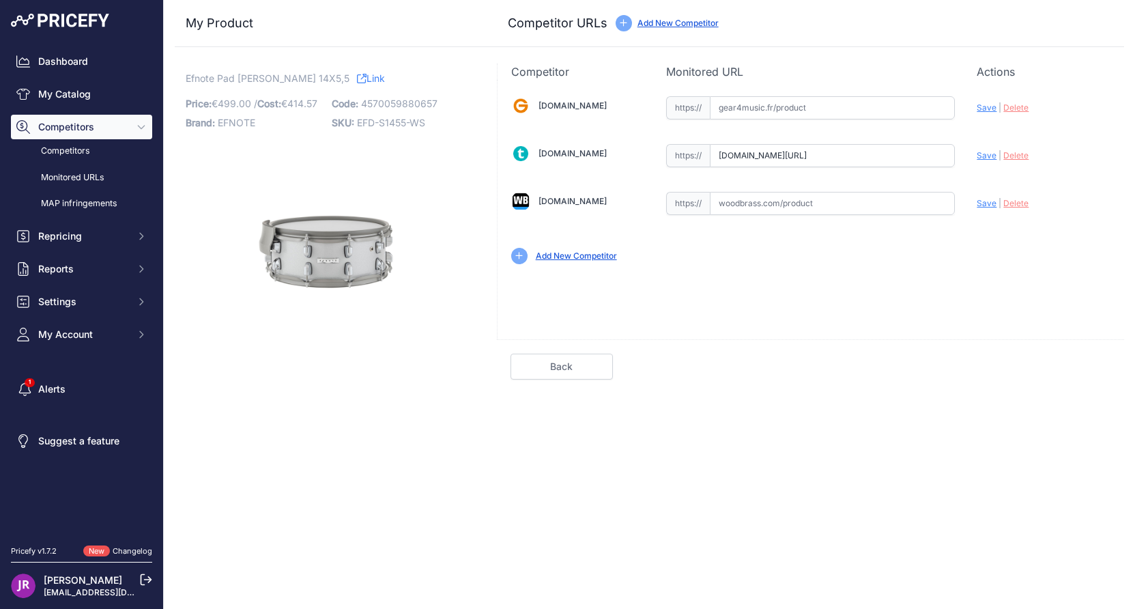
scroll to position [0, 99]
drag, startPoint x: 716, startPoint y: 152, endPoint x: 1026, endPoint y: 174, distance: 311.3
click at [1035, 173] on div "[DOMAIN_NAME] Valid Invalid" at bounding box center [811, 179] width 626 height 198
drag, startPoint x: 446, startPoint y: 121, endPoint x: 359, endPoint y: 124, distance: 86.7
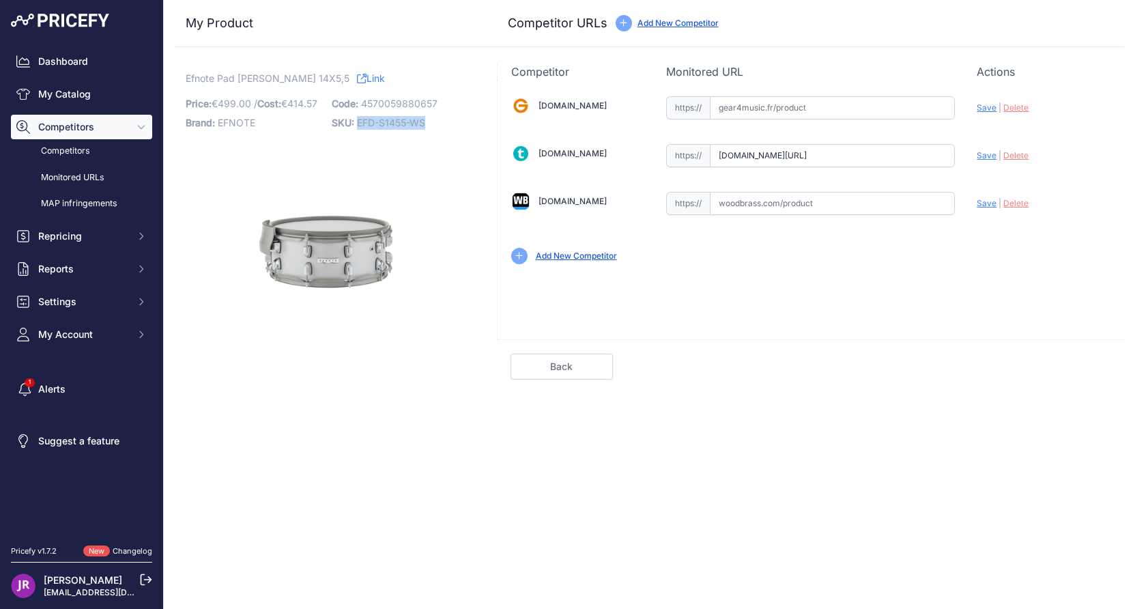
click at [359, 124] on p "SKU: EFD-S1455-WS" at bounding box center [401, 122] width 138 height 19
copy span "EFD-S1455-WS"
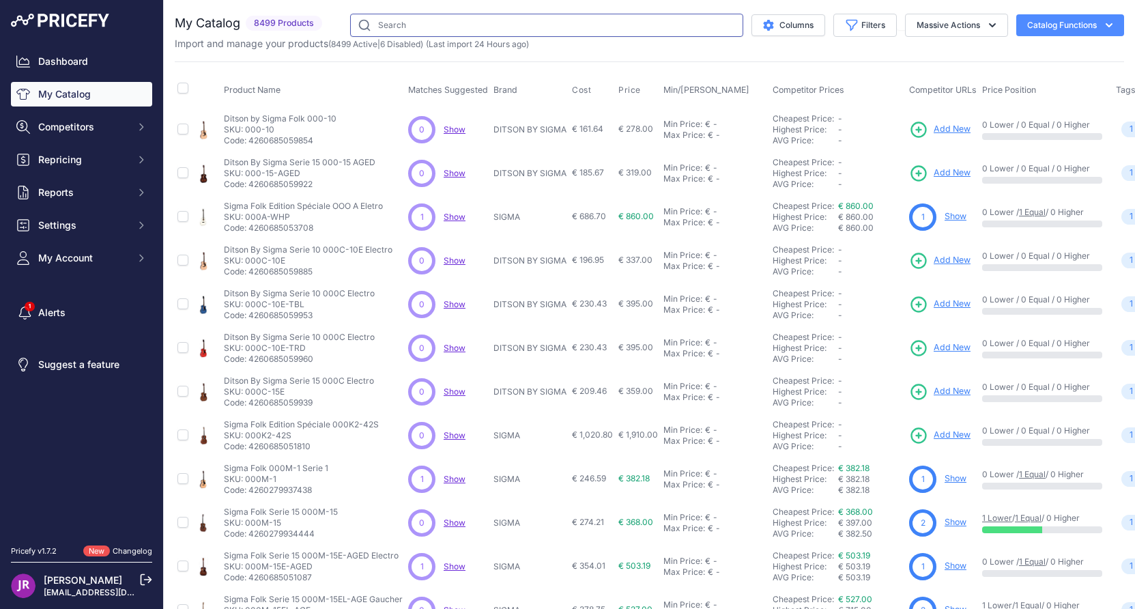
click at [373, 25] on input "text" at bounding box center [546, 25] width 393 height 23
paste input "EFD-H14"
type input "EFD-H14"
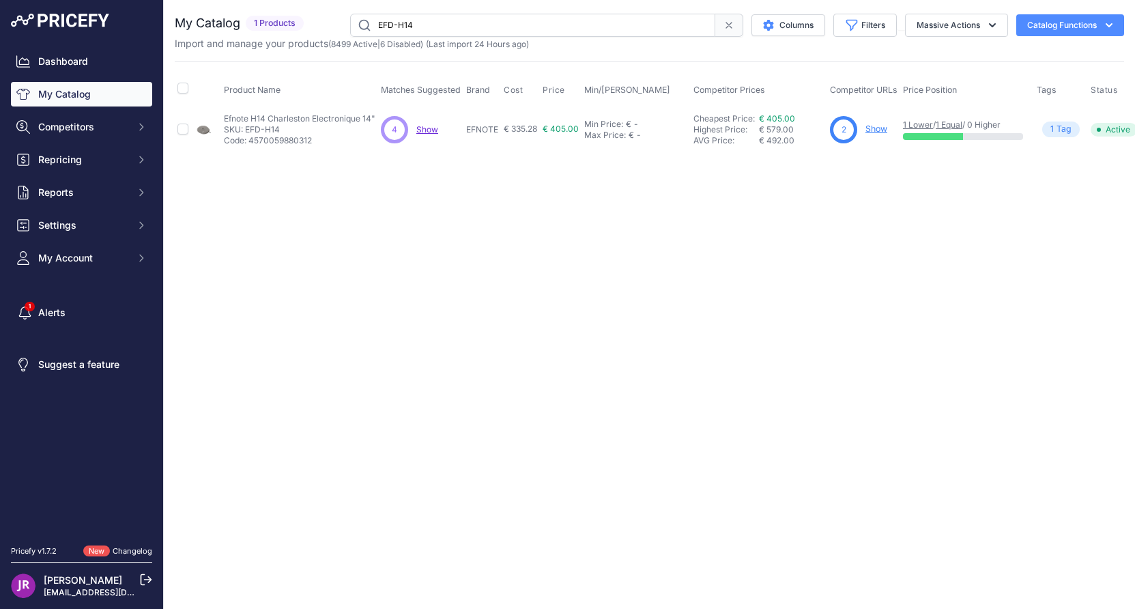
click at [882, 131] on link "Show" at bounding box center [876, 129] width 22 height 10
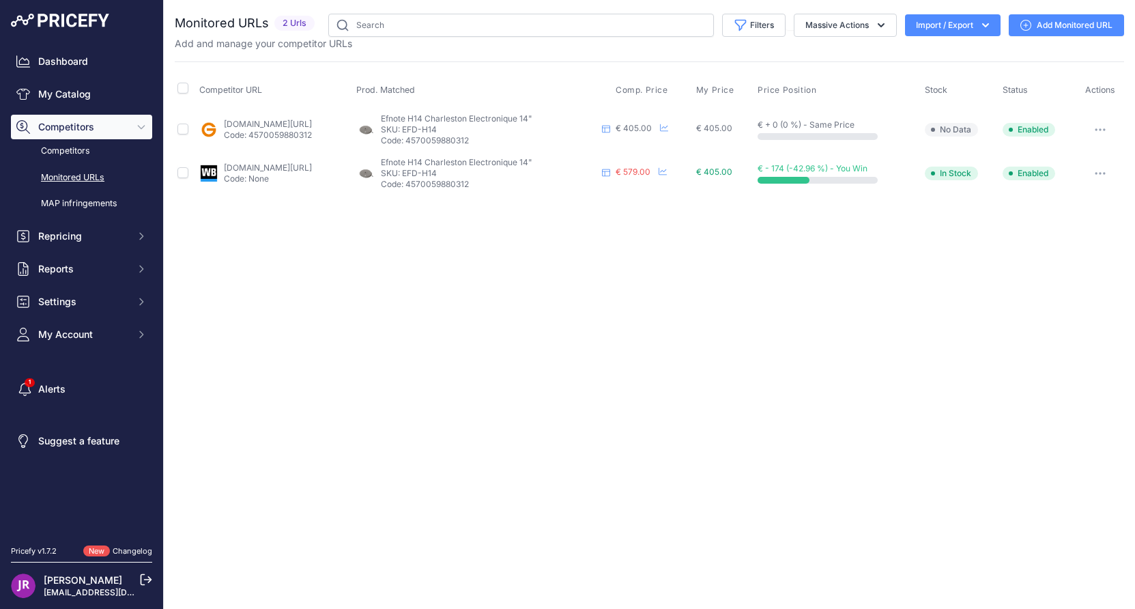
click at [1102, 125] on button "button" at bounding box center [1099, 129] width 27 height 19
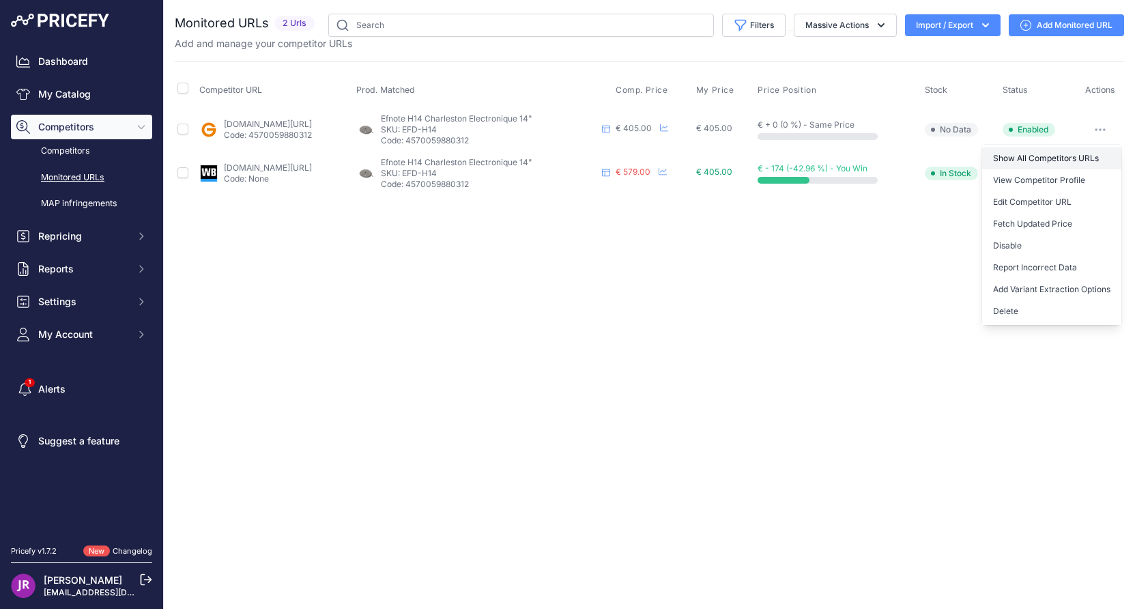
click at [1004, 158] on link "Show All Competitors URLs" at bounding box center [1051, 158] width 139 height 22
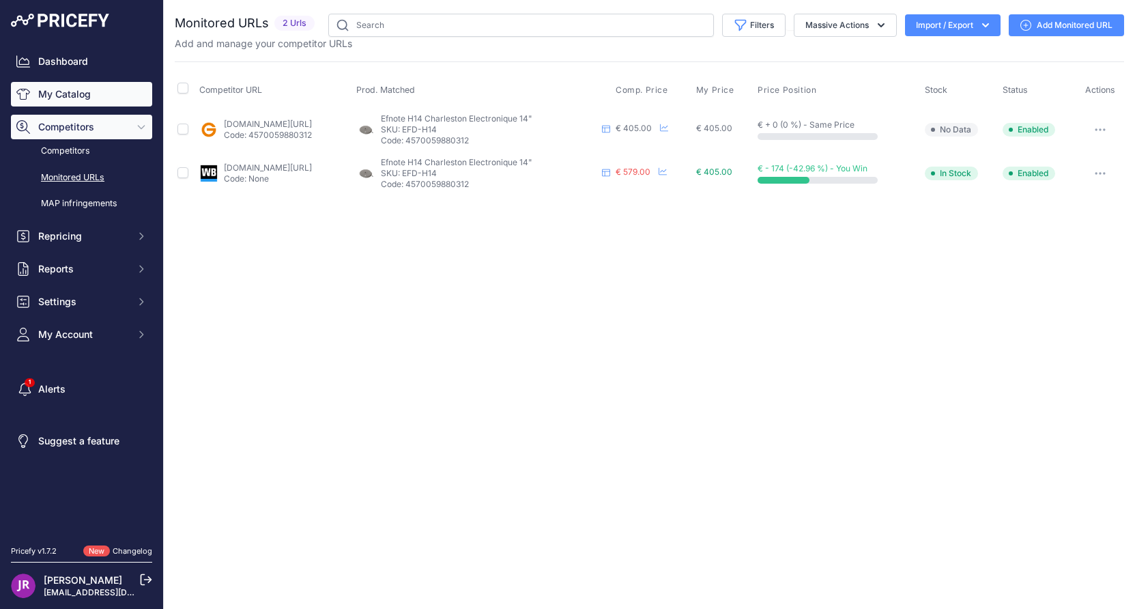
click at [80, 93] on link "My Catalog" at bounding box center [81, 94] width 141 height 25
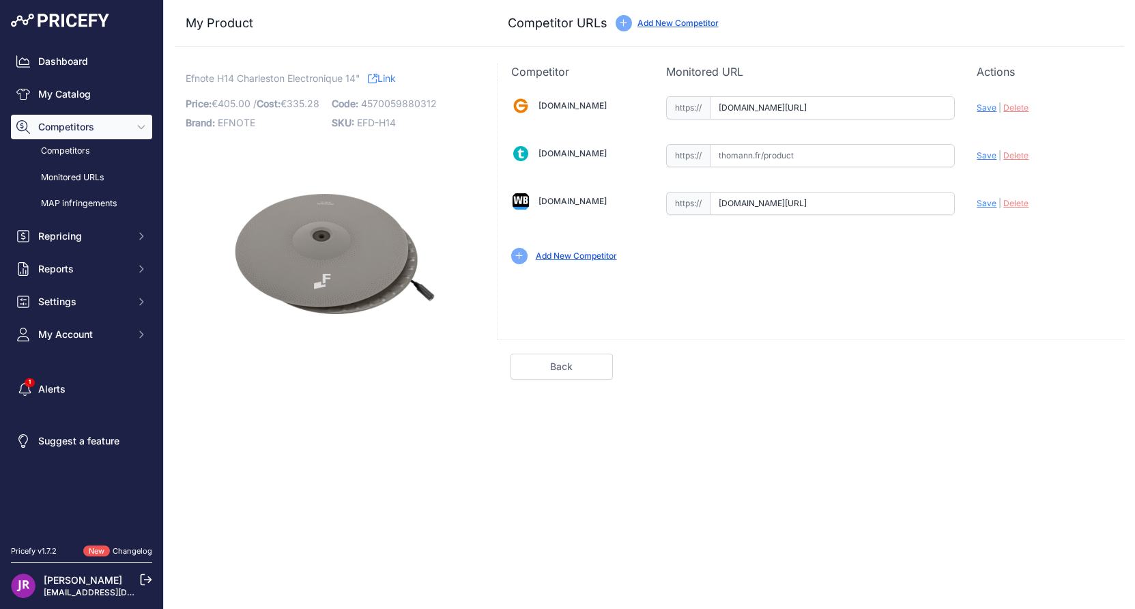
drag, startPoint x: 716, startPoint y: 111, endPoint x: 782, endPoint y: 113, distance: 66.3
click at [782, 113] on input "www.gear4music.fr/fr/Batterie-and-Percussion/Ef-Note-EFD-H14-14-Hi-Hat-Cymbals/…" at bounding box center [832, 107] width 245 height 23
click at [800, 62] on div "My Product Competitor URLs Price: 405.00" at bounding box center [649, 189] width 949 height 379
drag, startPoint x: 720, startPoint y: 109, endPoint x: 966, endPoint y: 121, distance: 246.0
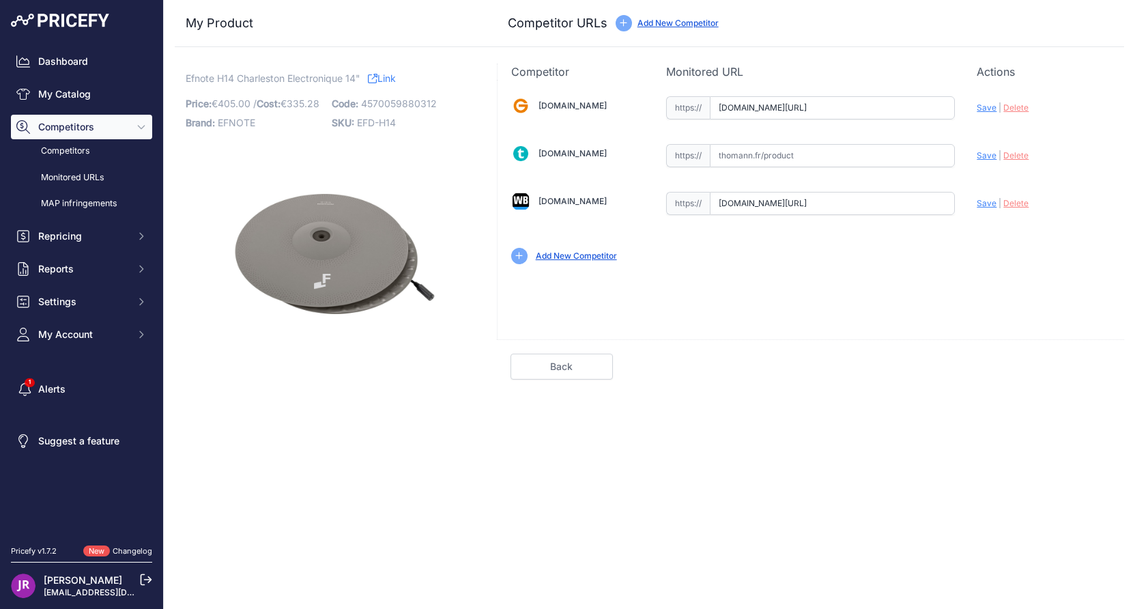
click at [966, 121] on div "Gear4music.fr Valid Invalid" at bounding box center [811, 179] width 626 height 198
drag, startPoint x: 719, startPoint y: 203, endPoint x: 977, endPoint y: 218, distance: 257.8
click at [977, 218] on div "Gear4music.fr Valid Invalid" at bounding box center [811, 179] width 626 height 198
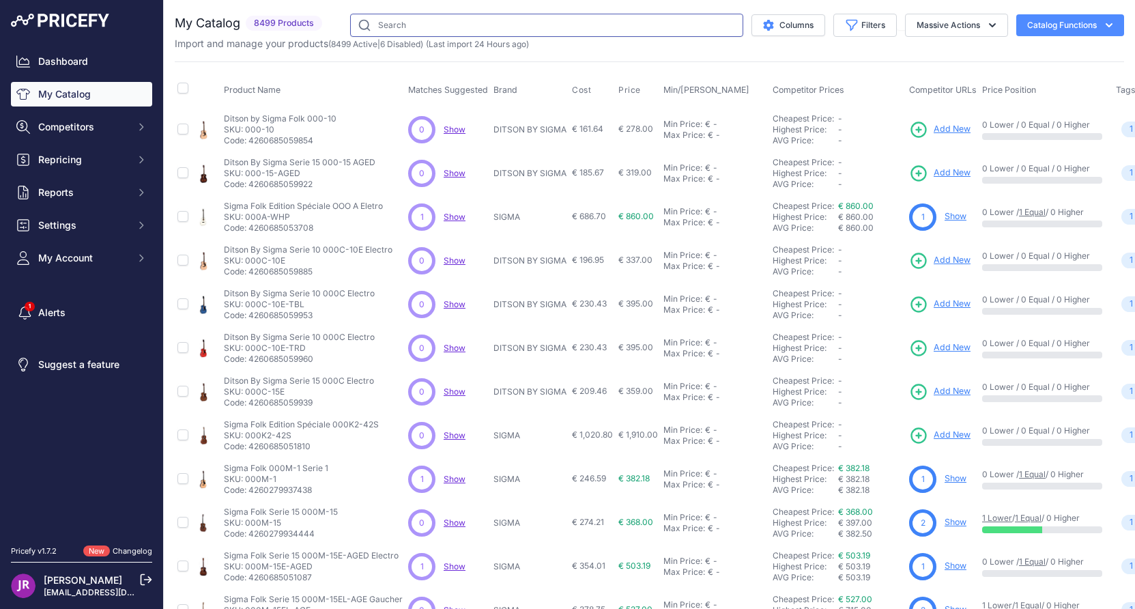
click at [420, 20] on input "text" at bounding box center [546, 25] width 393 height 23
paste input "EFD-C20"
type input "EFD-C20"
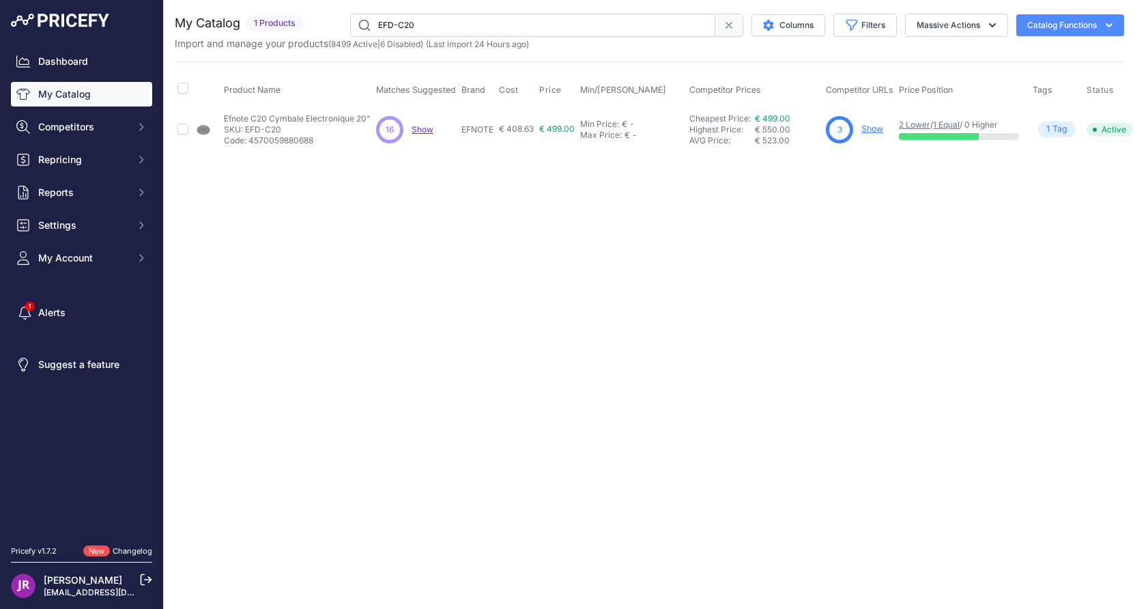
click at [876, 131] on link "Show" at bounding box center [872, 129] width 22 height 10
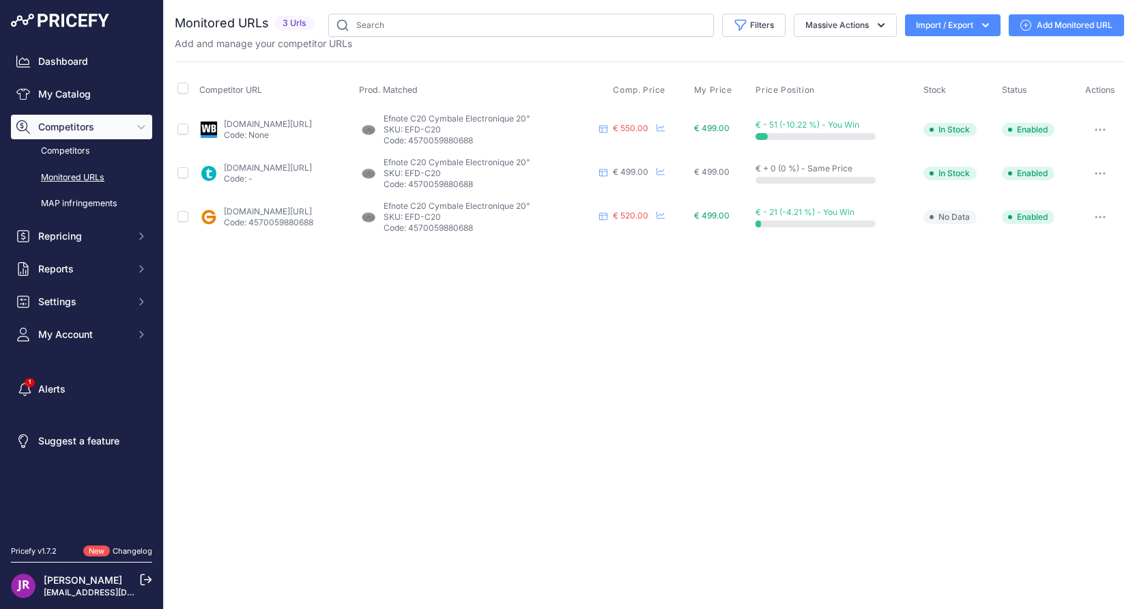
click at [1104, 128] on icon "button" at bounding box center [1100, 129] width 11 height 3
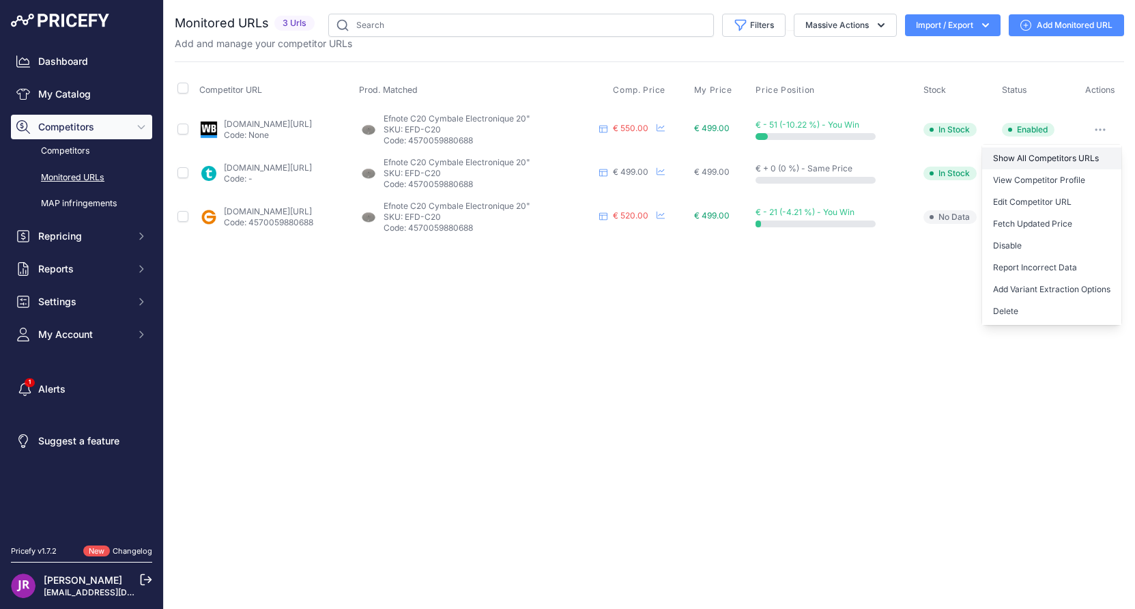
click at [1024, 159] on link "Show All Competitors URLs" at bounding box center [1051, 158] width 139 height 22
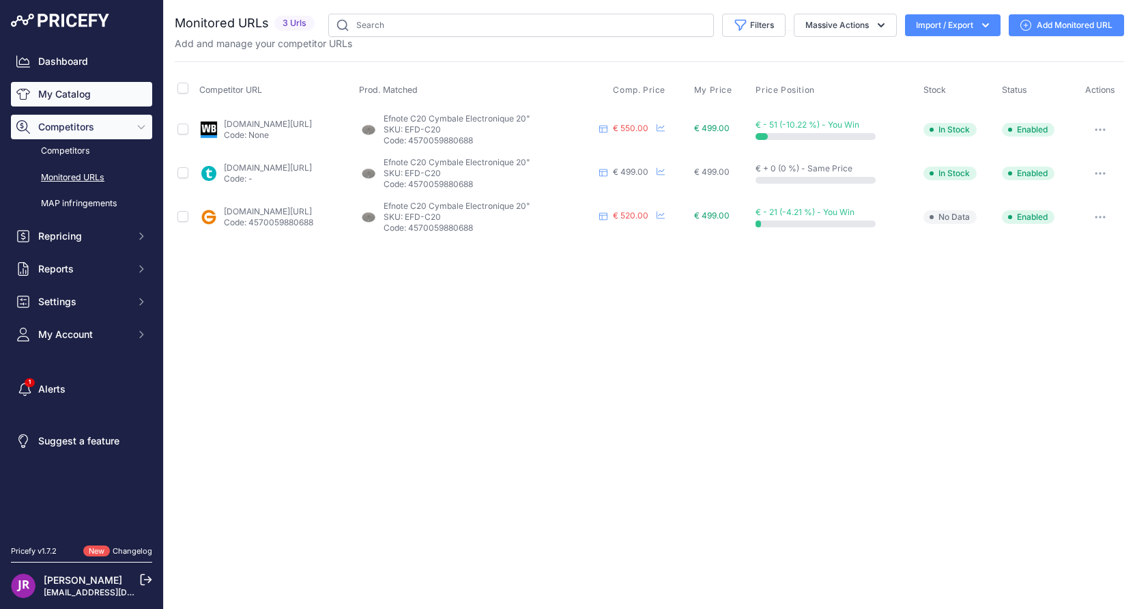
click at [81, 93] on link "My Catalog" at bounding box center [81, 94] width 141 height 25
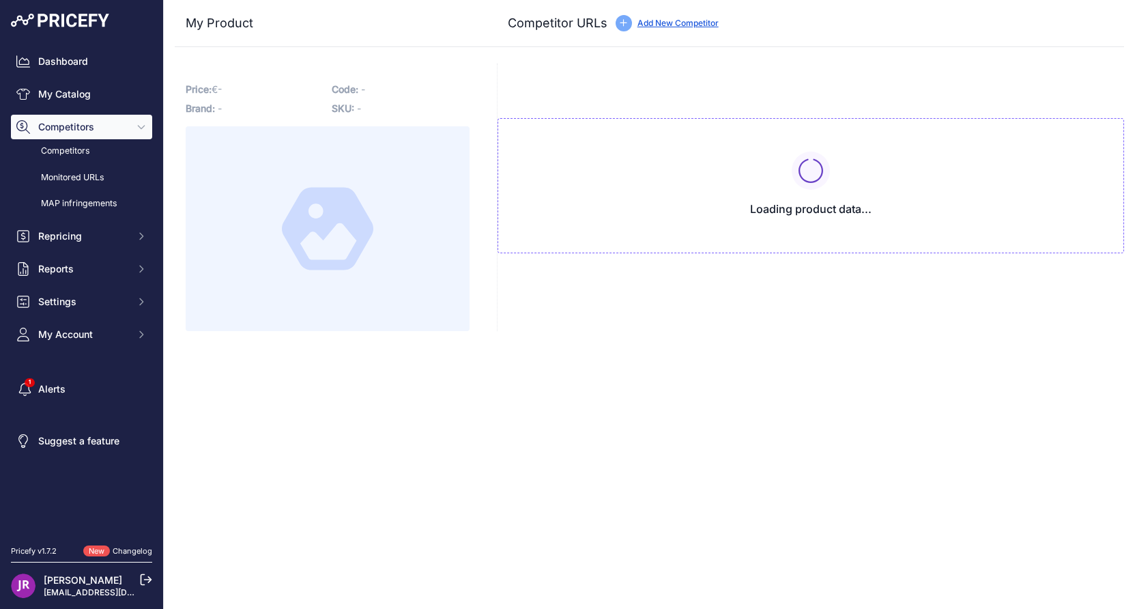
type input "www.gear4music.fr/fr/Batterie-and-Percussion/Ef-Note-EFD-C20-20-Ride-Cymbal/5G9…"
type input "www.thomann.fr/efnote_efd_c20_20_ride_cymbal.htm?prirule_jdsnikfkfjsd=9365"
type input "www.woodbrass.com/pads-accessoires-efnote-cymbale-ride-20-p373005.html?queryID=…"
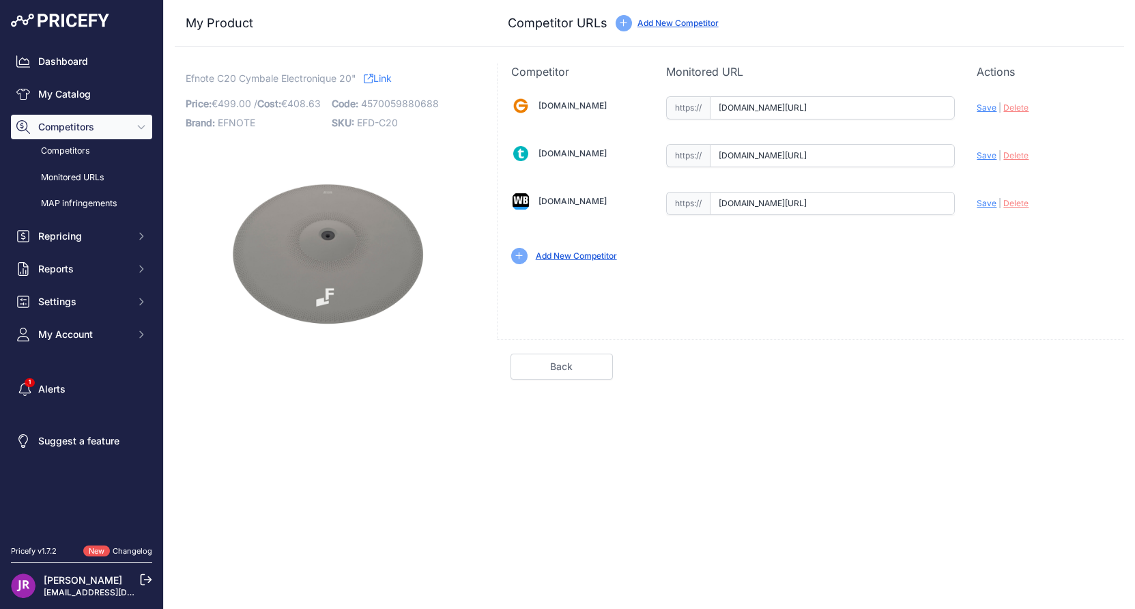
scroll to position [0, 1146]
drag, startPoint x: 721, startPoint y: 109, endPoint x: 1009, endPoint y: 129, distance: 288.7
click at [1009, 129] on div "[DOMAIN_NAME] Valid Invalid" at bounding box center [811, 179] width 626 height 198
drag, startPoint x: 721, startPoint y: 159, endPoint x: 934, endPoint y: 160, distance: 213.6
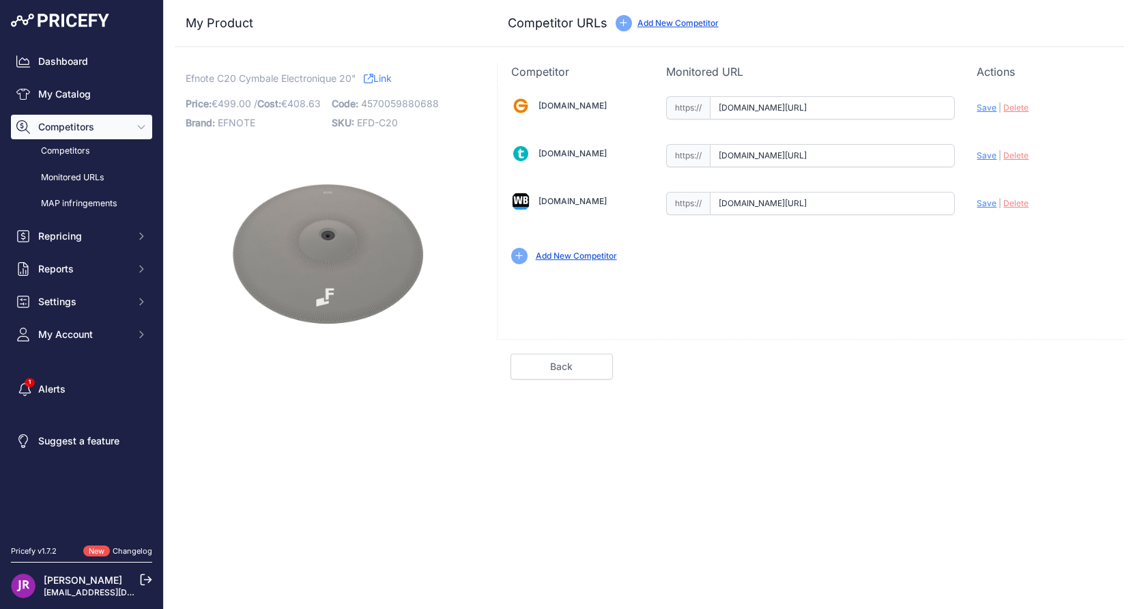
click at [982, 162] on div "Gear4music.fr Valid Invalid" at bounding box center [811, 179] width 626 height 198
drag, startPoint x: 720, startPoint y: 202, endPoint x: 956, endPoint y: 226, distance: 237.3
click at [956, 226] on div "Gear4music.fr Valid Invalid" at bounding box center [811, 179] width 626 height 198
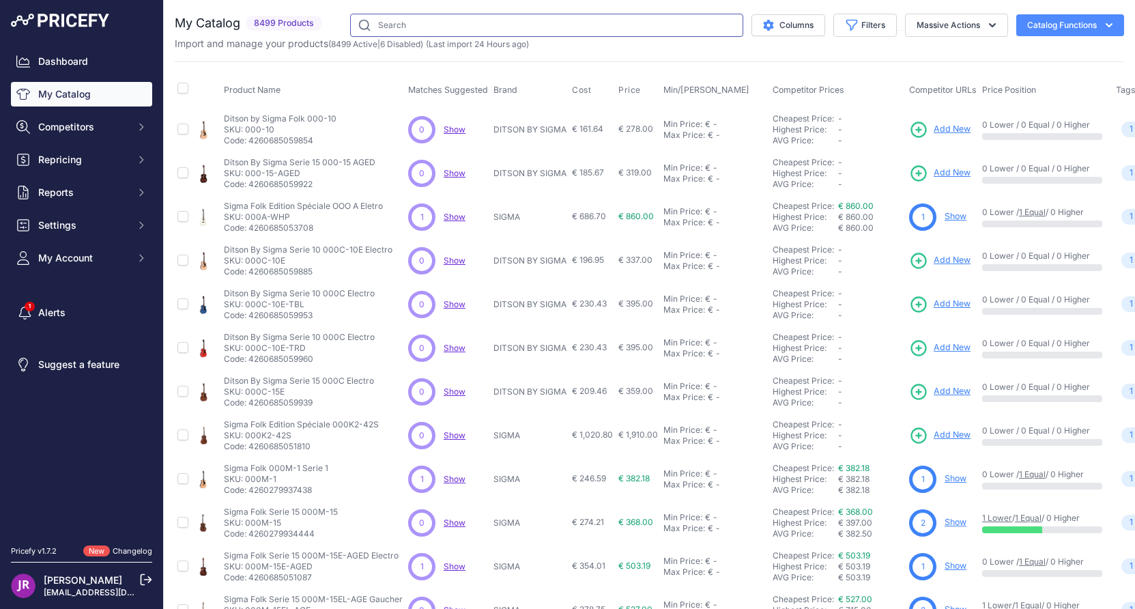
click at [363, 31] on input "text" at bounding box center [546, 25] width 393 height 23
paste input "EFD-C18-D"
type input "EFD-C18-D"
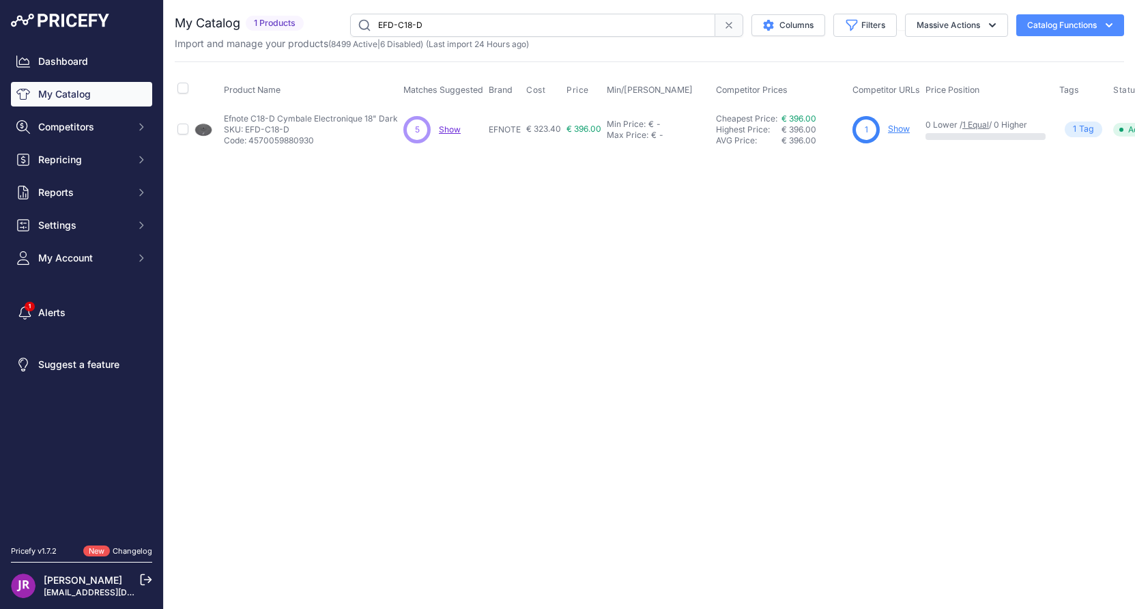
click at [903, 129] on link "Show" at bounding box center [899, 129] width 22 height 10
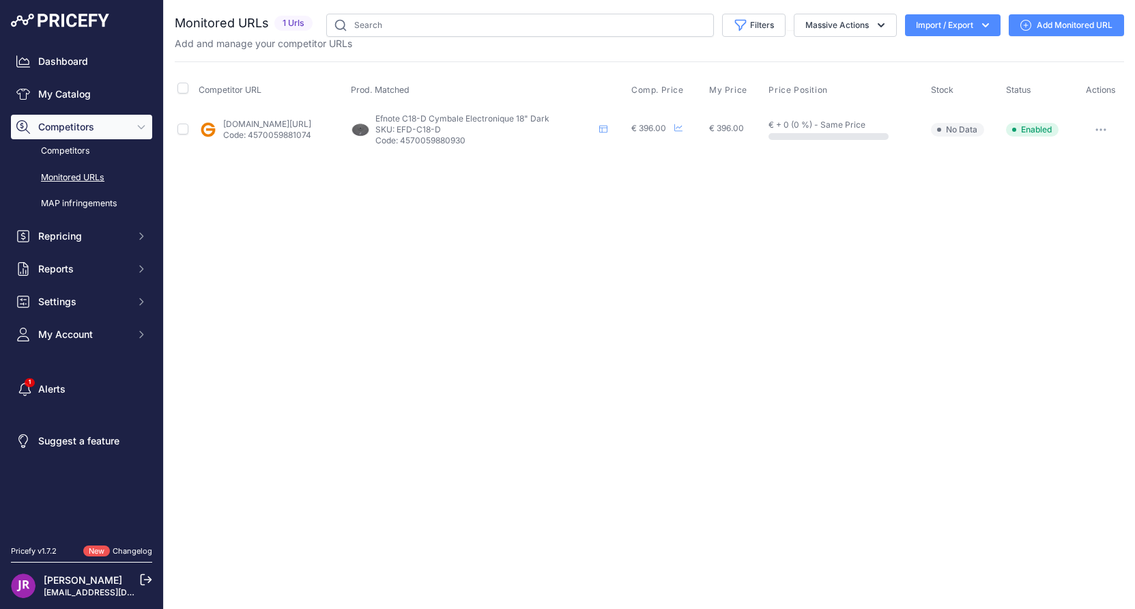
click at [1095, 129] on button "button" at bounding box center [1100, 129] width 27 height 19
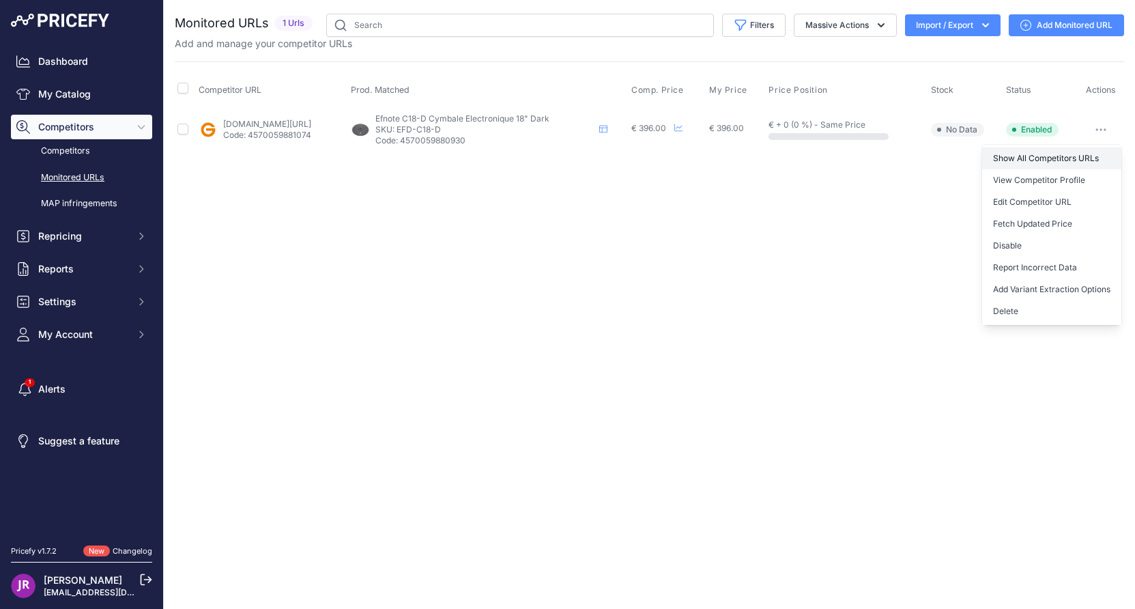
click at [1052, 161] on link "Show All Competitors URLs" at bounding box center [1051, 158] width 139 height 22
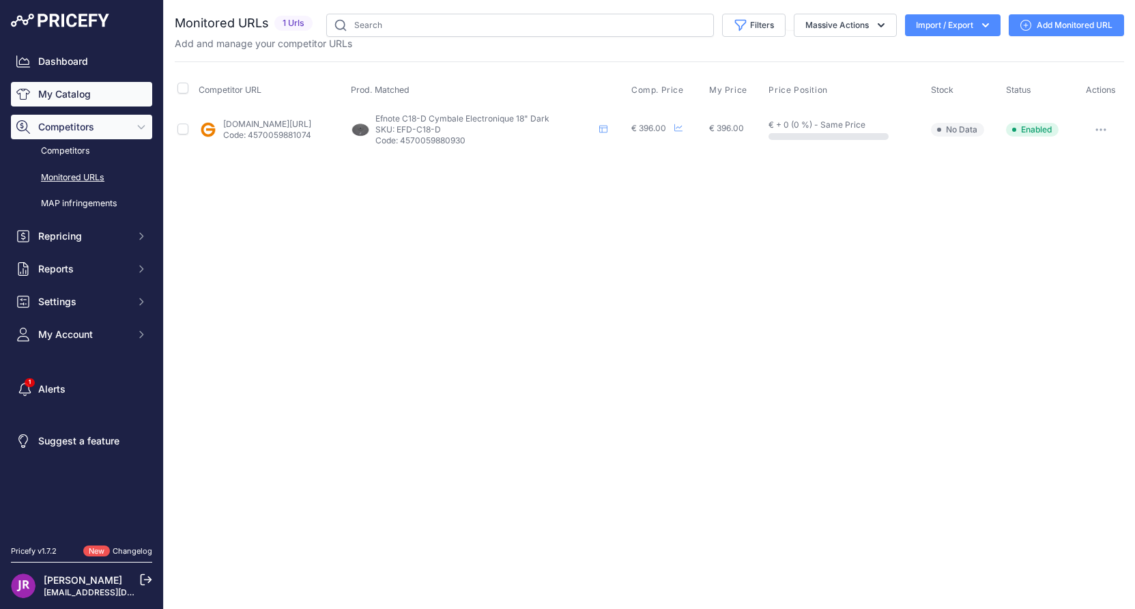
click at [85, 96] on link "My Catalog" at bounding box center [81, 94] width 141 height 25
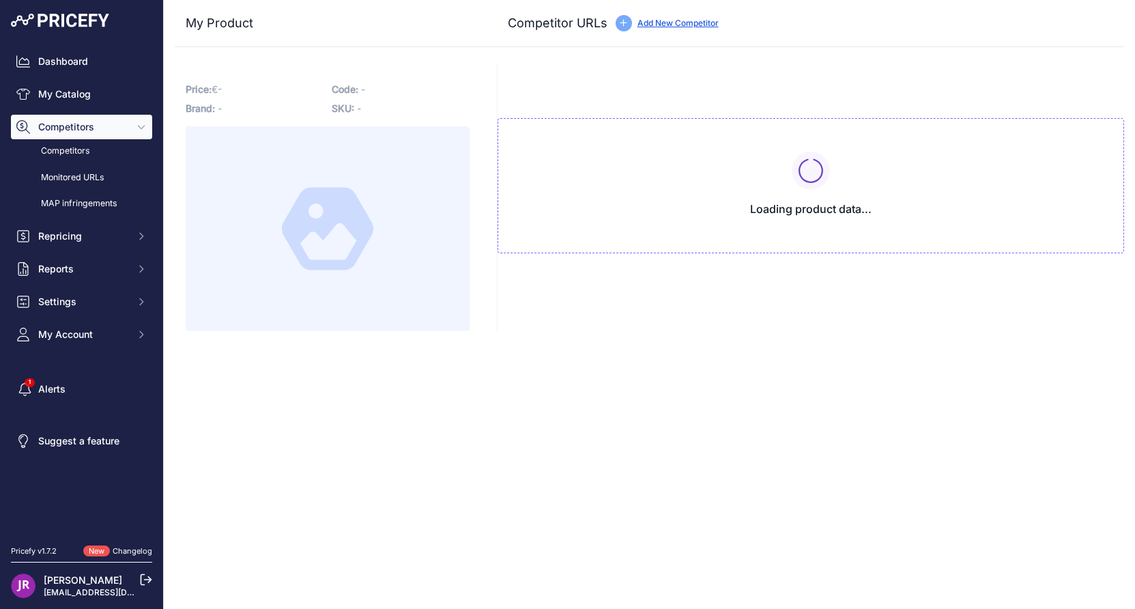
type input "[DOMAIN_NAME][URL]"
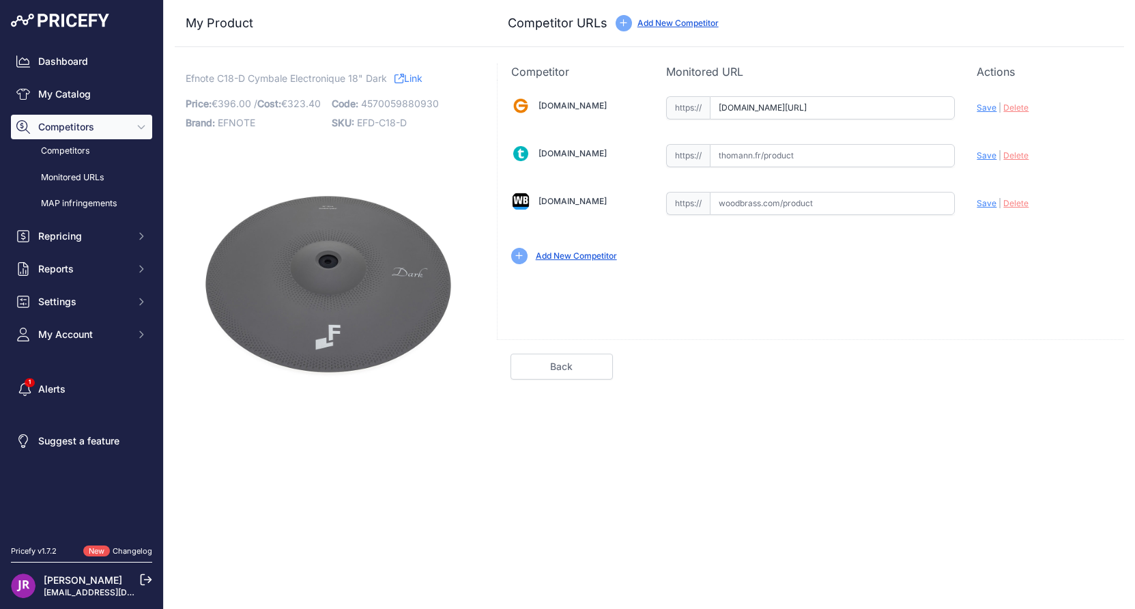
scroll to position [0, 1426]
drag, startPoint x: 718, startPoint y: 112, endPoint x: 960, endPoint y: 109, distance: 242.3
click at [960, 109] on div "Gear4music.fr Valid Invalid" at bounding box center [811, 179] width 626 height 198
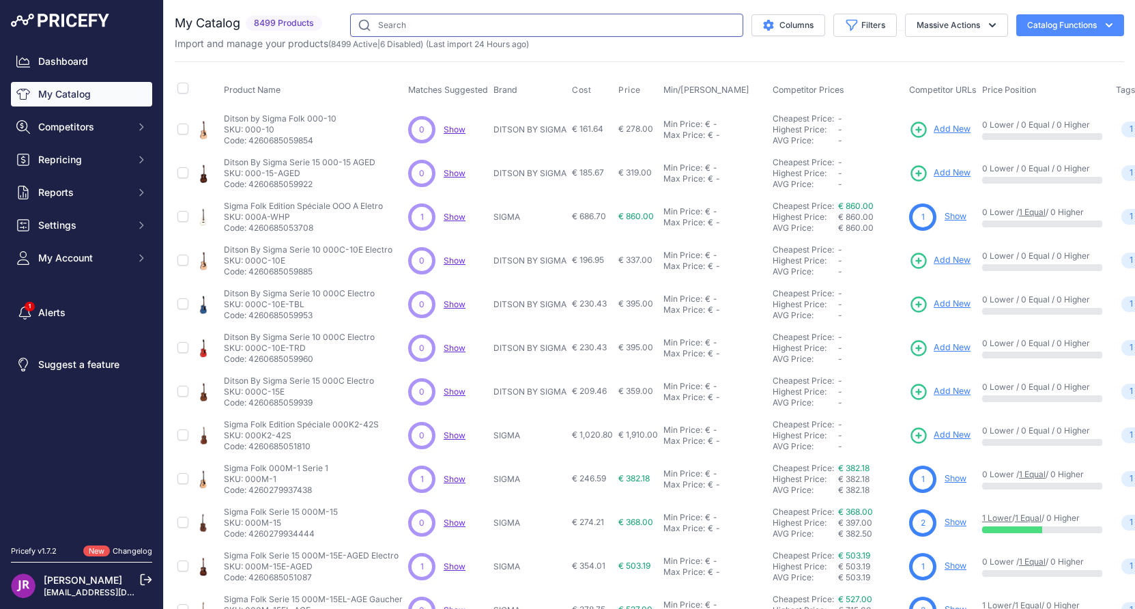
click at [435, 20] on input "text" at bounding box center [546, 25] width 393 height 23
paste input "EFD-C18"
type input "EFD-C18"
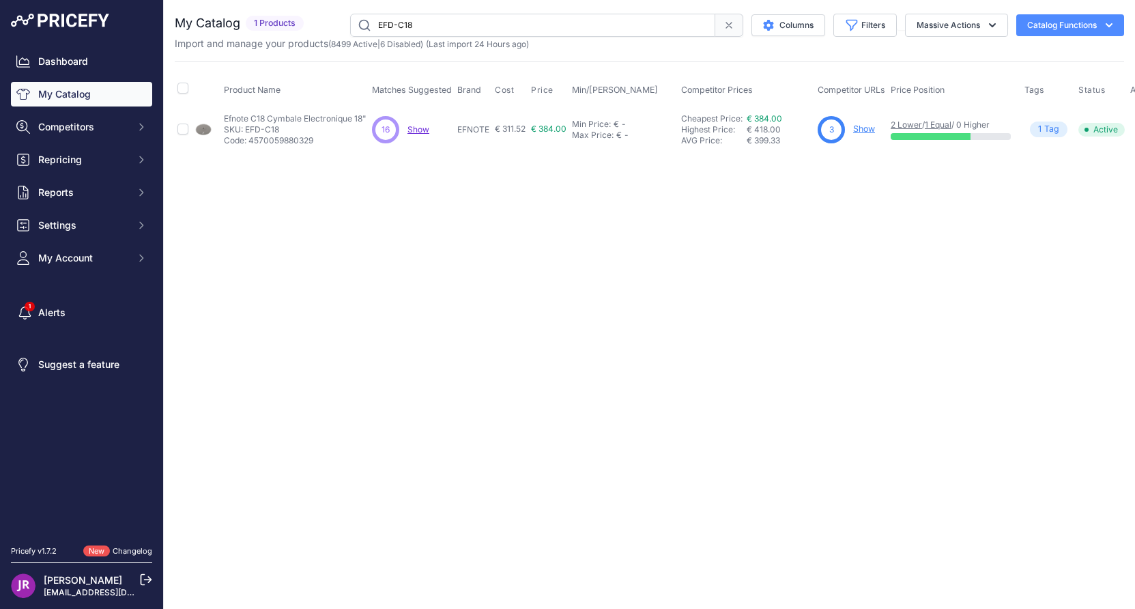
click at [863, 130] on link "Show" at bounding box center [864, 129] width 22 height 10
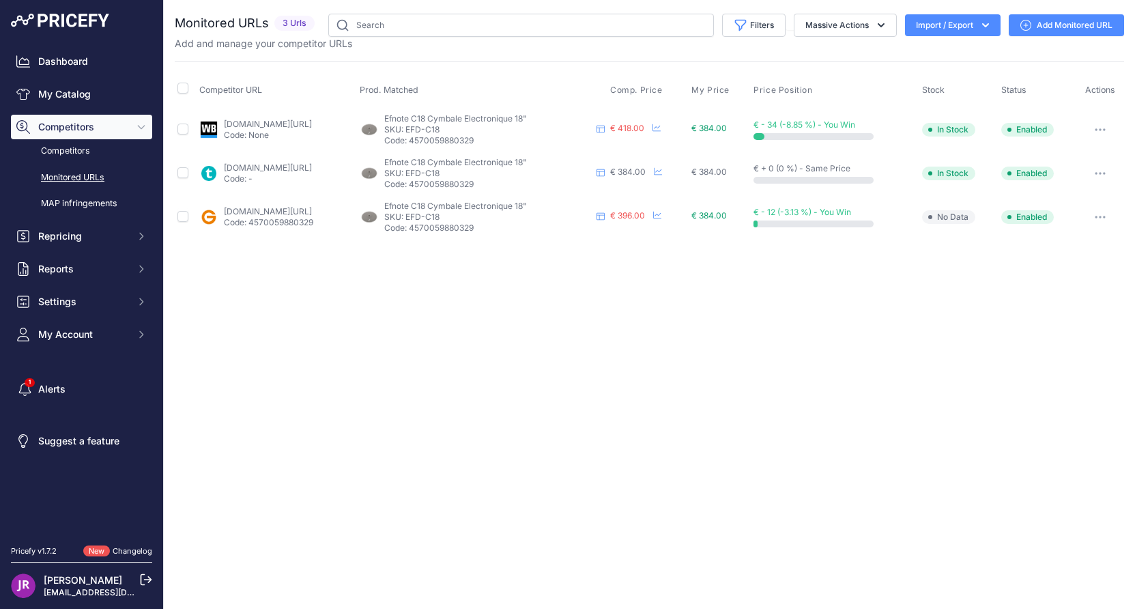
click at [1105, 129] on icon "button" at bounding box center [1104, 129] width 1 height 1
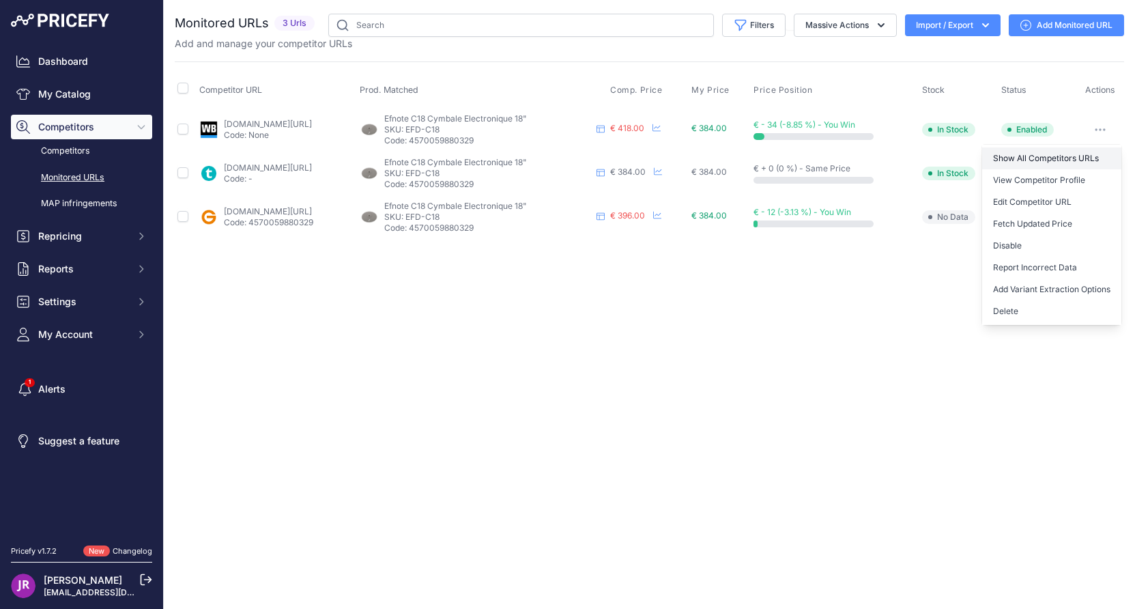
click at [1013, 158] on link "Show All Competitors URLs" at bounding box center [1051, 158] width 139 height 22
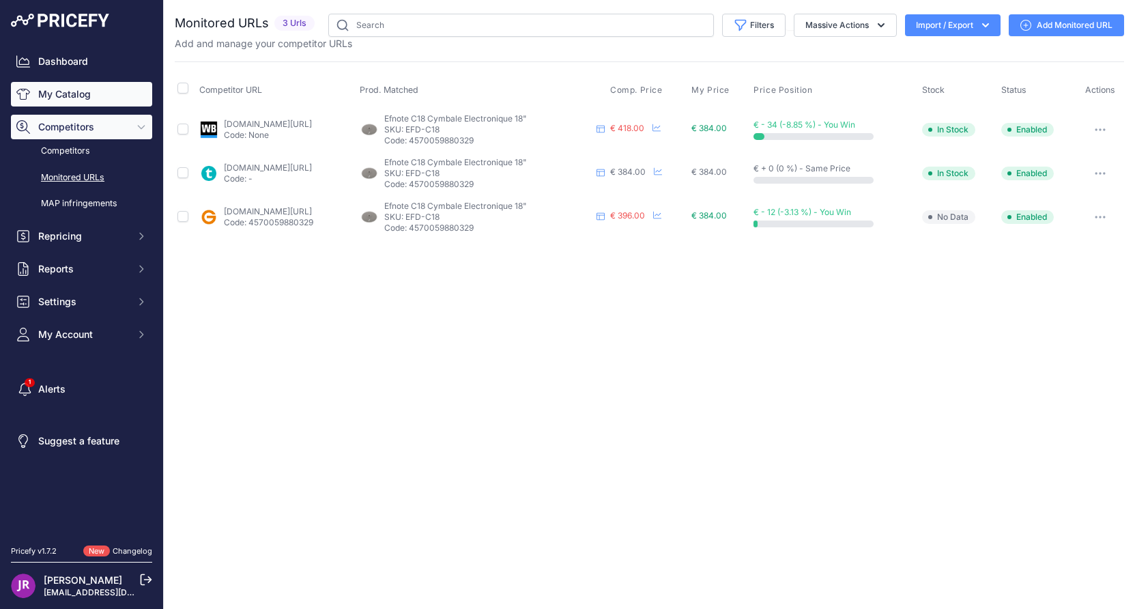
click at [67, 95] on link "My Catalog" at bounding box center [81, 94] width 141 height 25
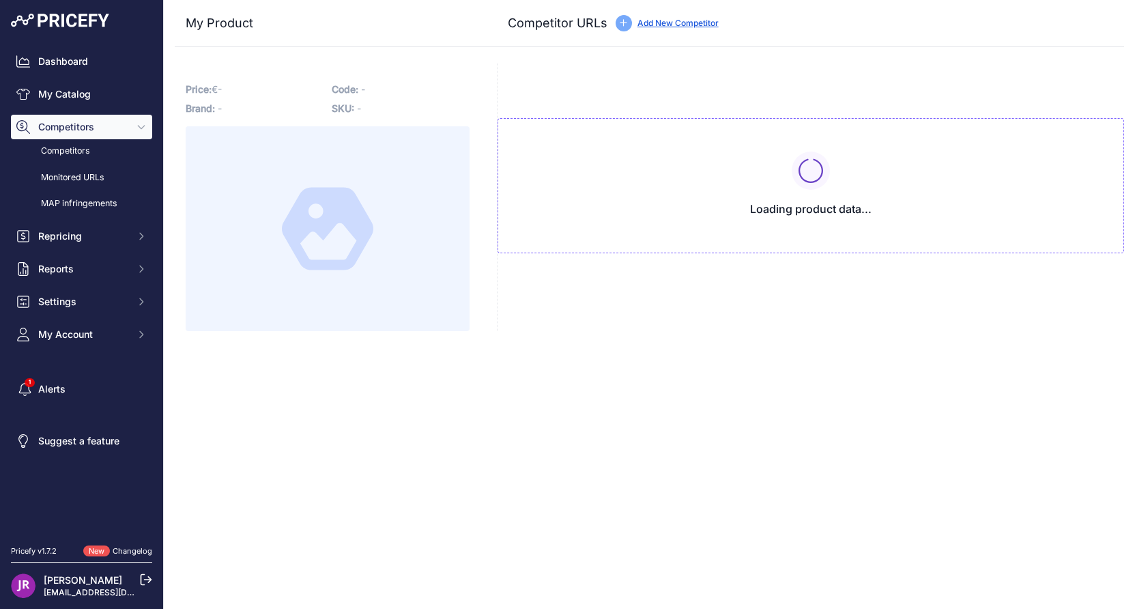
type input "[DOMAIN_NAME][URL]"
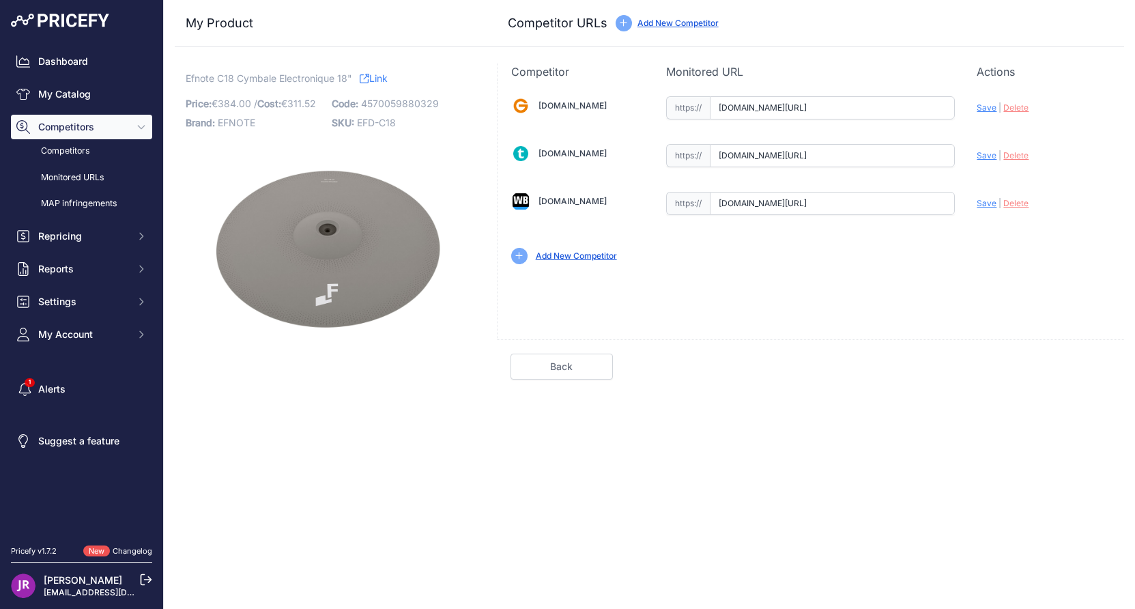
scroll to position [0, 1142]
drag, startPoint x: 719, startPoint y: 110, endPoint x: 1010, endPoint y: 109, distance: 291.4
click at [1010, 109] on div "[DOMAIN_NAME] Valid Invalid" at bounding box center [811, 179] width 626 height 198
drag, startPoint x: 721, startPoint y: 159, endPoint x: 1022, endPoint y: 147, distance: 301.2
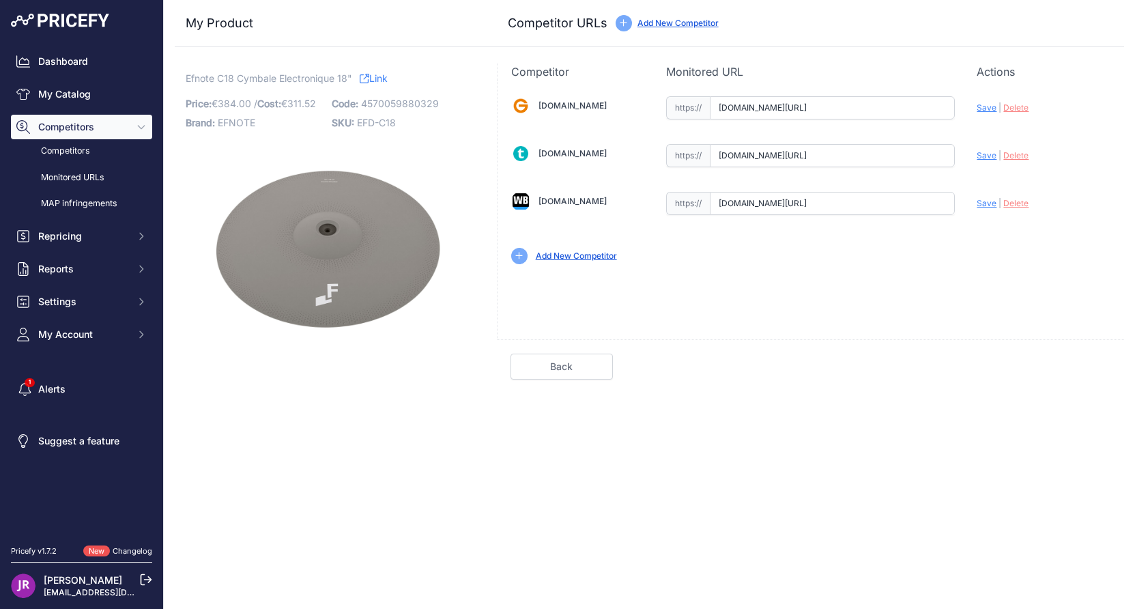
click at [1022, 147] on div "[DOMAIN_NAME] Valid Invalid" at bounding box center [811, 179] width 626 height 198
drag, startPoint x: 718, startPoint y: 205, endPoint x: 970, endPoint y: 227, distance: 253.4
click at [970, 227] on div "[DOMAIN_NAME] Valid Invalid" at bounding box center [811, 179] width 626 height 198
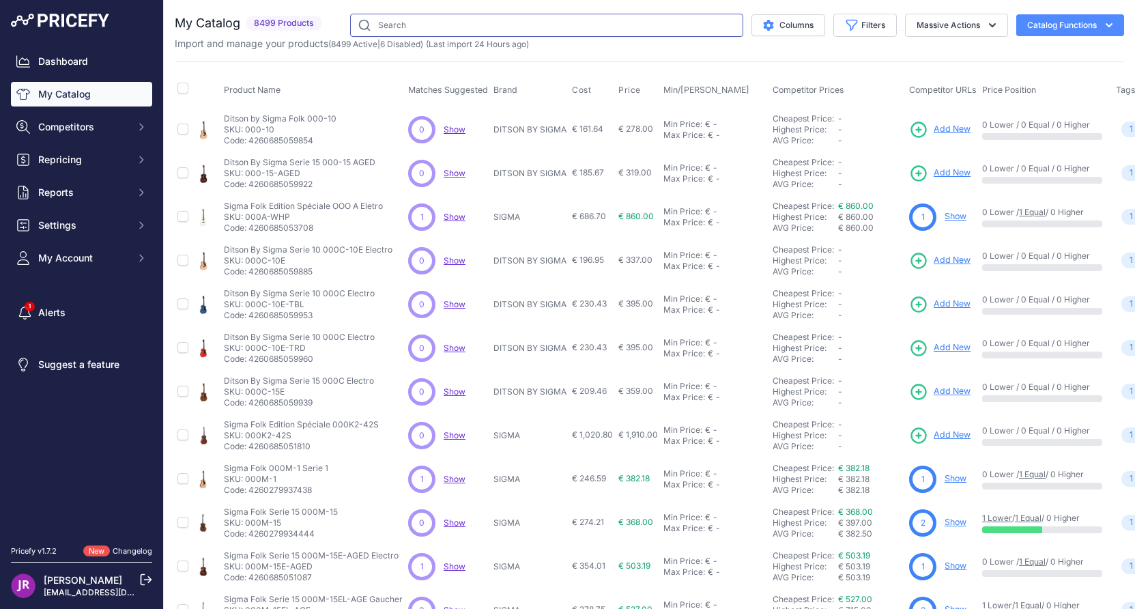
click at [384, 24] on input "text" at bounding box center [546, 25] width 393 height 23
paste input "EFD-C18-D"
type input "EFD-C18-D"
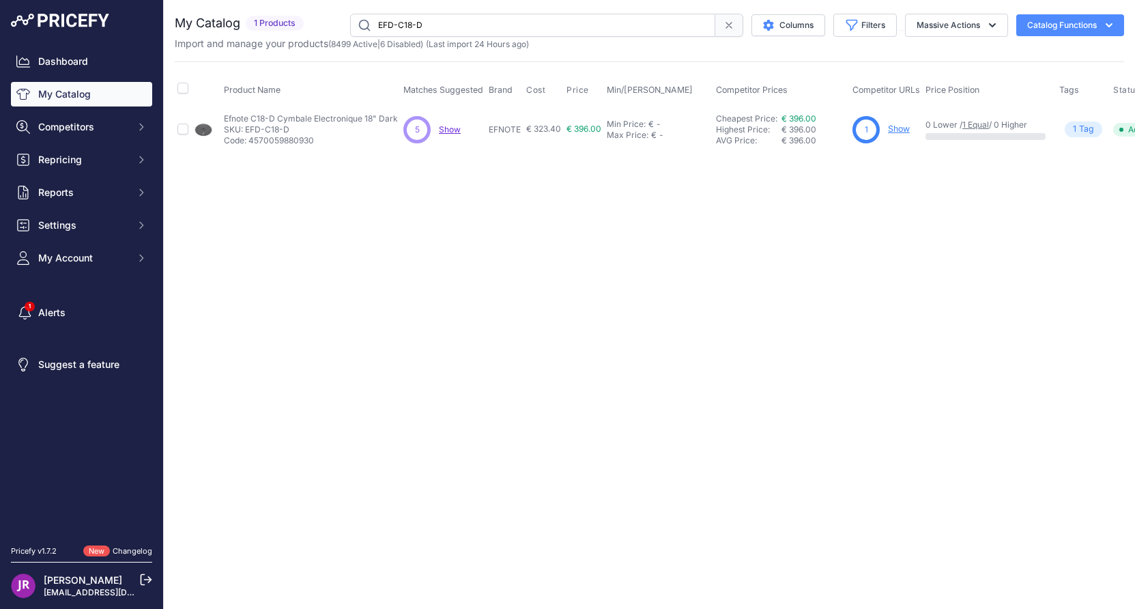
click at [905, 128] on link "Show" at bounding box center [899, 129] width 22 height 10
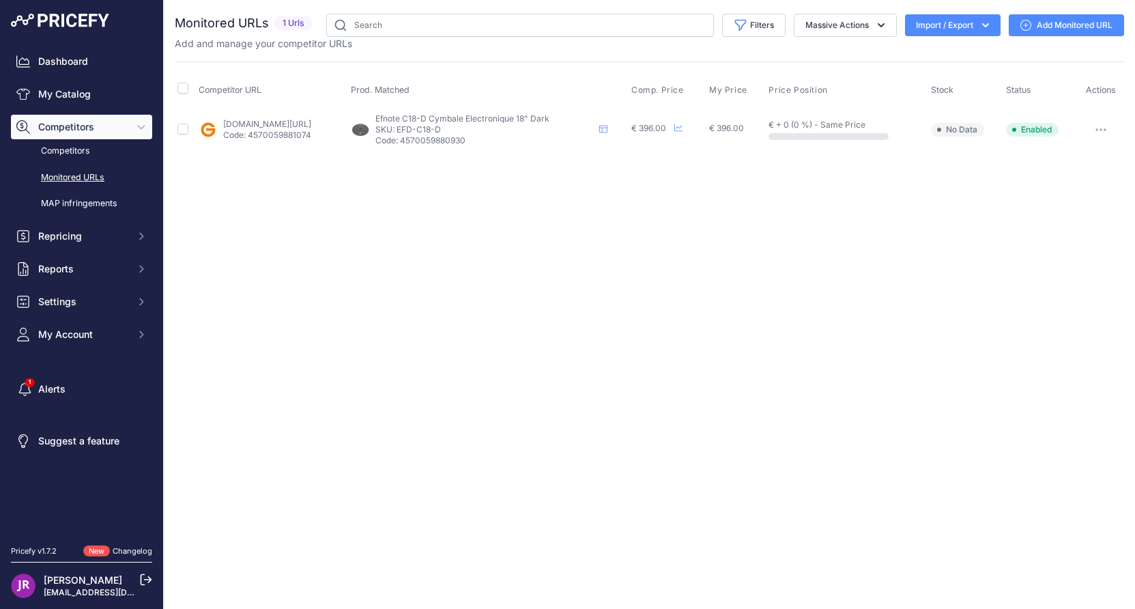
click at [1099, 128] on icon "button" at bounding box center [1100, 129] width 11 height 3
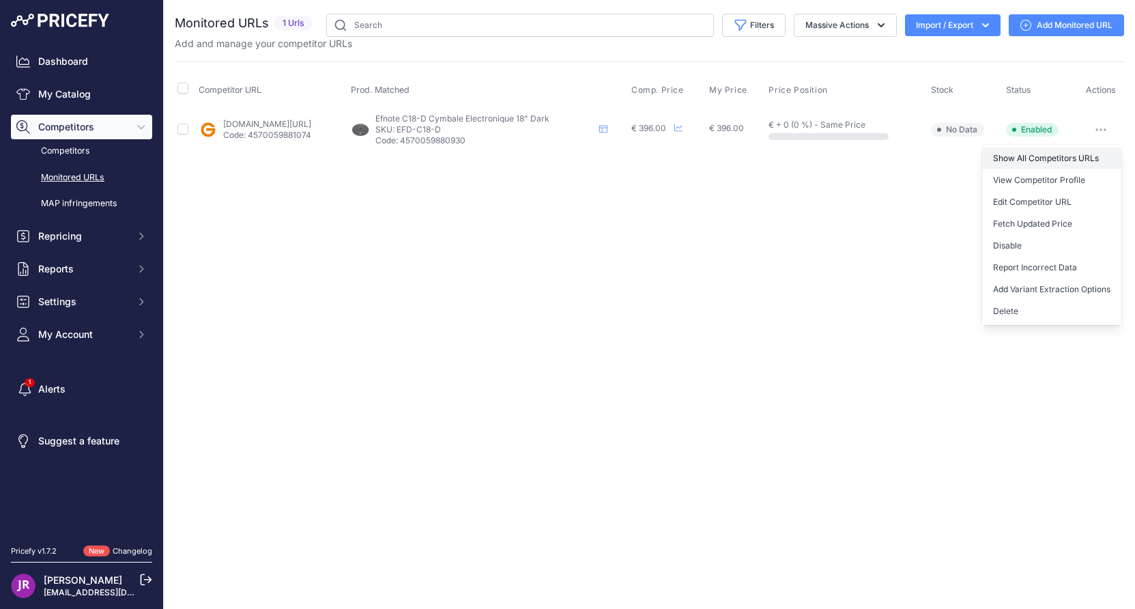
click at [1028, 156] on link "Show All Competitors URLs" at bounding box center [1051, 158] width 139 height 22
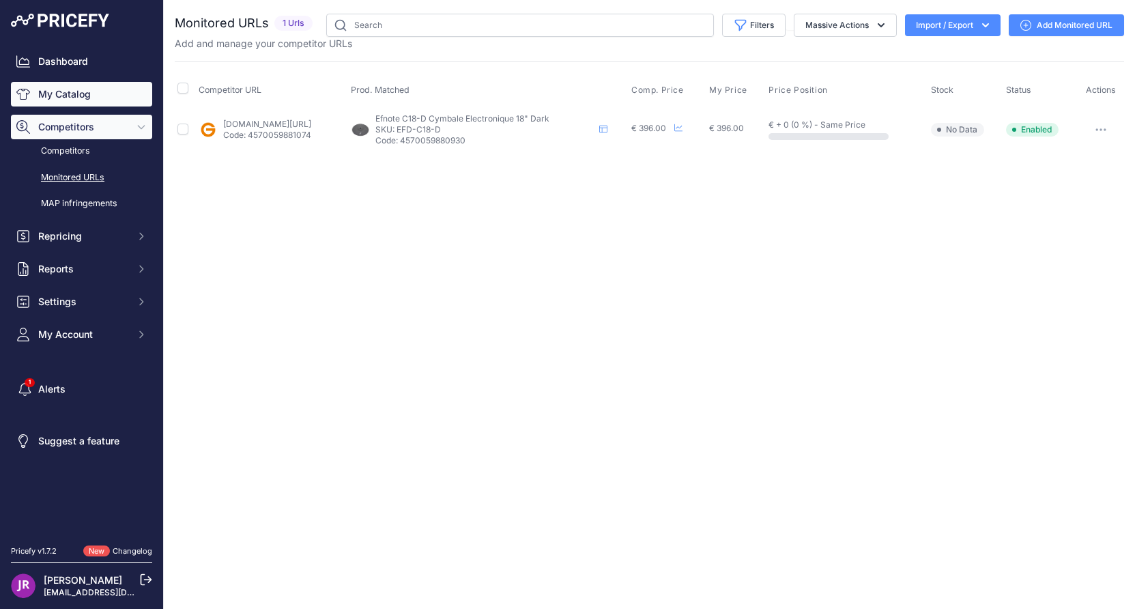
click at [48, 96] on link "My Catalog" at bounding box center [81, 94] width 141 height 25
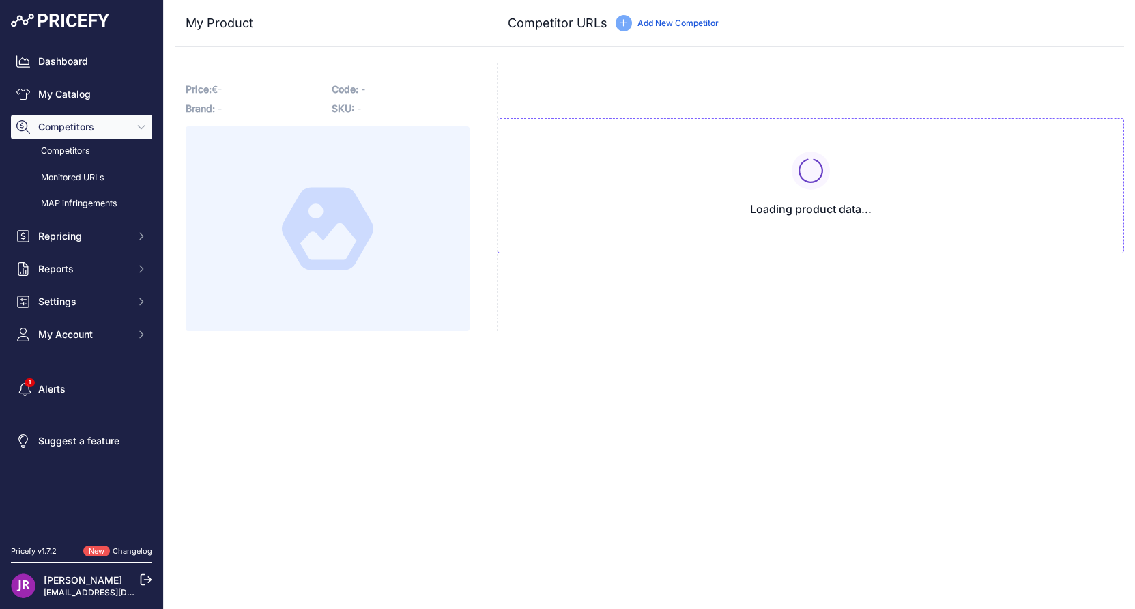
type input "[DOMAIN_NAME][URL]"
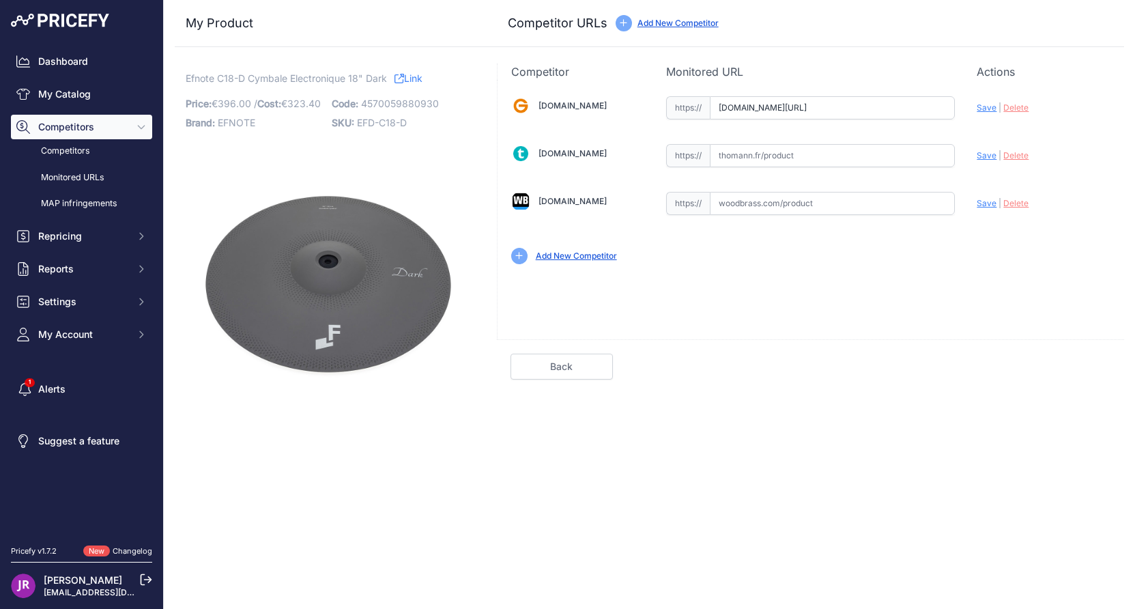
scroll to position [0, 1426]
drag, startPoint x: 718, startPoint y: 108, endPoint x: 1003, endPoint y: 118, distance: 284.8
click at [1003, 118] on div "[DOMAIN_NAME] Valid Invalid" at bounding box center [811, 179] width 626 height 198
